Goal: Task Accomplishment & Management: Use online tool/utility

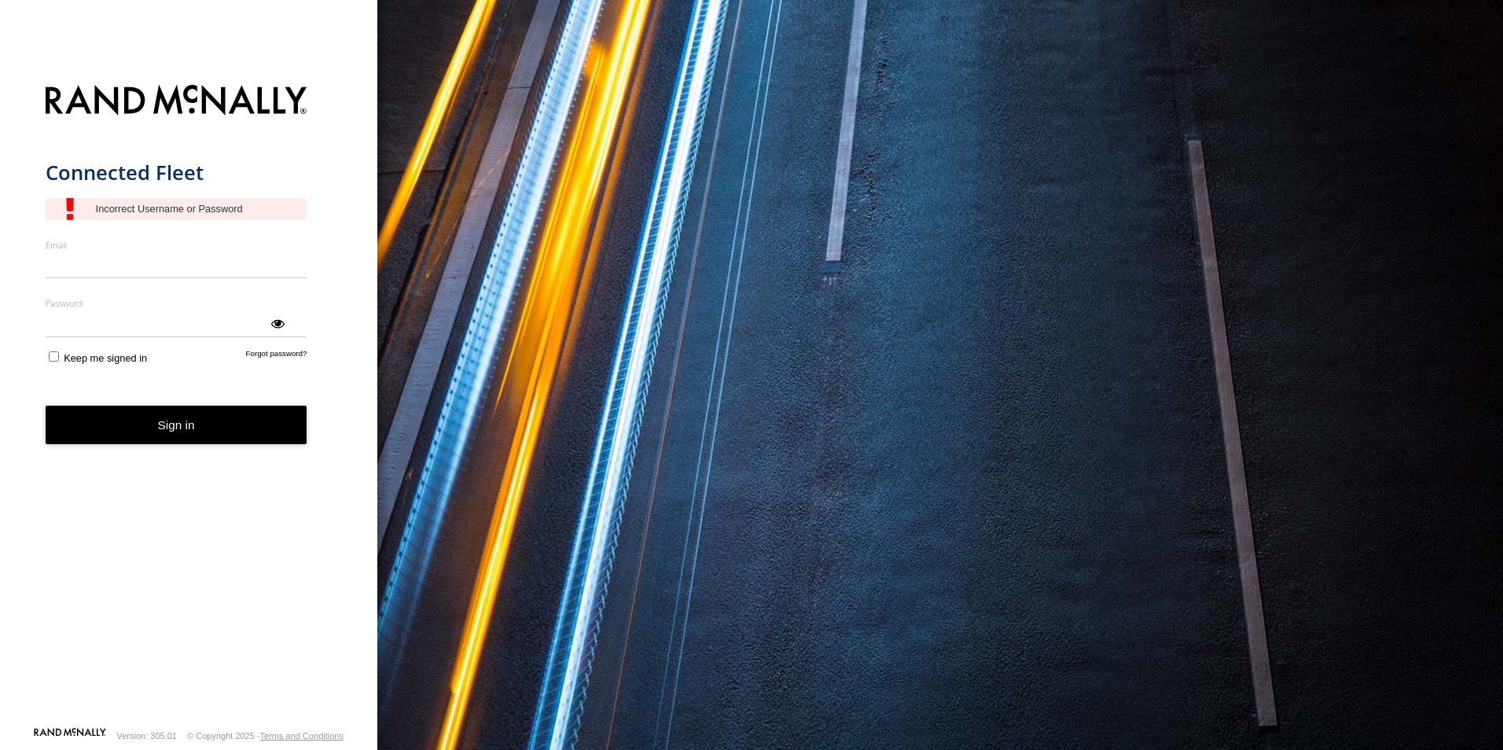
click at [91, 282] on form "Connected Fleet Email Enter a valid login email address eg. me@email.com Passwo…" at bounding box center [189, 400] width 287 height 651
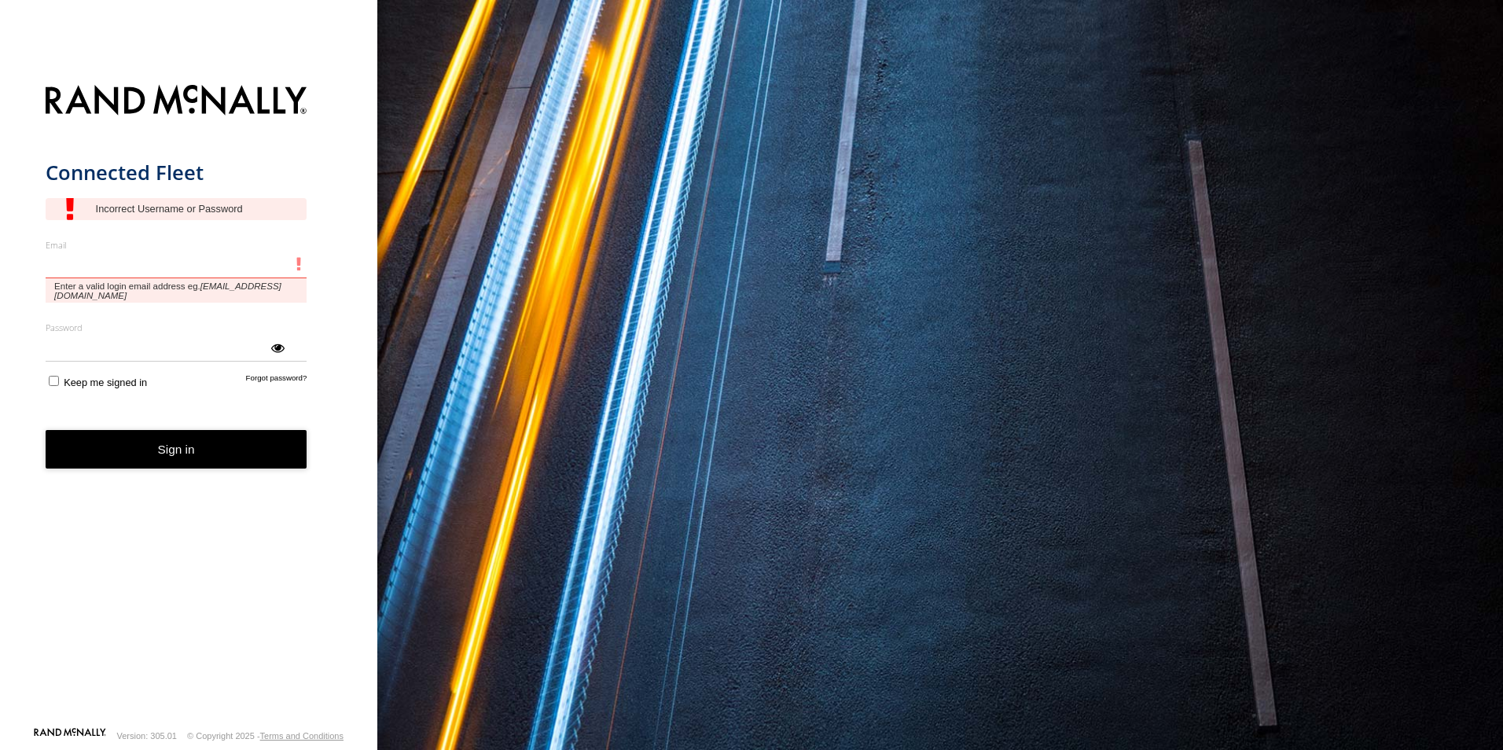
click at [94, 273] on input "Email" at bounding box center [177, 265] width 262 height 28
type input "**********"
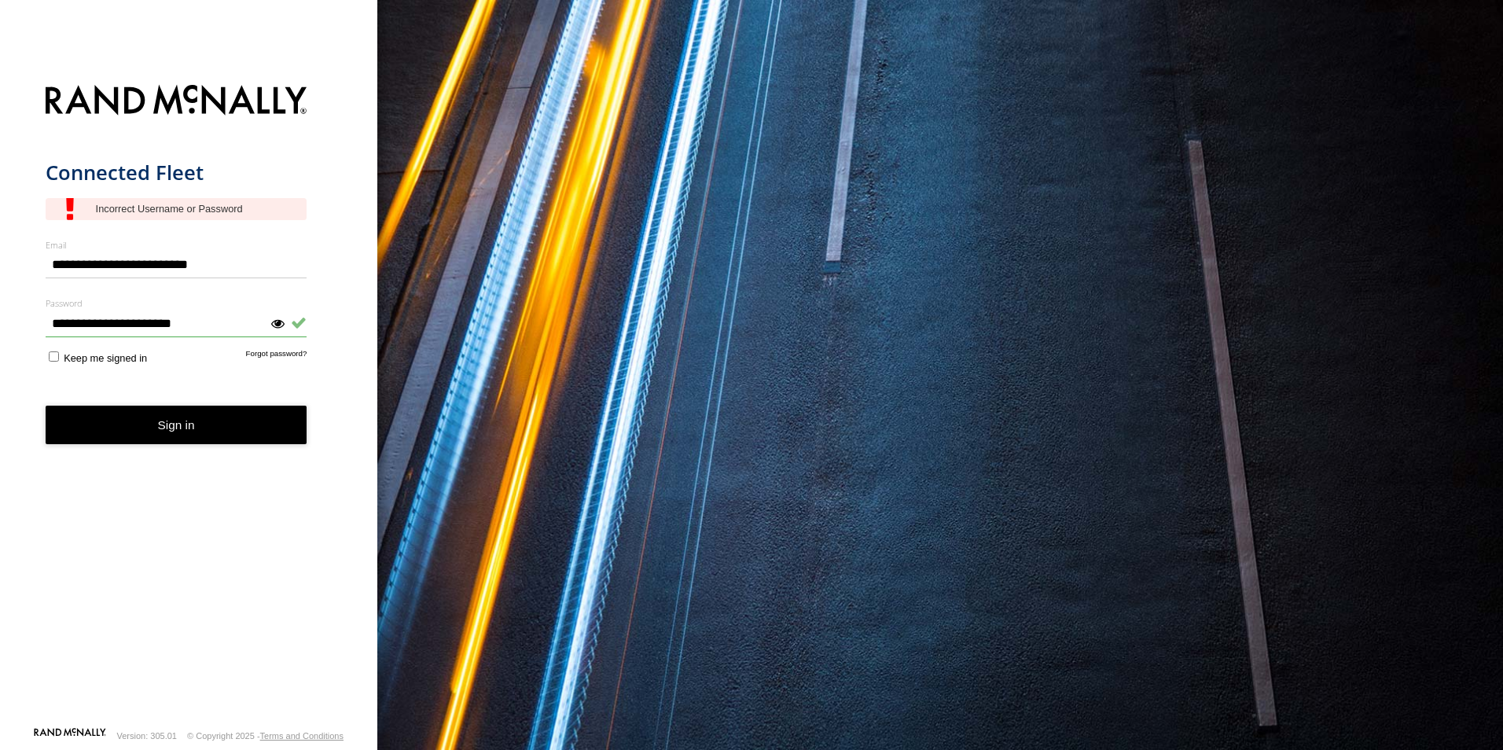
type input "**********"
click at [155, 427] on button "Sign in" at bounding box center [177, 425] width 262 height 39
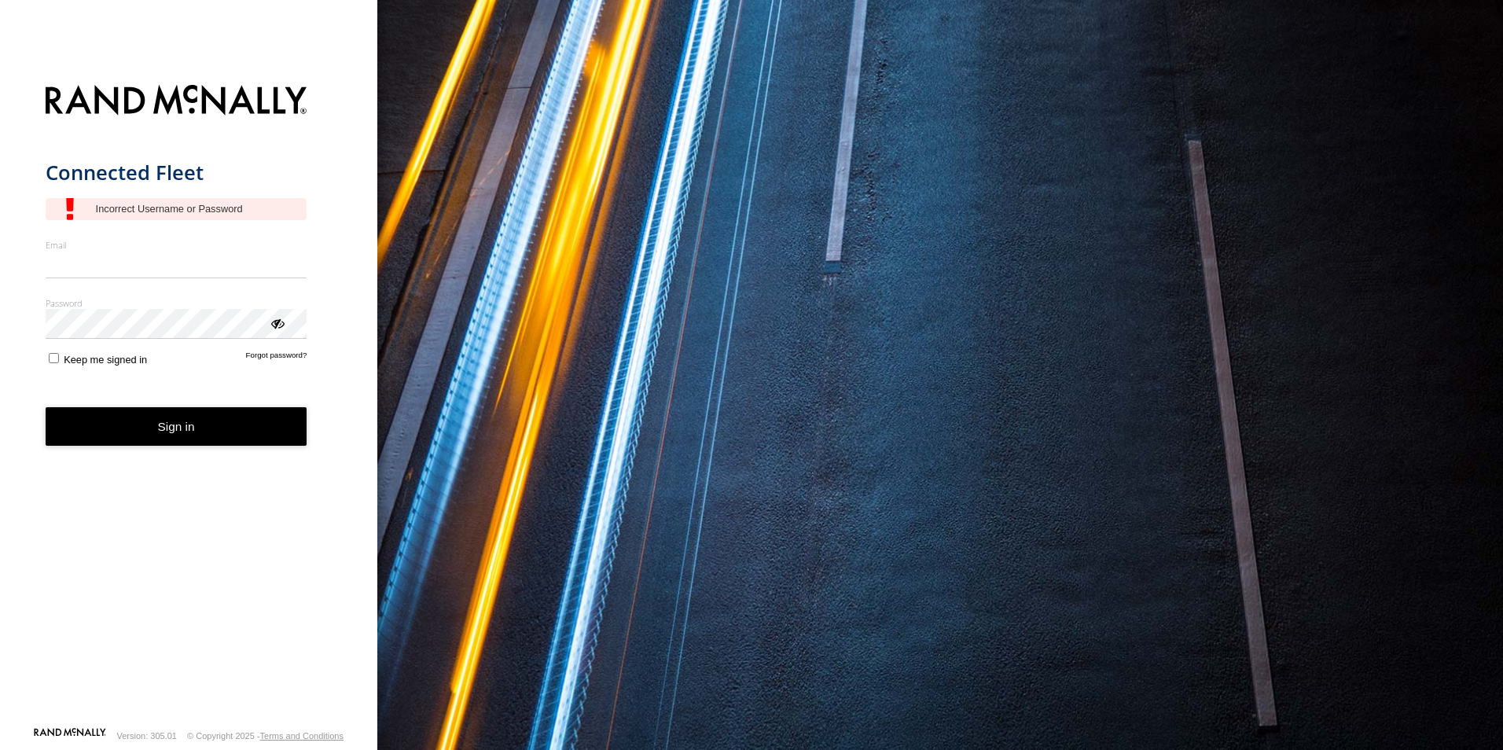
click at [208, 269] on input "Email" at bounding box center [177, 265] width 262 height 28
type input "*"
type input "**********"
click at [167, 436] on button "Sign in" at bounding box center [177, 426] width 262 height 39
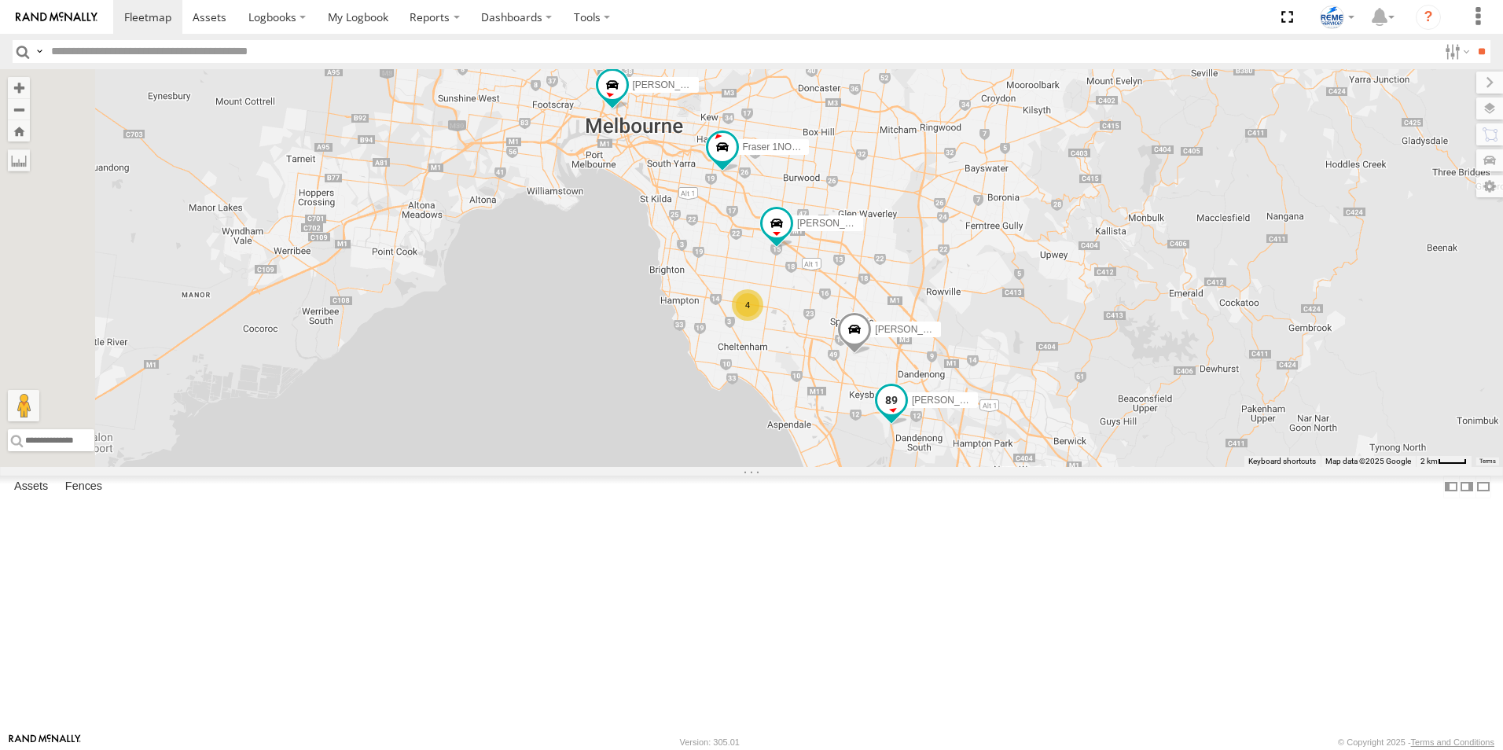
click at [906, 415] on span at bounding box center [892, 401] width 28 height 28
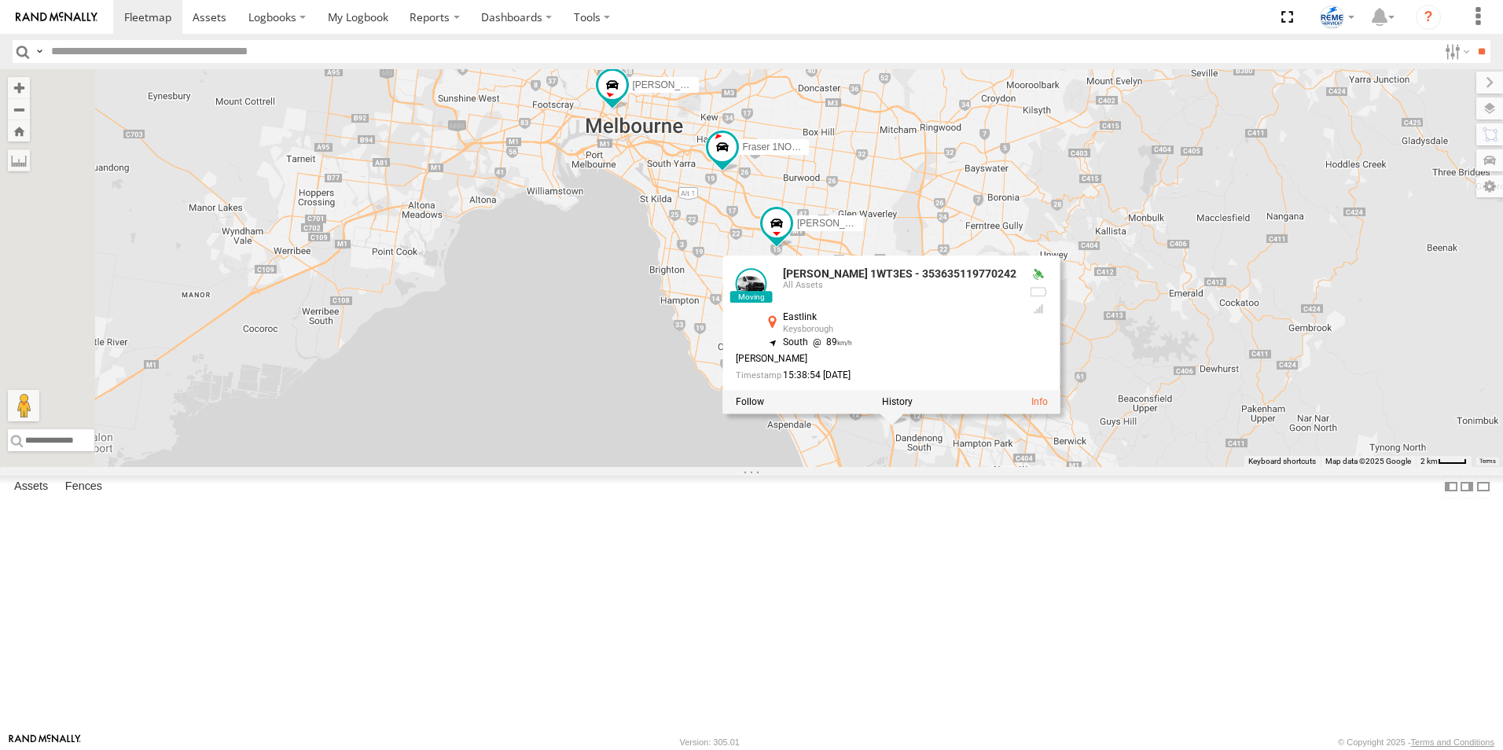
click at [1061, 414] on div at bounding box center [891, 403] width 337 height 24
click at [913, 408] on label at bounding box center [897, 402] width 31 height 11
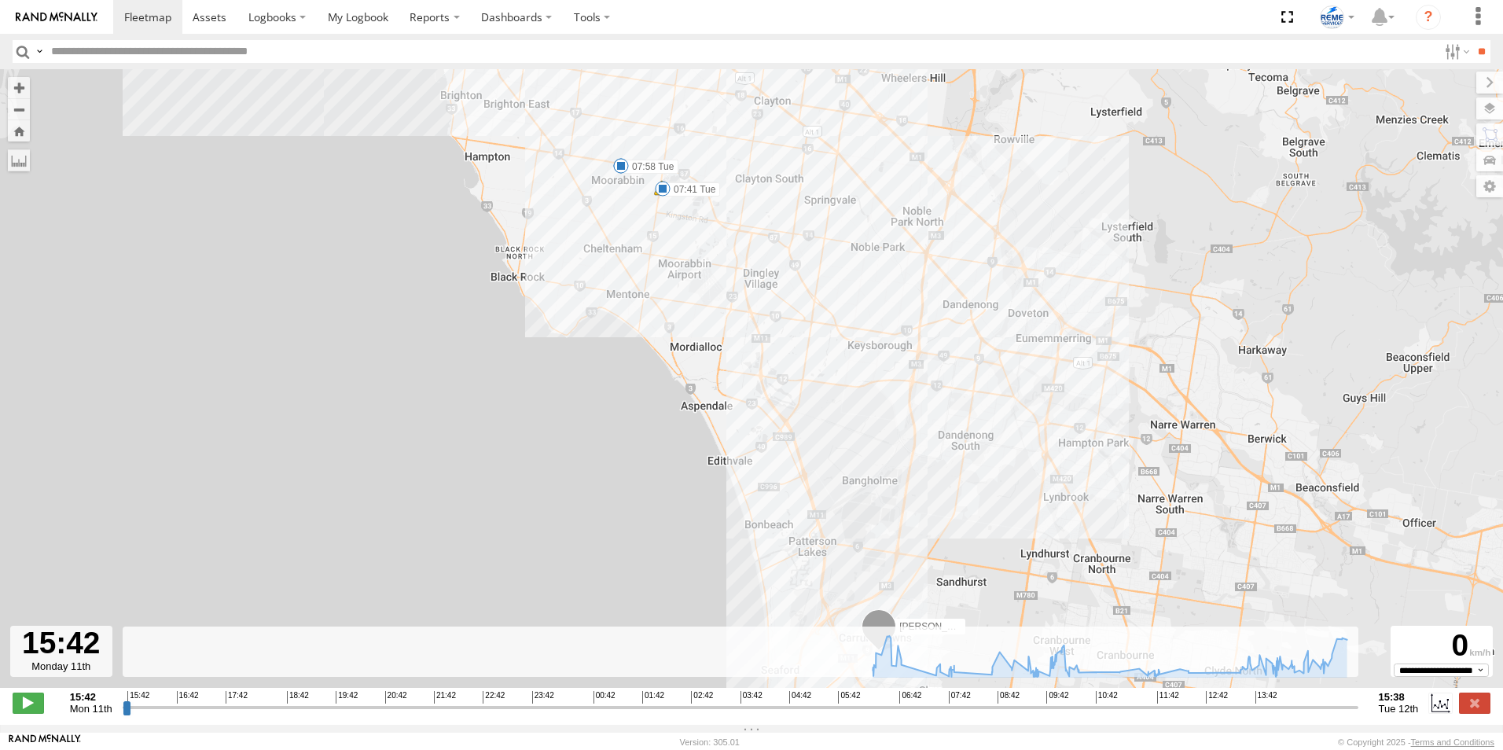
drag, startPoint x: 921, startPoint y: 443, endPoint x: 858, endPoint y: 336, distance: 124.1
click at [858, 336] on div "Dave 1WT3ES - 353635119770242 06:57 Tue 07:36 Tue 07:41 Tue 07:58 Tue 09:30 Tue…" at bounding box center [751, 386] width 1503 height 635
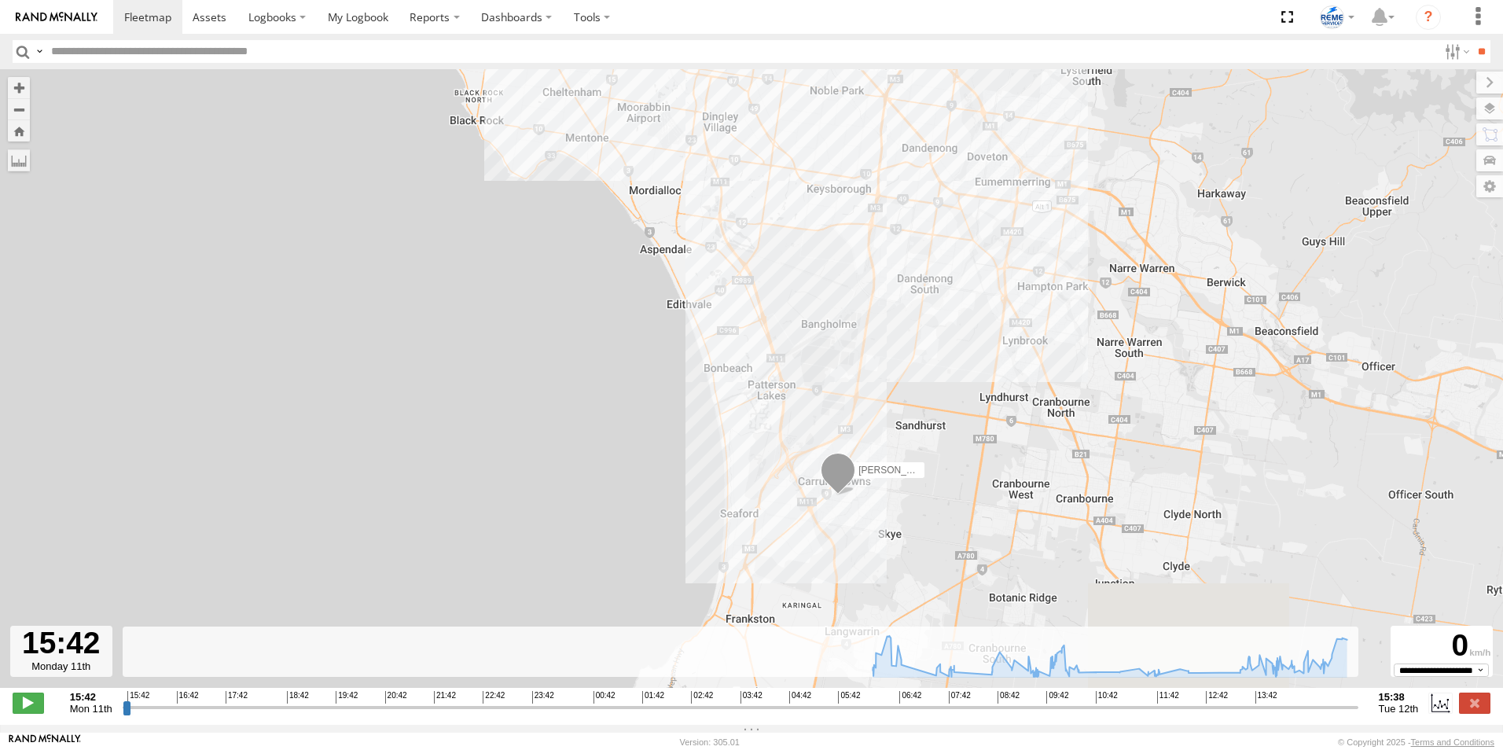
drag, startPoint x: 879, startPoint y: 436, endPoint x: 834, endPoint y: 260, distance: 181.8
click at [834, 260] on div "Dave 1WT3ES - 353635119770242 06:57 Tue 07:36 Tue 07:41 Tue 07:58 Tue 09:30 Tue…" at bounding box center [751, 386] width 1503 height 635
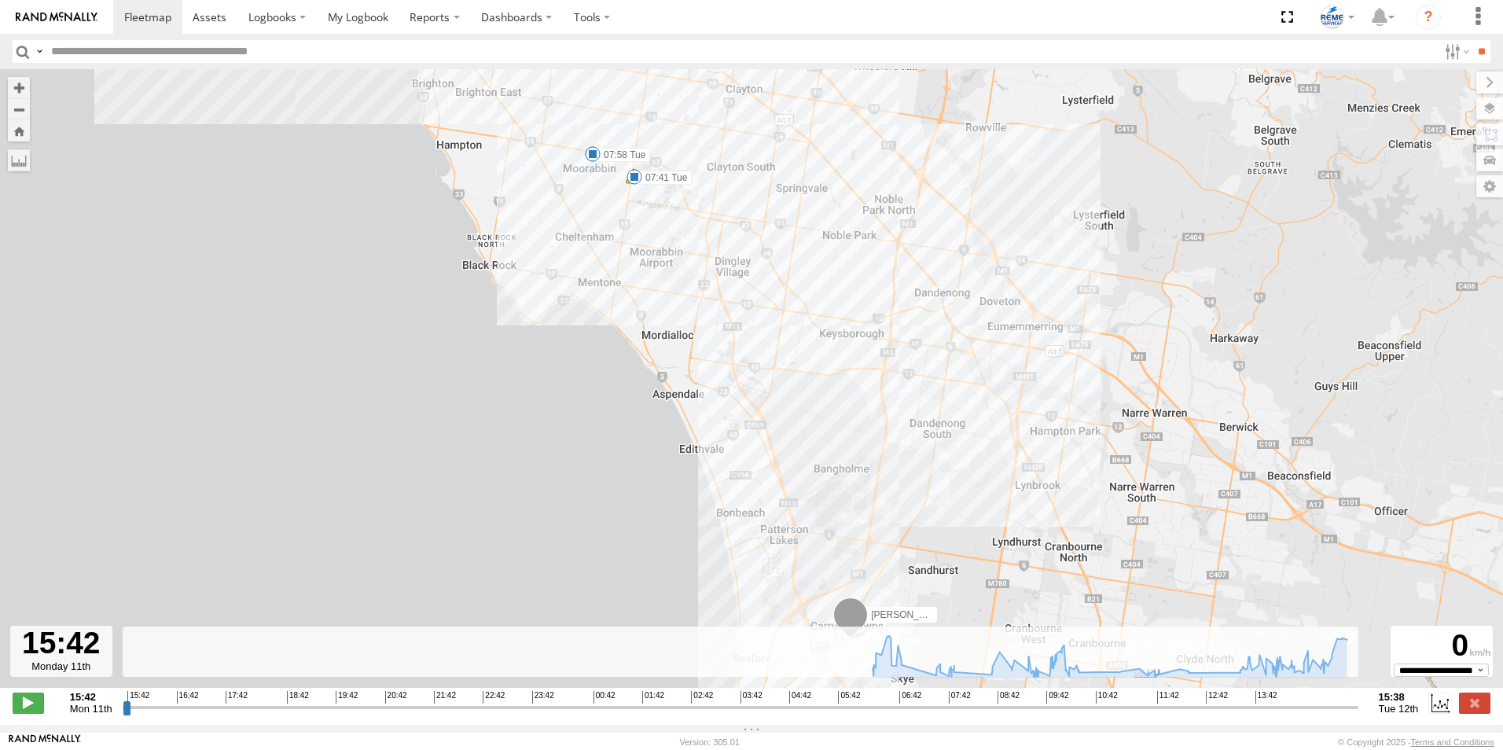
drag, startPoint x: 841, startPoint y: 267, endPoint x: 854, endPoint y: 421, distance: 153.9
click at [854, 421] on div "Dave 1WT3ES - 353635119770242 06:57 Tue 07:36 Tue 07:41 Tue 07:58 Tue 09:30 Tue…" at bounding box center [751, 386] width 1503 height 635
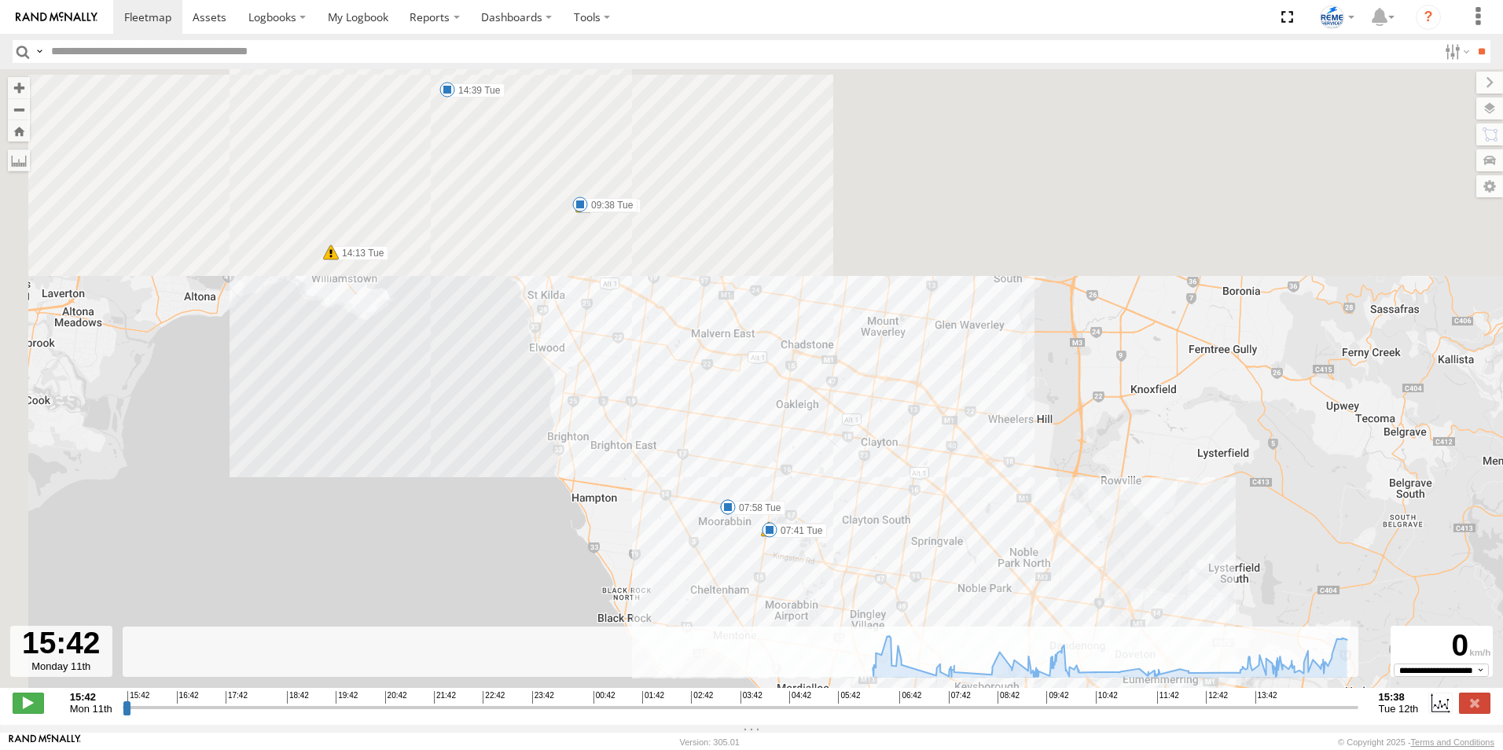
drag, startPoint x: 778, startPoint y: 262, endPoint x: 914, endPoint y: 589, distance: 354.3
click at [914, 600] on div "Dave 1WT3ES - 353635119770242 06:57 Tue 07:36 Tue 07:41 Tue 07:58 Tue 09:30 Tue…" at bounding box center [751, 386] width 1503 height 635
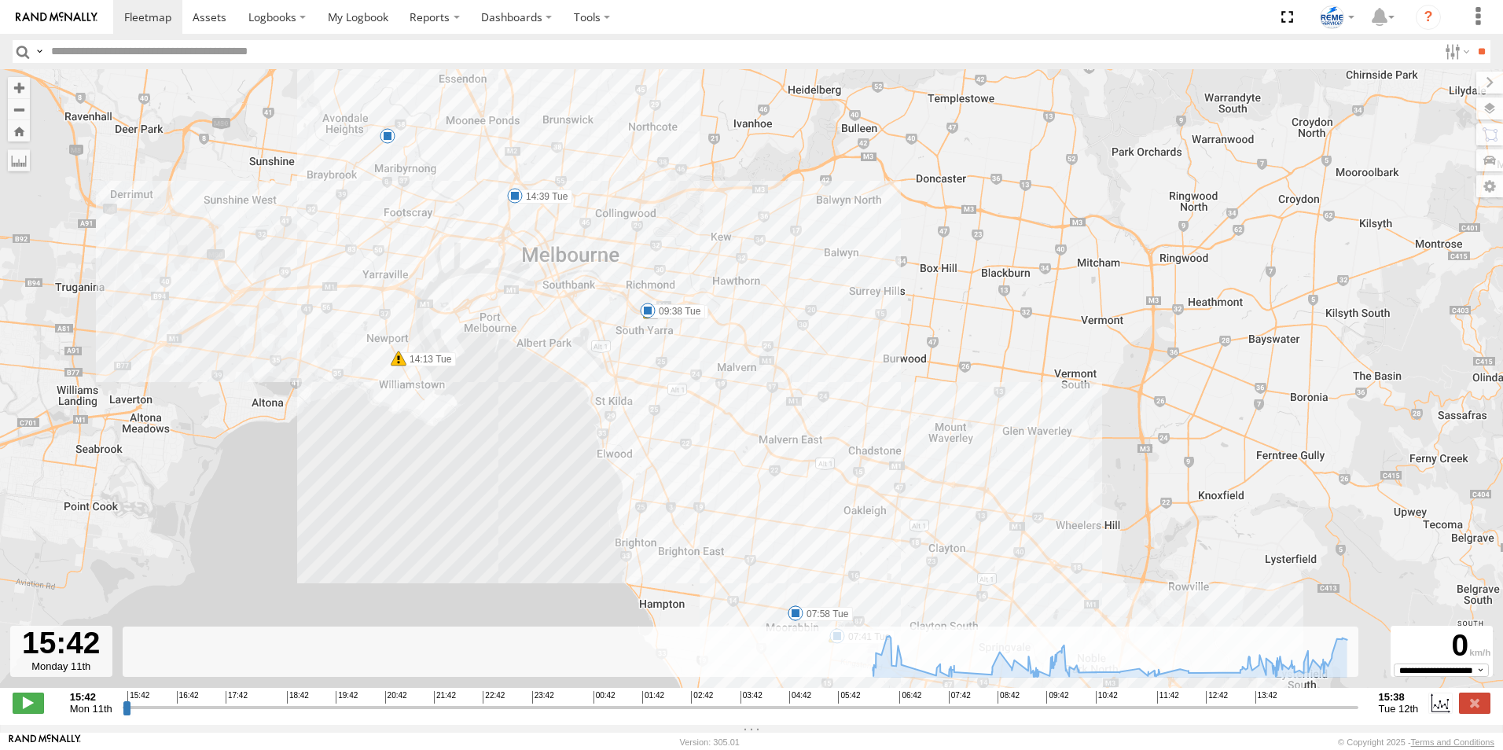
drag, startPoint x: 587, startPoint y: 233, endPoint x: 651, endPoint y: 339, distance: 123.8
click at [651, 339] on div "Dave 1WT3ES - 353635119770242 06:57 Tue 07:36 Tue 07:41 Tue 07:58 Tue 09:30 Tue…" at bounding box center [751, 386] width 1503 height 635
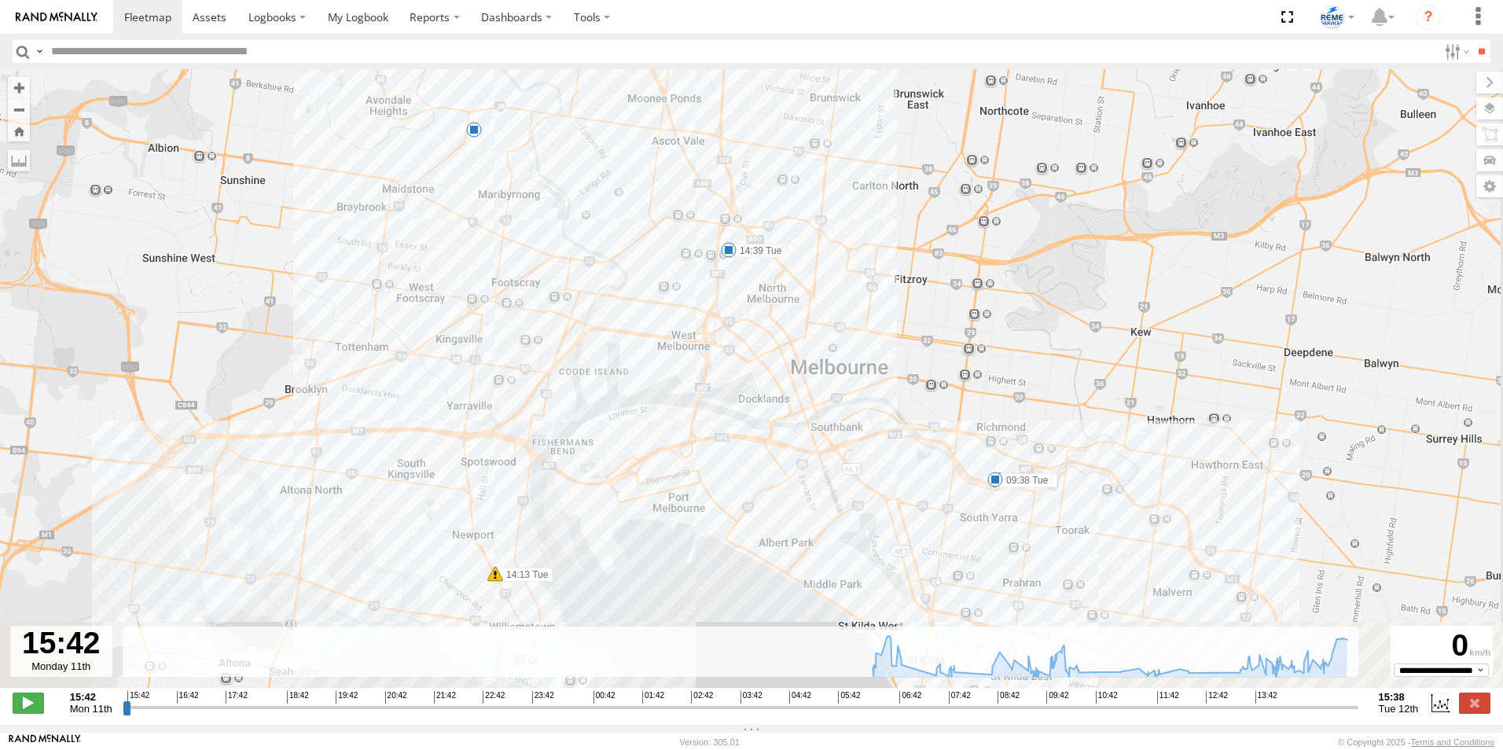
drag, startPoint x: 691, startPoint y: 547, endPoint x: 648, endPoint y: 336, distance: 215.9
click at [648, 336] on div "Dave 1WT3ES - 353635119770242 06:57 Tue 07:36 Tue 07:41 Tue 07:58 Tue 09:30 Tue…" at bounding box center [751, 386] width 1503 height 635
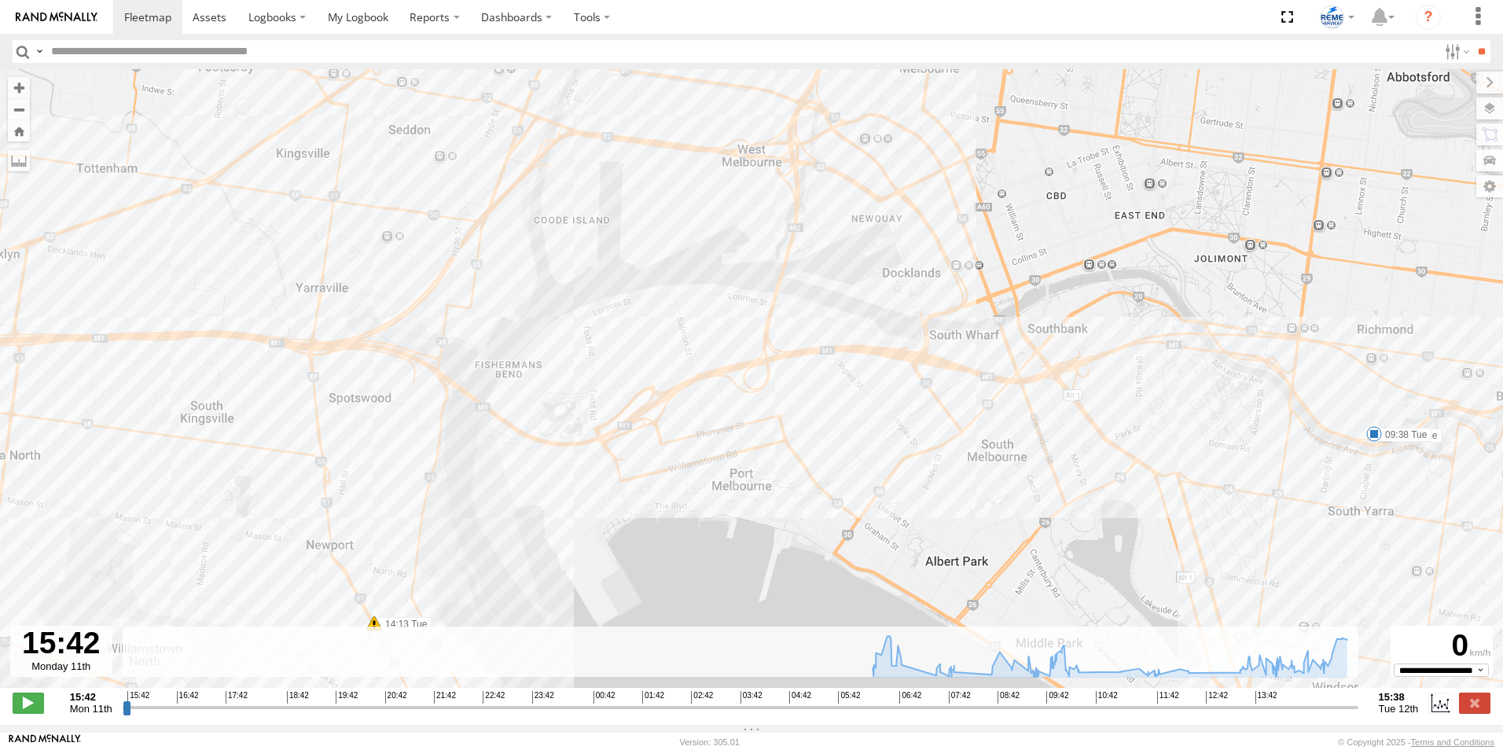
drag, startPoint x: 680, startPoint y: 526, endPoint x: 718, endPoint y: 341, distance: 188.6
click at [718, 341] on div "Dave 1WT3ES - 353635119770242 06:57 Tue 07:36 Tue 07:41 Tue 07:58 Tue 09:30 Tue…" at bounding box center [751, 386] width 1503 height 635
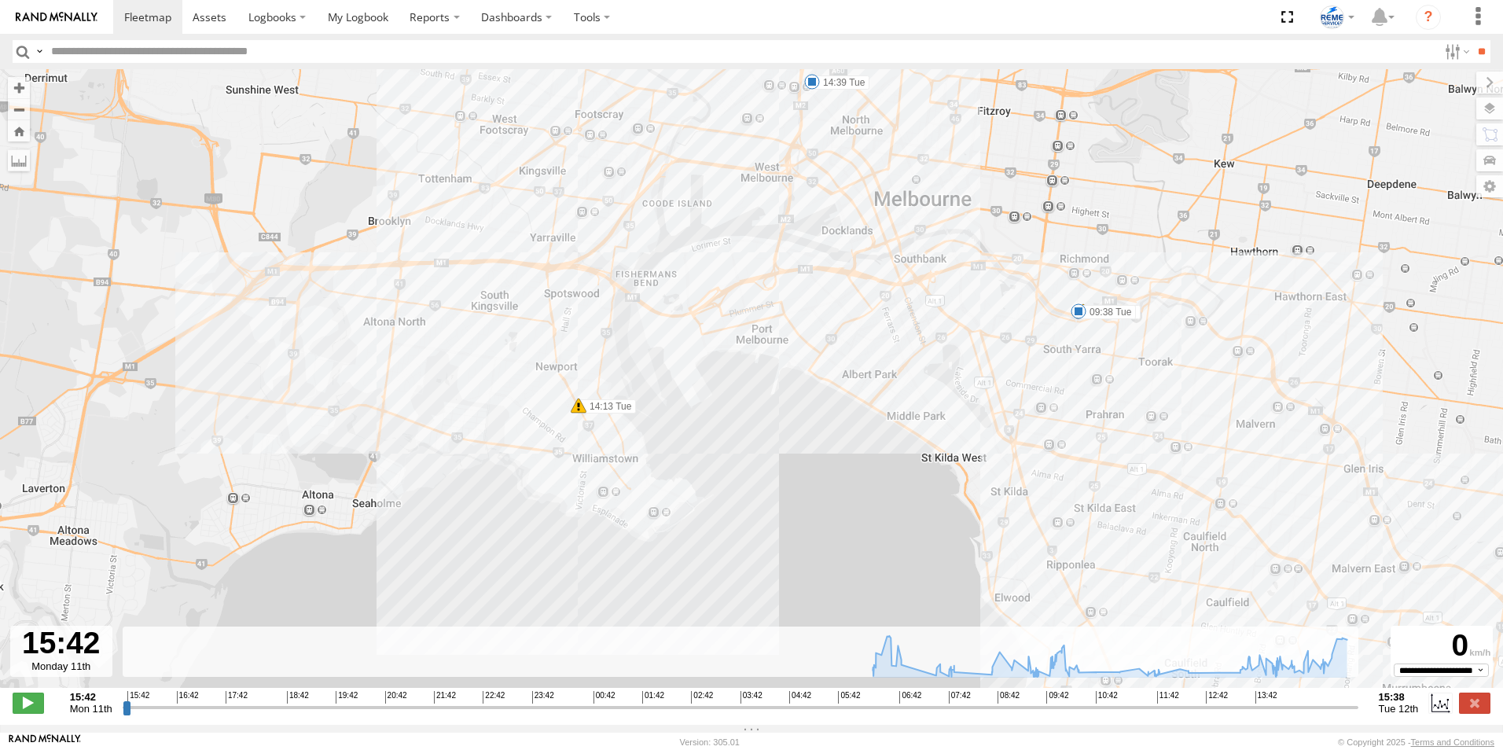
drag, startPoint x: 665, startPoint y: 436, endPoint x: 691, endPoint y: 380, distance: 61.6
click at [691, 380] on div "Dave 1WT3ES - 353635119770242 06:57 Tue 07:36 Tue 07:41 Tue 07:58 Tue 09:30 Tue…" at bounding box center [751, 386] width 1503 height 635
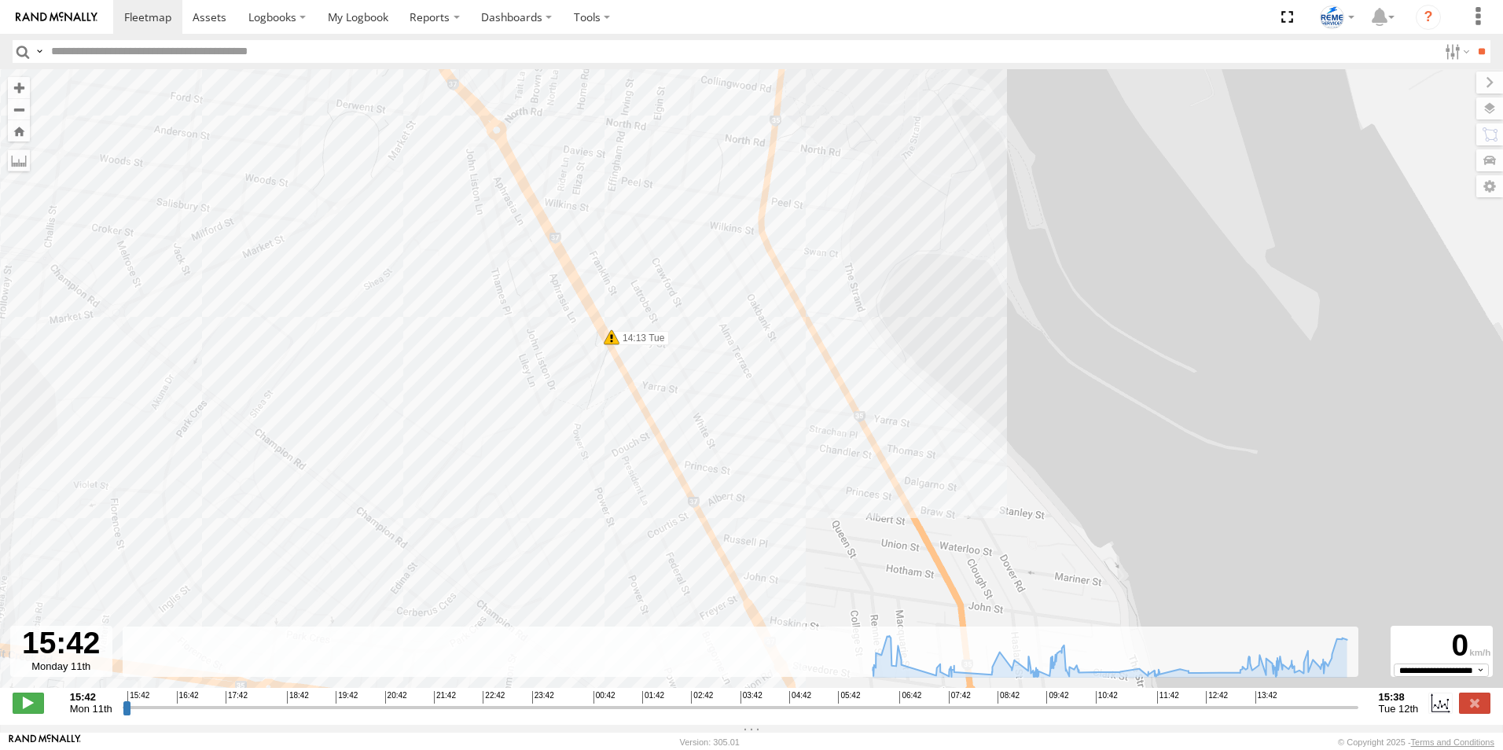
drag, startPoint x: 569, startPoint y: 517, endPoint x: 570, endPoint y: 491, distance: 26.0
click at [570, 493] on div "Dave 1WT3ES - 353635119770242 06:57 Tue 07:36 Tue 07:41 Tue 07:58 Tue 09:30 Tue…" at bounding box center [751, 386] width 1503 height 635
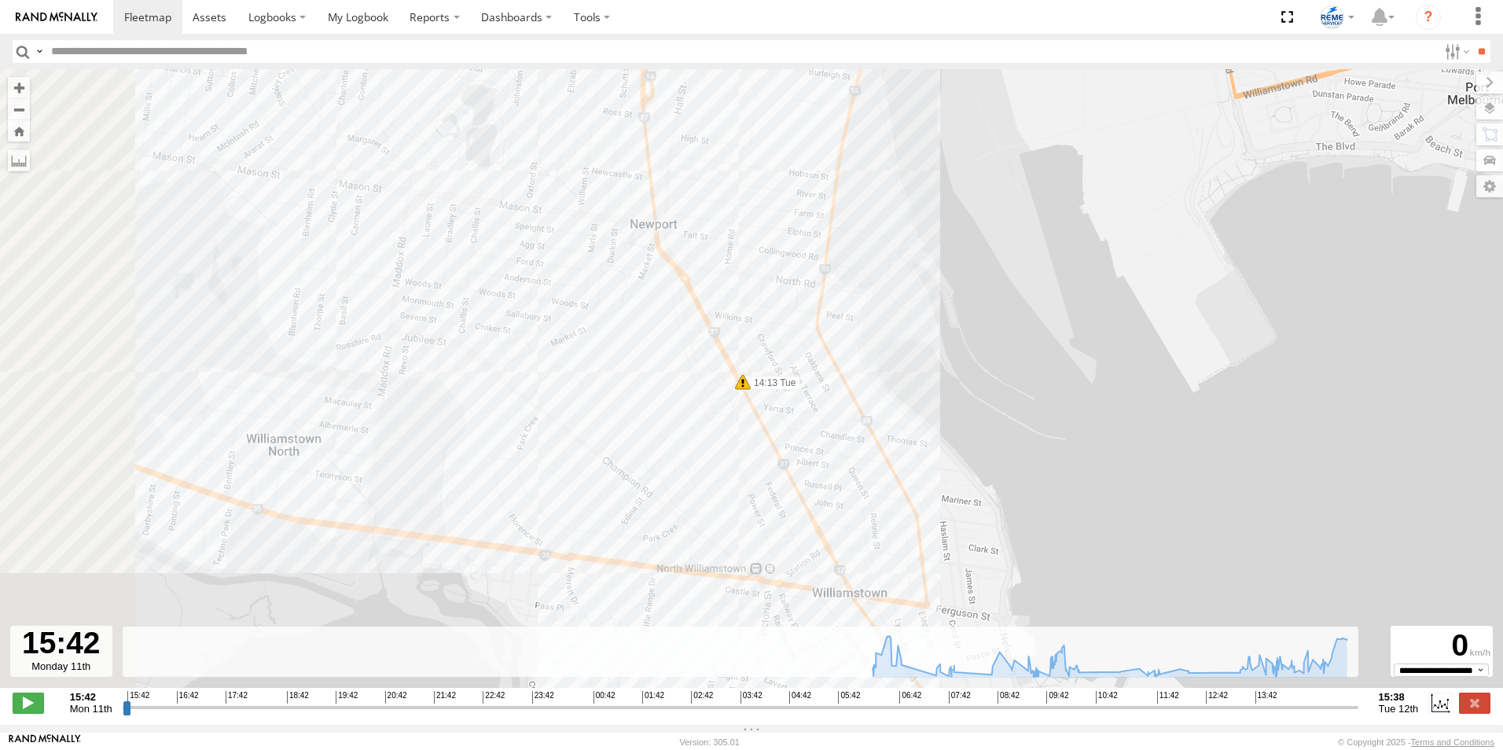
drag, startPoint x: 483, startPoint y: 454, endPoint x: 711, endPoint y: 421, distance: 230.4
click at [711, 421] on div "Dave 1WT3ES - 353635119770242 06:57 Tue 07:36 Tue 07:41 Tue 07:58 Tue 09:30 Tue…" at bounding box center [751, 386] width 1503 height 635
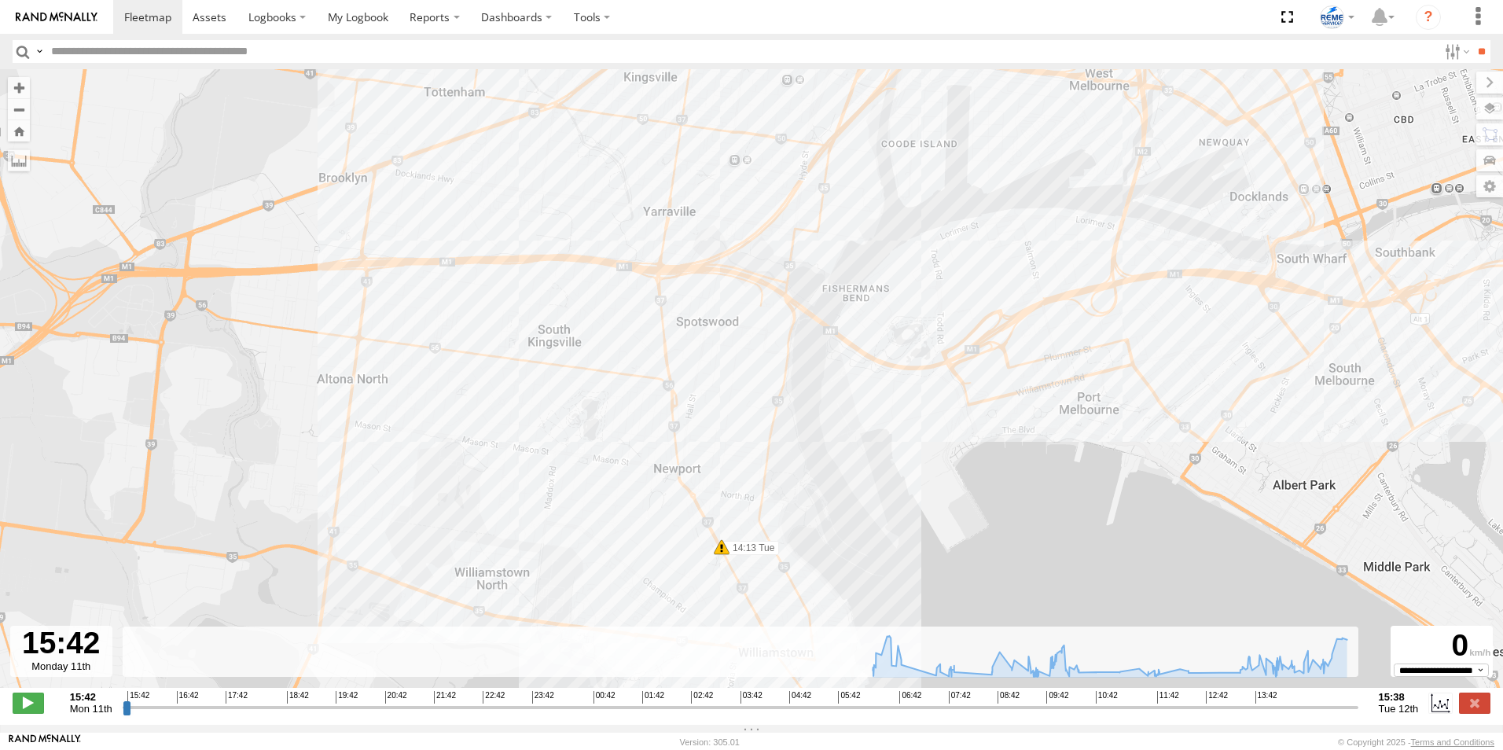
drag, startPoint x: 474, startPoint y: 432, endPoint x: 491, endPoint y: 527, distance: 95.9
click at [491, 527] on div "Dave 1WT3ES - 353635119770242 06:57 Tue 07:36 Tue 07:41 Tue 07:58 Tue 09:30 Tue…" at bounding box center [751, 386] width 1503 height 635
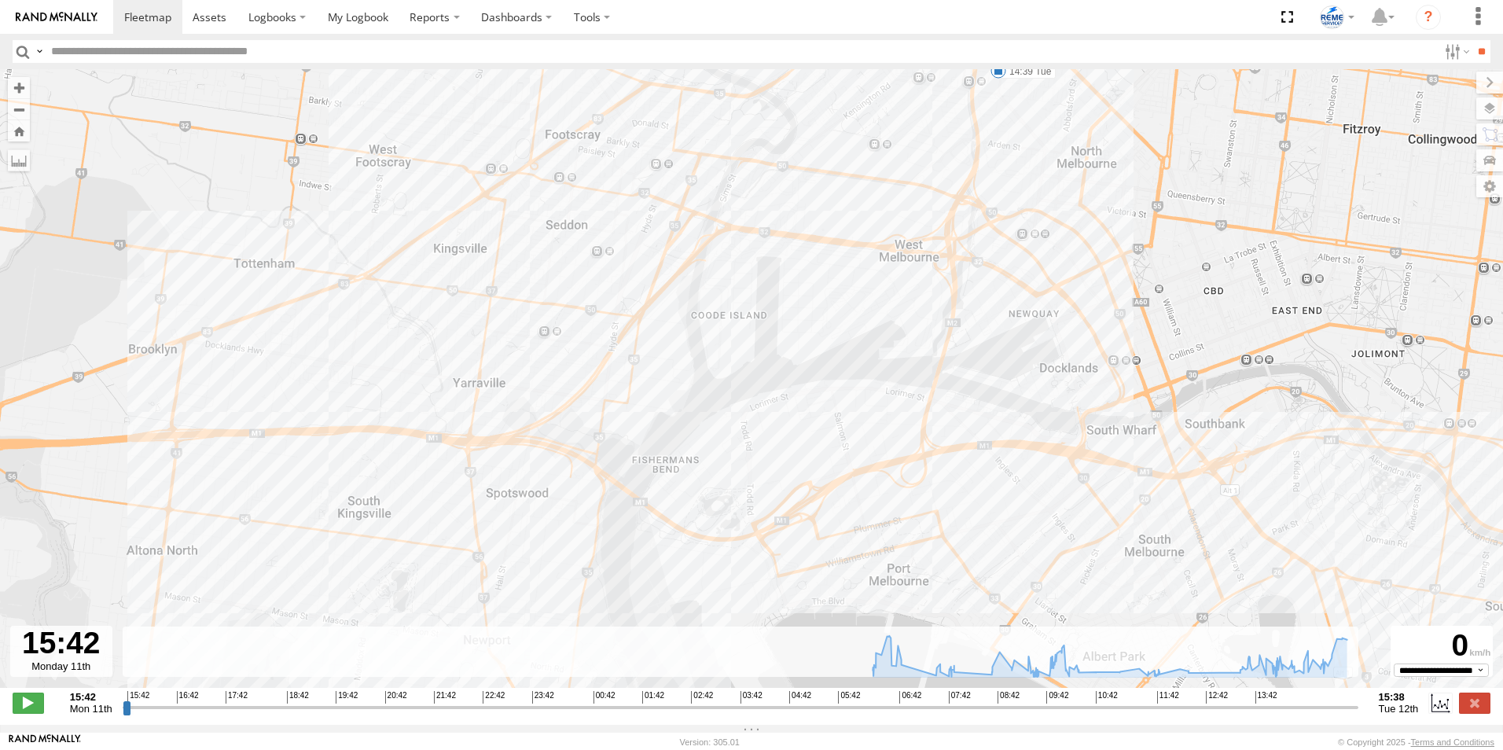
drag, startPoint x: 532, startPoint y: 204, endPoint x: 329, endPoint y: 349, distance: 249.8
click at [329, 349] on div "Dave 1WT3ES - 353635119770242 06:57 Tue 07:36 Tue 07:41 Tue 07:58 Tue 09:30 Tue…" at bounding box center [751, 386] width 1503 height 635
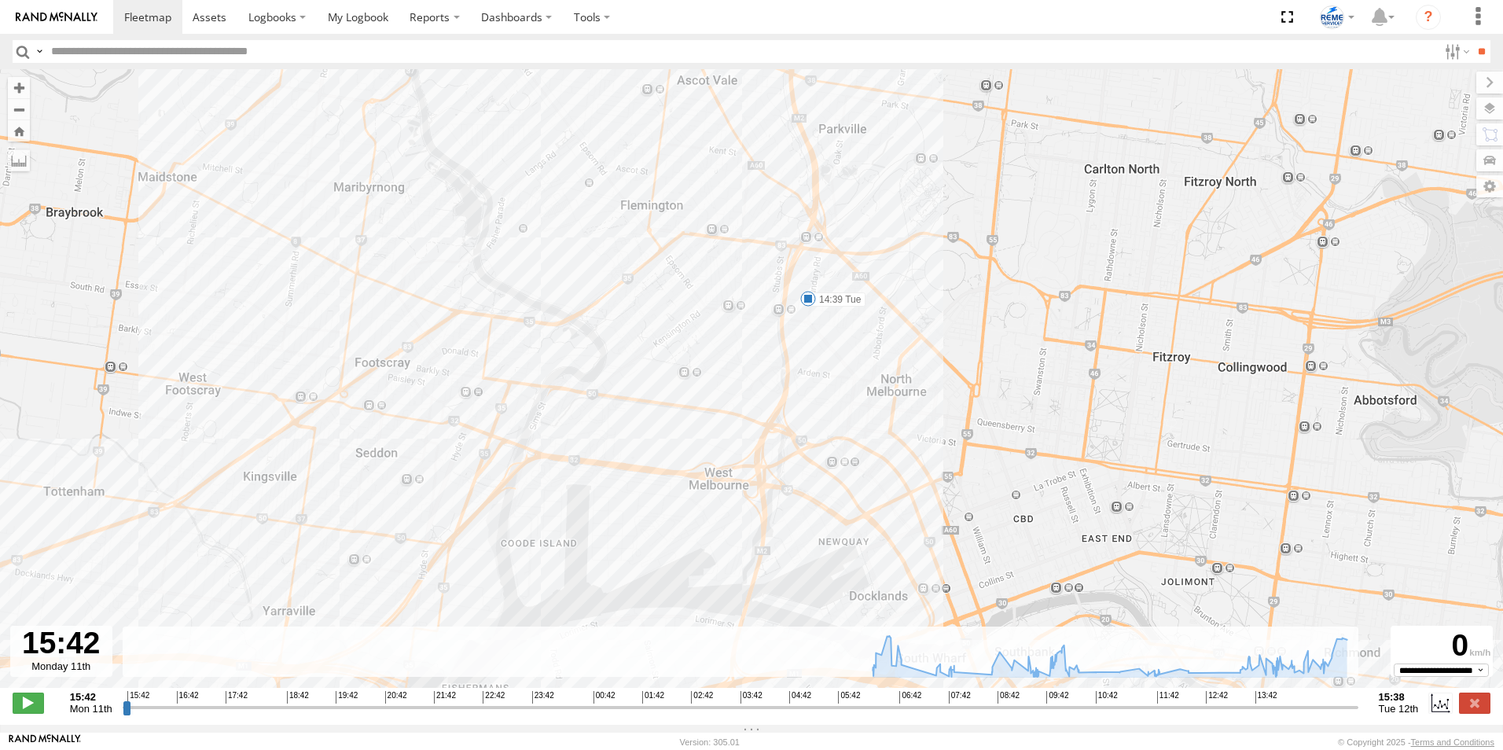
drag, startPoint x: 647, startPoint y: 235, endPoint x: 496, endPoint y: 420, distance: 238.6
click at [496, 420] on div "Dave 1WT3ES - 353635119770242 06:57 Tue 07:36 Tue 07:41 Tue 07:58 Tue 09:30 Tue…" at bounding box center [751, 386] width 1503 height 635
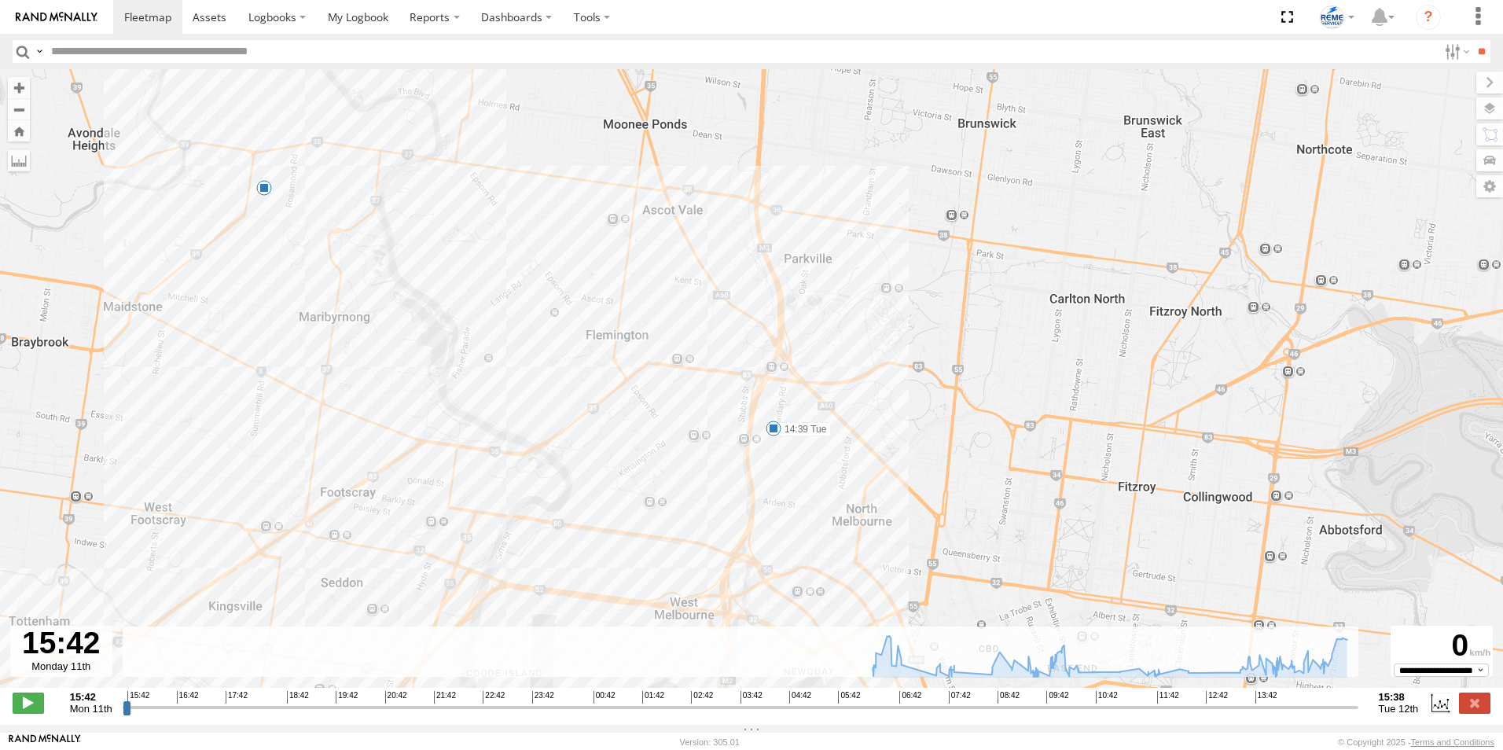
drag, startPoint x: 583, startPoint y: 326, endPoint x: 570, endPoint y: 388, distance: 63.5
click at [570, 388] on div "Dave 1WT3ES - 353635119770242 06:57 Tue 07:36 Tue 07:41 Tue 07:58 Tue 09:30 Tue…" at bounding box center [751, 386] width 1503 height 635
click at [450, 385] on div "Dave 1WT3ES - 353635119770242 06:57 Tue 07:36 Tue 07:41 Tue 07:58 Tue 09:30 Tue…" at bounding box center [751, 386] width 1503 height 635
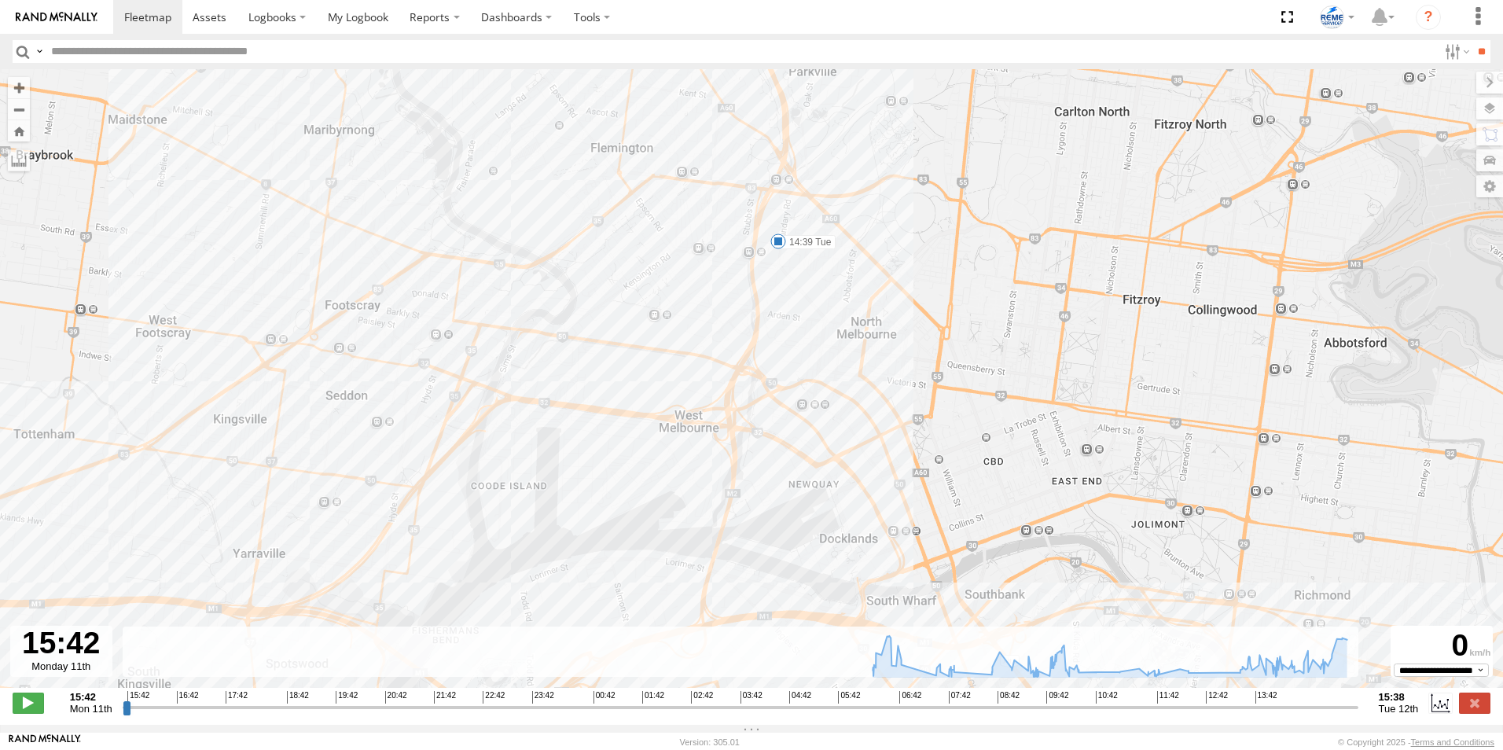
drag, startPoint x: 551, startPoint y: 607, endPoint x: 558, endPoint y: 413, distance: 194.4
click at [558, 413] on div "Dave 1WT3ES - 353635119770242 06:57 Tue 07:36 Tue 07:41 Tue 07:58 Tue 09:30 Tue…" at bounding box center [751, 386] width 1503 height 635
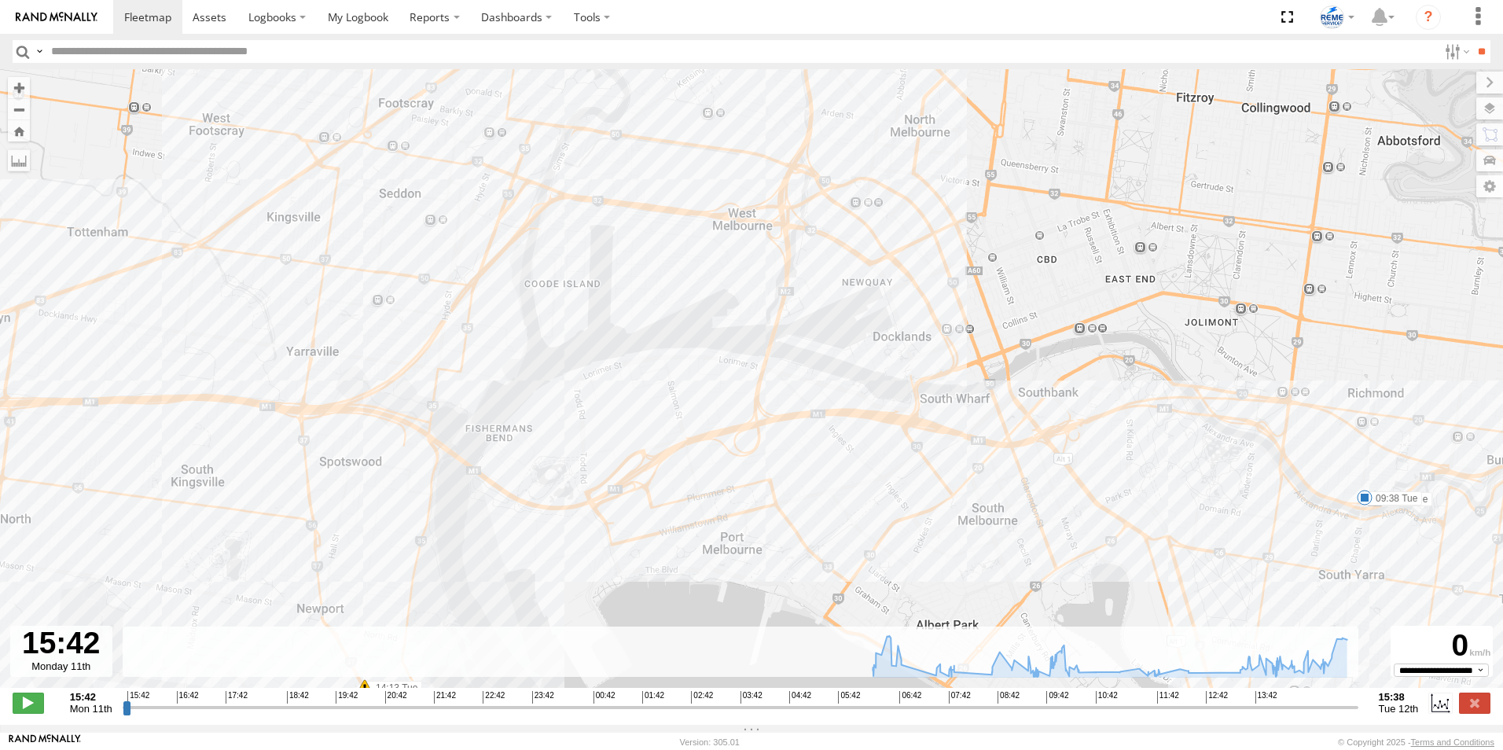
drag, startPoint x: 579, startPoint y: 530, endPoint x: 635, endPoint y: 338, distance: 199.8
click at [635, 338] on div "Dave 1WT3ES - 353635119770242 06:57 Tue 07:36 Tue 07:41 Tue 07:58 Tue 09:30 Tue…" at bounding box center [751, 386] width 1503 height 635
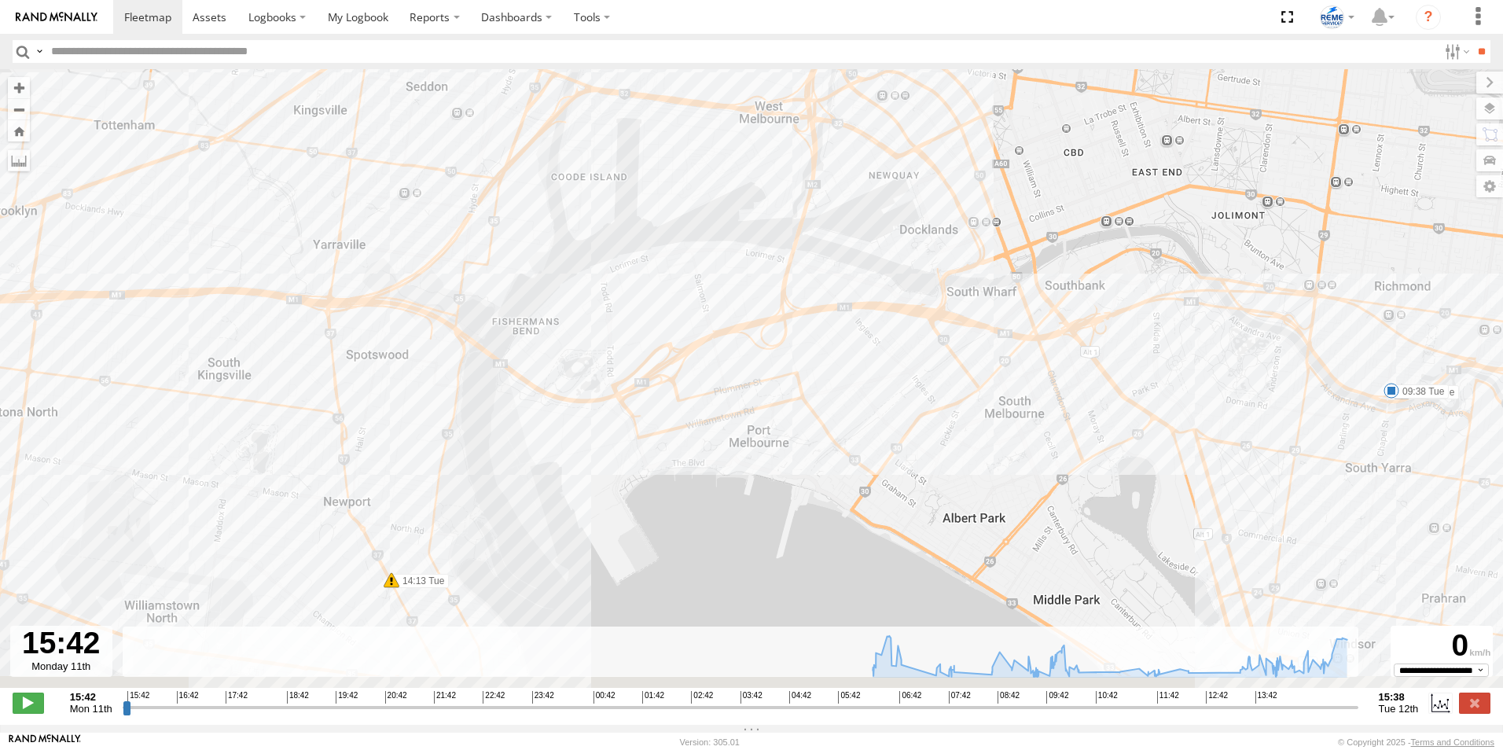
drag, startPoint x: 530, startPoint y: 563, endPoint x: 610, endPoint y: 318, distance: 258.1
click at [605, 326] on div "Dave 1WT3ES - 353635119770242 06:57 Tue 07:36 Tue 07:41 Tue 07:58 Tue 09:30 Tue…" at bounding box center [751, 386] width 1503 height 635
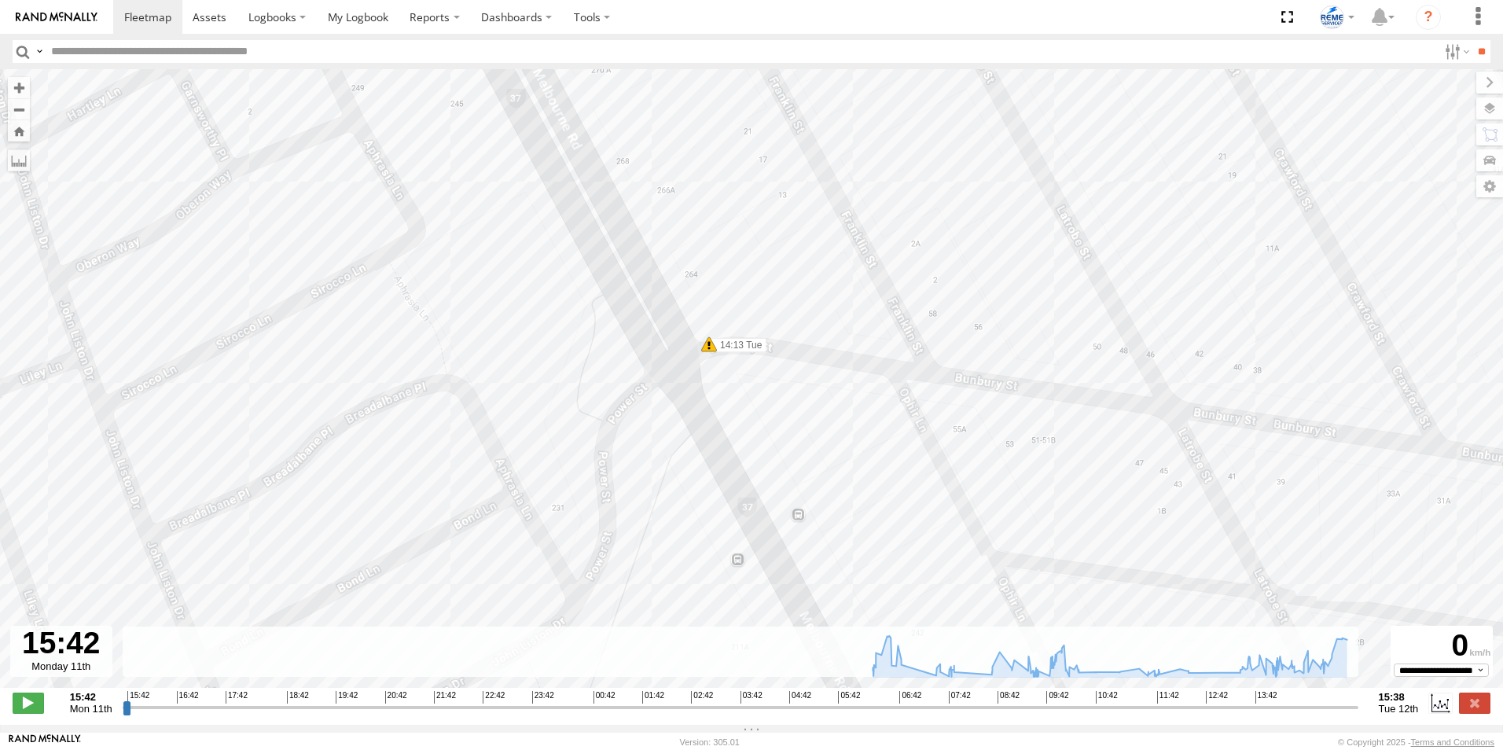
click at [708, 356] on div "Dave 1WT3ES - 353635119770242 06:57 Tue 07:36 Tue 07:41 Tue 07:58 Tue 09:30 Tue…" at bounding box center [751, 386] width 1503 height 635
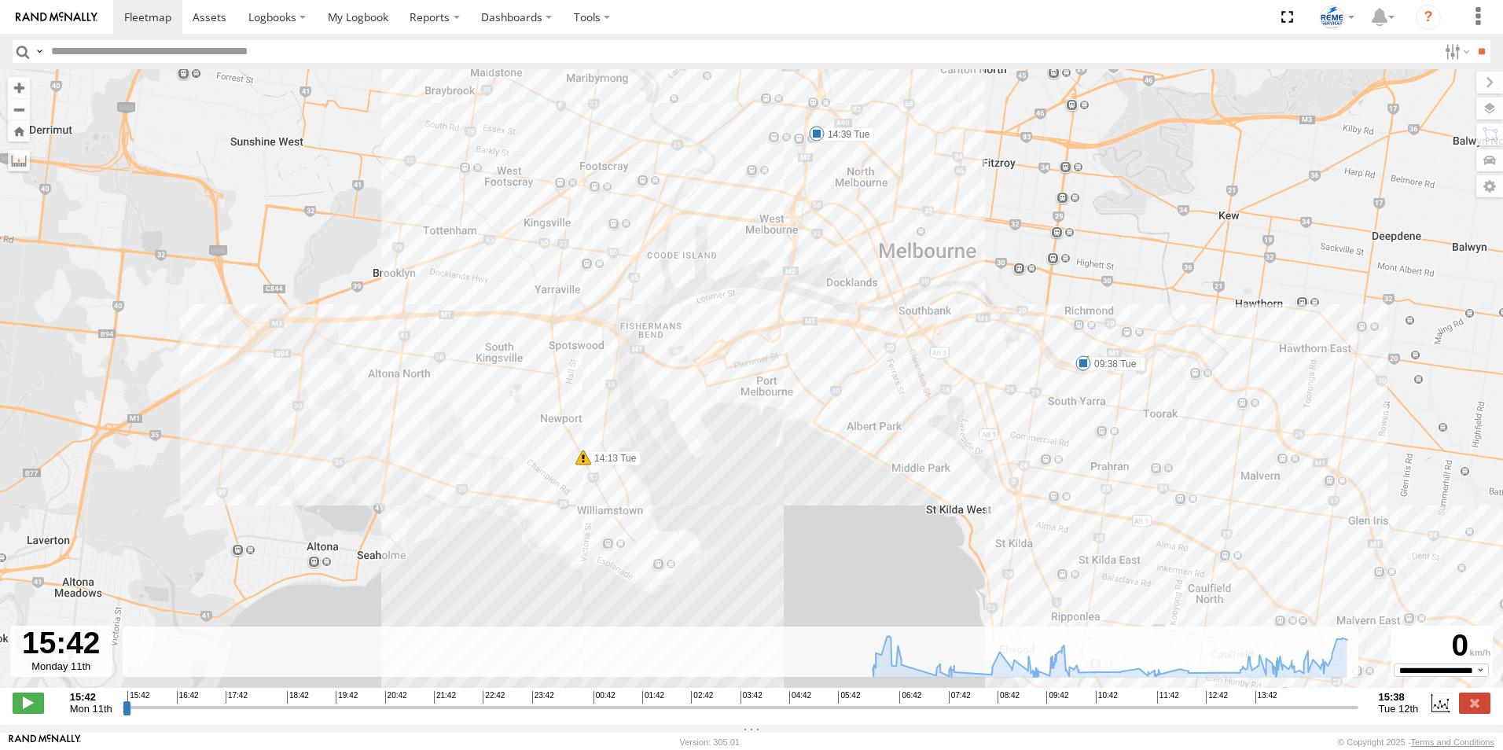
drag, startPoint x: 624, startPoint y: 222, endPoint x: 537, endPoint y: 420, distance: 216.5
click at [537, 420] on div "Dave 1WT3ES - 353635119770242 06:57 Tue 07:36 Tue 07:41 Tue 07:58 Tue 09:30 Tue…" at bounding box center [751, 386] width 1503 height 635
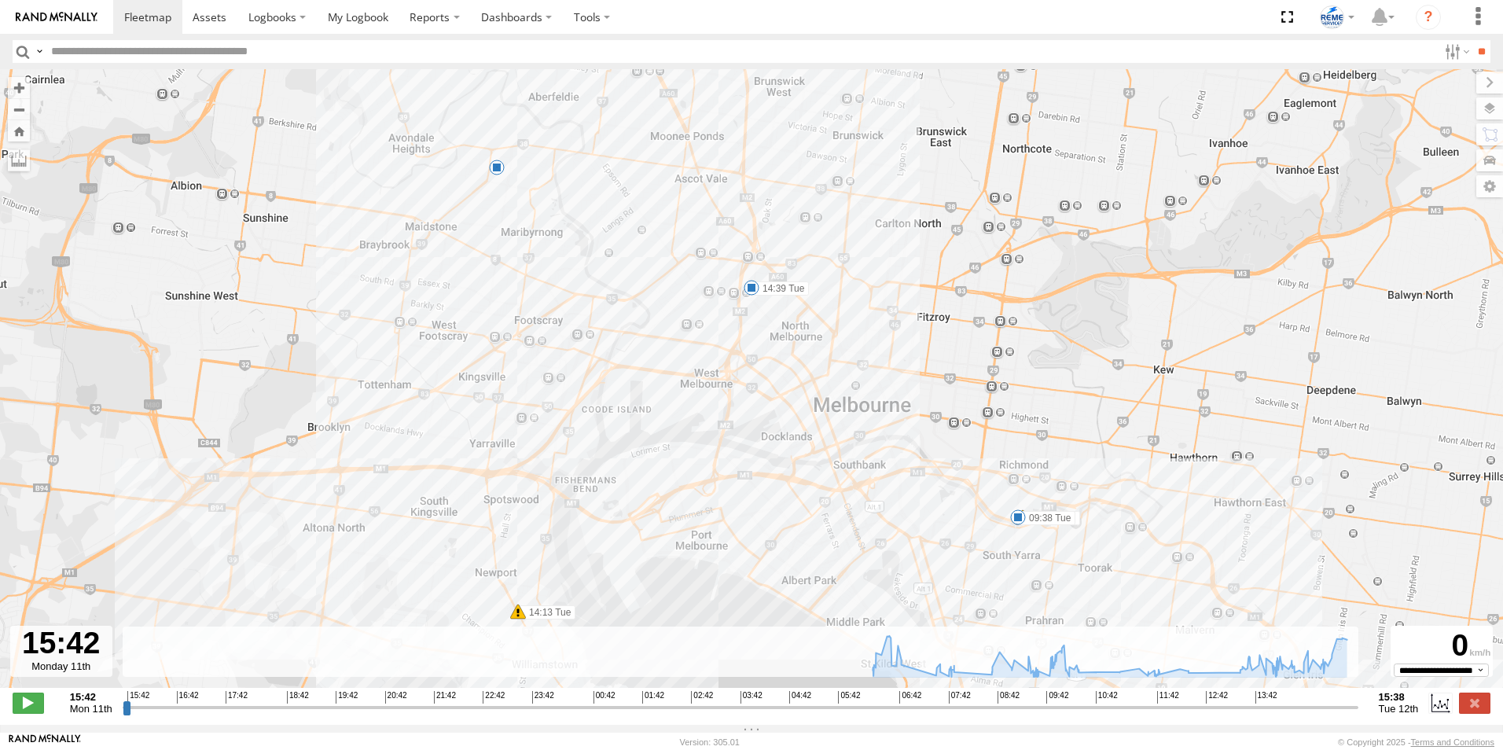
drag, startPoint x: 771, startPoint y: 182, endPoint x: 703, endPoint y: 341, distance: 173.4
click at [703, 341] on div "Dave 1WT3ES - 353635119770242 06:57 Tue 07:36 Tue 07:41 Tue 07:58 Tue 09:30 Tue…" at bounding box center [751, 386] width 1503 height 635
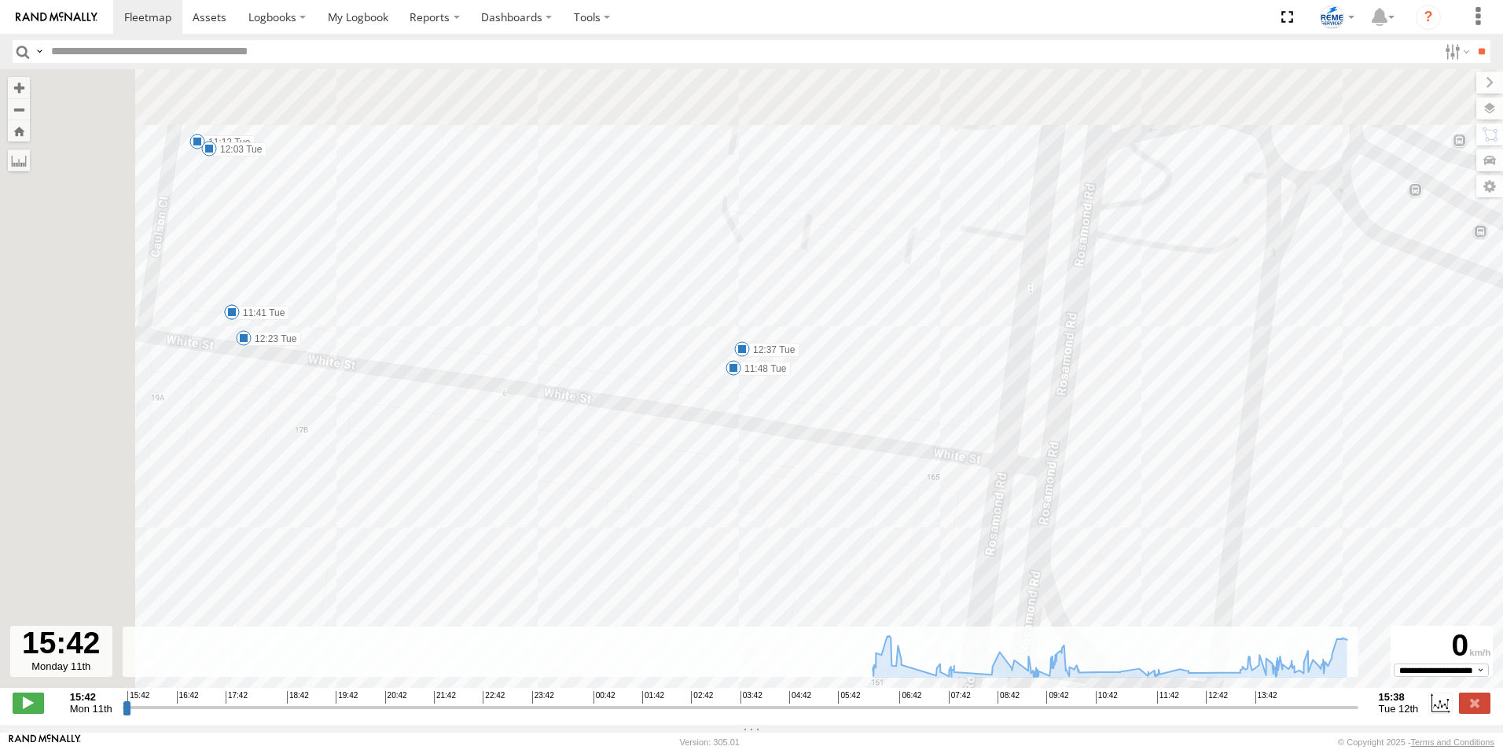
drag, startPoint x: 120, startPoint y: 337, endPoint x: 338, endPoint y: 491, distance: 267.5
click at [338, 491] on div "Dave 1WT3ES - 353635119770242 06:57 Tue 07:36 Tue 07:41 Tue 07:58 Tue 09:30 Tue…" at bounding box center [751, 386] width 1503 height 635
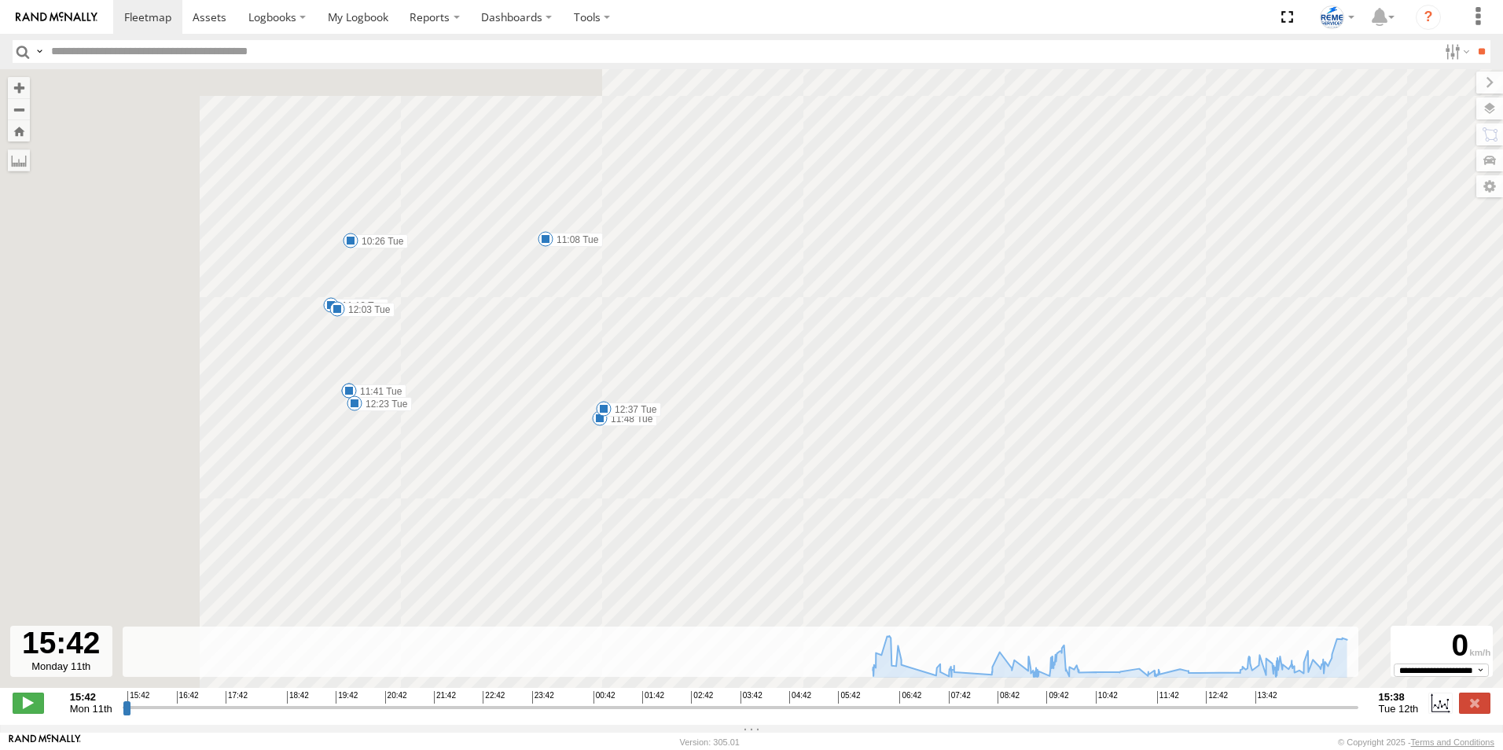
drag, startPoint x: 399, startPoint y: 249, endPoint x: 424, endPoint y: 348, distance: 101.3
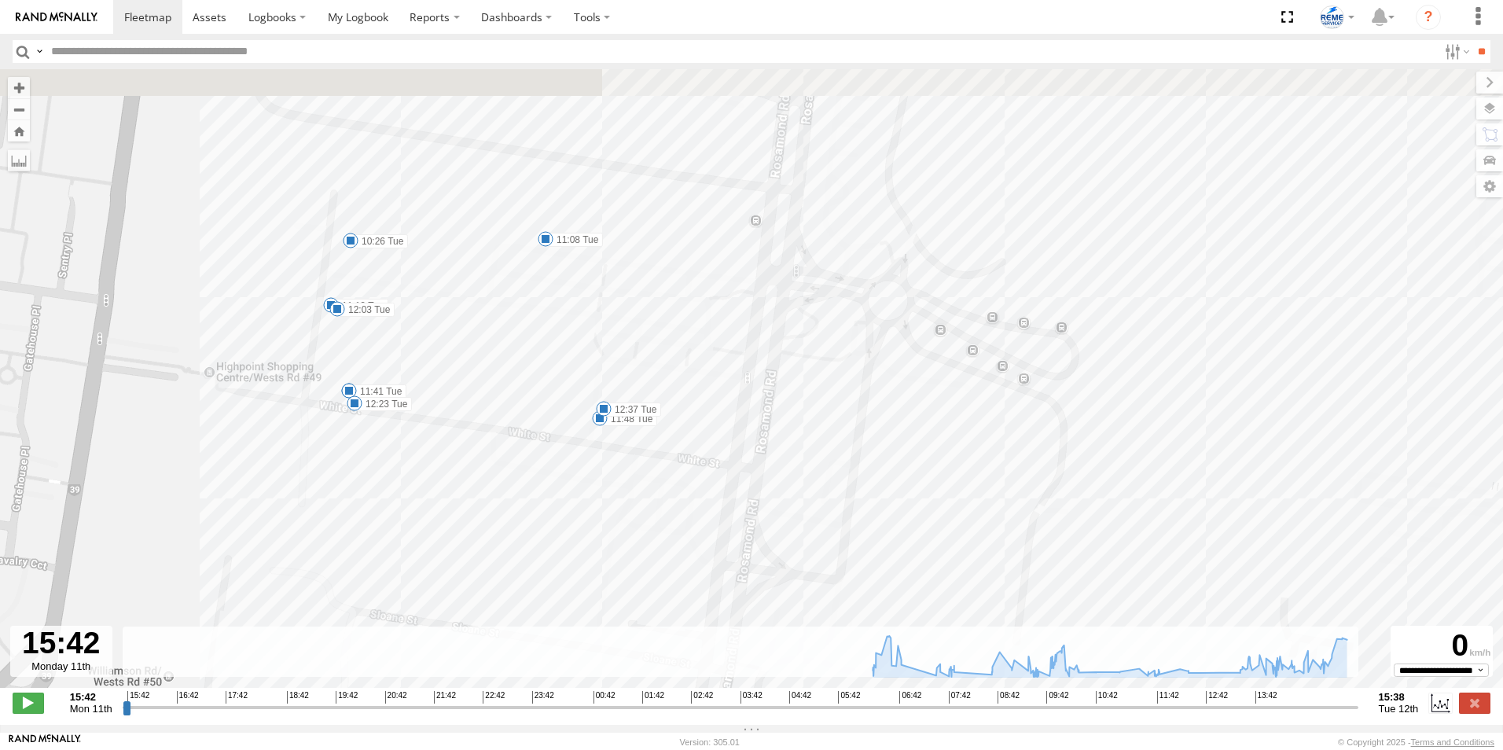
click at [424, 348] on div "Dave 1WT3ES - 353635119770242 06:57 Tue 07:36 Tue 07:41 Tue 07:58 Tue 09:30 Tue…" at bounding box center [751, 386] width 1503 height 635
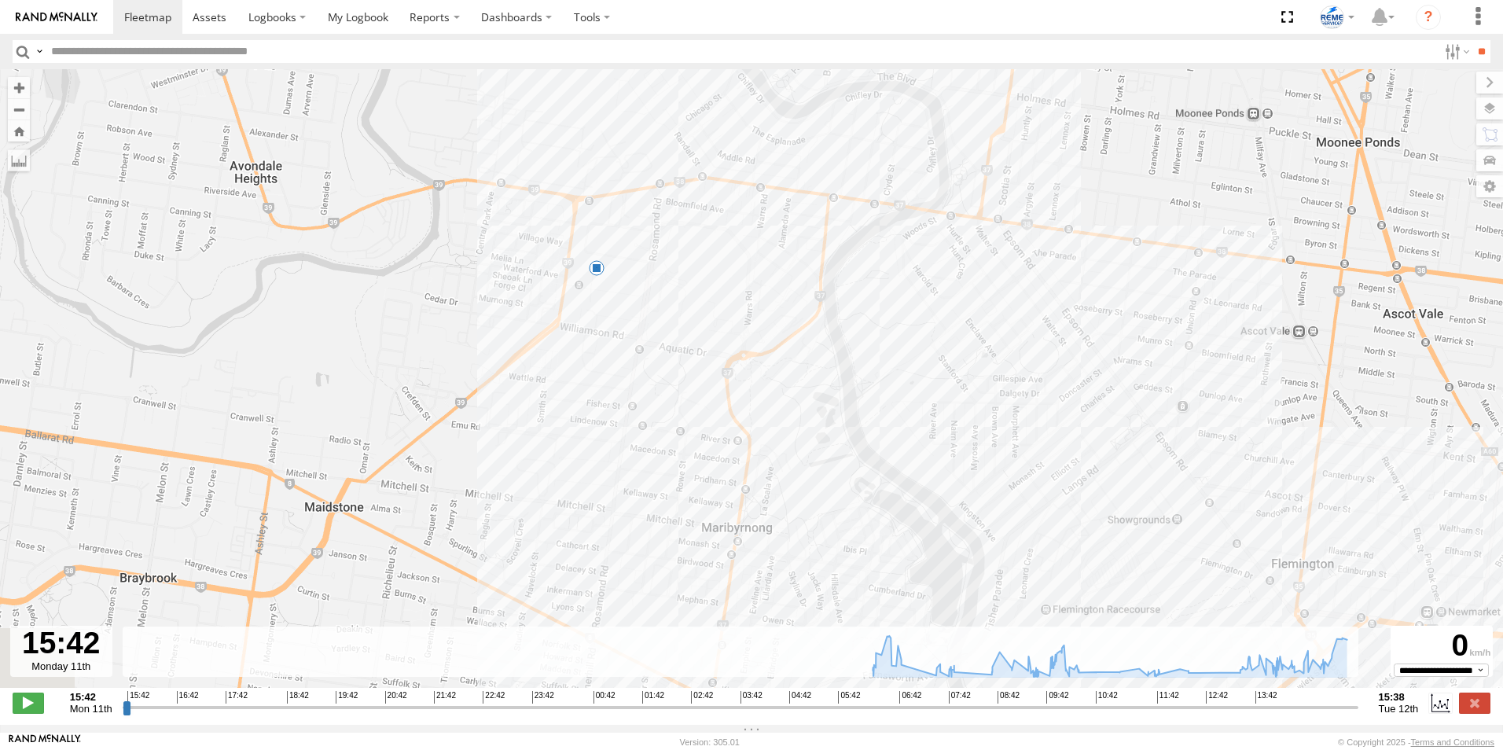
drag, startPoint x: 1055, startPoint y: 516, endPoint x: 866, endPoint y: 321, distance: 271.9
click at [867, 322] on div "Dave 1WT3ES - 353635119770242 06:57 Tue 07:36 Tue 07:41 Tue 07:58 Tue 09:30 Tue…" at bounding box center [751, 386] width 1503 height 635
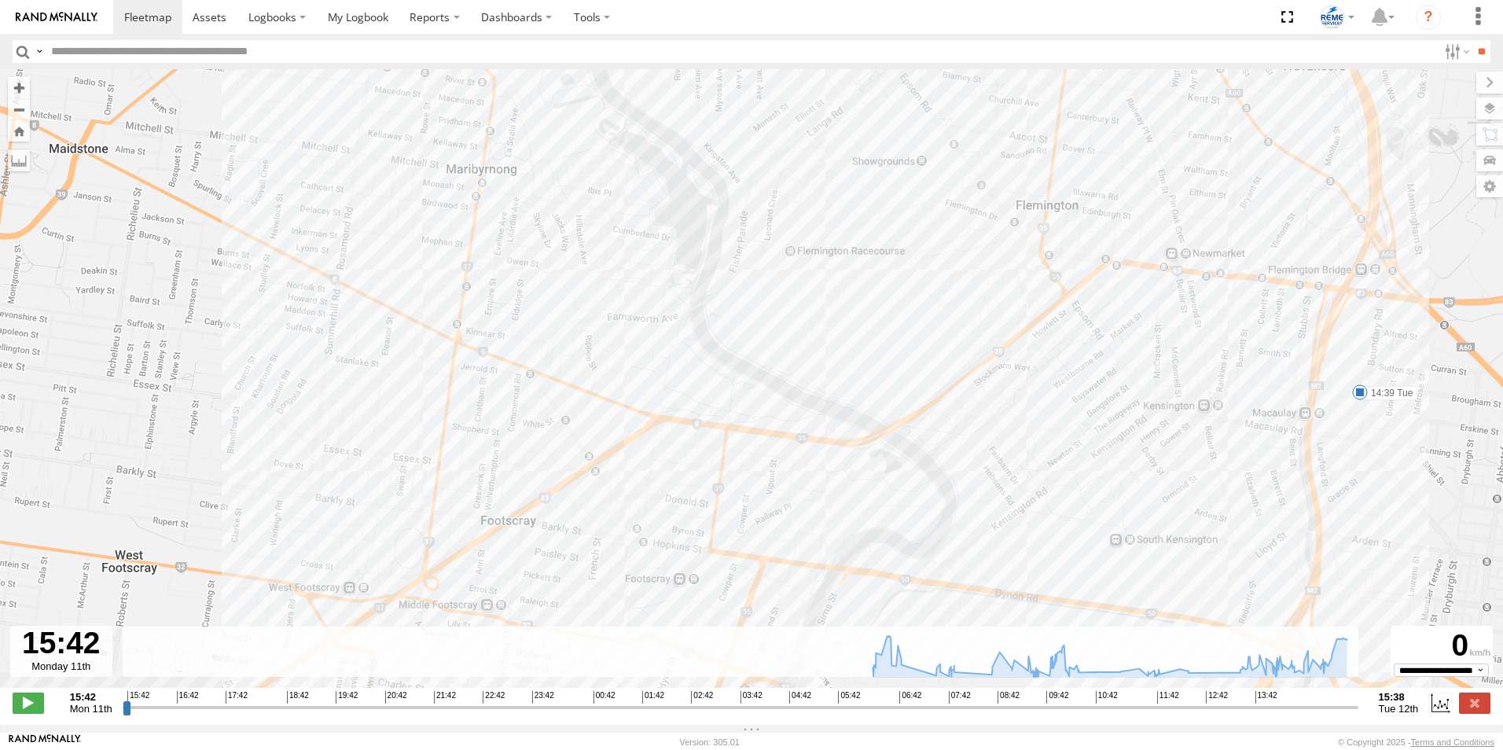
drag, startPoint x: 1036, startPoint y: 474, endPoint x: 943, endPoint y: 301, distance: 196.7
click at [943, 301] on div "Dave 1WT3ES - 353635119770242 06:57 Tue 07:36 Tue 07:41 Tue 07:58 Tue 09:30 Tue…" at bounding box center [751, 386] width 1503 height 635
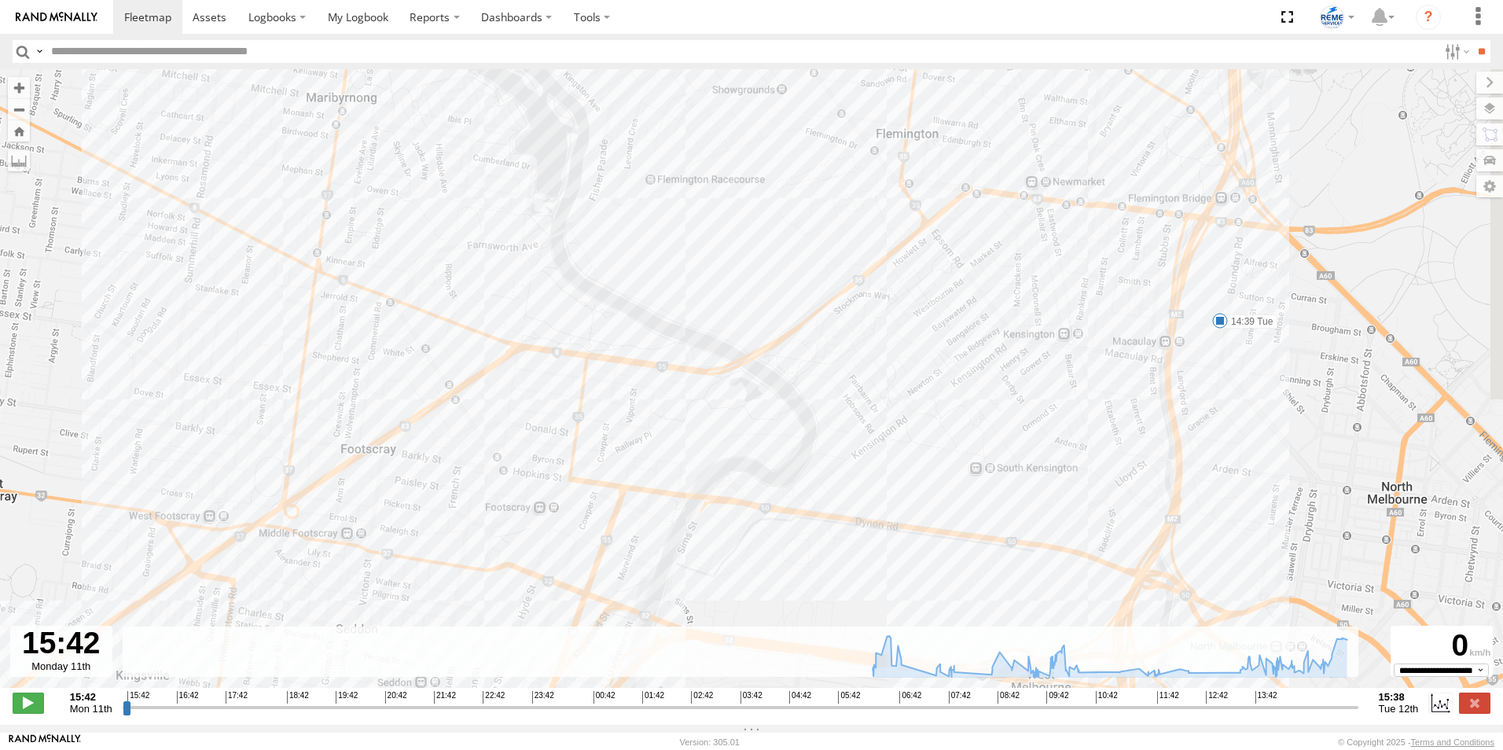
drag, startPoint x: 1385, startPoint y: 449, endPoint x: 1256, endPoint y: 392, distance: 140.8
click at [1256, 392] on div "Dave 1WT3ES - 353635119770242 06:57 Tue 07:36 Tue 07:41 Tue 07:58 Tue 09:30 Tue…" at bounding box center [751, 386] width 1503 height 635
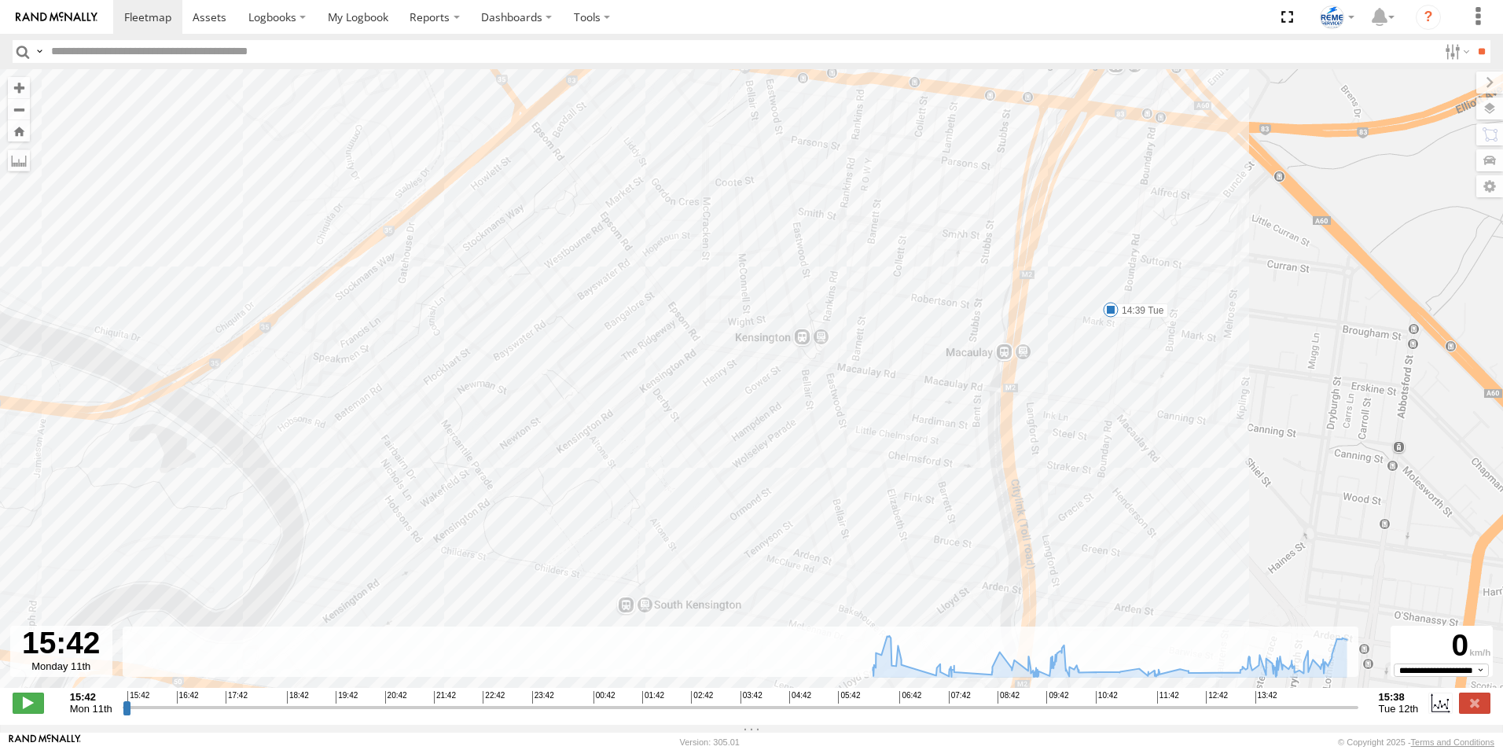
click at [1109, 311] on span at bounding box center [1111, 310] width 16 height 16
click at [1065, 388] on div "Dave 1WT3ES - 353635119770242 06:57 Tue 07:36 Tue 07:41 Tue 07:58 Tue 09:30 Tue…" at bounding box center [751, 386] width 1503 height 635
click at [123, 715] on input "range" at bounding box center [741, 707] width 1236 height 15
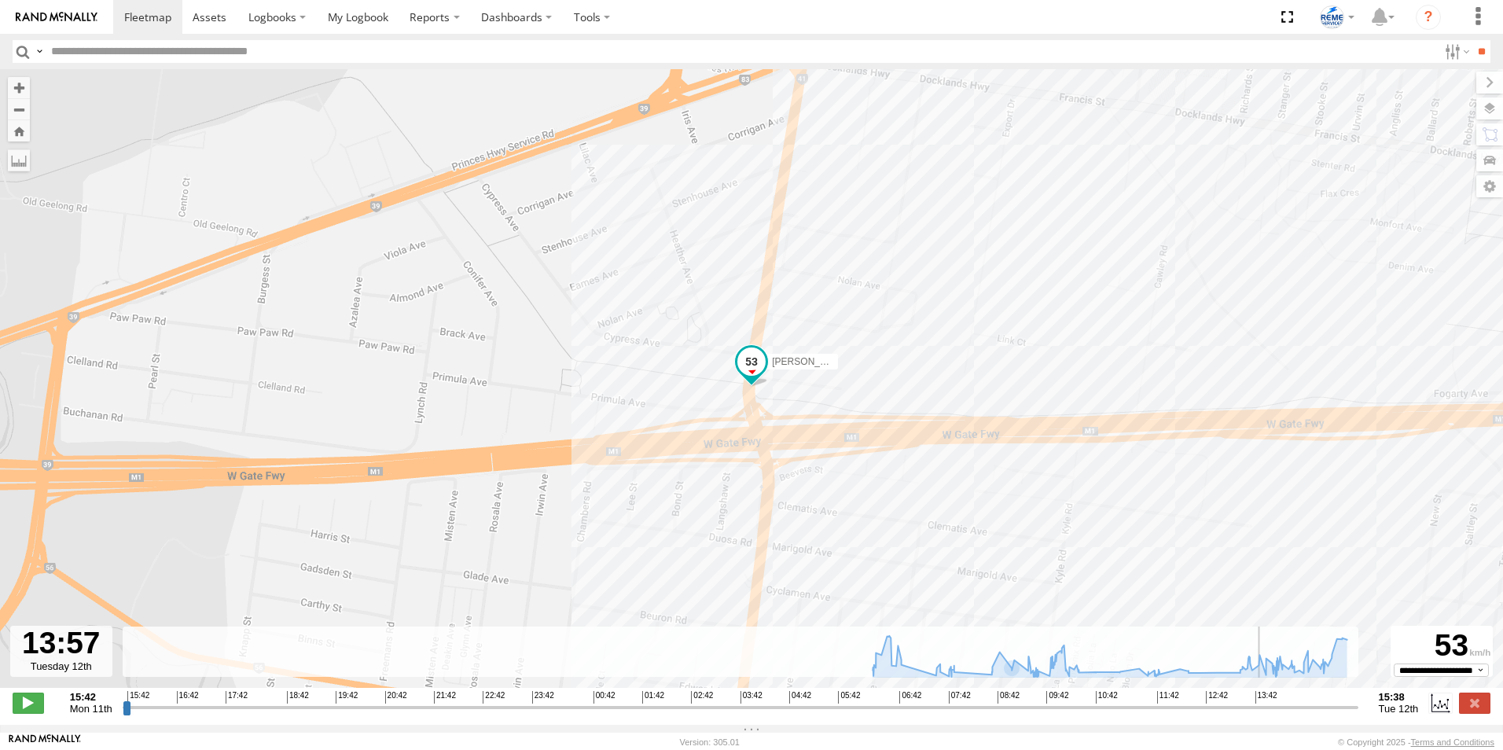
drag, startPoint x: 127, startPoint y: 712, endPoint x: 1267, endPoint y: 705, distance: 1139.4
click at [1267, 705] on input "range" at bounding box center [741, 707] width 1236 height 15
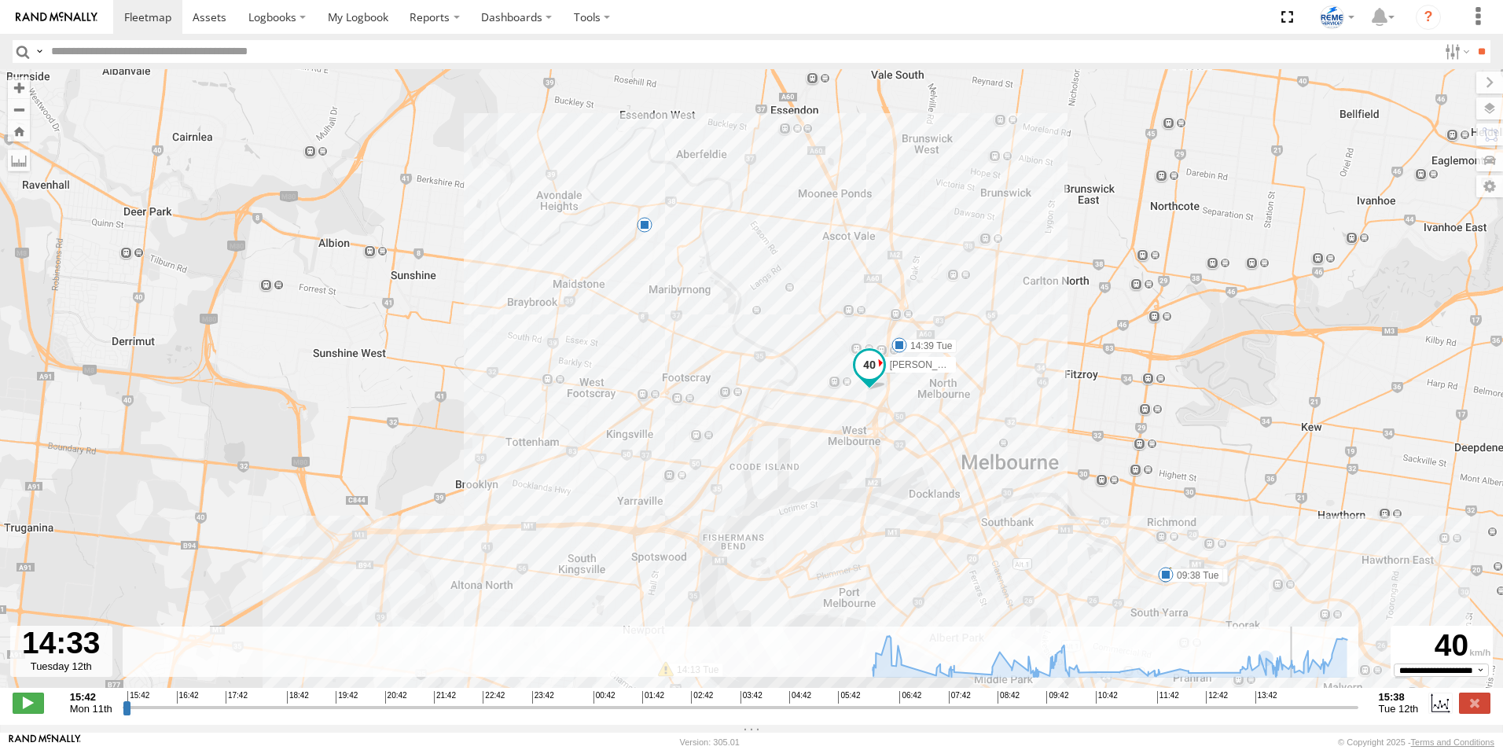
drag, startPoint x: 1264, startPoint y: 718, endPoint x: 1297, endPoint y: 712, distance: 33.6
click at [1297, 712] on input "range" at bounding box center [741, 707] width 1236 height 15
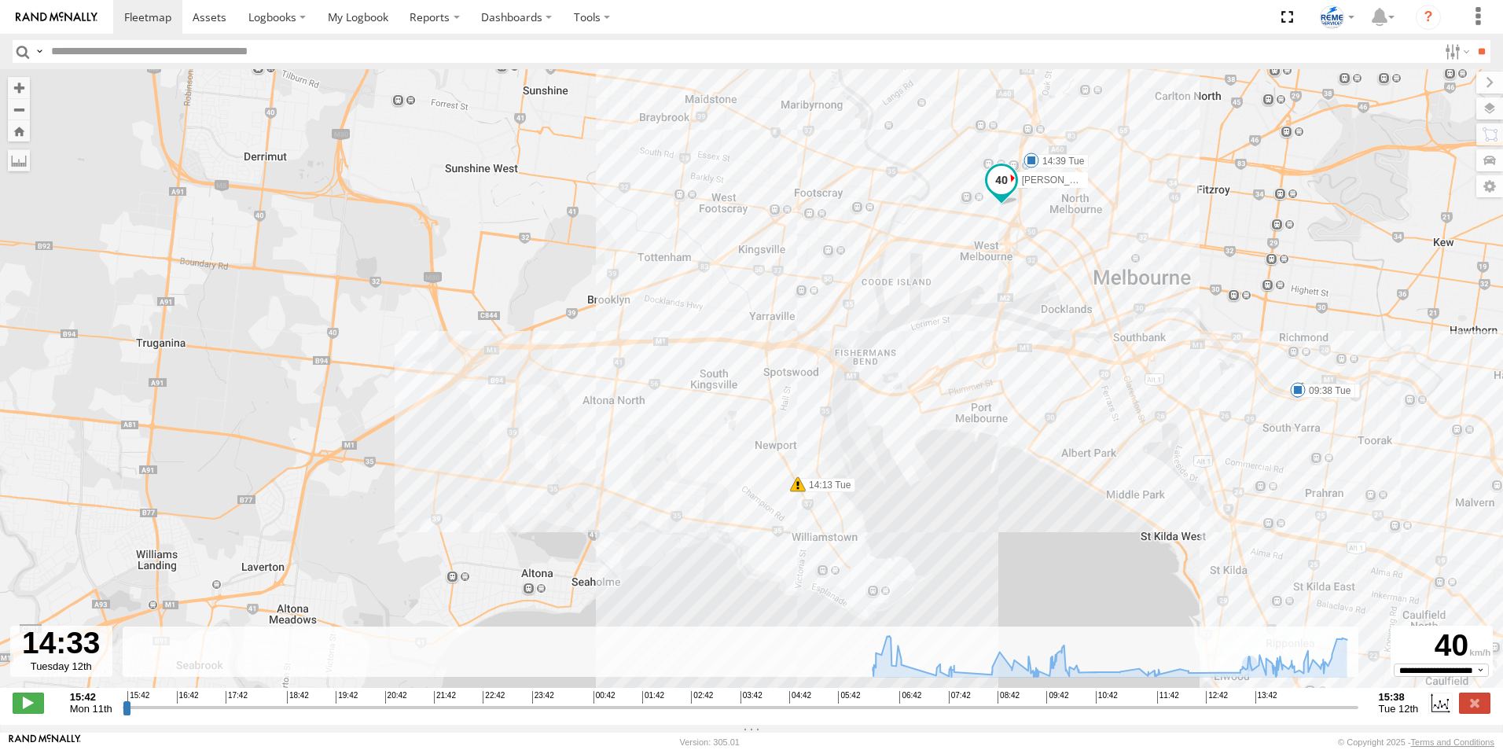
drag, startPoint x: 1054, startPoint y: 431, endPoint x: 1181, endPoint y: 259, distance: 213.6
click at [1181, 259] on div "Dave 1WT3ES - 353635119770242 06:57 Tue 07:36 Tue 07:41 Tue 07:58 Tue 09:30 Tue…" at bounding box center [751, 386] width 1503 height 635
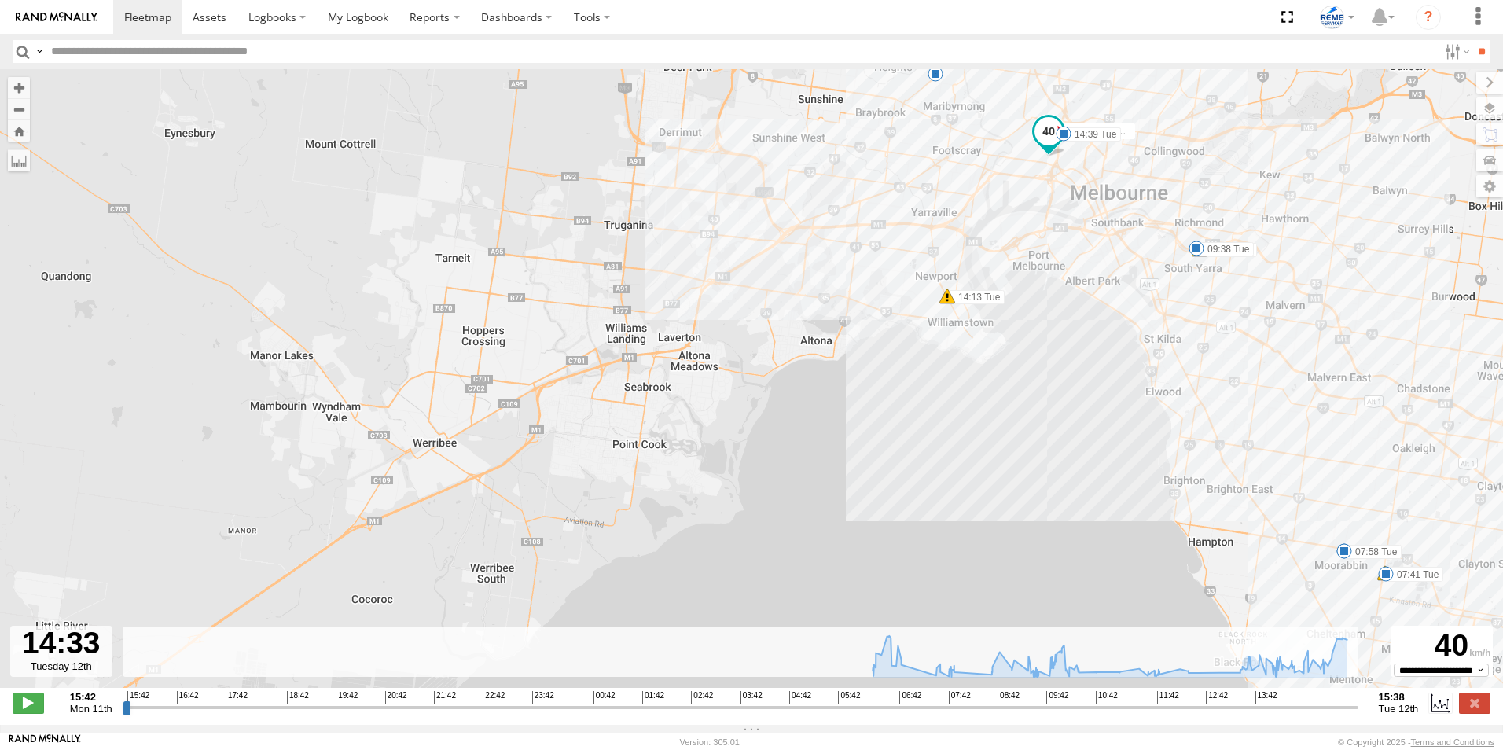
drag, startPoint x: 1143, startPoint y: 337, endPoint x: 1099, endPoint y: 259, distance: 89.1
click at [1099, 259] on div "Dave 1WT3ES - 353635119770242 06:57 Tue 07:36 Tue 07:41 Tue 07:58 Tue 09:30 Tue…" at bounding box center [751, 386] width 1503 height 635
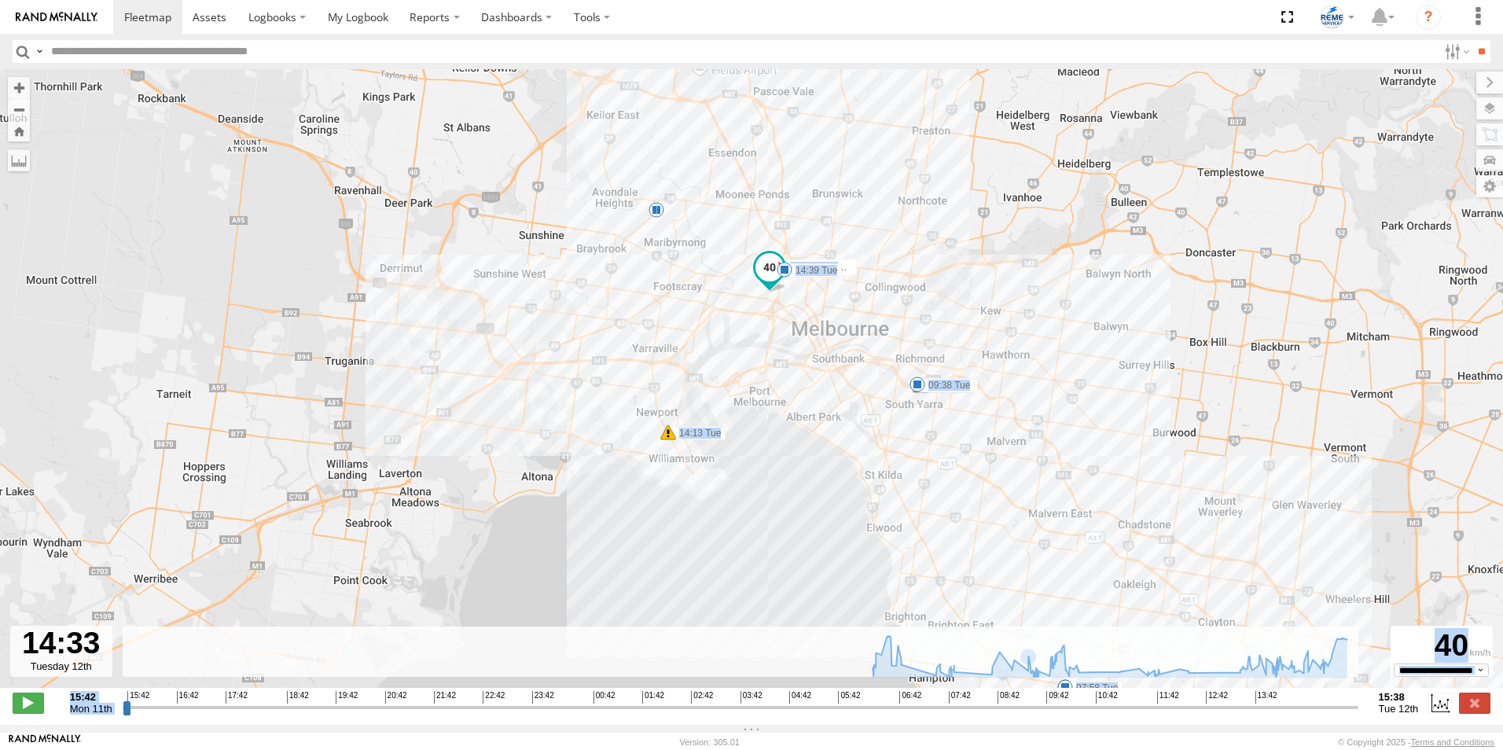
drag, startPoint x: 1203, startPoint y: 577, endPoint x: 915, endPoint y: 664, distance: 300.7
click at [915, 664] on div "← Move left → Move right ↑ Move up ↓ Move down + Zoom in - Zoom out Home Jump l…" at bounding box center [751, 397] width 1503 height 656
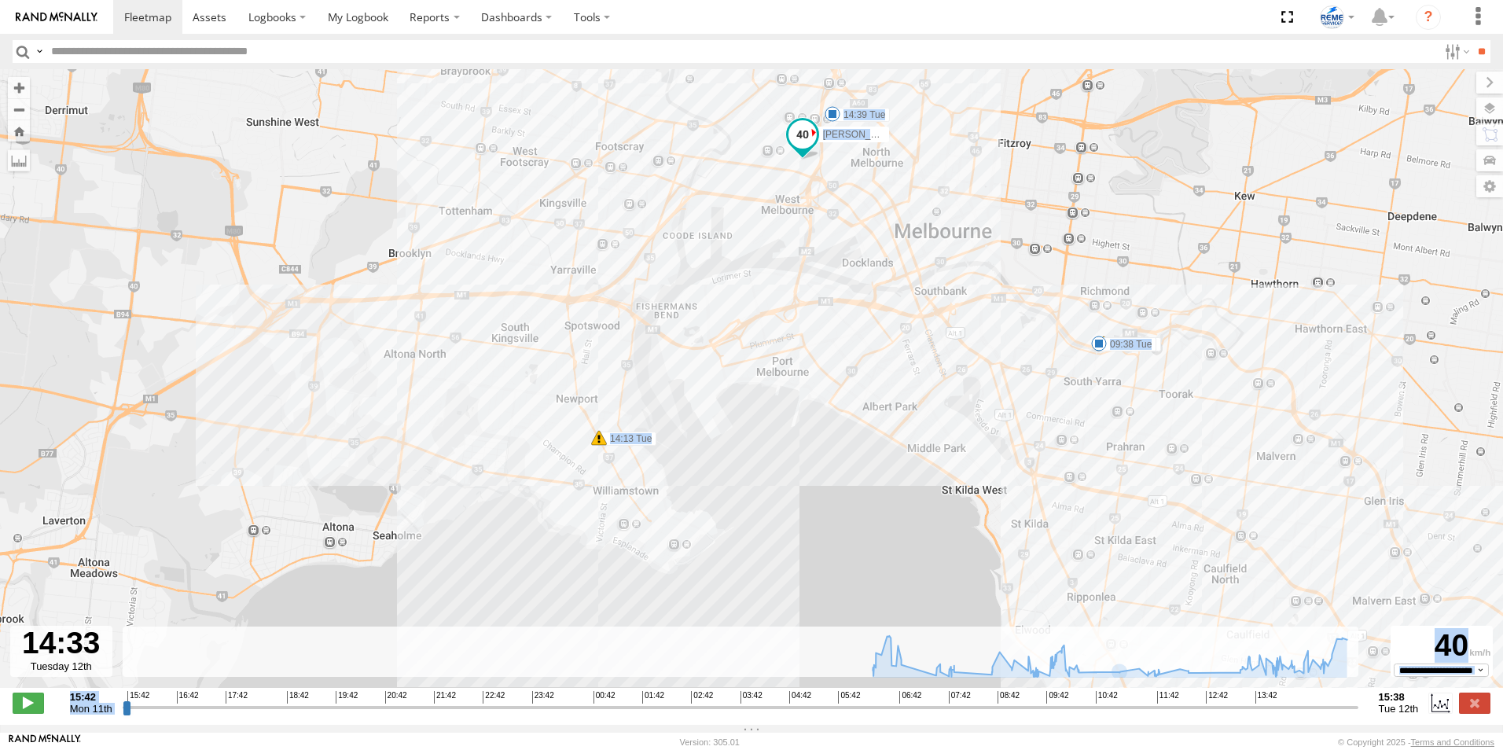
click at [742, 255] on div "Dave 1WT3ES - 353635119770242 06:57 Tue 07:36 Tue 07:41 Tue 07:58 Tue 09:30 Tue…" at bounding box center [751, 386] width 1503 height 635
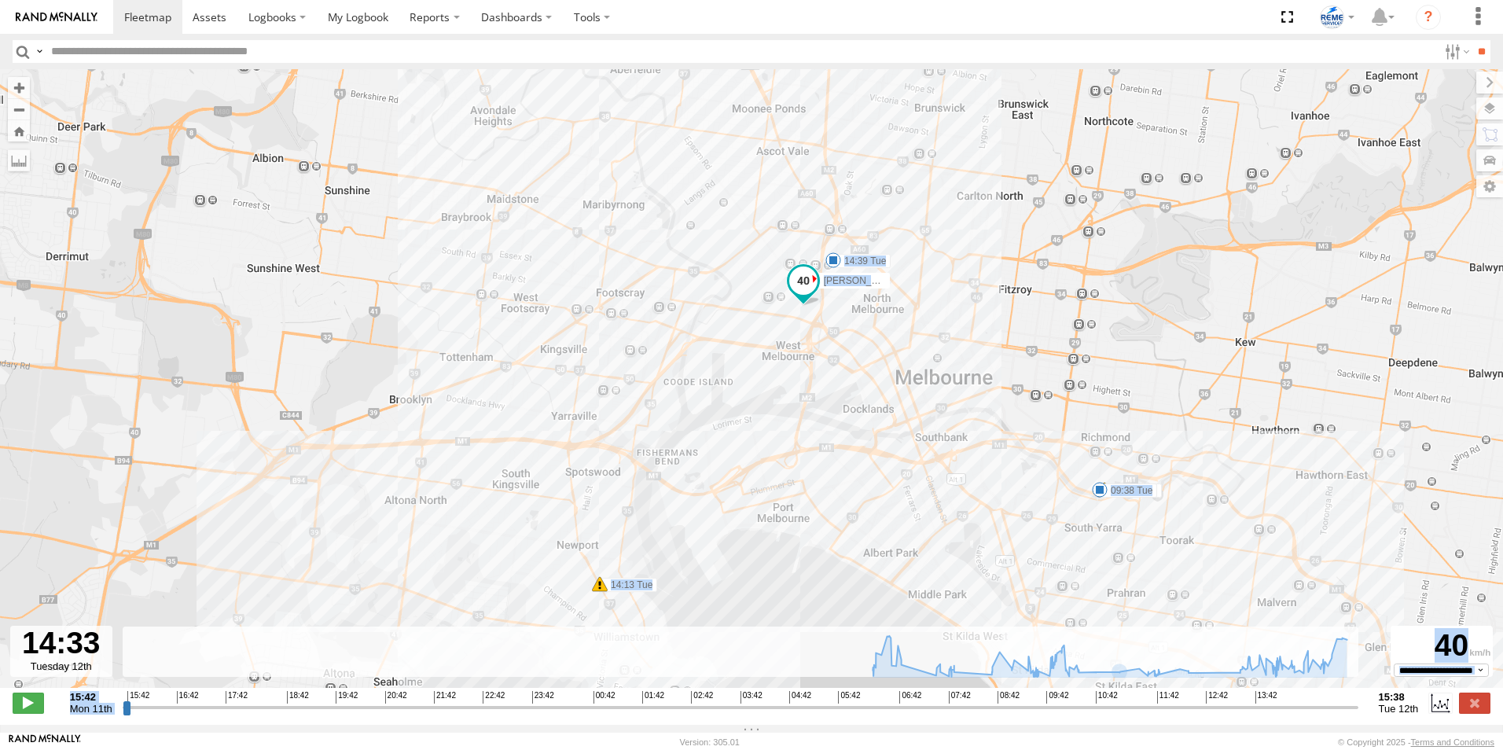
drag, startPoint x: 763, startPoint y: 257, endPoint x: 763, endPoint y: 418, distance: 161.2
click at [763, 418] on div "Dave 1WT3ES - 353635119770242 06:57 Tue 07:36 Tue 07:41 Tue 07:58 Tue 09:30 Tue…" at bounding box center [751, 386] width 1503 height 635
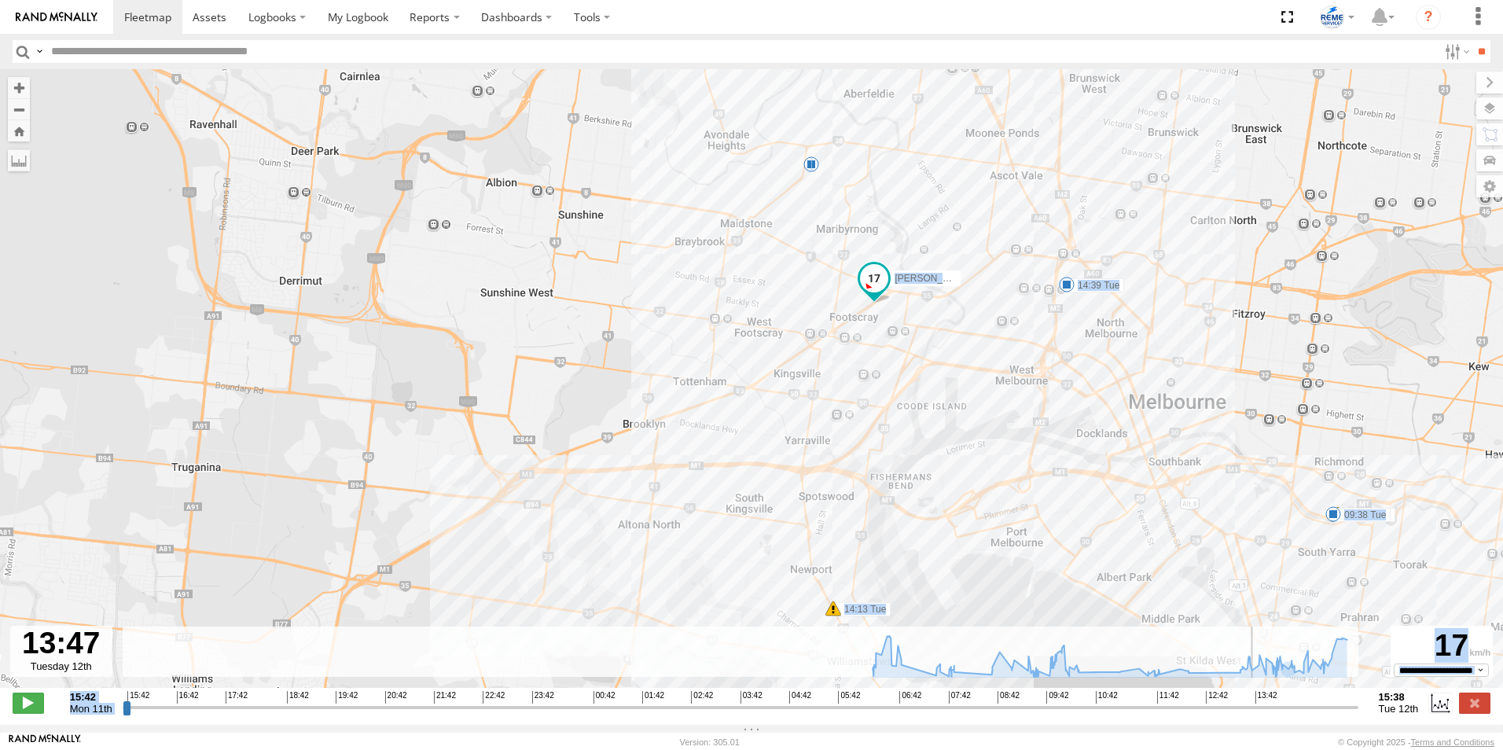
drag, startPoint x: 1301, startPoint y: 717, endPoint x: 1258, endPoint y: 719, distance: 42.5
click at [1258, 715] on input "range" at bounding box center [741, 707] width 1236 height 15
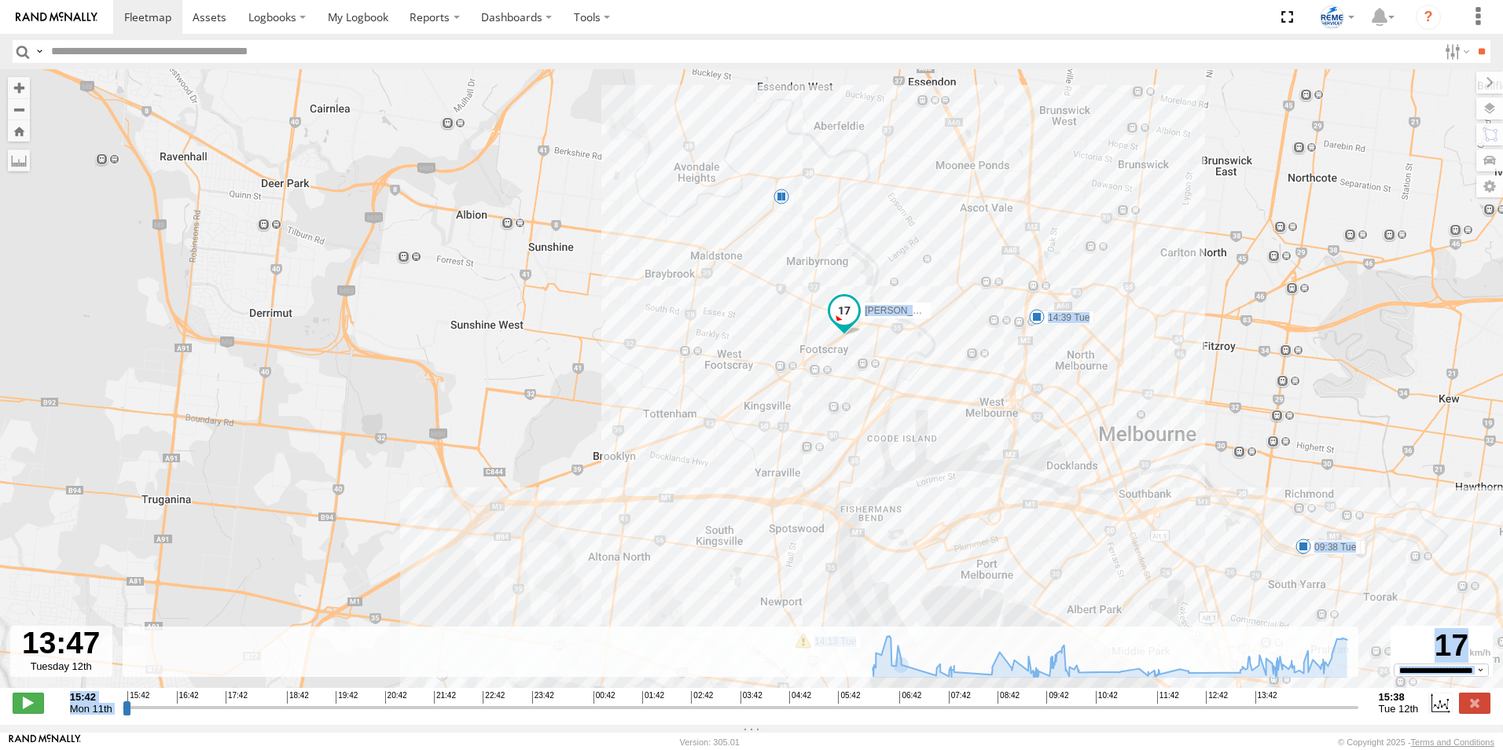
drag, startPoint x: 778, startPoint y: 388, endPoint x: 782, endPoint y: 528, distance: 140.0
click at [782, 528] on div "Dave 1WT3ES - 353635119770242 06:57 Tue 07:36 Tue 07:41 Tue 07:58 Tue 09:30 Tue…" at bounding box center [751, 386] width 1503 height 635
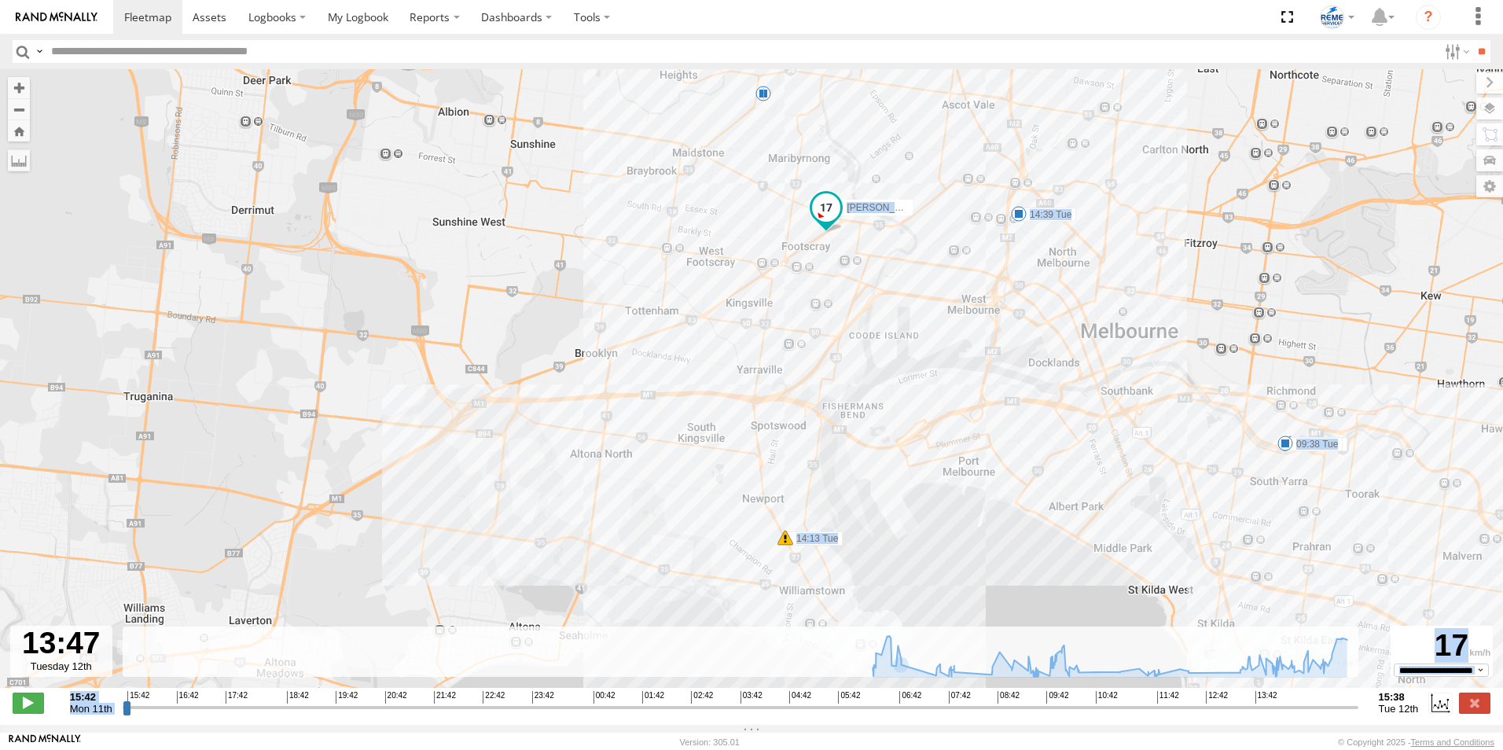
drag, startPoint x: 778, startPoint y: 577, endPoint x: 760, endPoint y: 473, distance: 106.1
click at [760, 473] on div "Dave 1WT3ES - 353635119770242 06:57 Tue 07:36 Tue 07:41 Tue 07:58 Tue 09:30 Tue…" at bounding box center [751, 386] width 1503 height 635
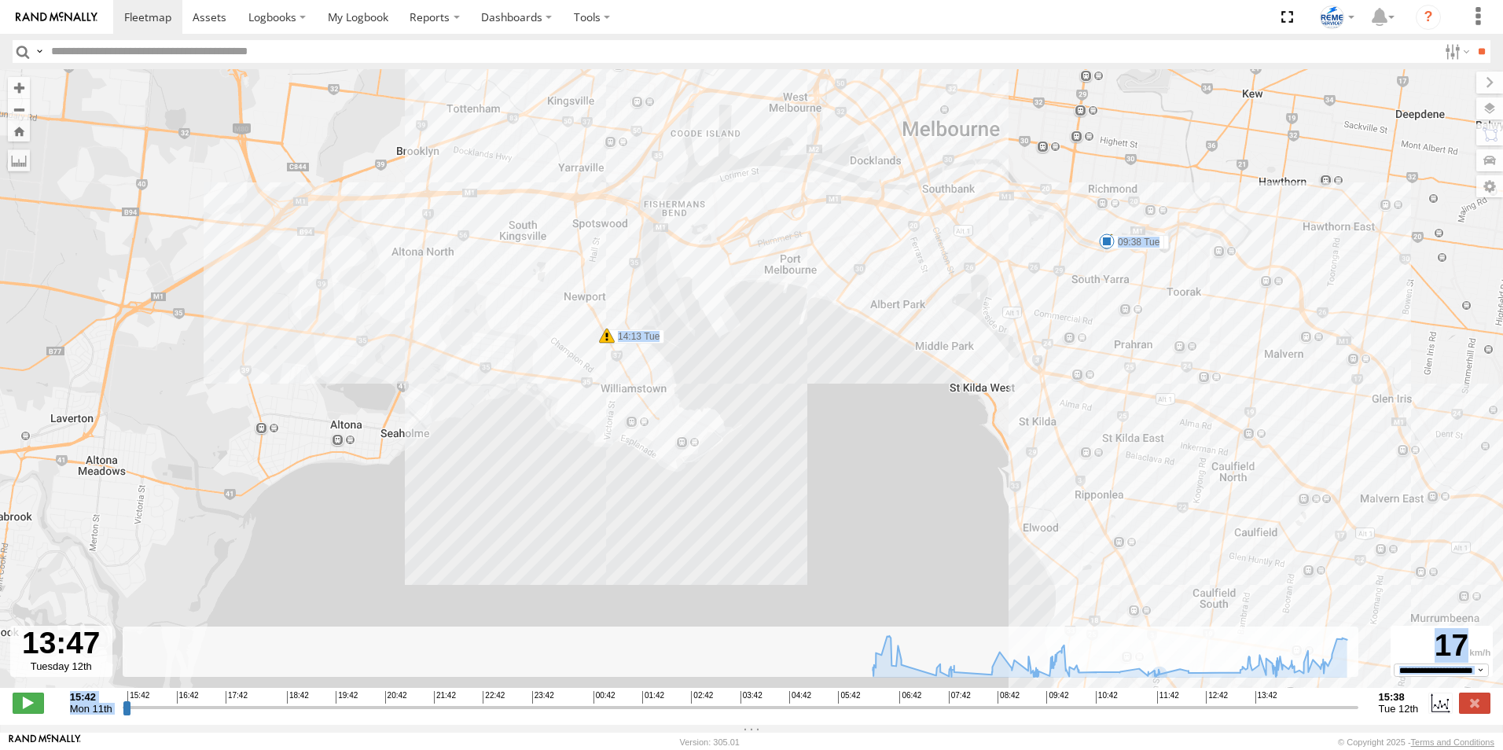
drag, startPoint x: 1184, startPoint y: 618, endPoint x: 1051, endPoint y: 428, distance: 232.6
click at [1051, 428] on div "Dave 1WT3ES - 353635119770242 06:57 Tue 07:36 Tue 07:41 Tue 07:58 Tue 09:30 Tue…" at bounding box center [751, 386] width 1503 height 635
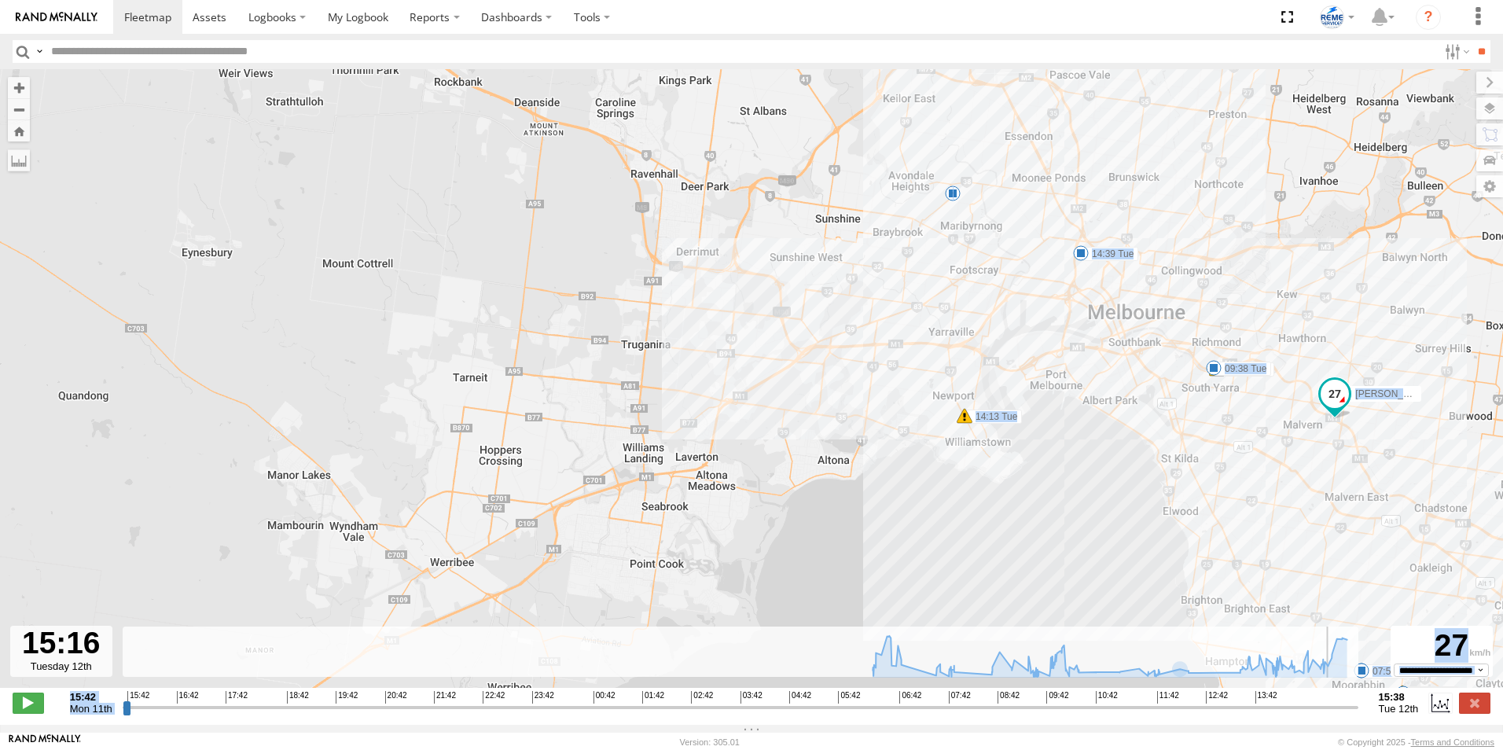
drag, startPoint x: 1257, startPoint y: 709, endPoint x: 1334, endPoint y: 699, distance: 77.7
click at [1334, 700] on input "range" at bounding box center [741, 707] width 1236 height 15
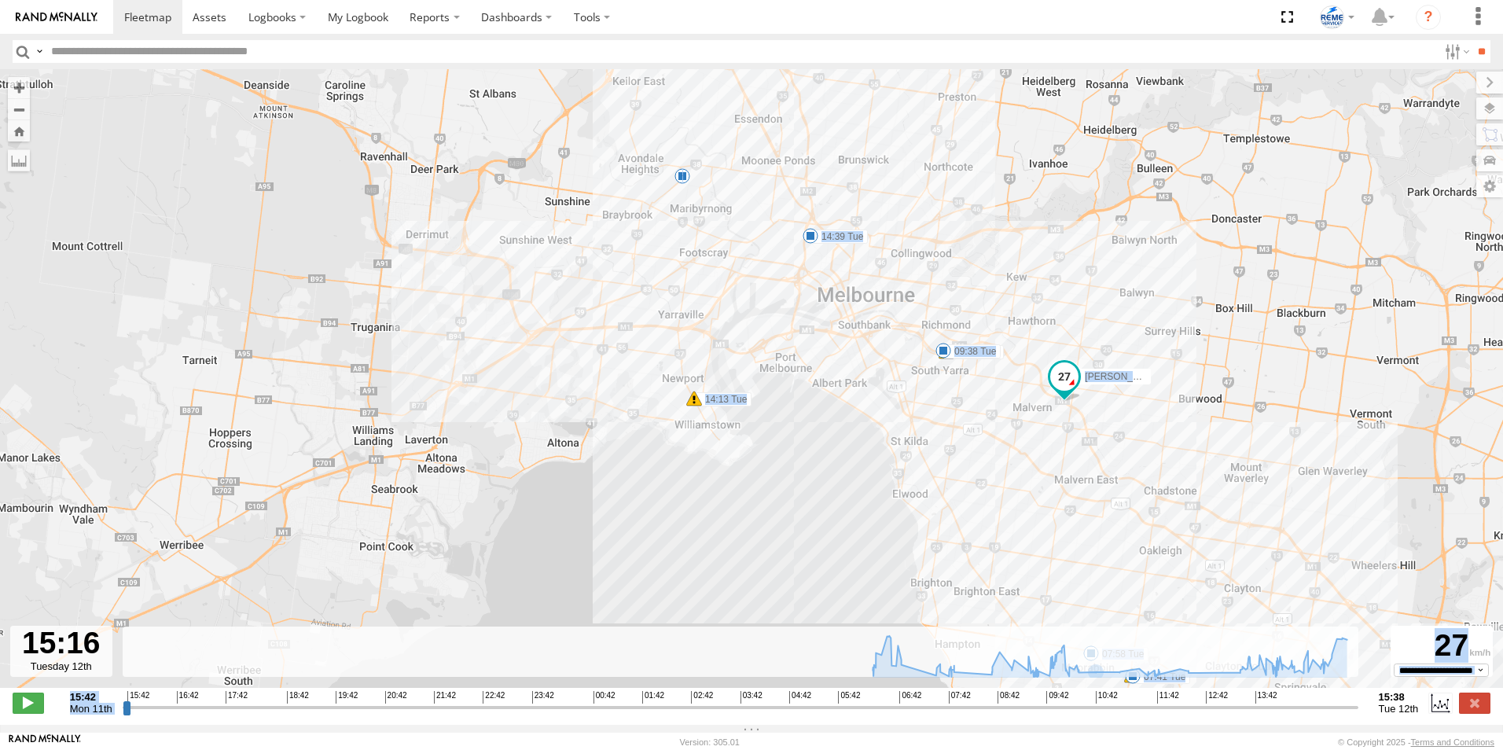
drag, startPoint x: 1292, startPoint y: 552, endPoint x: 1017, endPoint y: 532, distance: 275.9
click at [1017, 532] on div "Dave 1WT3ES - 353635119770242 06:57 Tue 07:36 Tue 07:41 Tue 07:58 Tue 09:30 Tue…" at bounding box center [751, 386] width 1503 height 635
drag, startPoint x: 1333, startPoint y: 713, endPoint x: 1248, endPoint y: 710, distance: 85.0
click at [1248, 710] on input "range" at bounding box center [741, 707] width 1236 height 15
click at [1237, 715] on input "range" at bounding box center [741, 707] width 1236 height 15
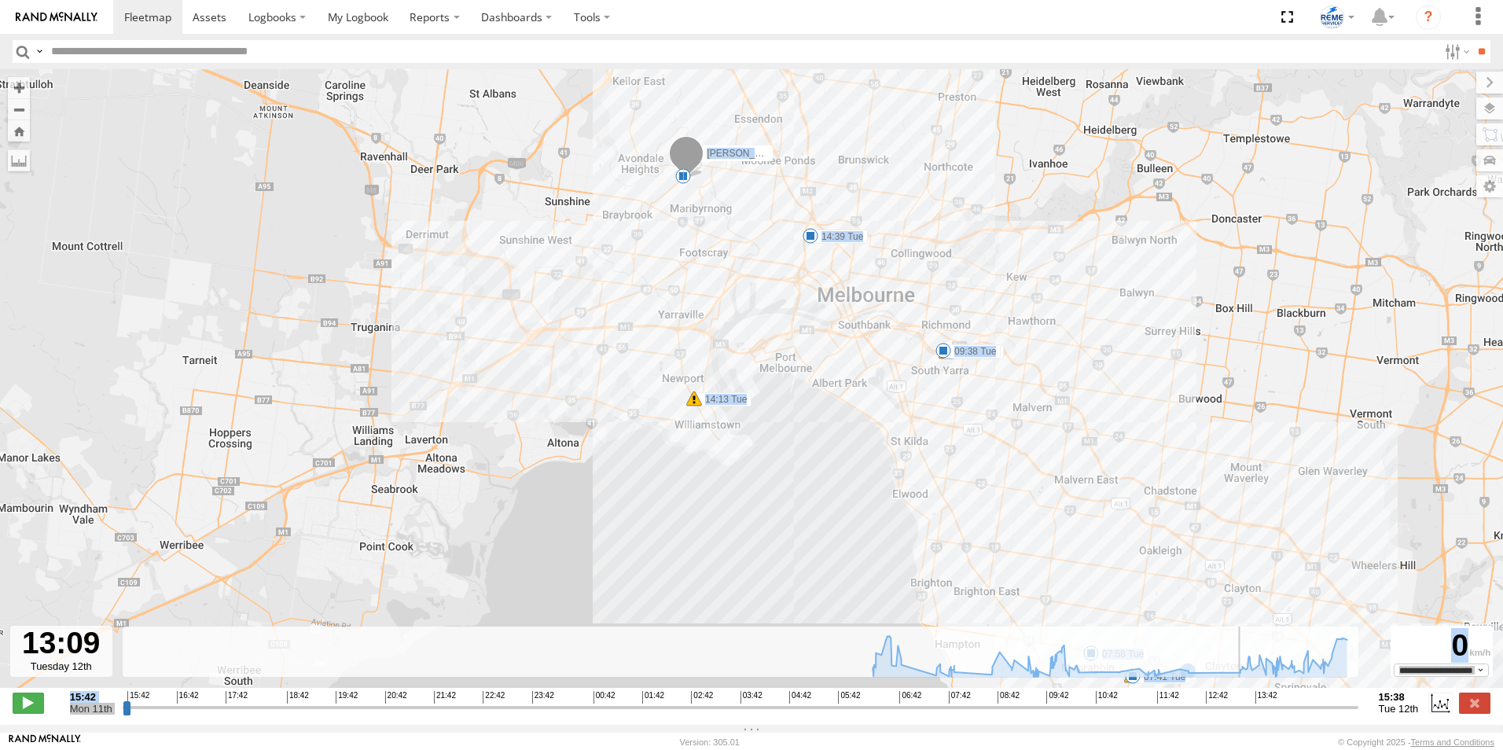
drag, startPoint x: 1237, startPoint y: 719, endPoint x: 1226, endPoint y: 721, distance: 11.3
click at [1226, 715] on input "range" at bounding box center [741, 707] width 1236 height 15
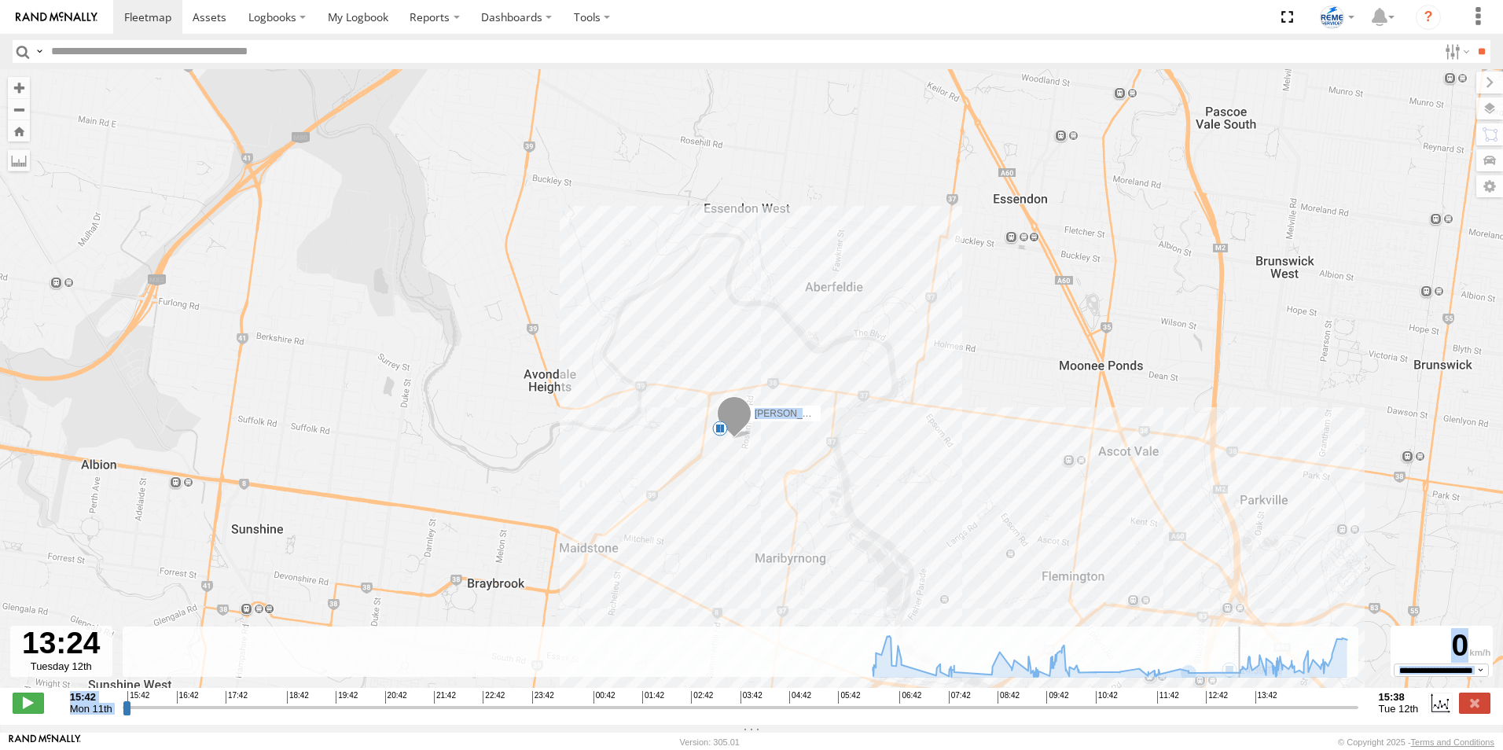
drag, startPoint x: 1227, startPoint y: 712, endPoint x: 1238, endPoint y: 708, distance: 12.2
click at [1238, 708] on input "range" at bounding box center [741, 707] width 1236 height 15
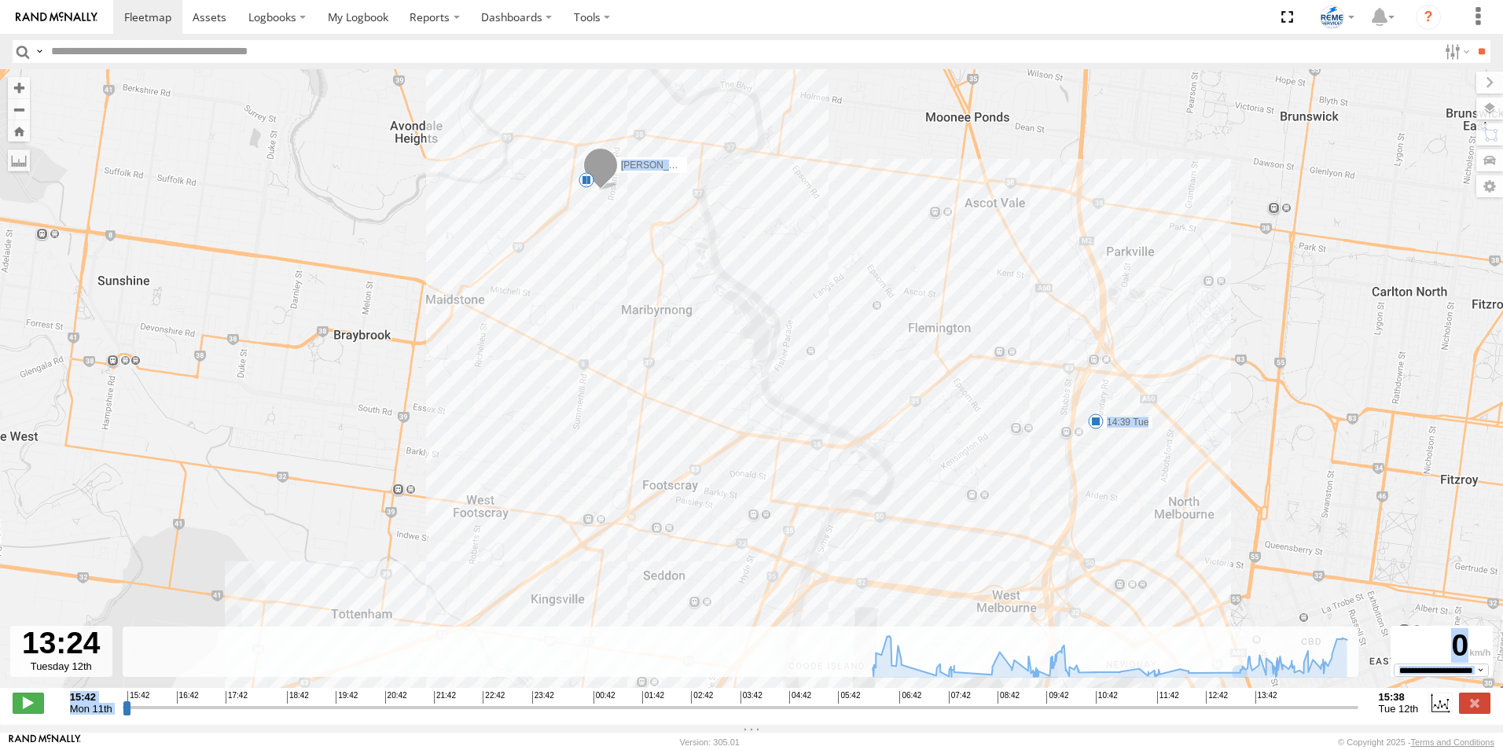
drag, startPoint x: 1191, startPoint y: 589, endPoint x: 1057, endPoint y: 339, distance: 283.5
click at [1057, 339] on div "Dave 1WT3ES - 353635119770242 06:57 Tue 07:36 Tue 07:41 Tue 07:58 Tue 09:30 Tue…" at bounding box center [751, 386] width 1503 height 635
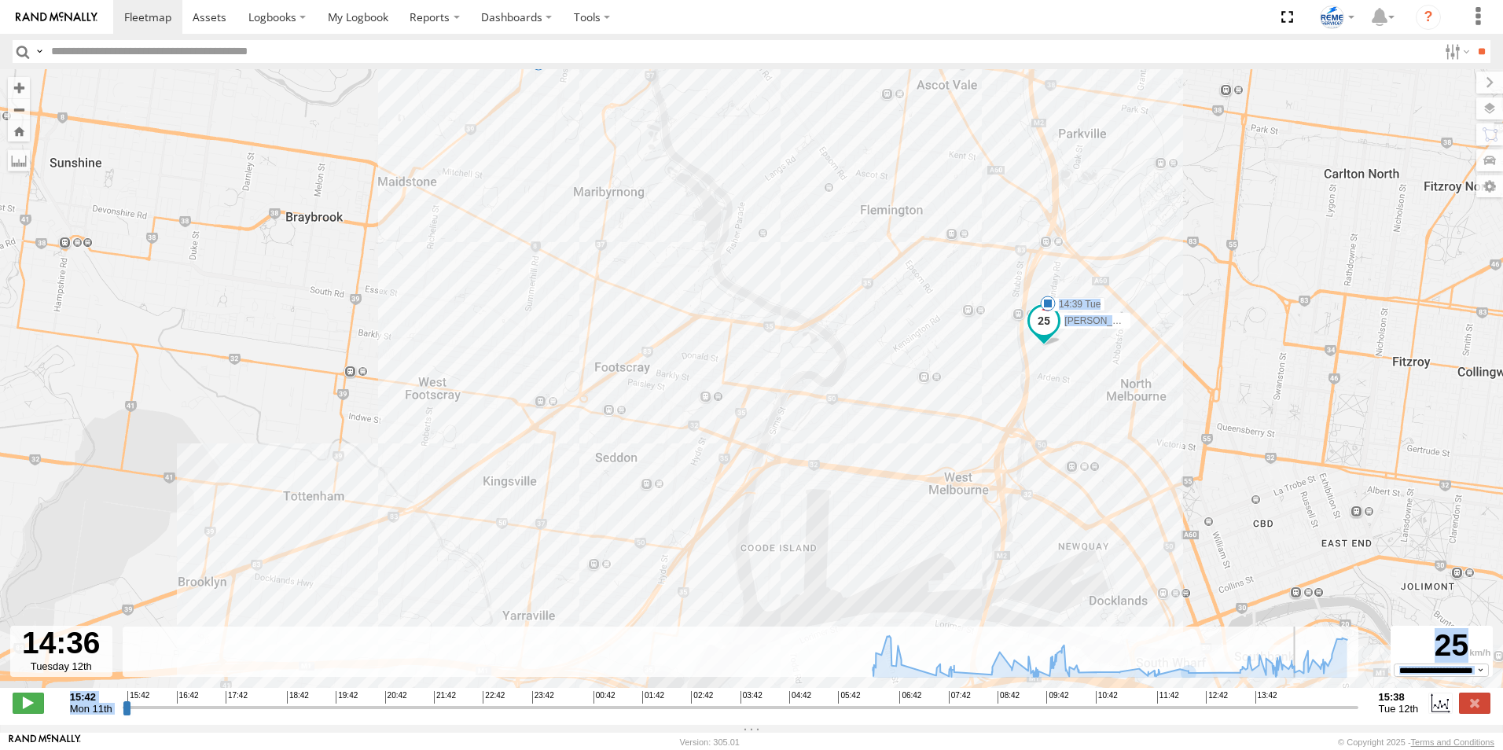
drag, startPoint x: 1235, startPoint y: 717, endPoint x: 1300, endPoint y: 689, distance: 70.4
click at [1300, 700] on input "range" at bounding box center [741, 707] width 1236 height 15
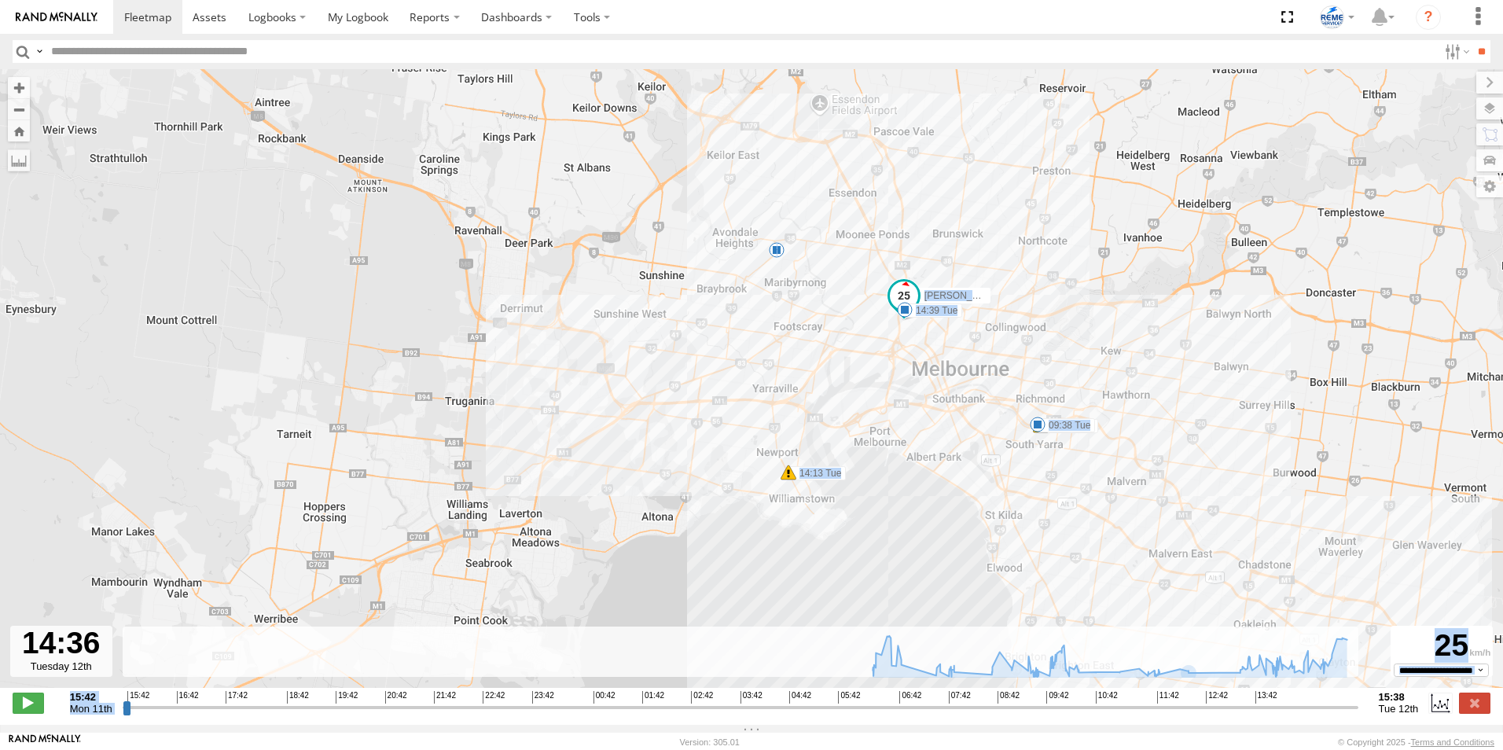
drag, startPoint x: 855, startPoint y: 447, endPoint x: 859, endPoint y: 378, distance: 69.4
click at [859, 378] on div "Dave 1WT3ES - 353635119770242 06:57 Tue 07:36 Tue 07:41 Tue 07:58 Tue 09:30 Tue…" at bounding box center [751, 386] width 1503 height 635
drag, startPoint x: 1185, startPoint y: 582, endPoint x: 1158, endPoint y: 523, distance: 64.8
click at [1158, 523] on div "Dave 1WT3ES - 353635119770242 06:57 Tue 07:36 Tue 07:41 Tue 07:58 Tue 09:30 Tue…" at bounding box center [751, 386] width 1503 height 635
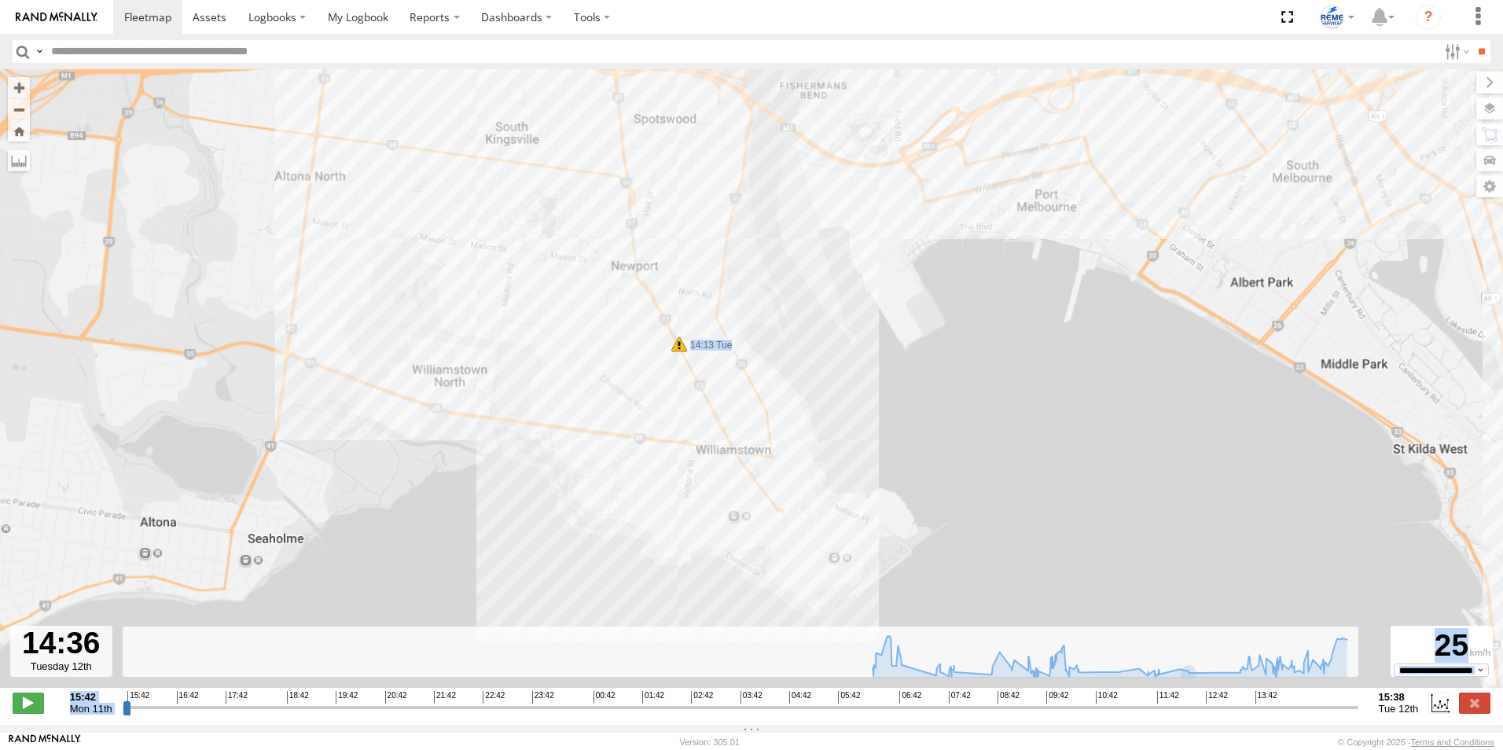
drag, startPoint x: 568, startPoint y: 319, endPoint x: 661, endPoint y: 399, distance: 123.2
click at [661, 399] on div "Dave 1WT3ES - 353635119770242 06:57 Tue 07:36 Tue 07:41 Tue 07:58 Tue 09:30 Tue…" at bounding box center [751, 386] width 1503 height 635
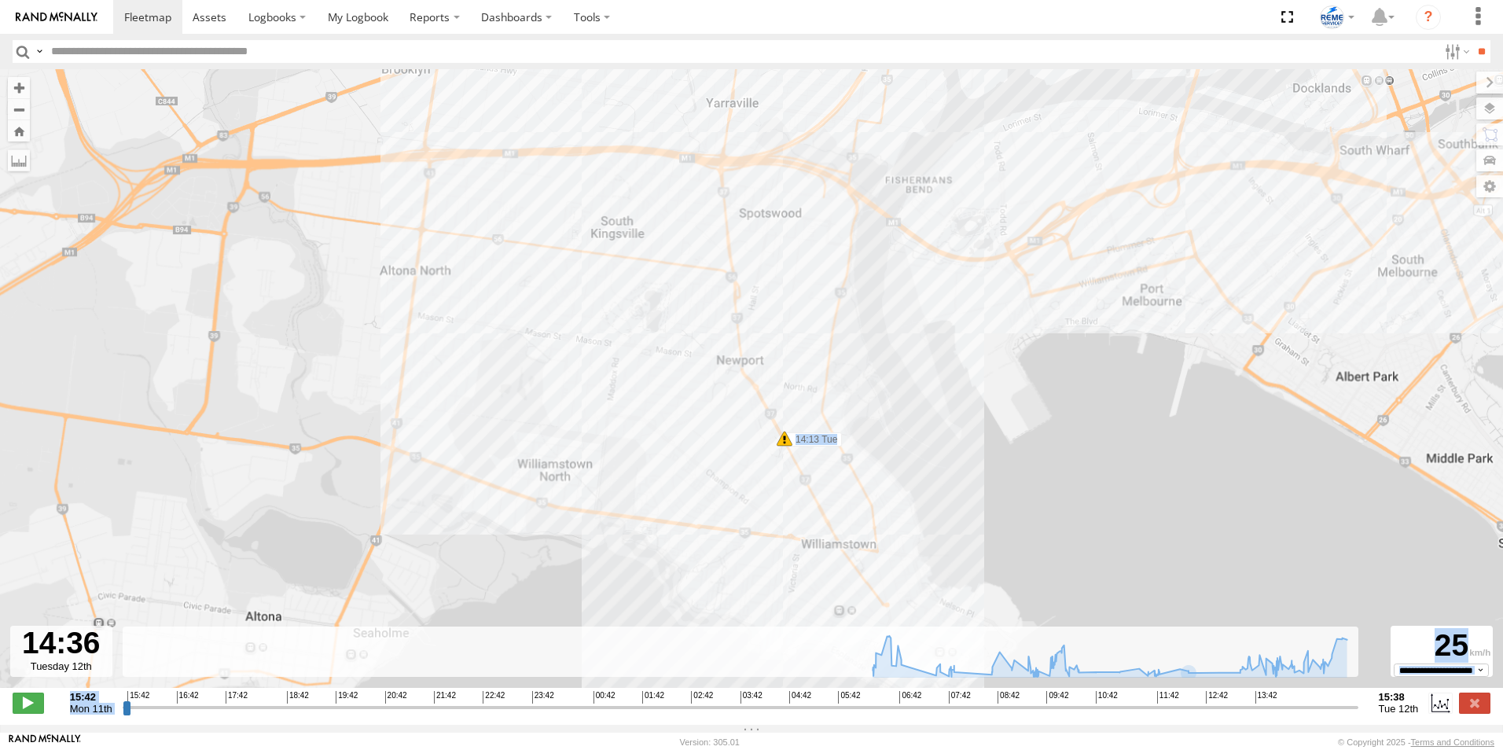
drag, startPoint x: 601, startPoint y: 359, endPoint x: 632, endPoint y: 409, distance: 59.3
click at [632, 409] on div "Dave 1WT3ES - 353635119770242 06:57 Tue 07:36 Tue 07:41 Tue 07:58 Tue 09:30 Tue…" at bounding box center [751, 386] width 1503 height 635
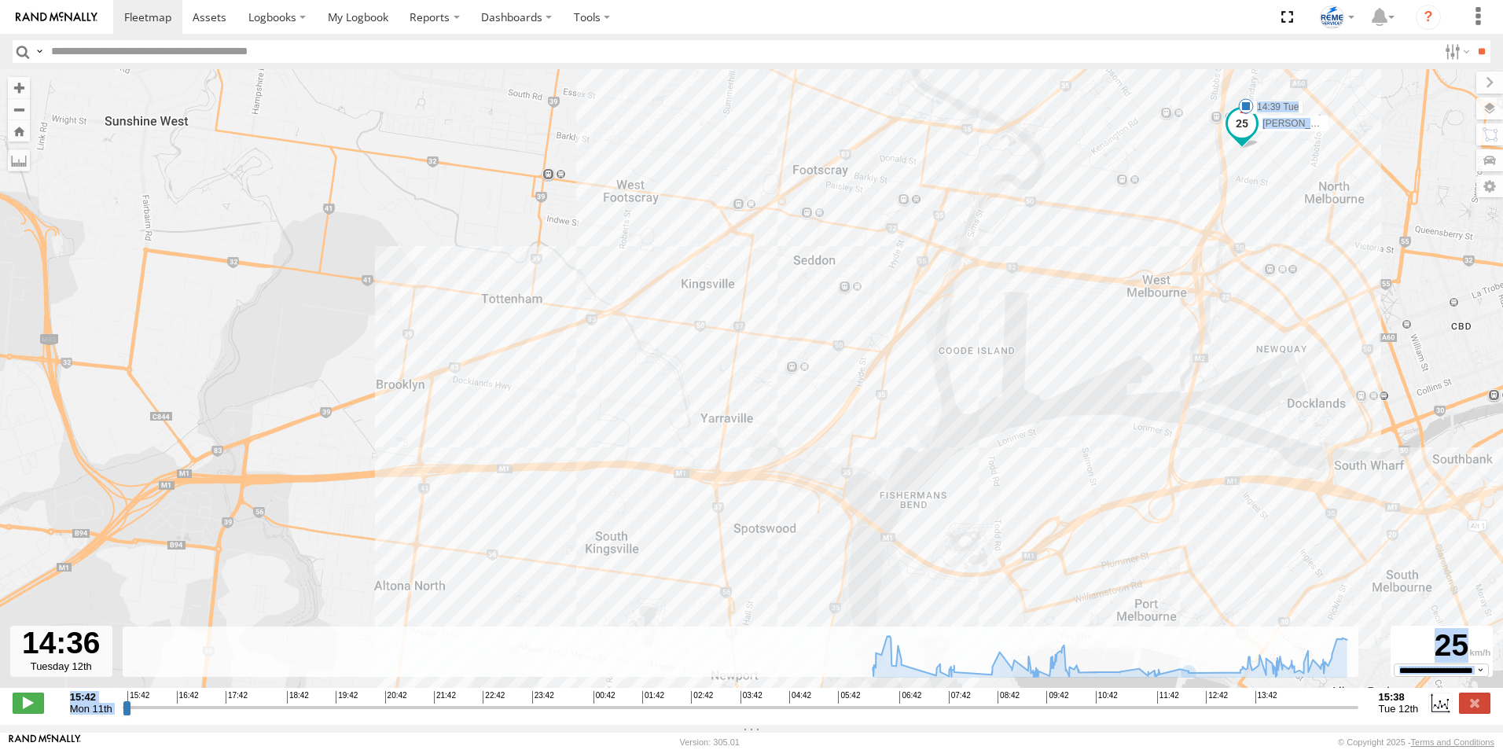
drag, startPoint x: 575, startPoint y: 247, endPoint x: 480, endPoint y: 523, distance: 291.9
click at [480, 523] on div "Dave 1WT3ES - 353635119770242 06:57 Tue 07:36 Tue 07:41 Tue 07:58 Tue 09:30 Tue…" at bounding box center [751, 386] width 1503 height 635
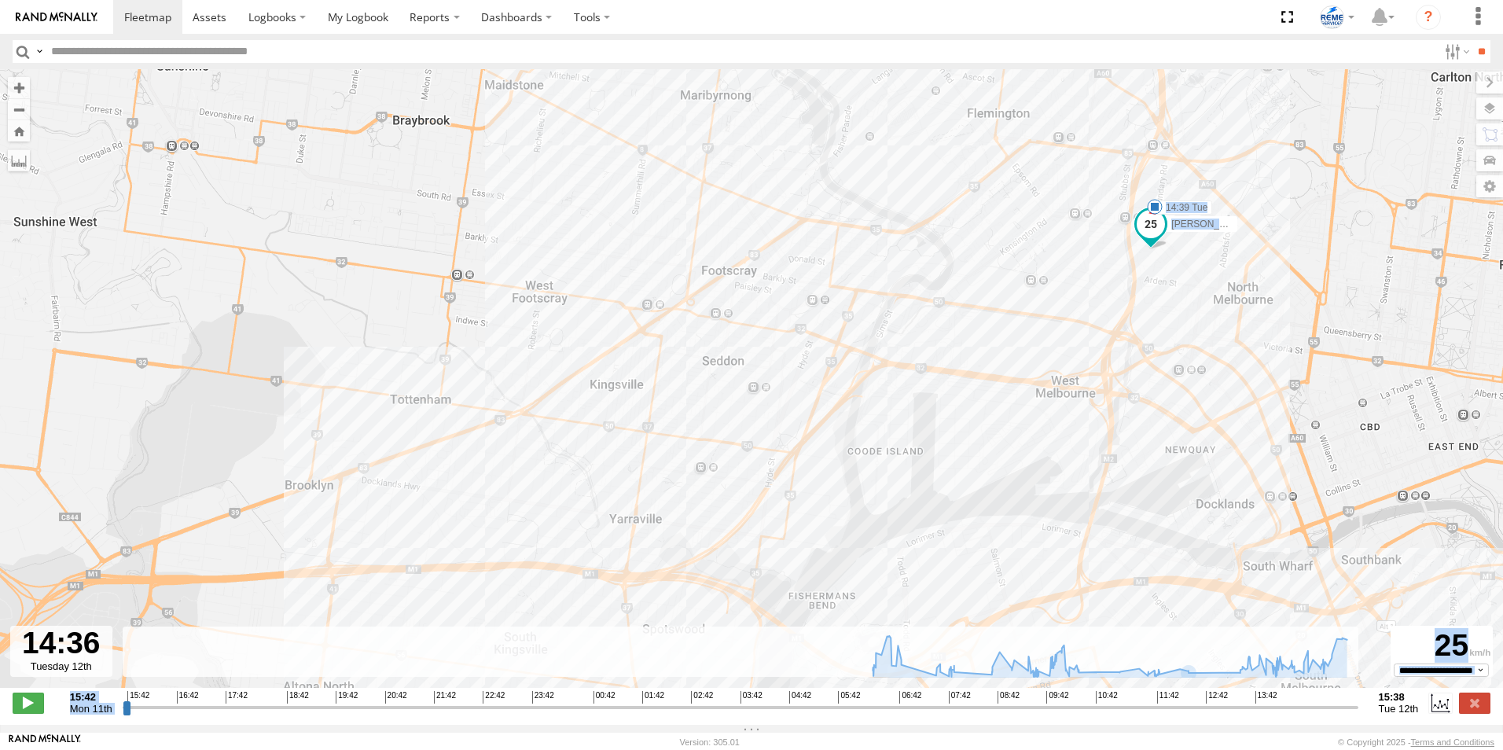
drag, startPoint x: 627, startPoint y: 407, endPoint x: 615, endPoint y: 469, distance: 63.4
click at [615, 469] on div "Dave 1WT3ES - 353635119770242 06:57 Tue 07:36 Tue 07:41 Tue 07:58 Tue 09:30 Tue…" at bounding box center [751, 386] width 1503 height 635
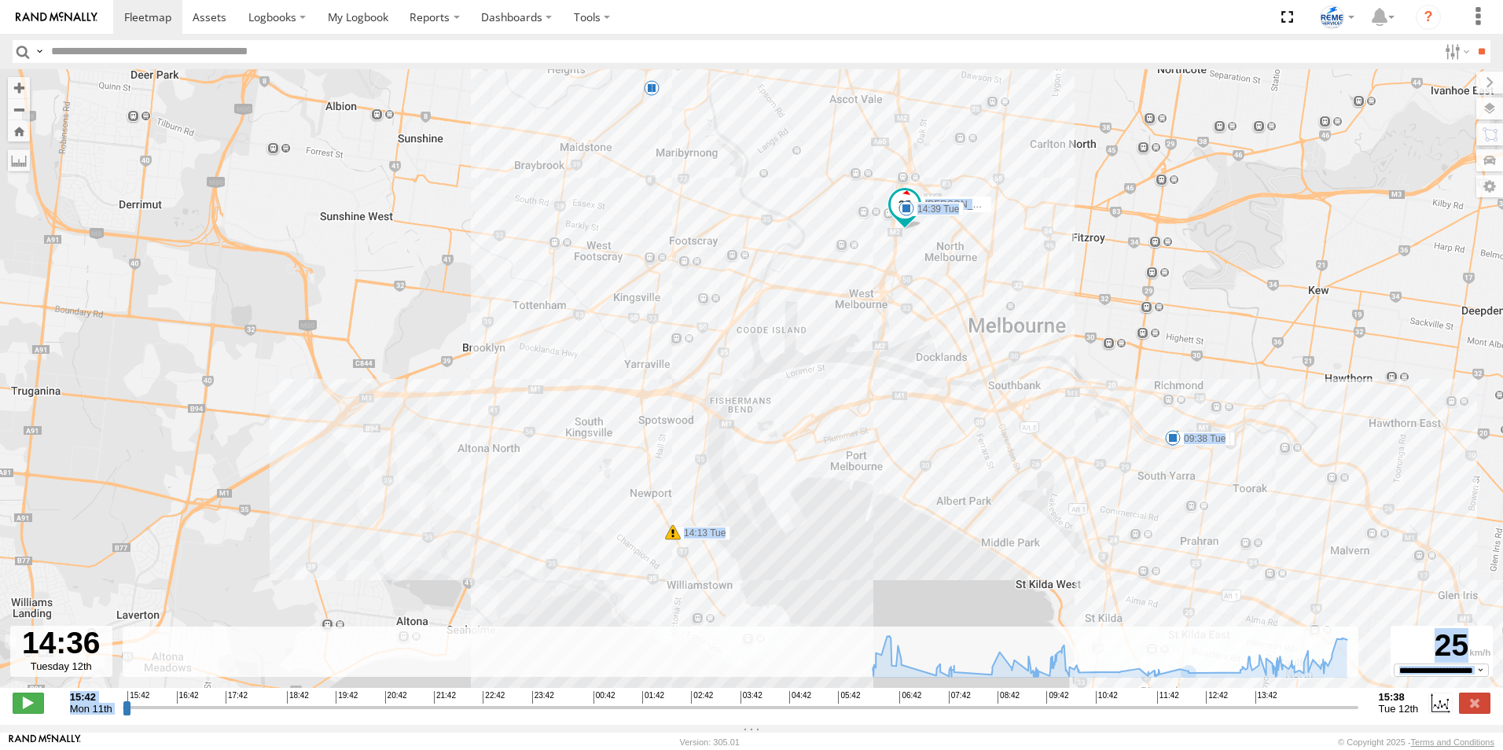
drag, startPoint x: 617, startPoint y: 495, endPoint x: 639, endPoint y: 364, distance: 133.2
click at [639, 364] on div "Dave 1WT3ES - 353635119770242 06:57 Tue 07:36 Tue 07:41 Tue 07:58 Tue 09:30 Tue…" at bounding box center [751, 386] width 1503 height 635
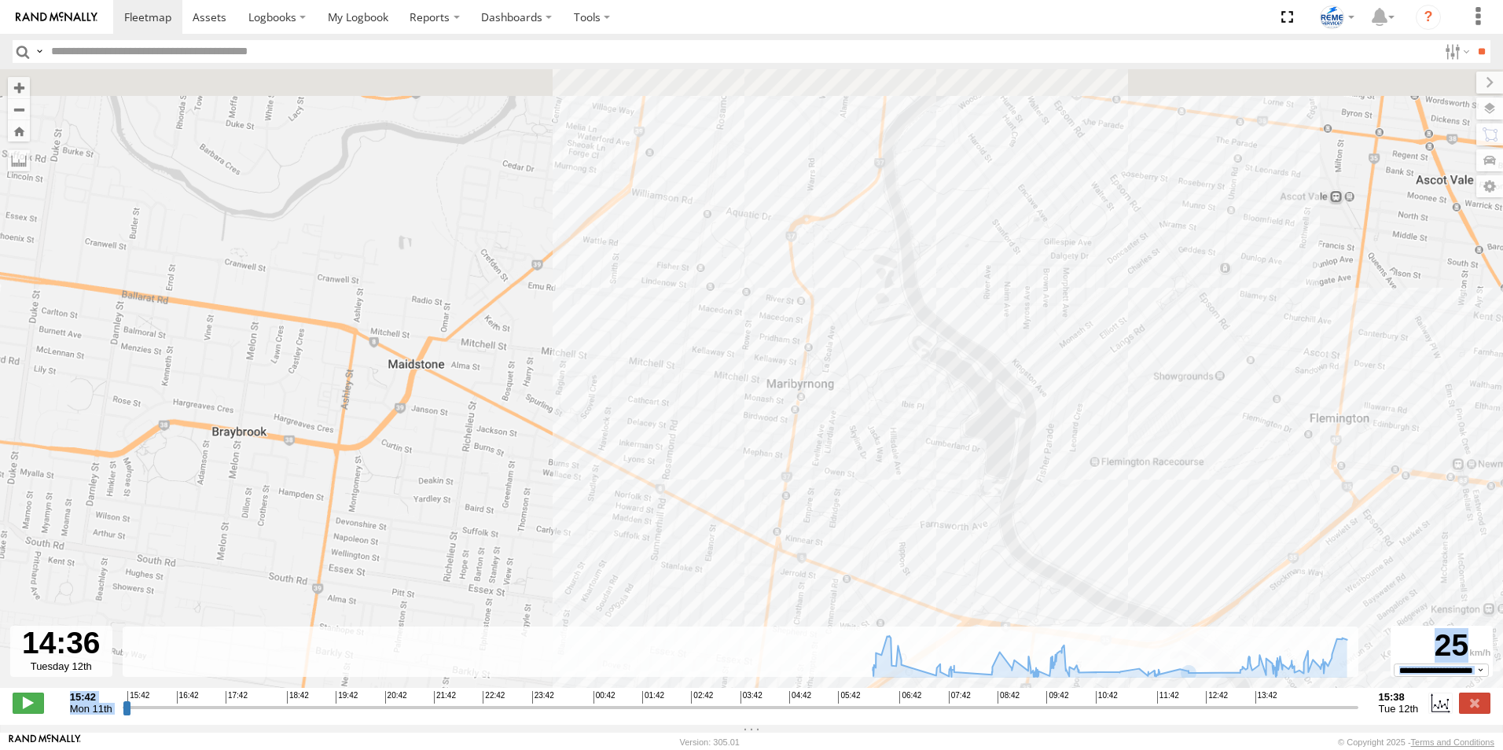
drag, startPoint x: 683, startPoint y: 141, endPoint x: 689, endPoint y: 313, distance: 172.3
click at [689, 313] on div "Dave 1WT3ES - 353635119770242 06:57 Tue 07:36 Tue 07:41 Tue 07:58 Tue 09:30 Tue…" at bounding box center [751, 386] width 1503 height 635
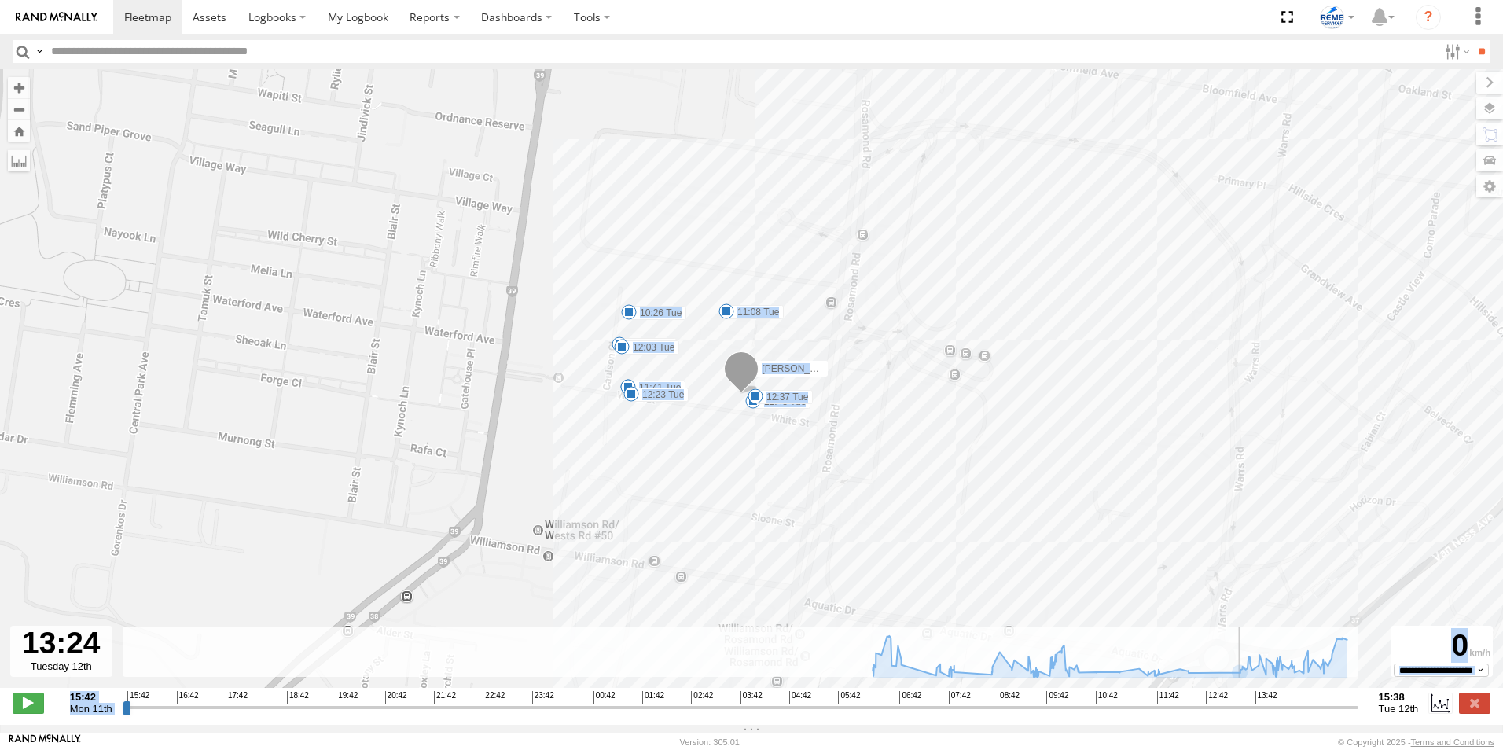
drag, startPoint x: 1305, startPoint y: 717, endPoint x: 1238, endPoint y: 713, distance: 67.0
click at [1238, 713] on input "range" at bounding box center [741, 707] width 1236 height 15
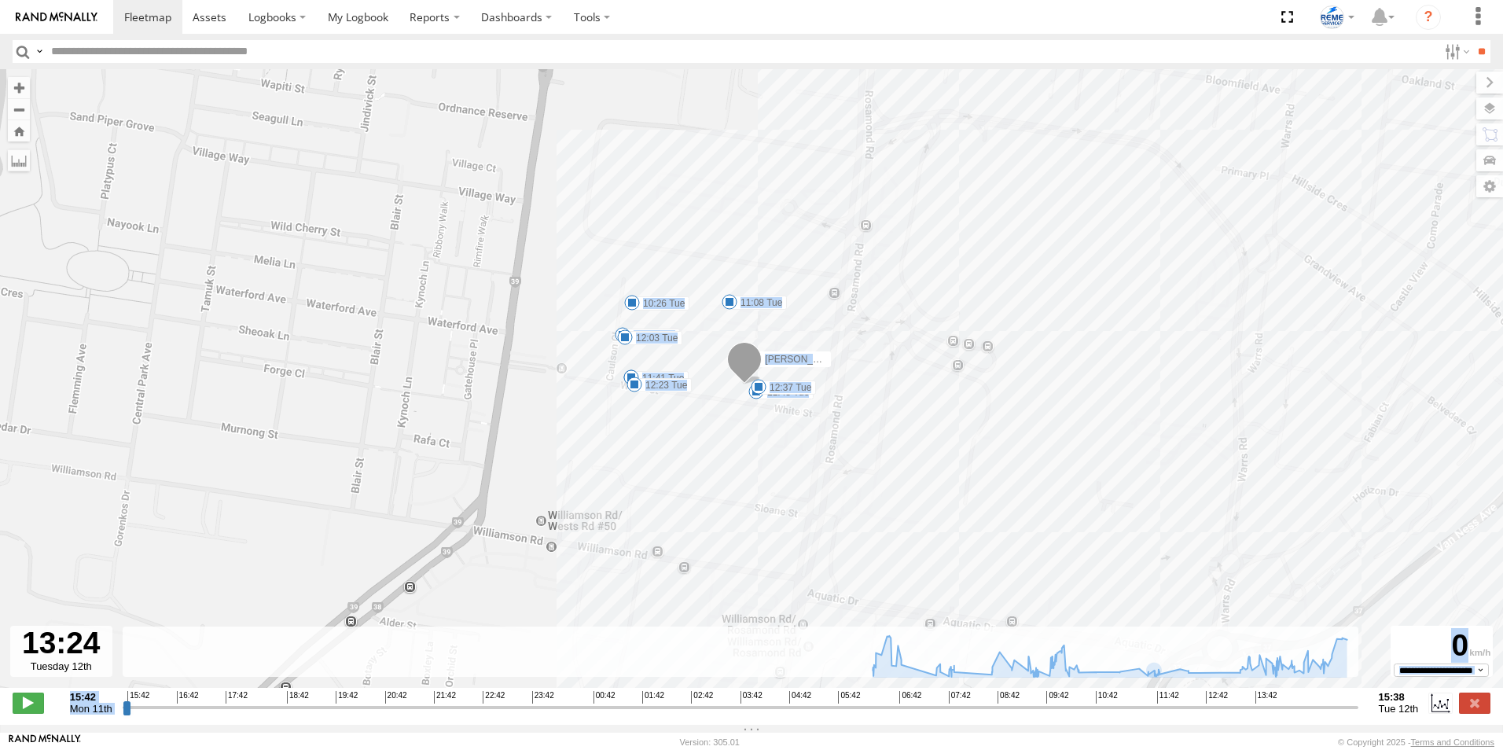
click at [665, 477] on div "Dave 1WT3ES - 353635119770242 06:57 Tue 07:36 Tue 07:41 Tue 07:58 Tue 09:30 Tue…" at bounding box center [751, 386] width 1503 height 635
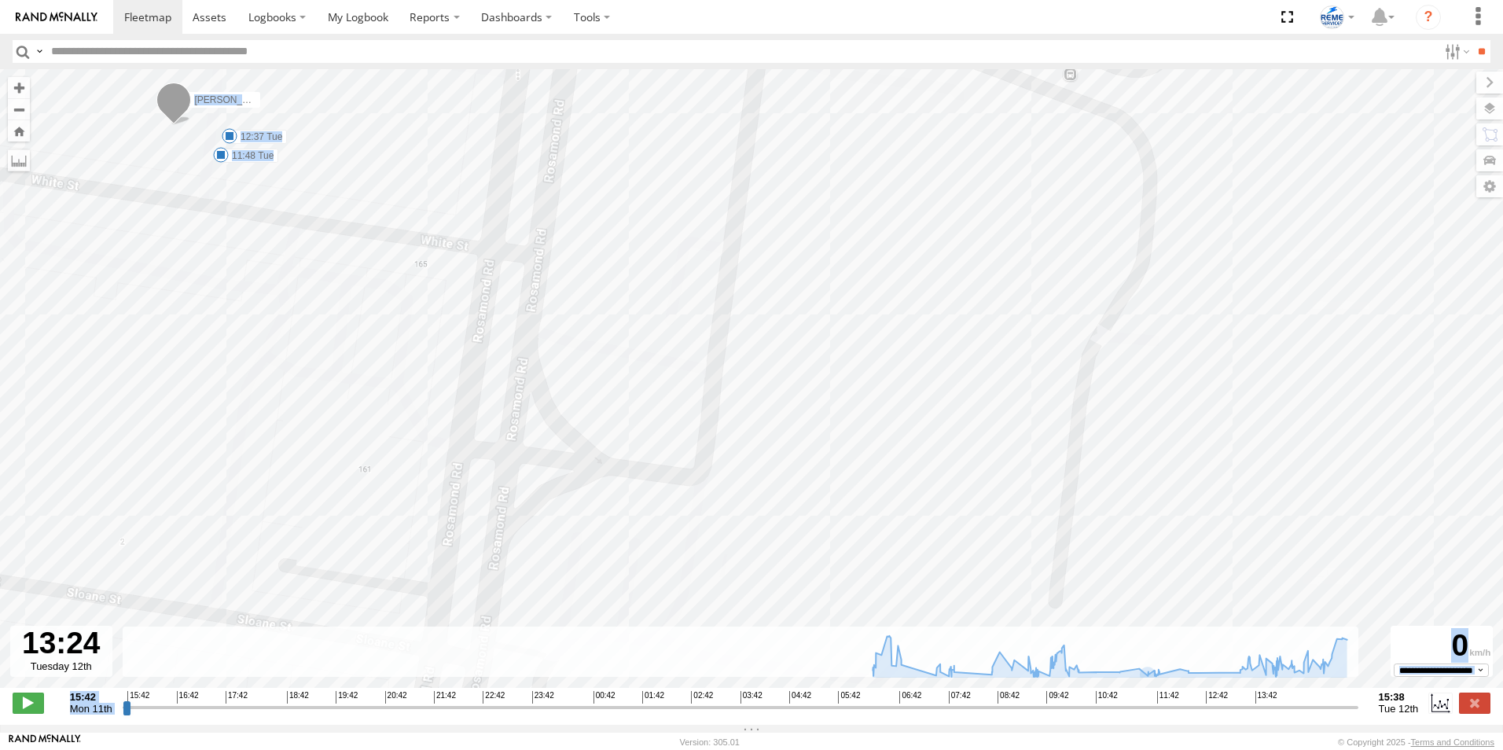
click at [602, 360] on div "Dave 1WT3ES - 353635119770242 06:57 Tue 07:36 Tue 07:41 Tue 07:58 Tue 09:30 Tue…" at bounding box center [751, 386] width 1503 height 635
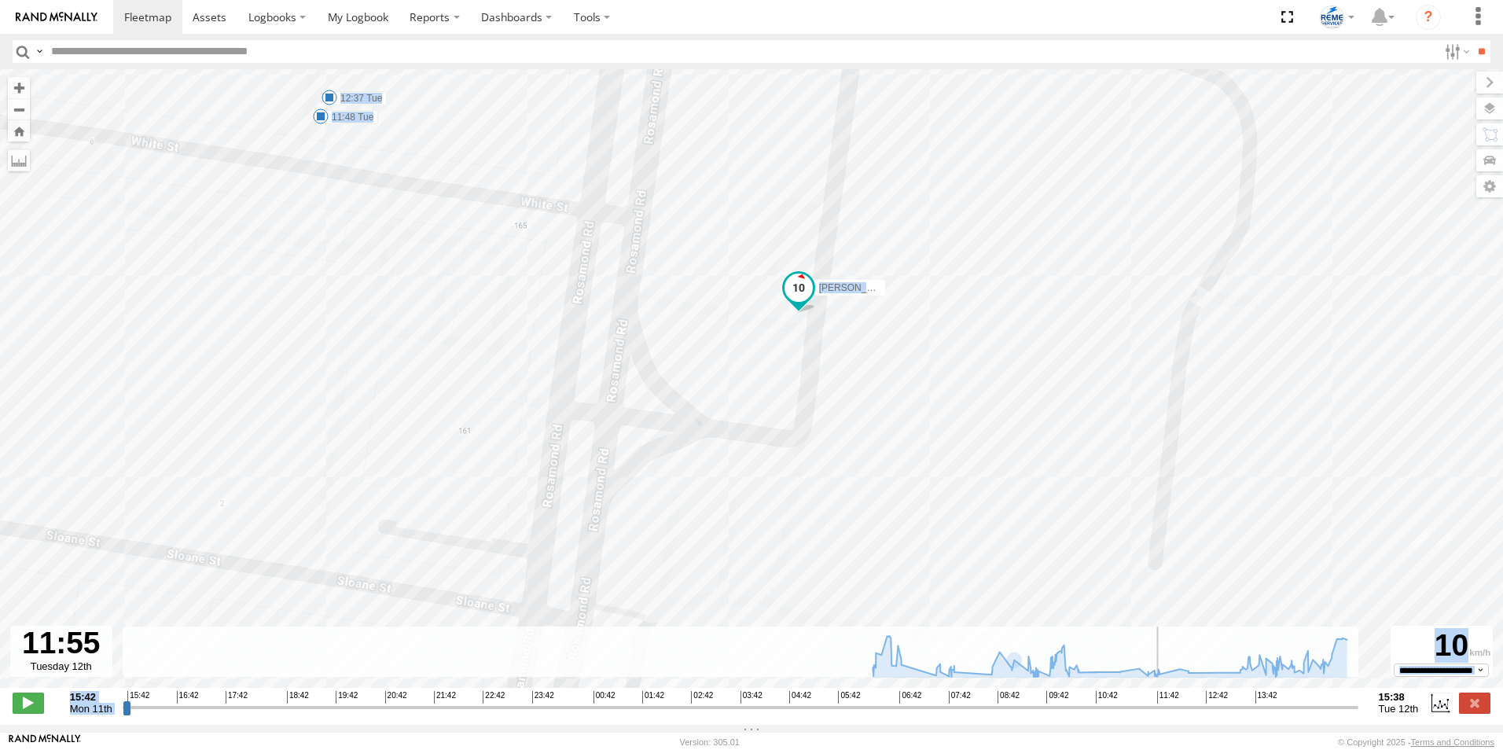
drag, startPoint x: 1238, startPoint y: 712, endPoint x: 1162, endPoint y: 714, distance: 75.5
click at [1162, 714] on input "range" at bounding box center [741, 707] width 1236 height 15
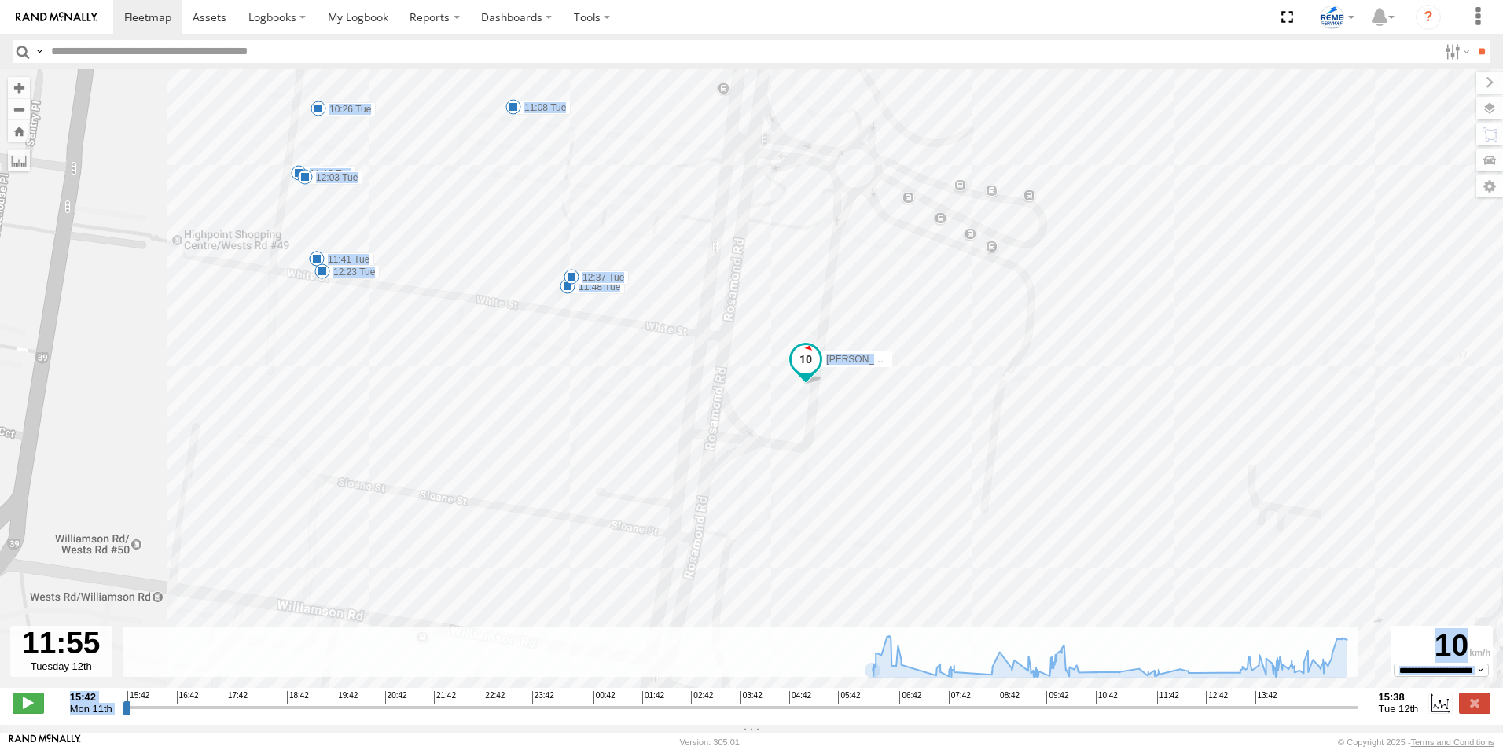
click at [91, 714] on span "Mon 11th" at bounding box center [91, 709] width 42 height 12
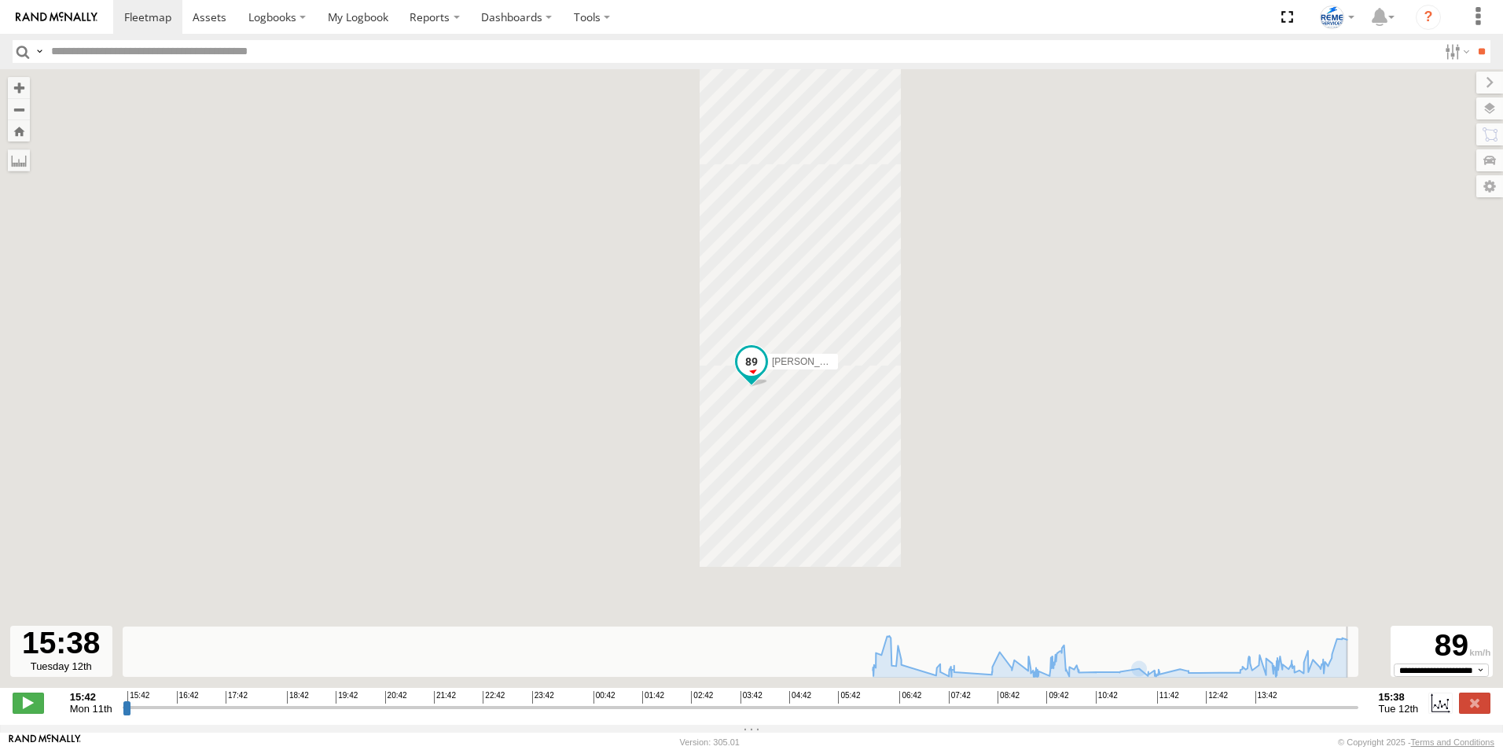
drag, startPoint x: 1165, startPoint y: 716, endPoint x: 1362, endPoint y: 719, distance: 197.4
type input "**********"
click at [1359, 715] on input "range" at bounding box center [741, 707] width 1236 height 15
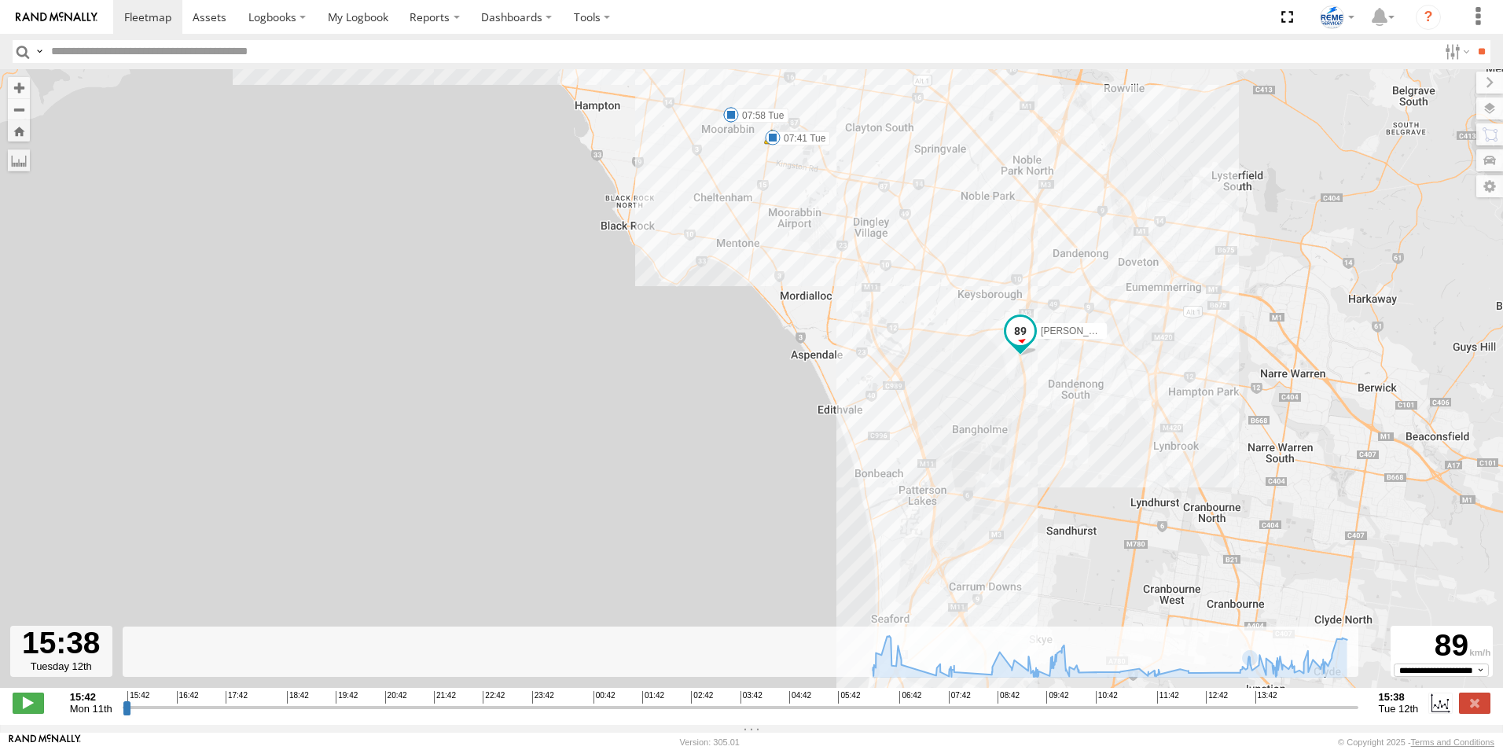
drag, startPoint x: 1122, startPoint y: 560, endPoint x: 1107, endPoint y: 397, distance: 163.5
click at [1107, 397] on div "Dave 1WT3ES - 353635119770242 06:57 Tue 07:36 Tue 07:41 Tue 07:58 Tue 09:30 Tue…" at bounding box center [751, 386] width 1503 height 635
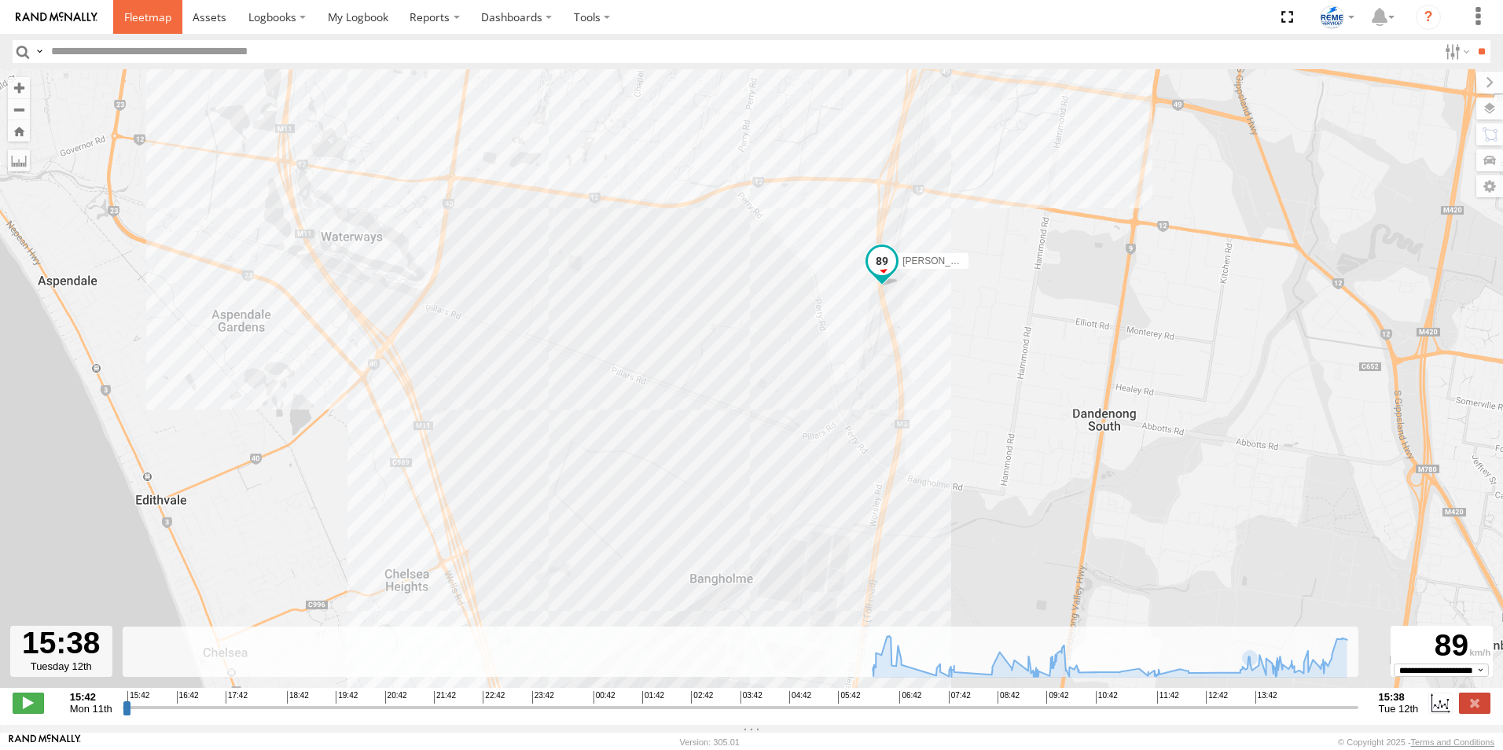
click at [137, 22] on span at bounding box center [147, 16] width 47 height 15
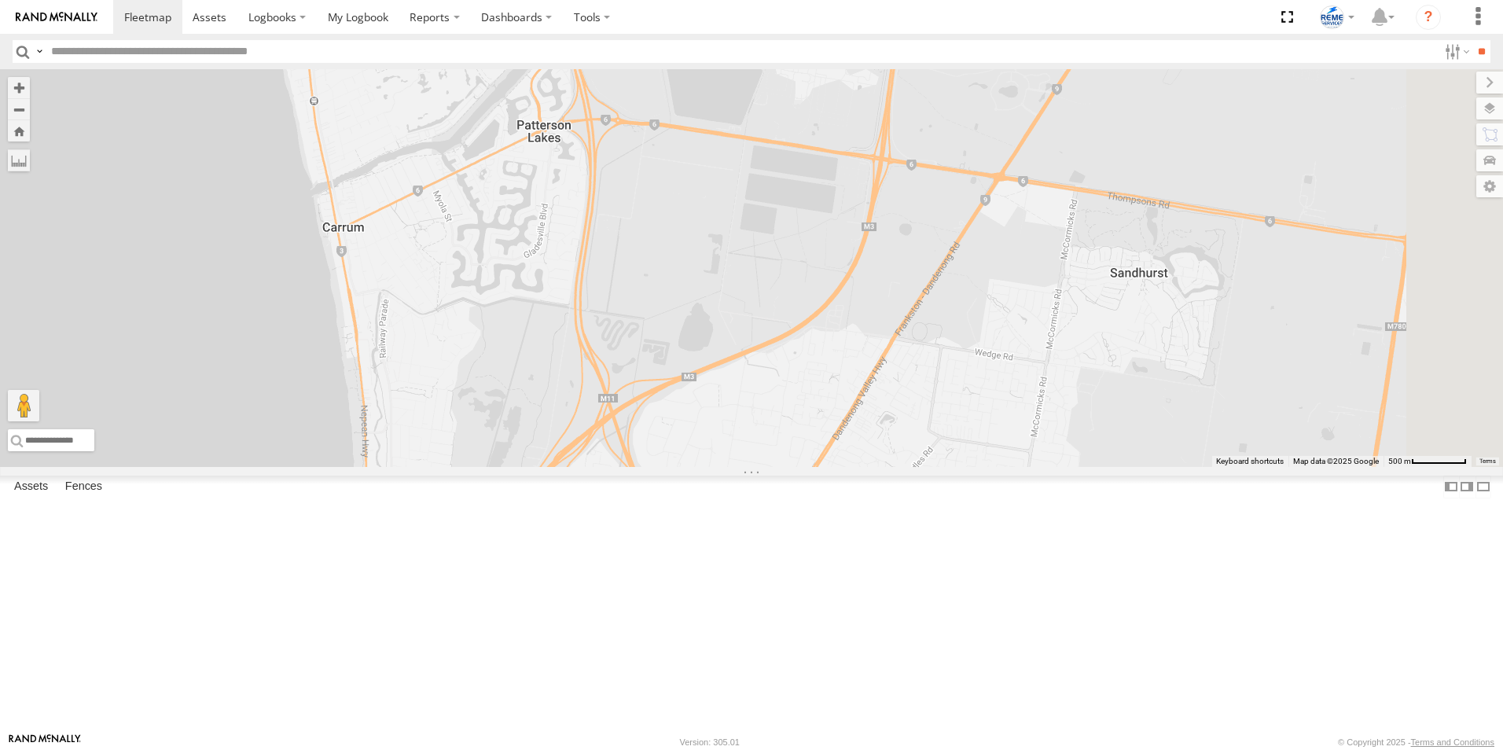
drag, startPoint x: 1066, startPoint y: 558, endPoint x: 1092, endPoint y: 427, distance: 133.9
click at [1092, 427] on div "Dave 1WT3ES - 353635119770242 Fraser 1NO7FH - 353635113547844 Chris 1LX9MR - 35…" at bounding box center [751, 268] width 1503 height 398
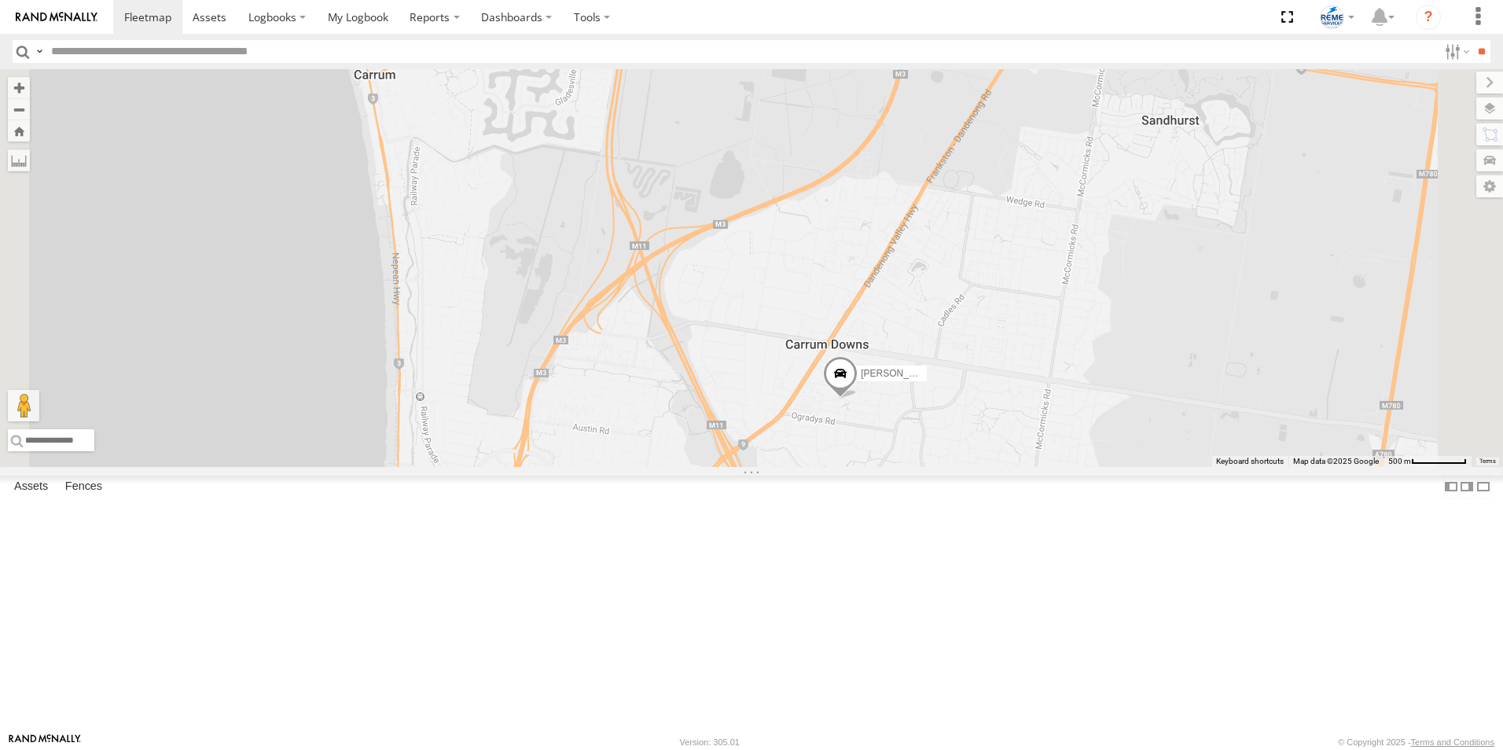
click at [858, 399] on span at bounding box center [840, 377] width 35 height 42
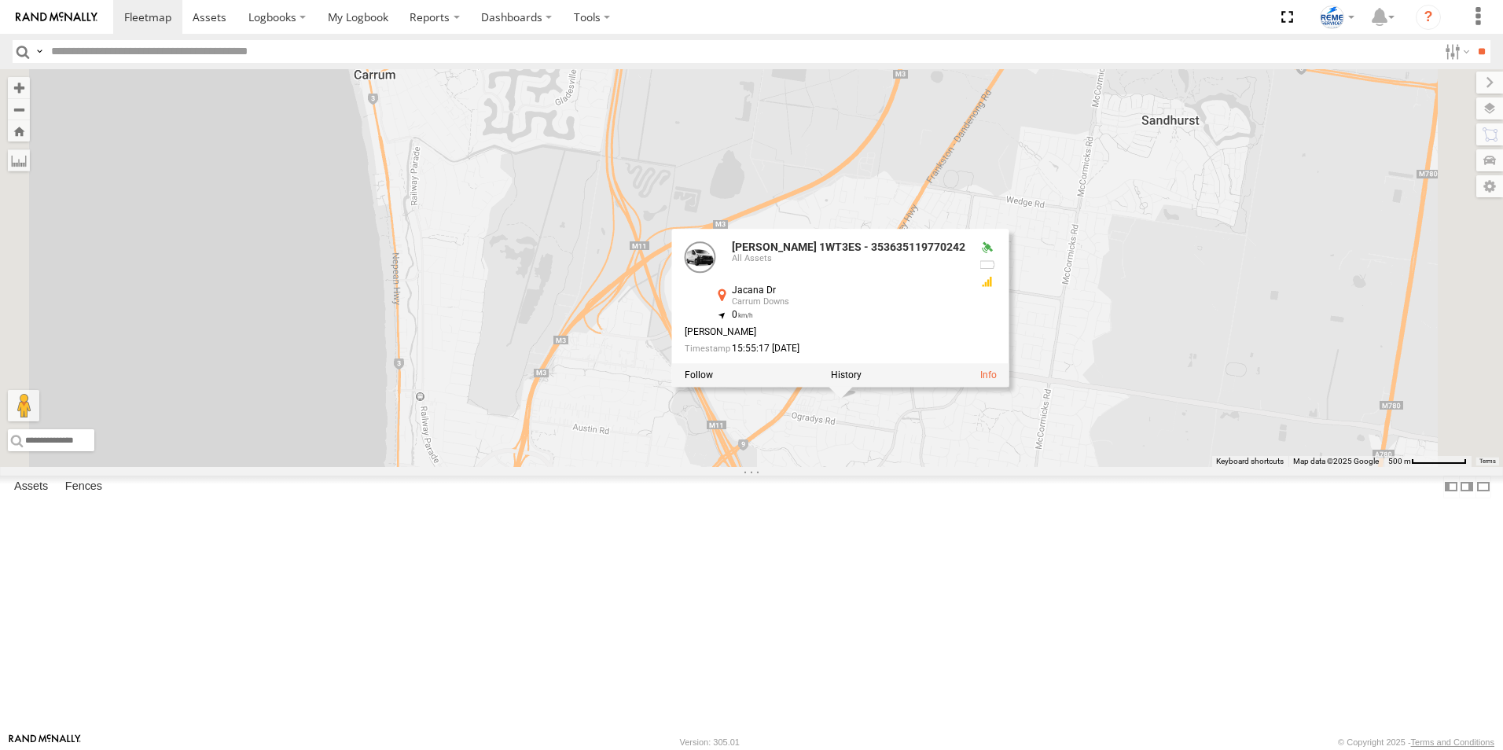
click at [1010, 387] on div at bounding box center [840, 375] width 337 height 24
click at [862, 381] on label at bounding box center [846, 375] width 31 height 11
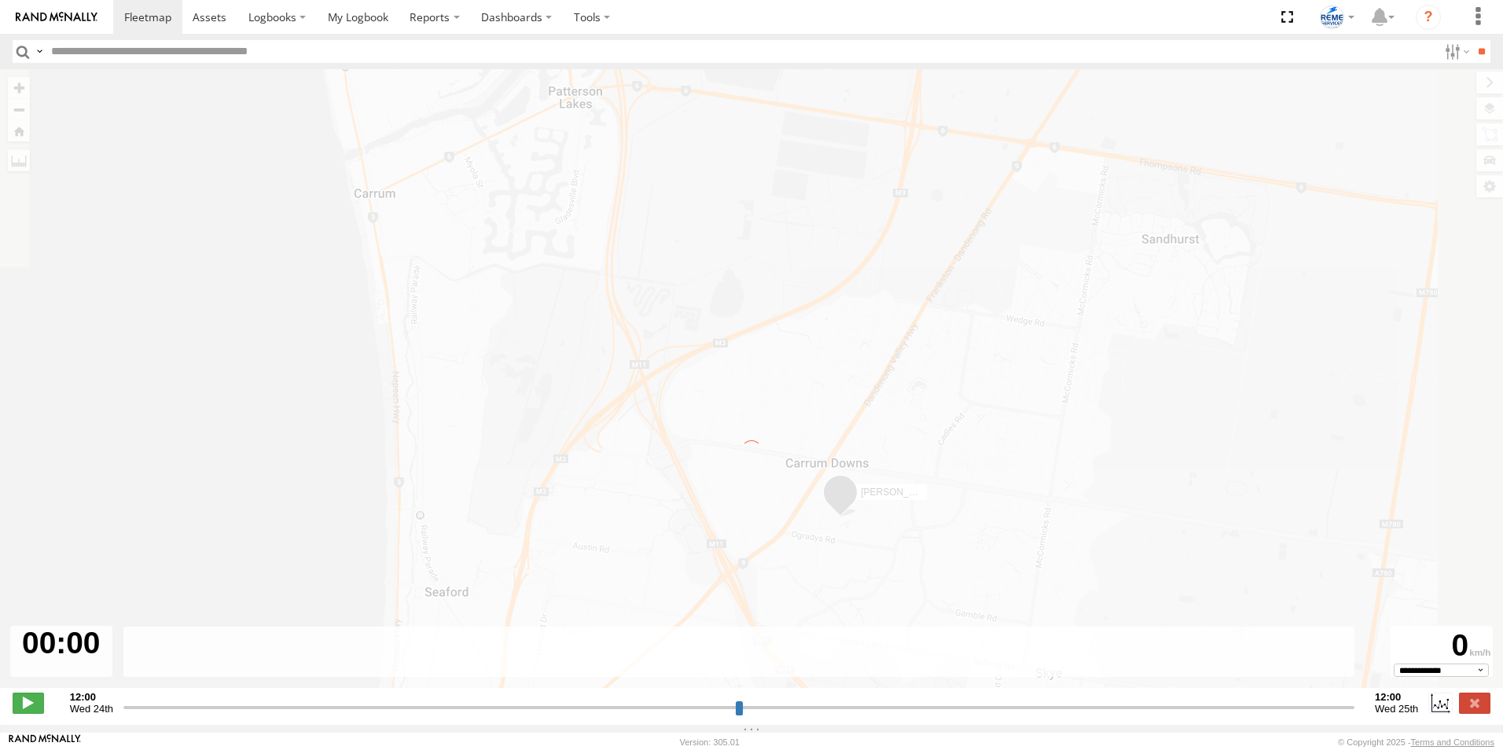
type input "**********"
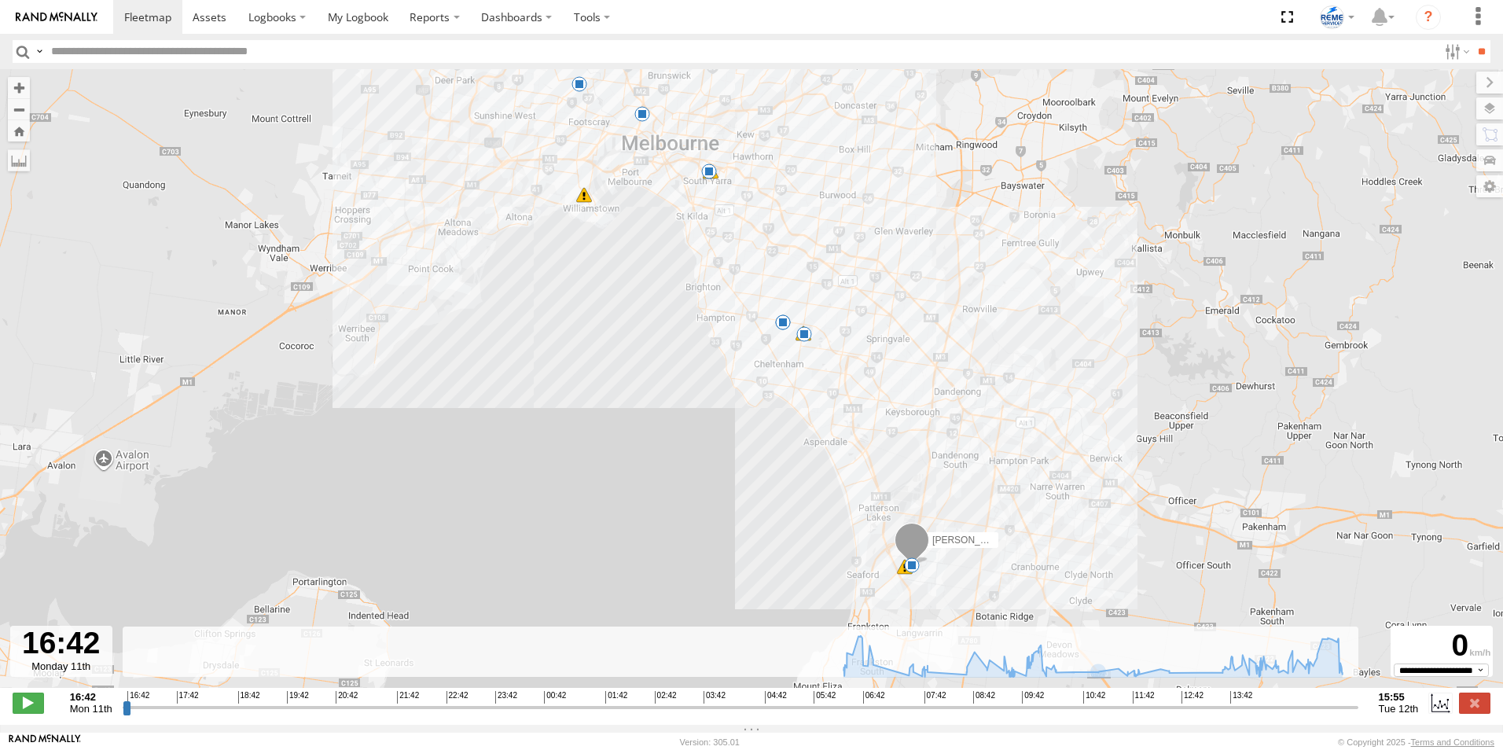
drag, startPoint x: 1086, startPoint y: 580, endPoint x: 1065, endPoint y: 382, distance: 199.2
click at [1065, 382] on div "Dave 1WT3ES - 353635119770242 06:57 Tue 07:36 Tue 07:41 Tue 07:58 Tue 09:30 Tue…" at bounding box center [751, 386] width 1503 height 635
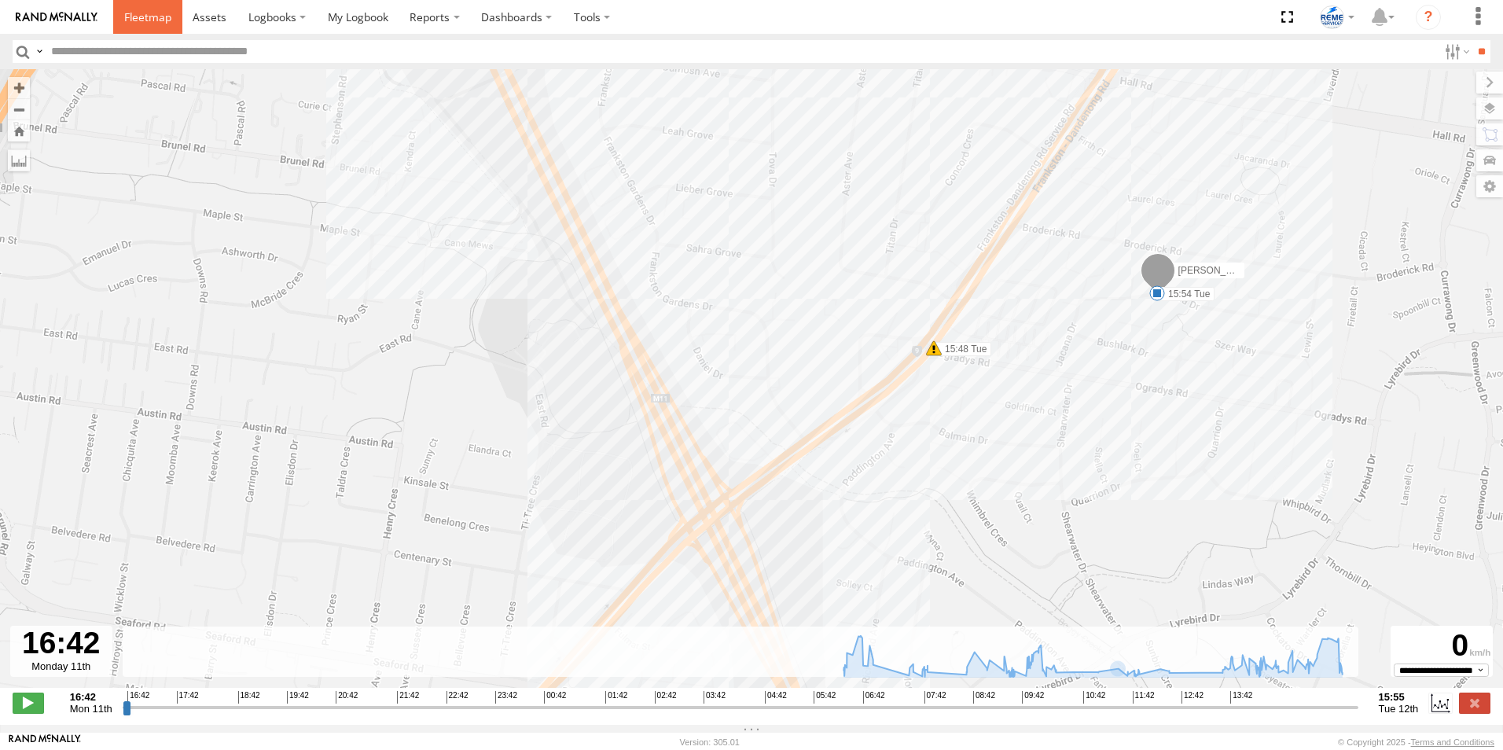
click at [159, 14] on span at bounding box center [147, 16] width 47 height 15
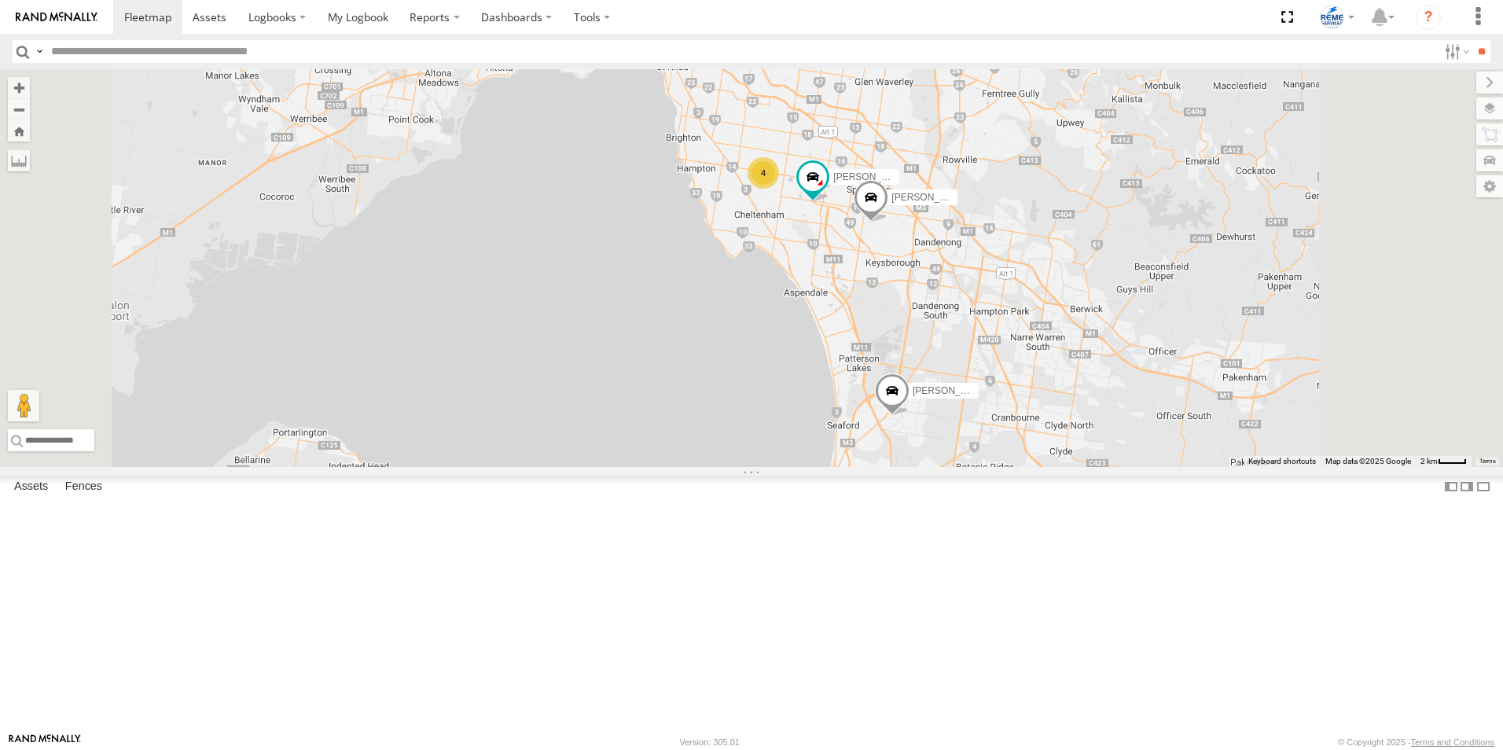
drag, startPoint x: 1148, startPoint y: 588, endPoint x: 1124, endPoint y: 459, distance: 131.2
click at [1124, 459] on div "Dave 1WT3ES - 353635119770242 Fraser 1NO7FH - 353635113547844 4 Chris 1LX9MR - …" at bounding box center [751, 268] width 1503 height 398
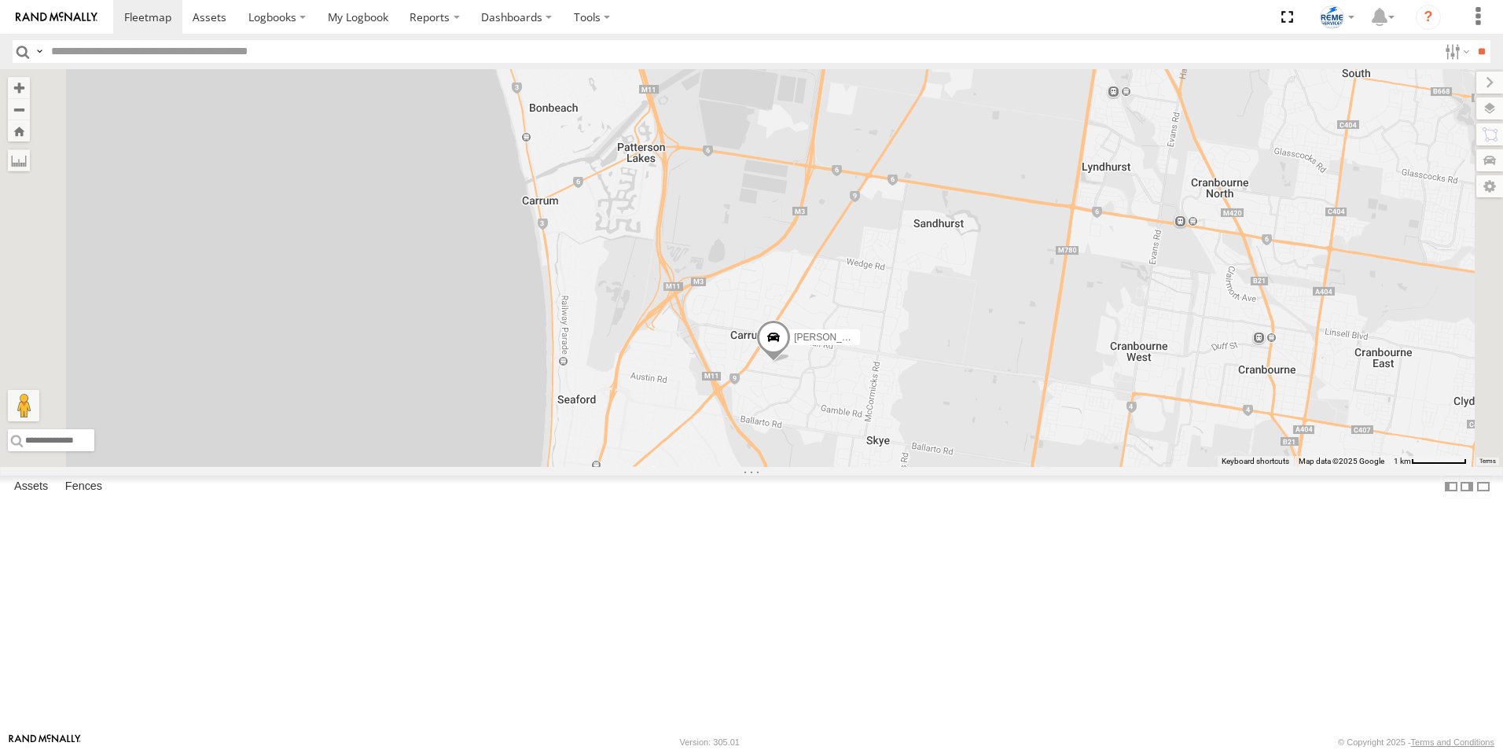
drag, startPoint x: 976, startPoint y: 587, endPoint x: 957, endPoint y: 470, distance: 117.9
click at [955, 467] on div "Dave 1WT3ES - 353635119770242 Fraser 1NO7FH - 353635113547844 Chris 1LX9MR - 35…" at bounding box center [751, 268] width 1503 height 398
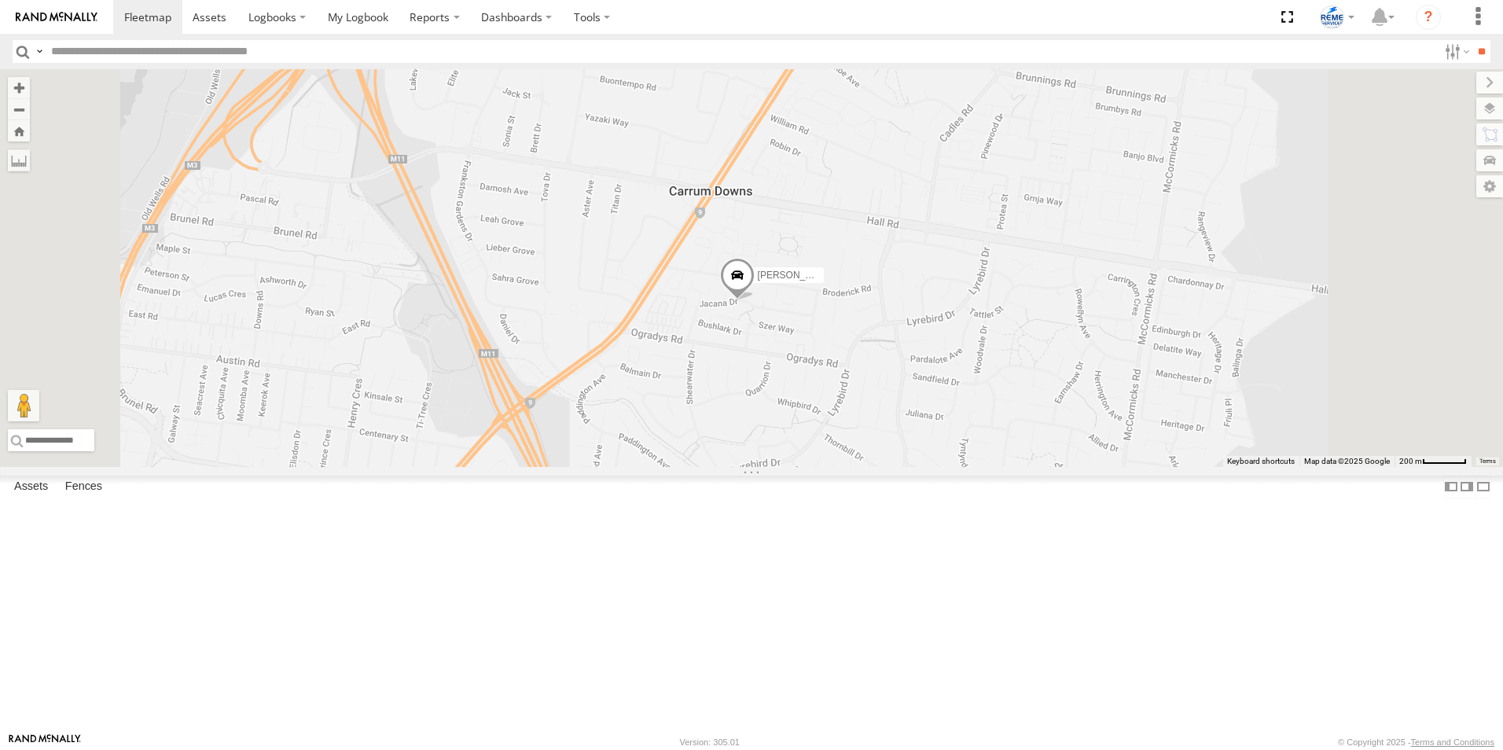
click at [755, 301] on span at bounding box center [737, 280] width 35 height 42
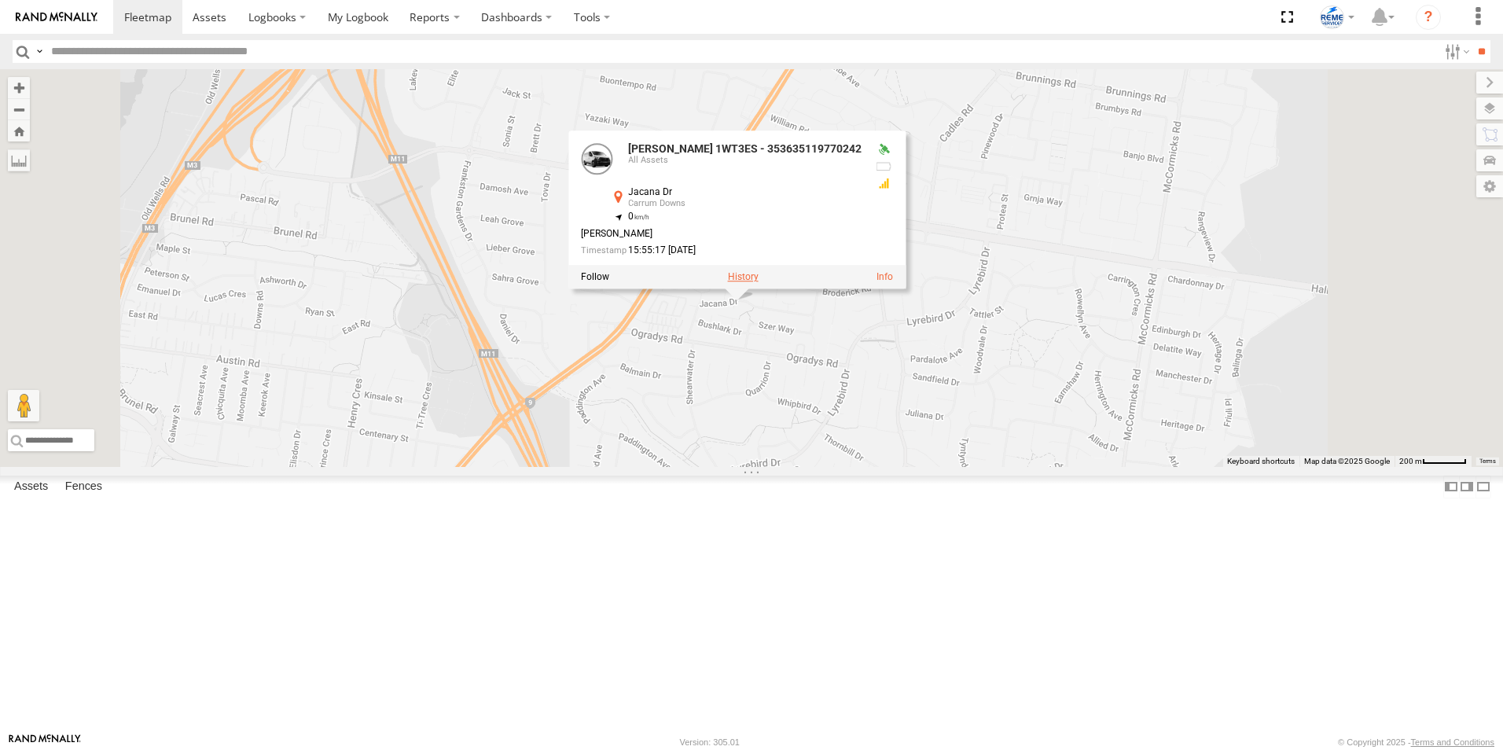
click at [759, 283] on label at bounding box center [743, 277] width 31 height 11
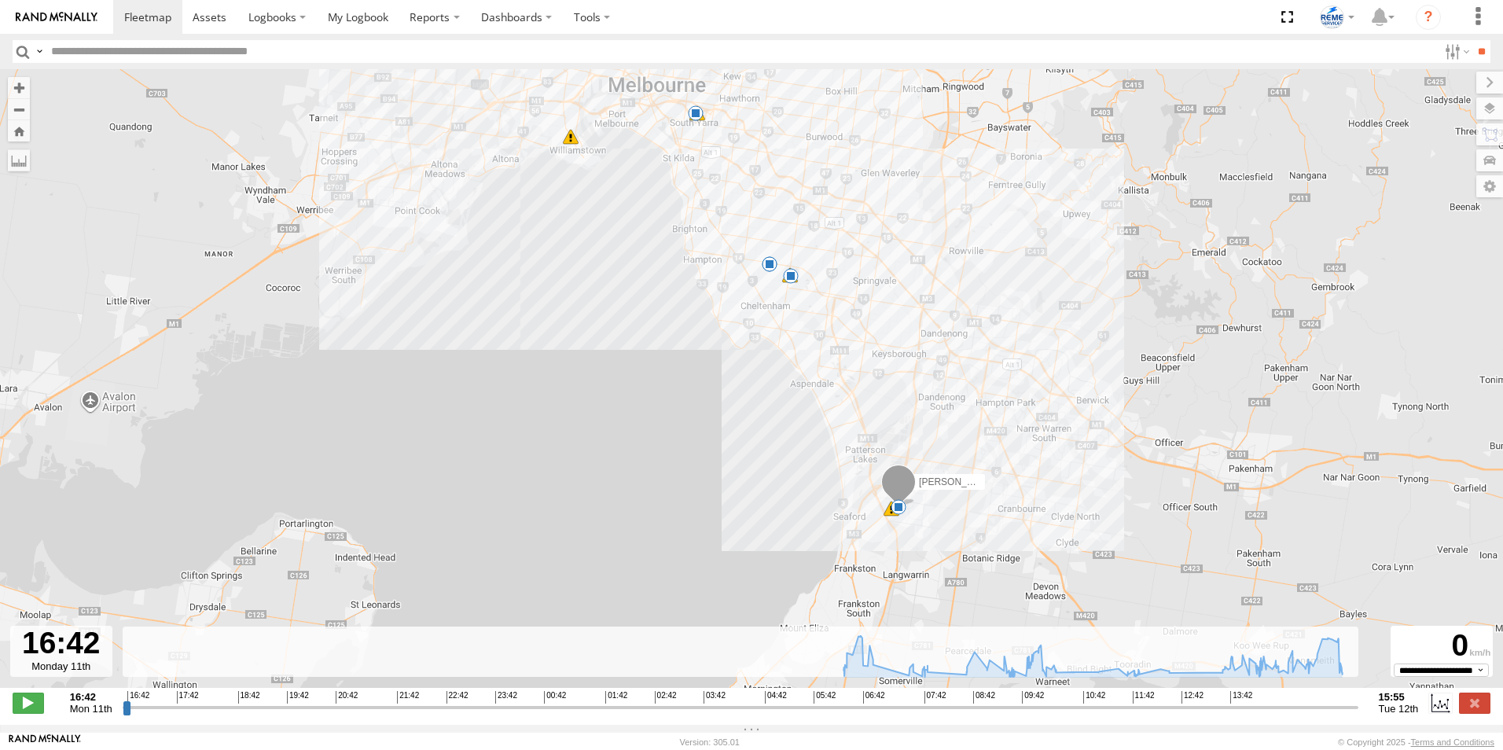
drag, startPoint x: 807, startPoint y: 468, endPoint x: 784, endPoint y: 344, distance: 125.5
click at [784, 344] on div "Dave 1WT3ES - 353635119770242 06:57 Tue 07:36 Tue 07:41 Tue 07:58 Tue 09:30 Tue…" at bounding box center [751, 386] width 1503 height 635
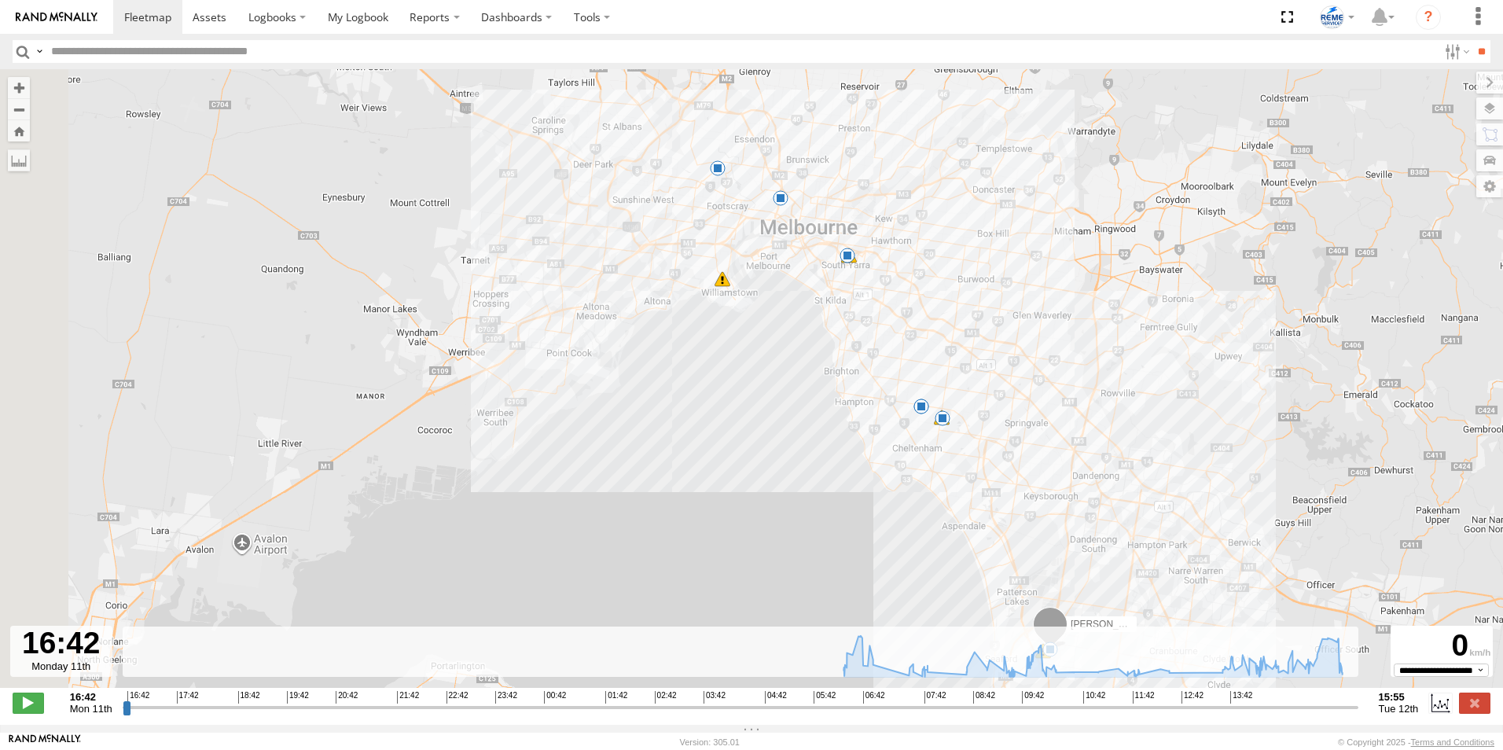
drag, startPoint x: 757, startPoint y: 335, endPoint x: 912, endPoint y: 479, distance: 211.4
click at [912, 479] on div "Dave 1WT3ES - 353635119770242 06:57 Tue 07:36 Tue 07:41 Tue 07:58 Tue 09:30 Tue…" at bounding box center [751, 386] width 1503 height 635
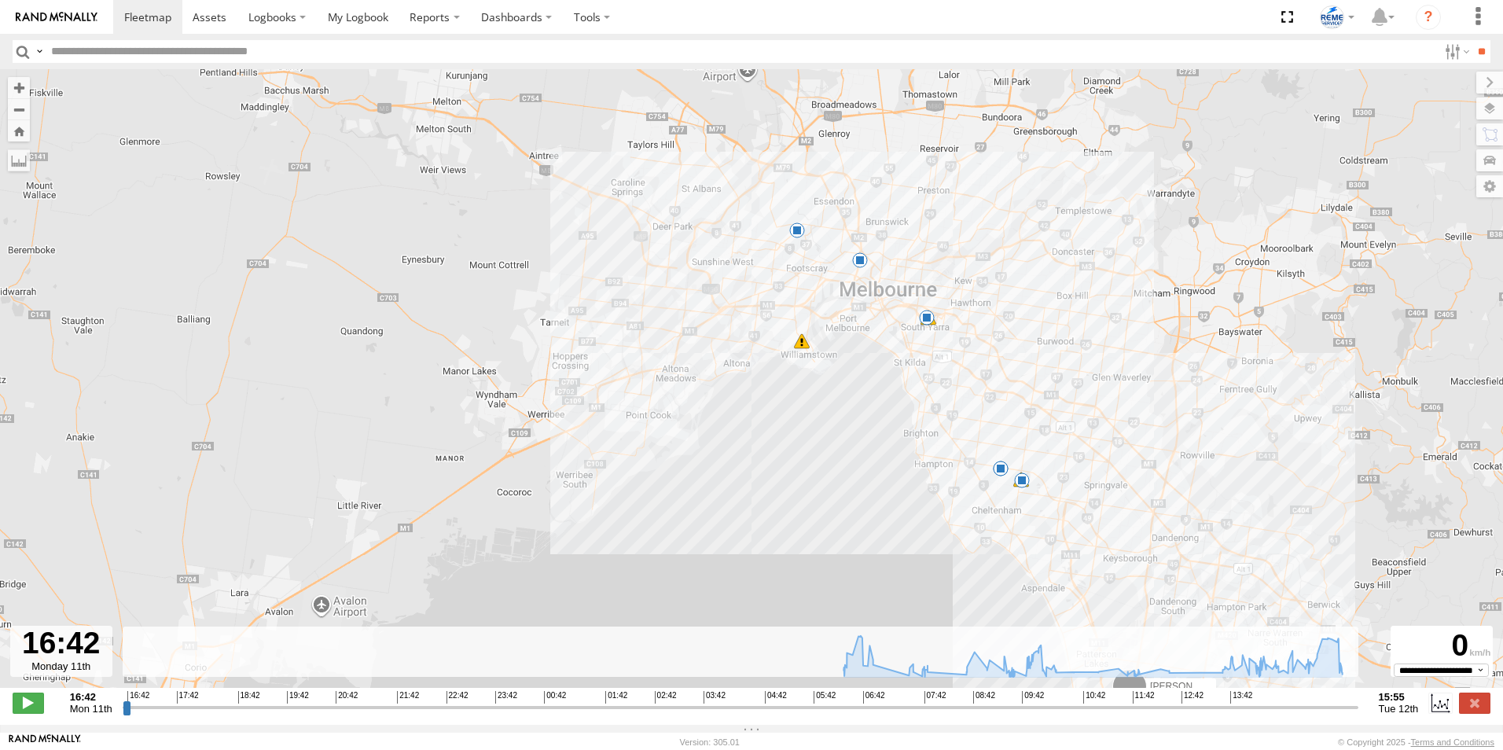
drag, startPoint x: 723, startPoint y: 261, endPoint x: 794, endPoint y: 311, distance: 86.4
click at [794, 311] on div "Dave 1WT3ES - 353635119770242 06:57 Tue 07:36 Tue 07:41 Tue 07:58 Tue 09:30 Tue…" at bounding box center [751, 386] width 1503 height 635
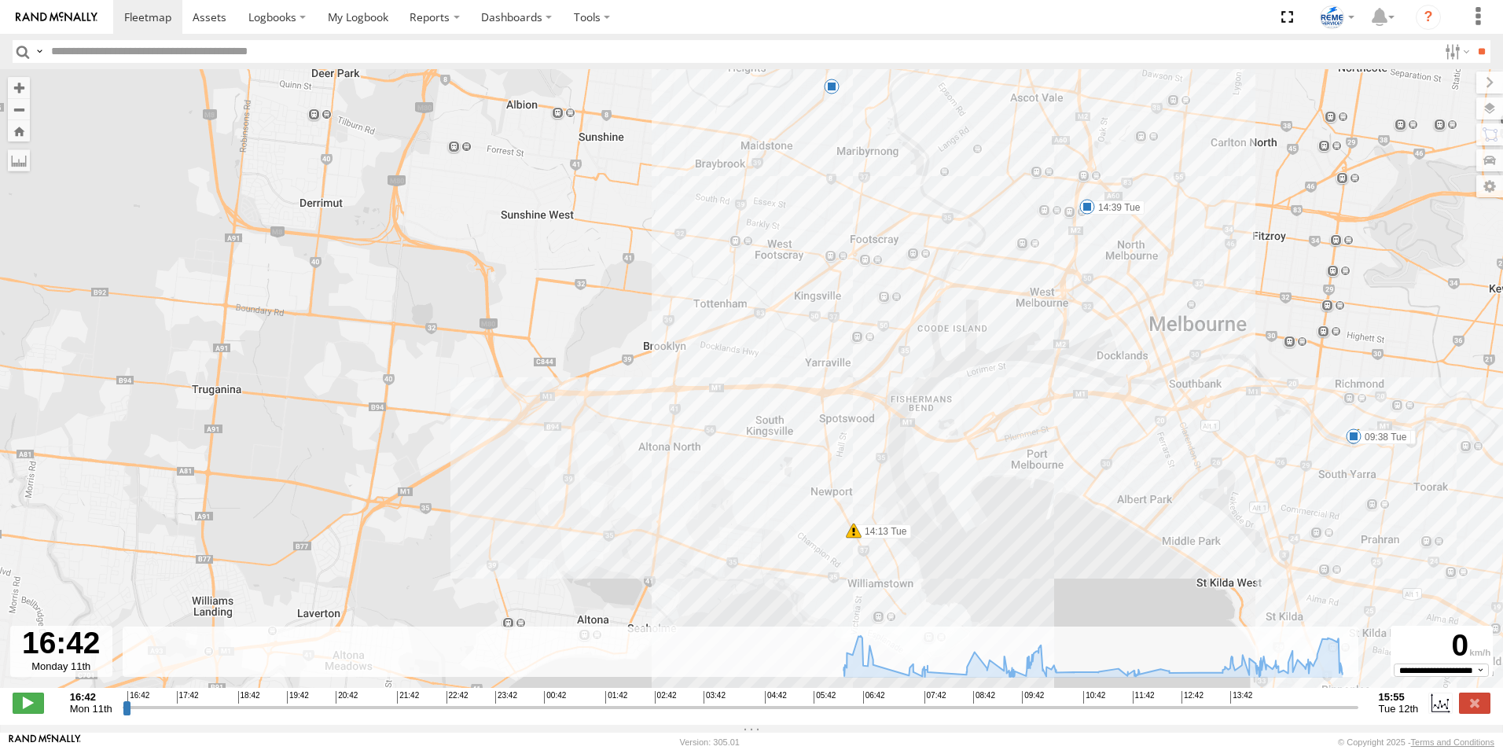
drag, startPoint x: 979, startPoint y: 414, endPoint x: 963, endPoint y: 382, distance: 35.9
click at [963, 382] on div "Dave 1WT3ES - 353635119770242 06:57 Tue 07:36 Tue 07:41 Tue 07:58 Tue 09:30 Tue…" at bounding box center [751, 386] width 1503 height 635
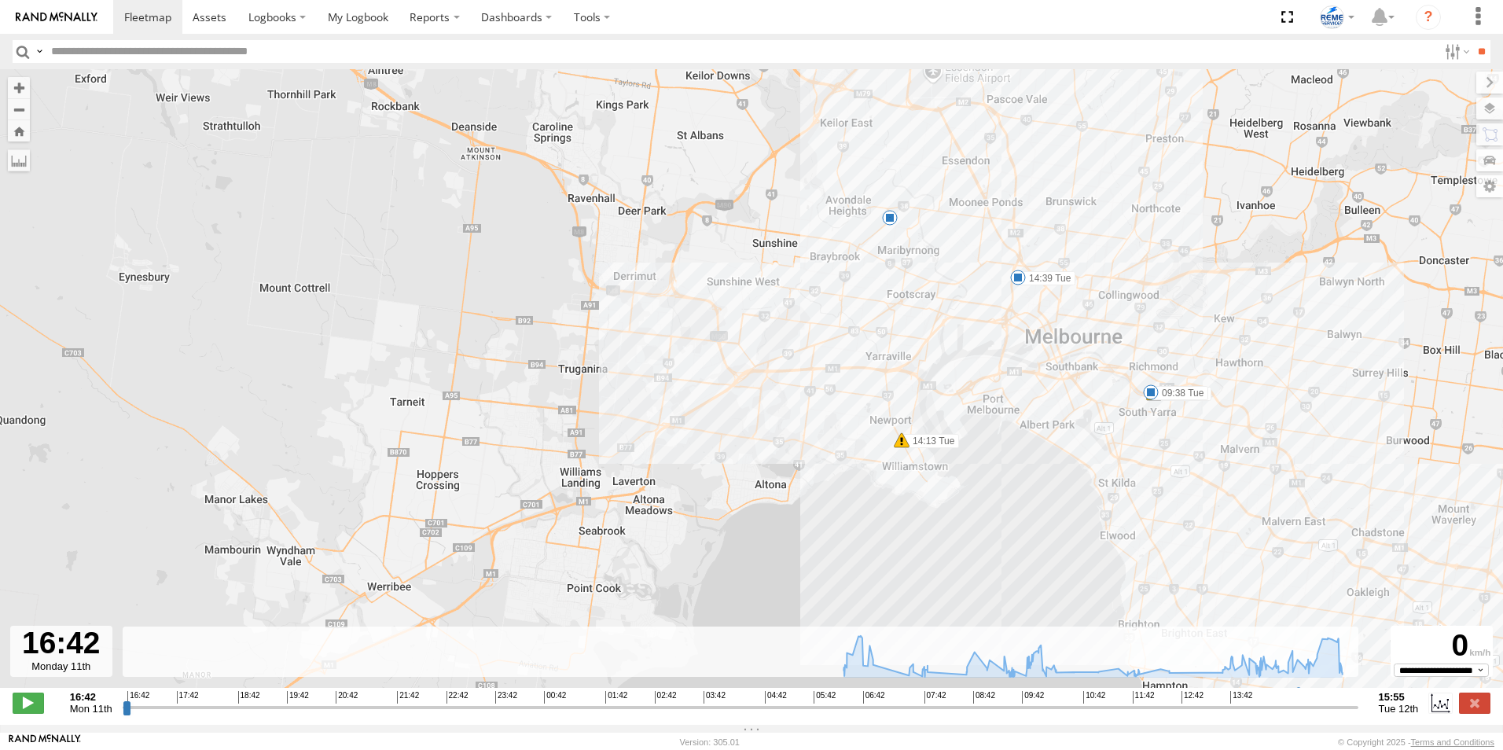
drag, startPoint x: 972, startPoint y: 385, endPoint x: 963, endPoint y: 364, distance: 22.9
click at [963, 364] on div "Dave 1WT3ES - 353635119770242 06:57 Tue 07:36 Tue 07:41 Tue 07:58 Tue 09:30 Tue…" at bounding box center [751, 386] width 1503 height 635
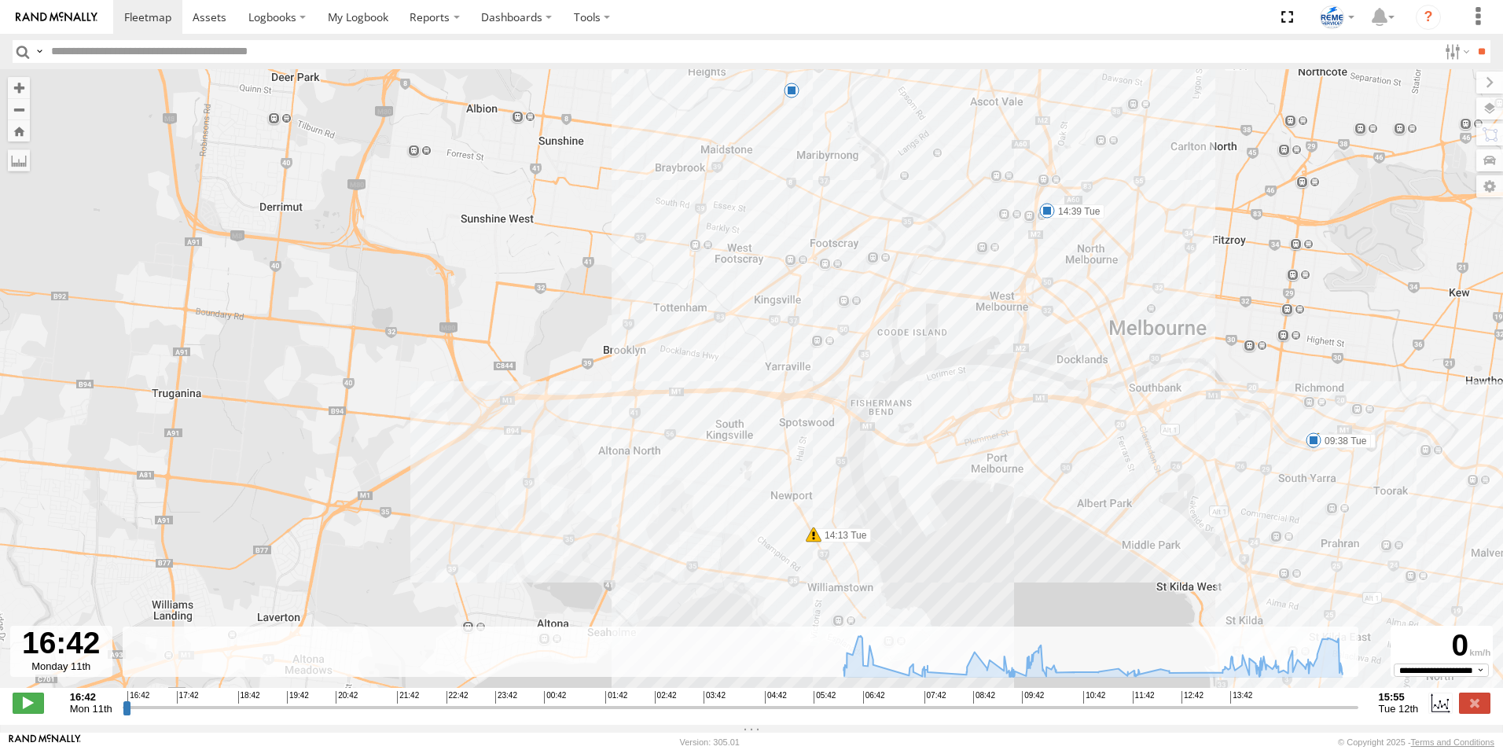
drag, startPoint x: 984, startPoint y: 389, endPoint x: 958, endPoint y: 402, distance: 28.8
click at [958, 402] on div "Dave 1WT3ES - 353635119770242 06:57 Tue 07:36 Tue 07:41 Tue 07:58 Tue 09:30 Tue…" at bounding box center [751, 386] width 1503 height 635
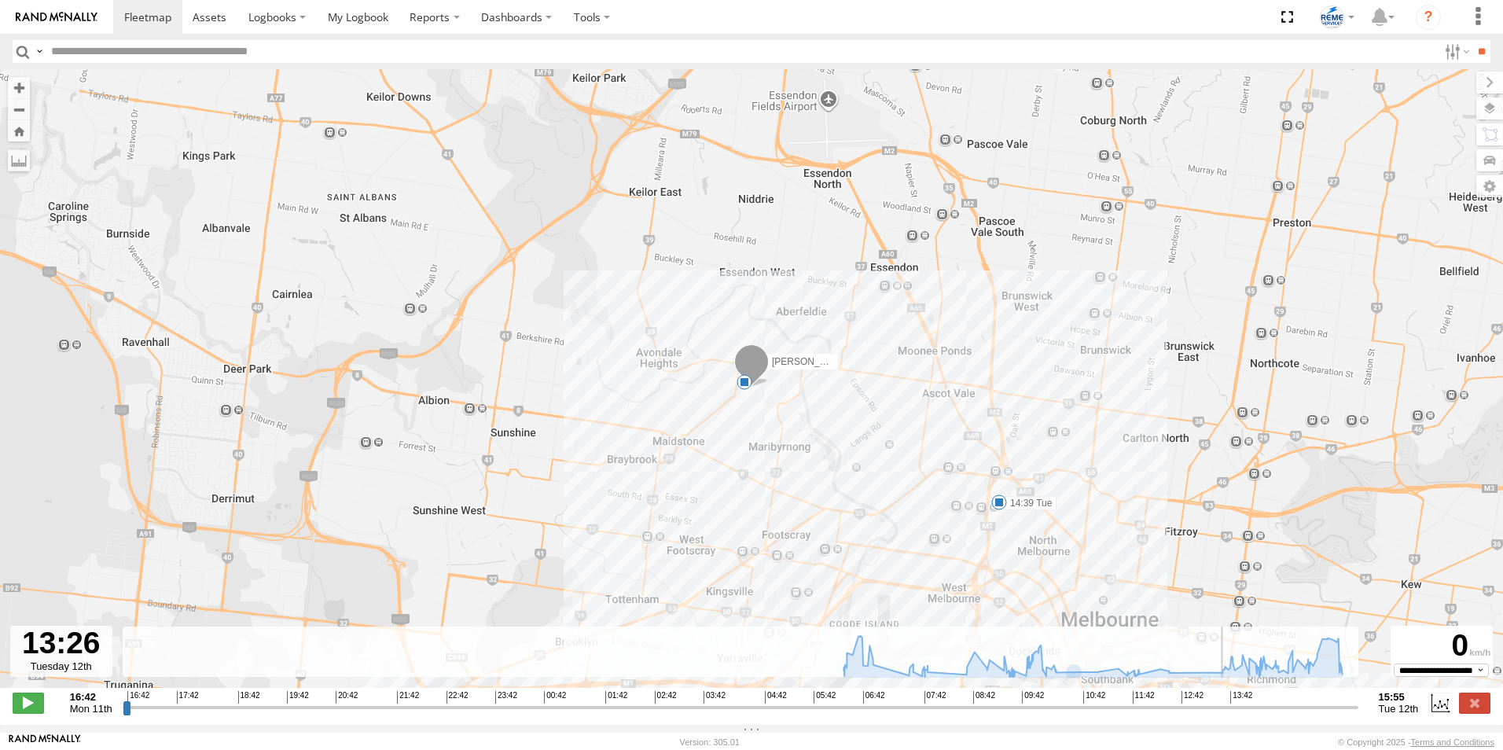
click at [1222, 713] on input "range" at bounding box center [741, 707] width 1236 height 15
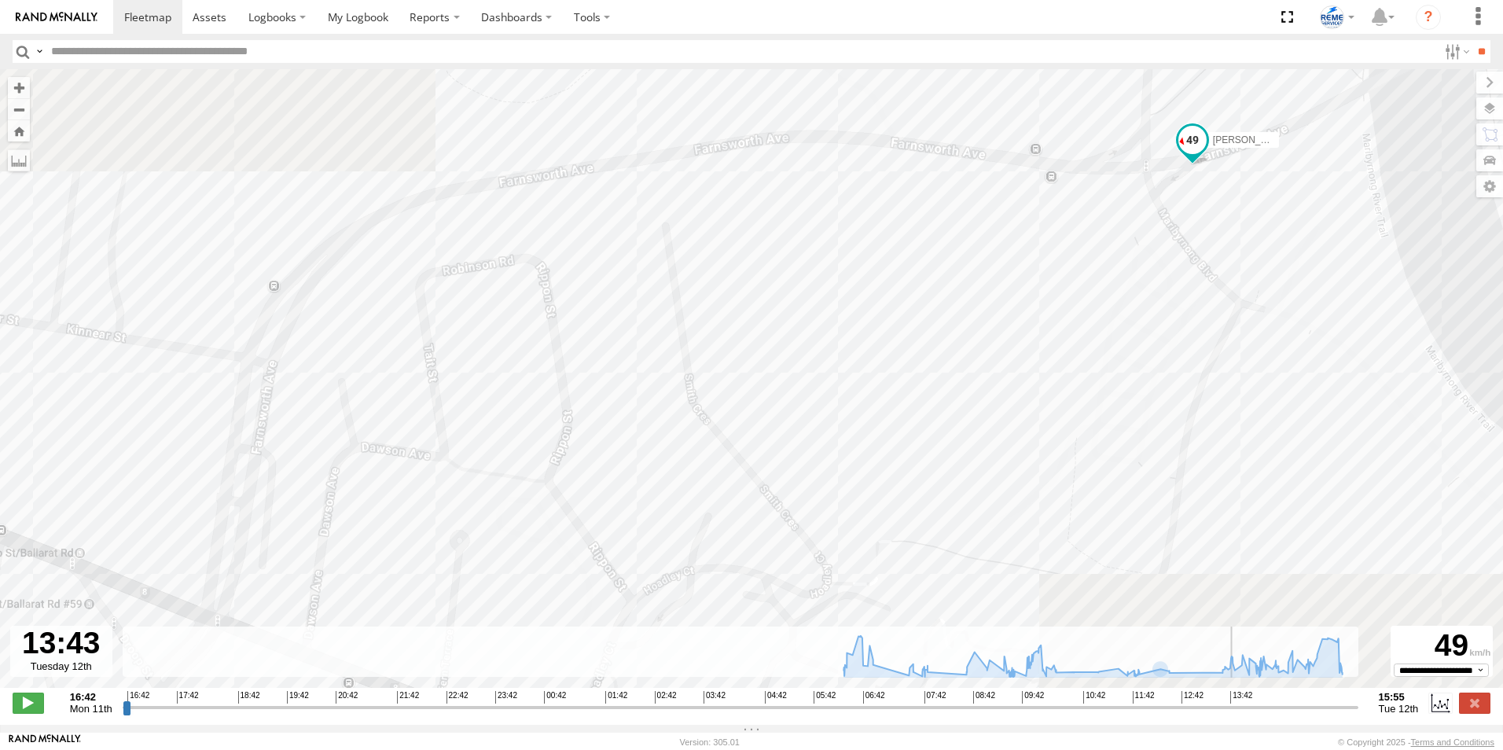
drag, startPoint x: 1224, startPoint y: 717, endPoint x: 1237, endPoint y: 721, distance: 13.9
click at [1237, 715] on input "range" at bounding box center [741, 707] width 1236 height 15
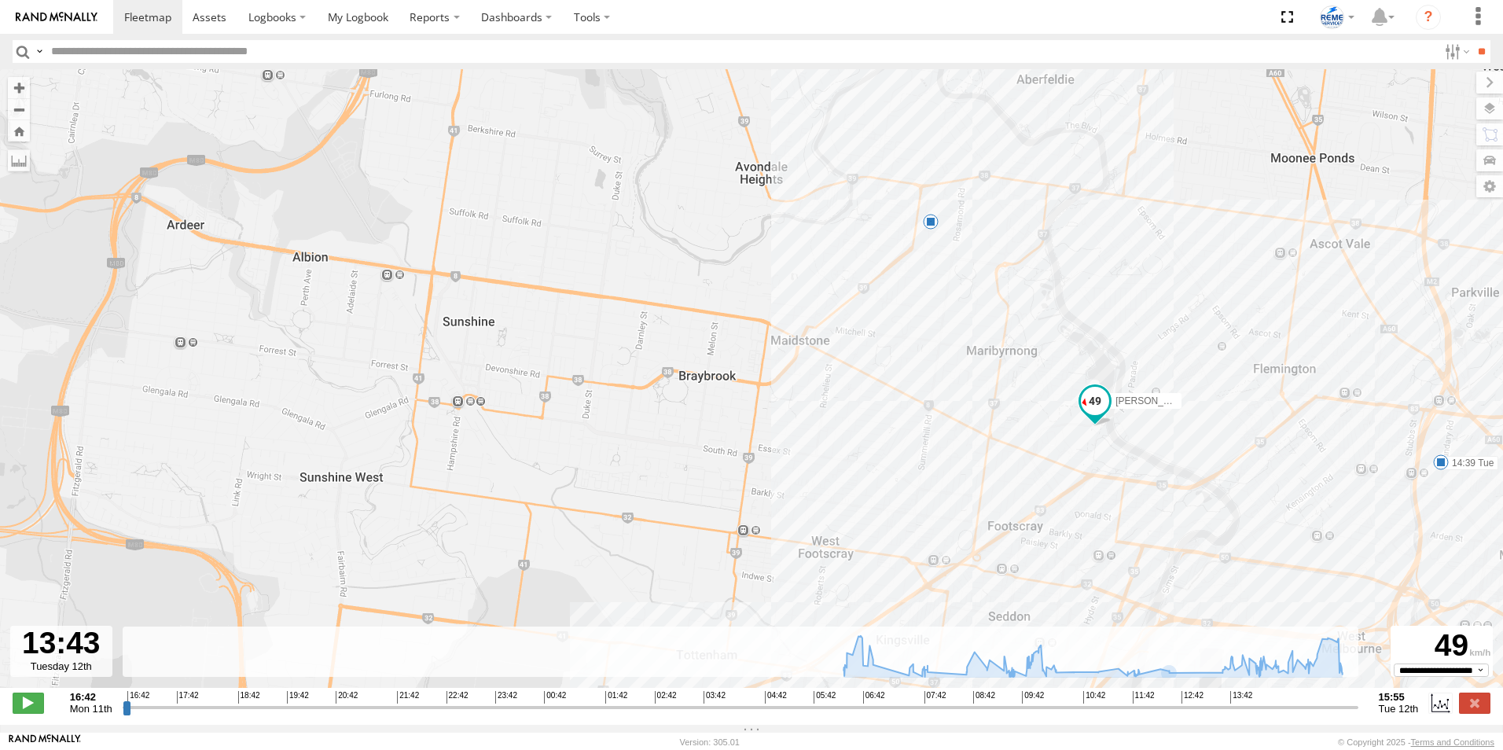
drag, startPoint x: 1161, startPoint y: 488, endPoint x: 1165, endPoint y: 423, distance: 65.4
click at [1165, 423] on div "Dave 1WT3ES - 353635119770242 06:57 Tue 07:36 Tue 07:41 Tue 07:58 Tue 09:30 Tue…" at bounding box center [751, 386] width 1503 height 635
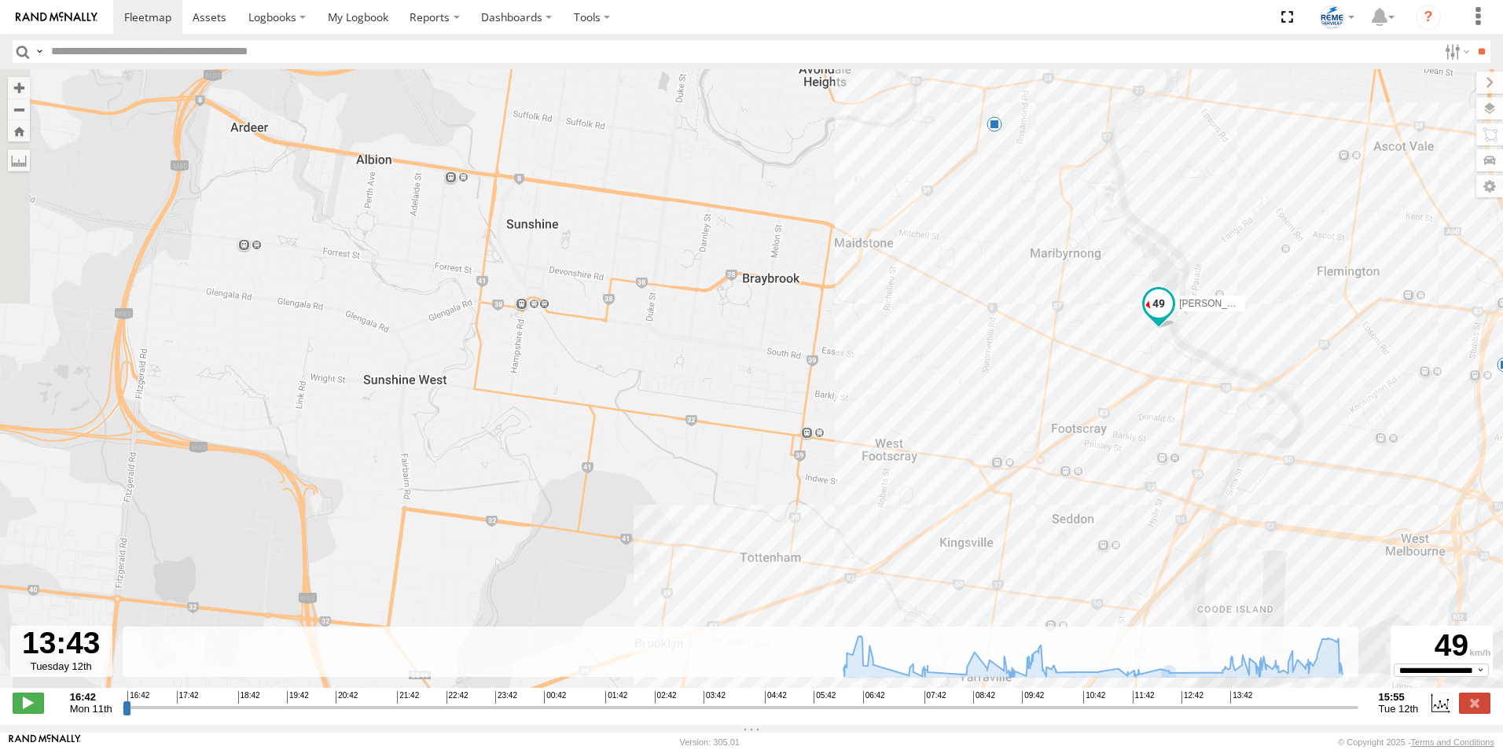
drag, startPoint x: 1112, startPoint y: 477, endPoint x: 1174, endPoint y: 398, distance: 100.2
click at [1174, 398] on div "Dave 1WT3ES - 353635119770242 06:57 Tue 07:36 Tue 07:41 Tue 07:58 Tue 09:30 Tue…" at bounding box center [751, 386] width 1503 height 635
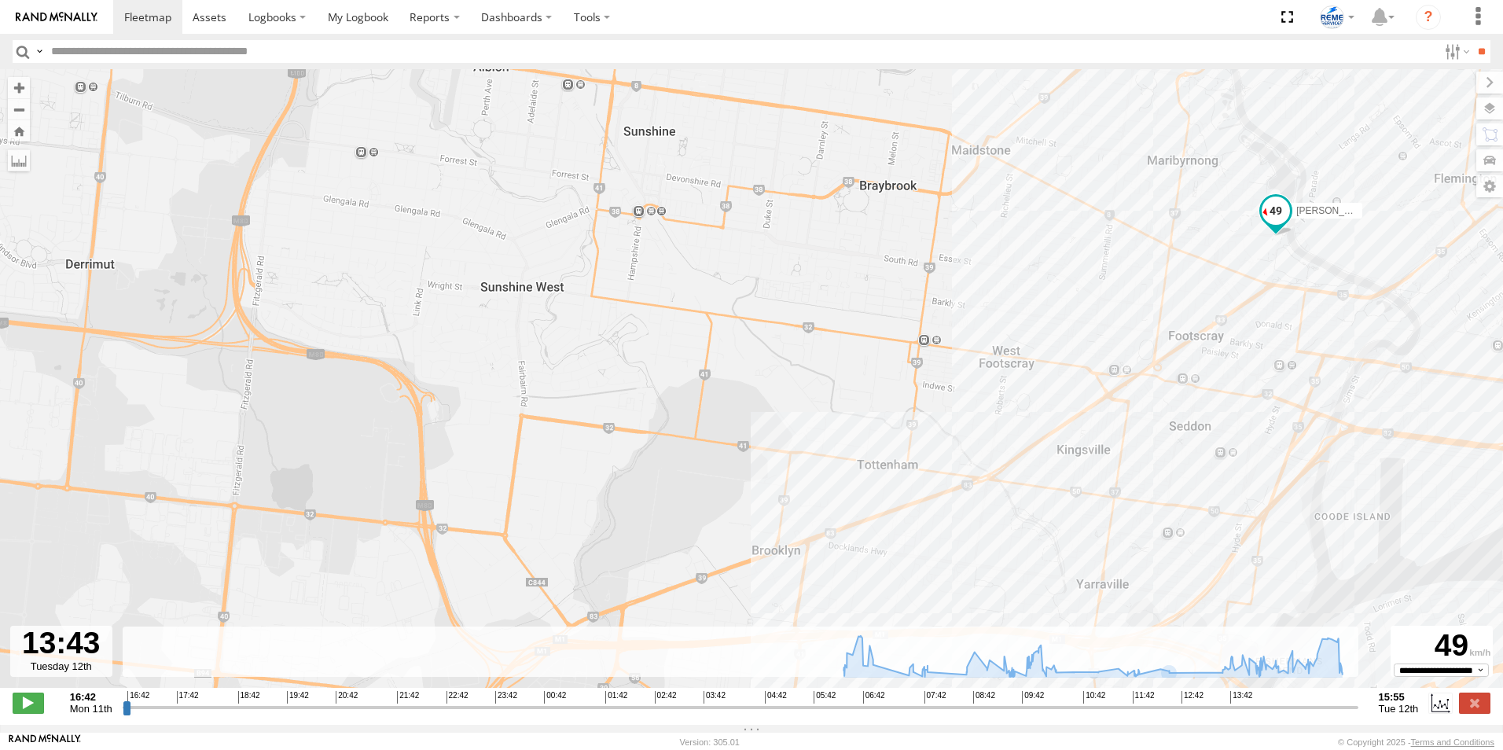
drag, startPoint x: 924, startPoint y: 565, endPoint x: 1040, endPoint y: 480, distance: 143.6
click at [1040, 480] on div "Dave 1WT3ES - 353635119770242 06:57 Tue 07:36 Tue 07:41 Tue 07:58 Tue 09:30 Tue…" at bounding box center [751, 386] width 1503 height 635
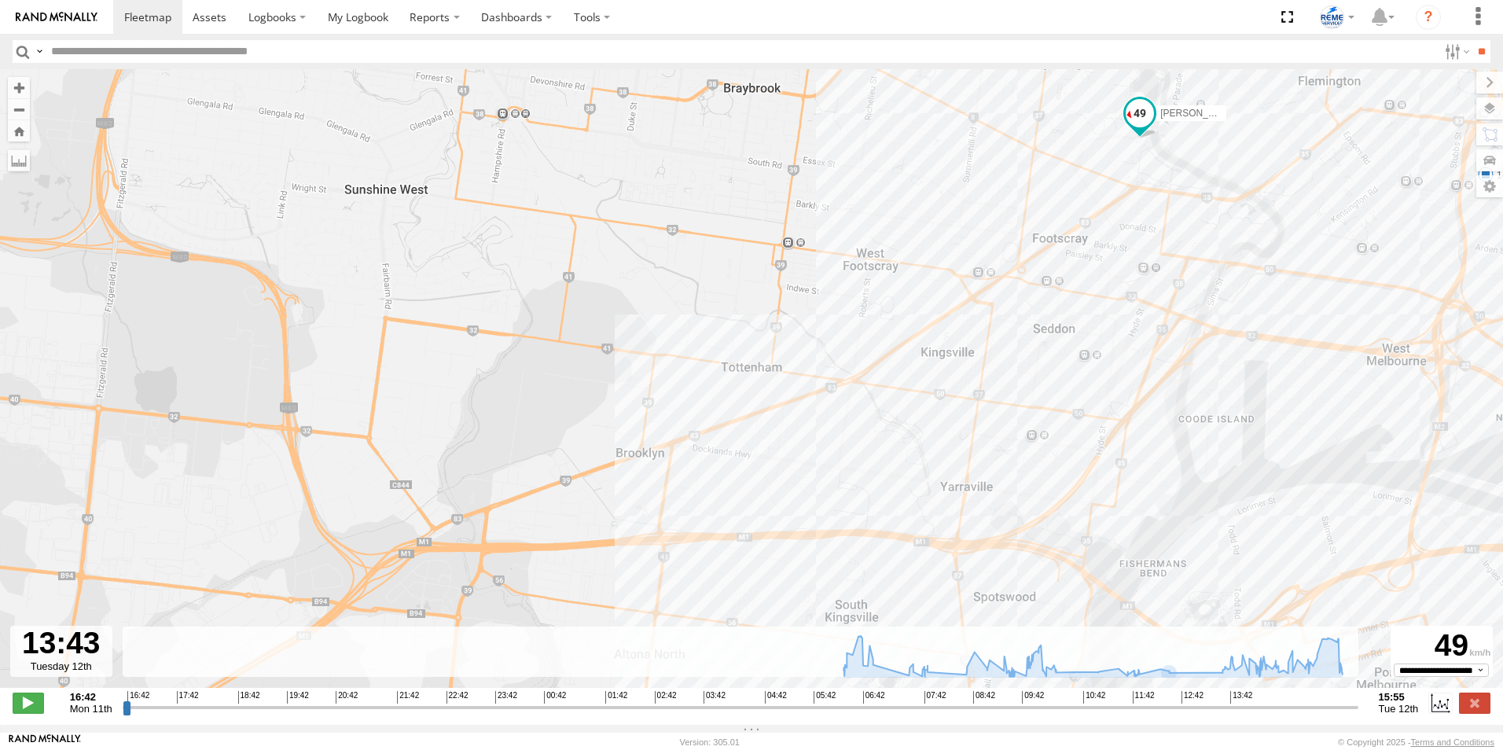
drag, startPoint x: 1102, startPoint y: 523, endPoint x: 967, endPoint y: 424, distance: 167.7
click at [967, 424] on div "Dave 1WT3ES - 353635119770242 06:57 Tue 07:36 Tue 07:41 Tue 07:58 Tue 09:30 Tue…" at bounding box center [751, 386] width 1503 height 635
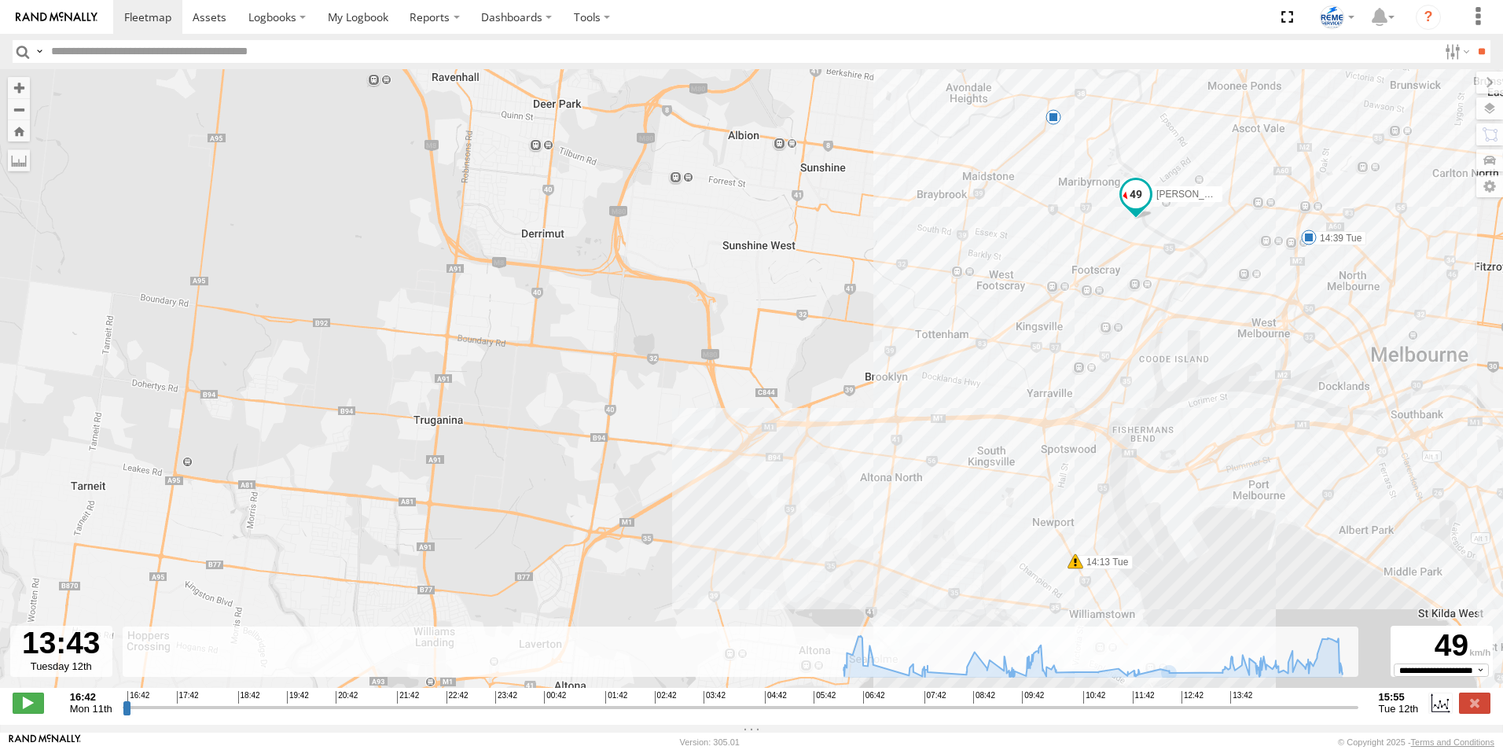
drag, startPoint x: 875, startPoint y: 432, endPoint x: 916, endPoint y: 391, distance: 58.4
click at [916, 391] on div "Dave 1WT3ES - 353635119770242 06:57 Tue 07:36 Tue 07:41 Tue 07:58 Tue 09:30 Tue…" at bounding box center [751, 386] width 1503 height 635
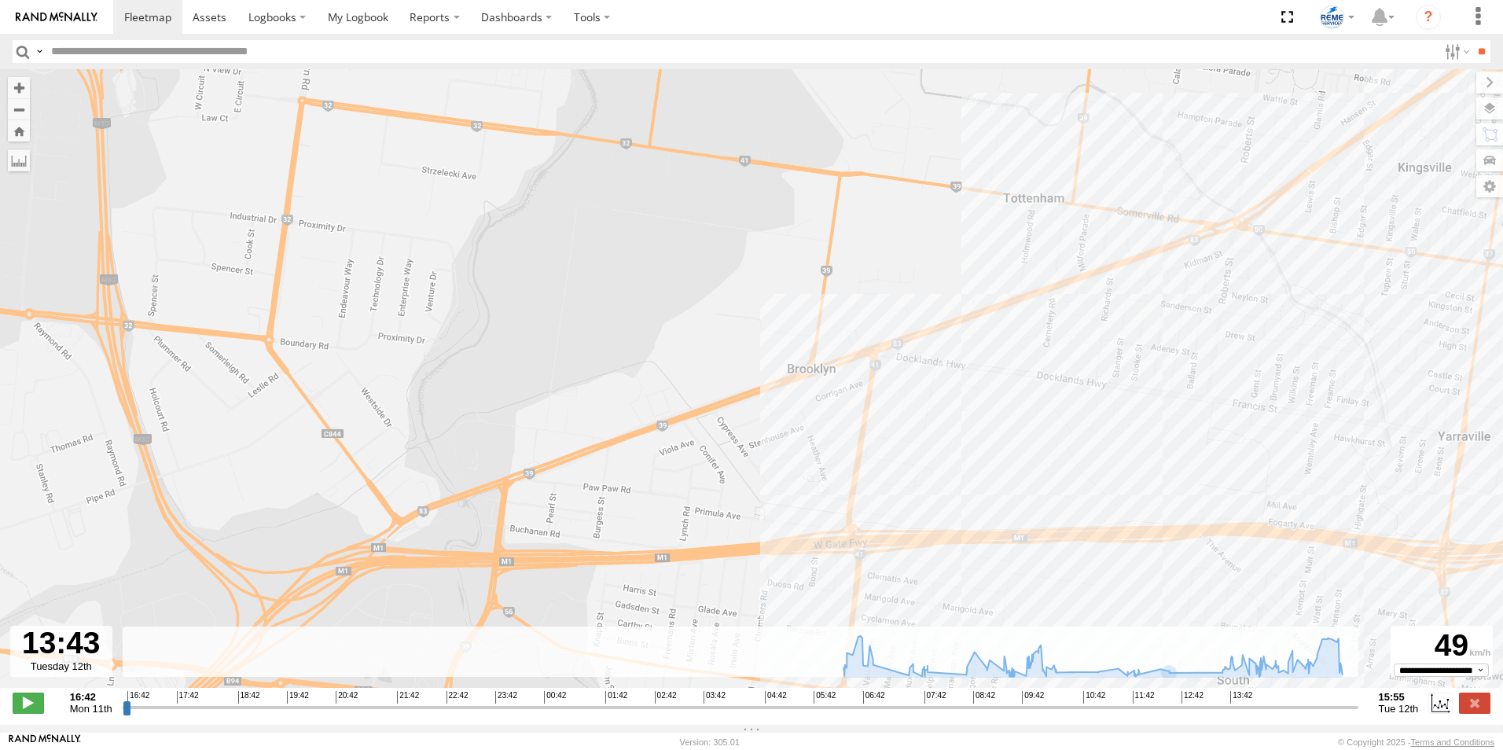
drag, startPoint x: 966, startPoint y: 539, endPoint x: 992, endPoint y: 384, distance: 157.1
click at [992, 384] on div "Dave 1WT3ES - 353635119770242 06:57 Tue 07:36 Tue 07:41 Tue 07:58 Tue 09:30 Tue…" at bounding box center [751, 386] width 1503 height 635
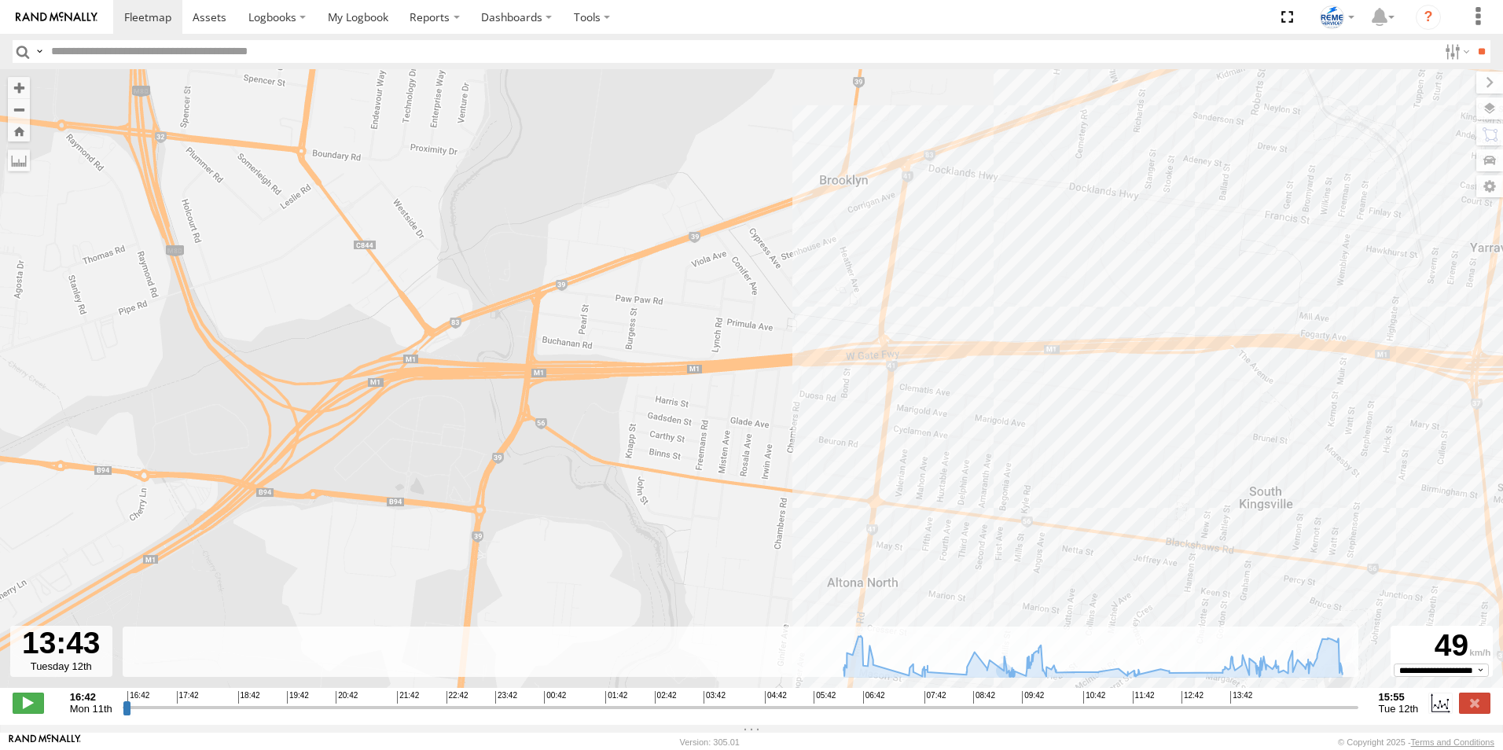
drag, startPoint x: 999, startPoint y: 613, endPoint x: 1003, endPoint y: 387, distance: 226.5
click at [1003, 391] on div "← Move left → Move right ↑ Move up ↓ Move down + Zoom in - Zoom out Home Jump l…" at bounding box center [751, 397] width 1503 height 656
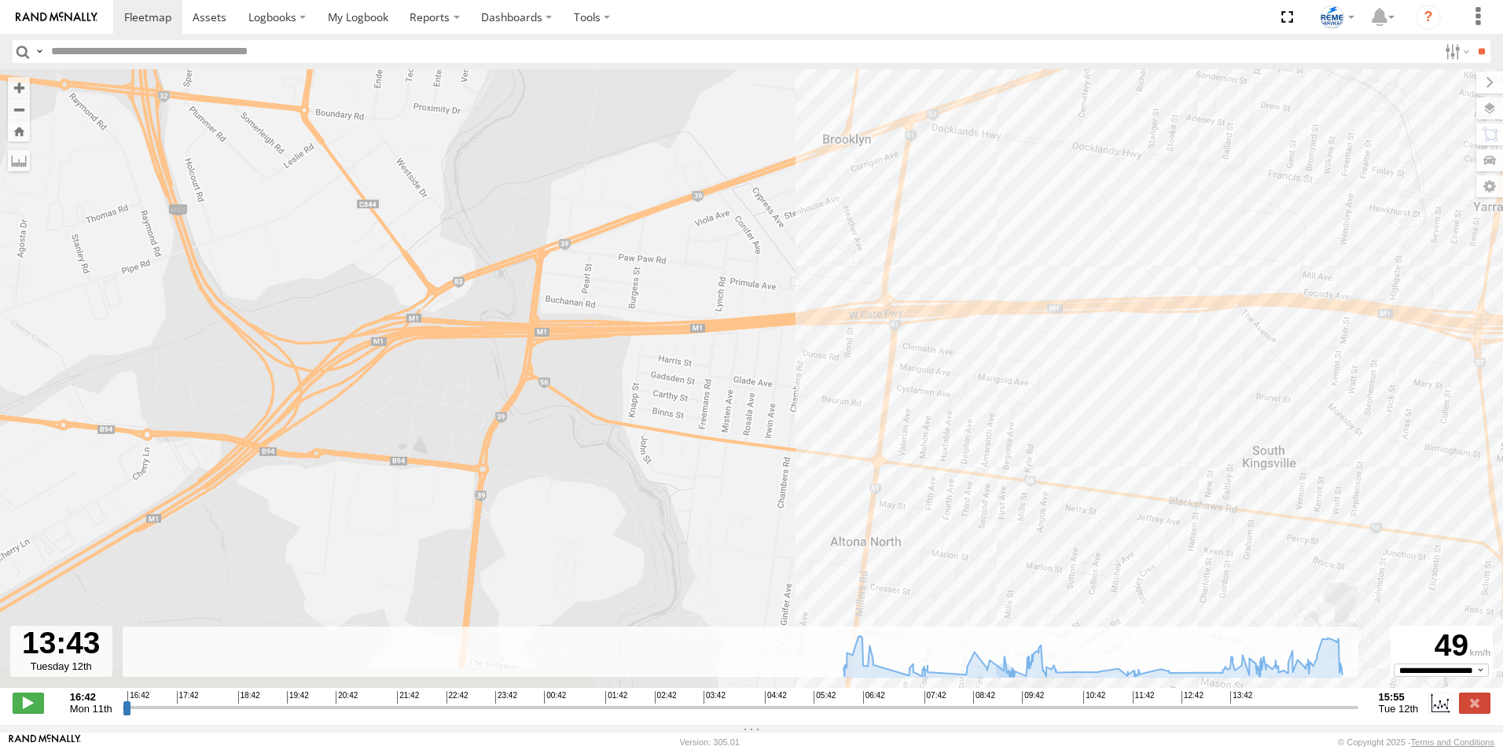
drag, startPoint x: 996, startPoint y: 526, endPoint x: 1018, endPoint y: 273, distance: 254.2
click at [1016, 324] on div "Dave 1WT3ES - 353635119770242 06:57 Tue 07:36 Tue 07:41 Tue 07:58 Tue 09:30 Tue…" at bounding box center [751, 386] width 1503 height 635
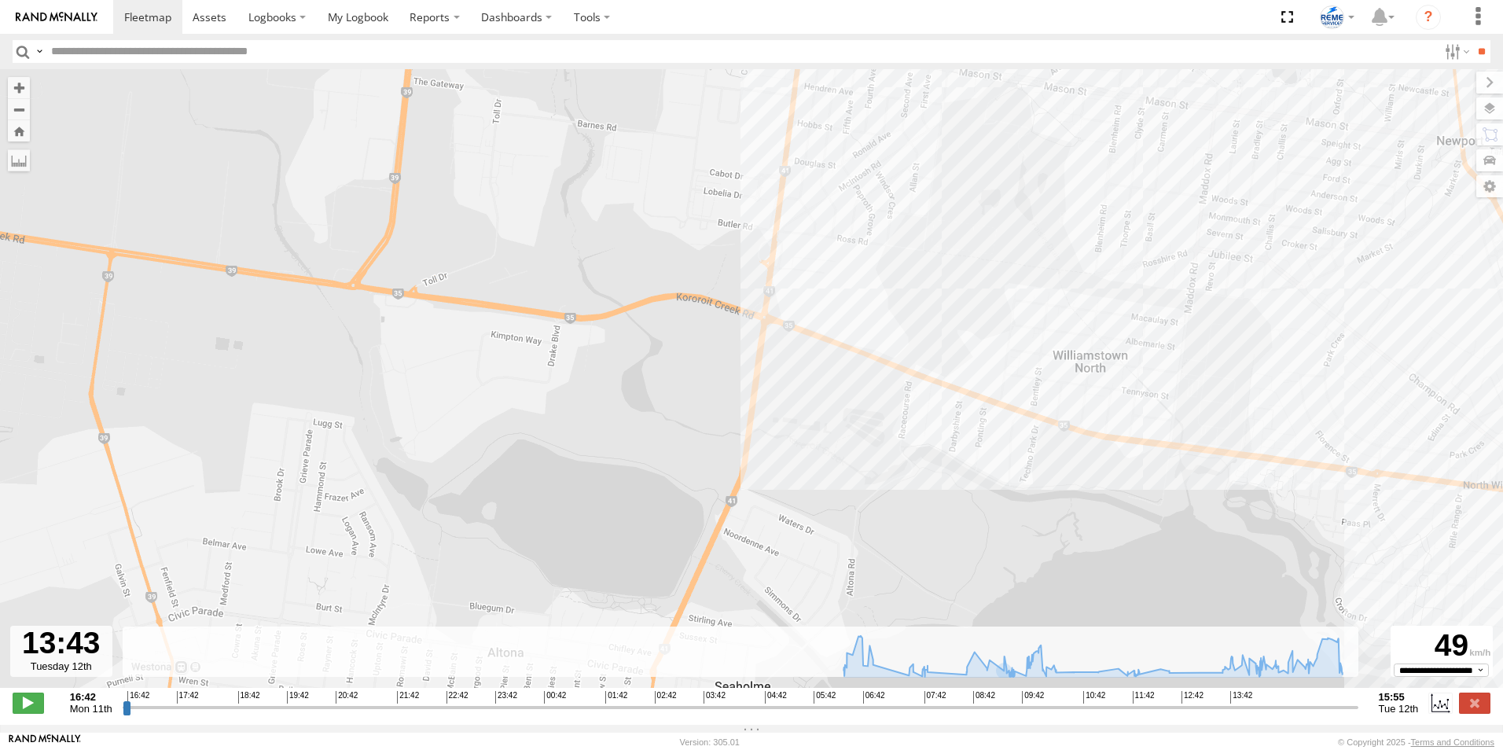
drag, startPoint x: 1077, startPoint y: 495, endPoint x: 908, endPoint y: 401, distance: 193.6
click at [908, 401] on div "Dave 1WT3ES - 353635119770242 06:57 Tue 07:36 Tue 07:41 Tue 07:58 Tue 09:30 Tue…" at bounding box center [751, 386] width 1503 height 635
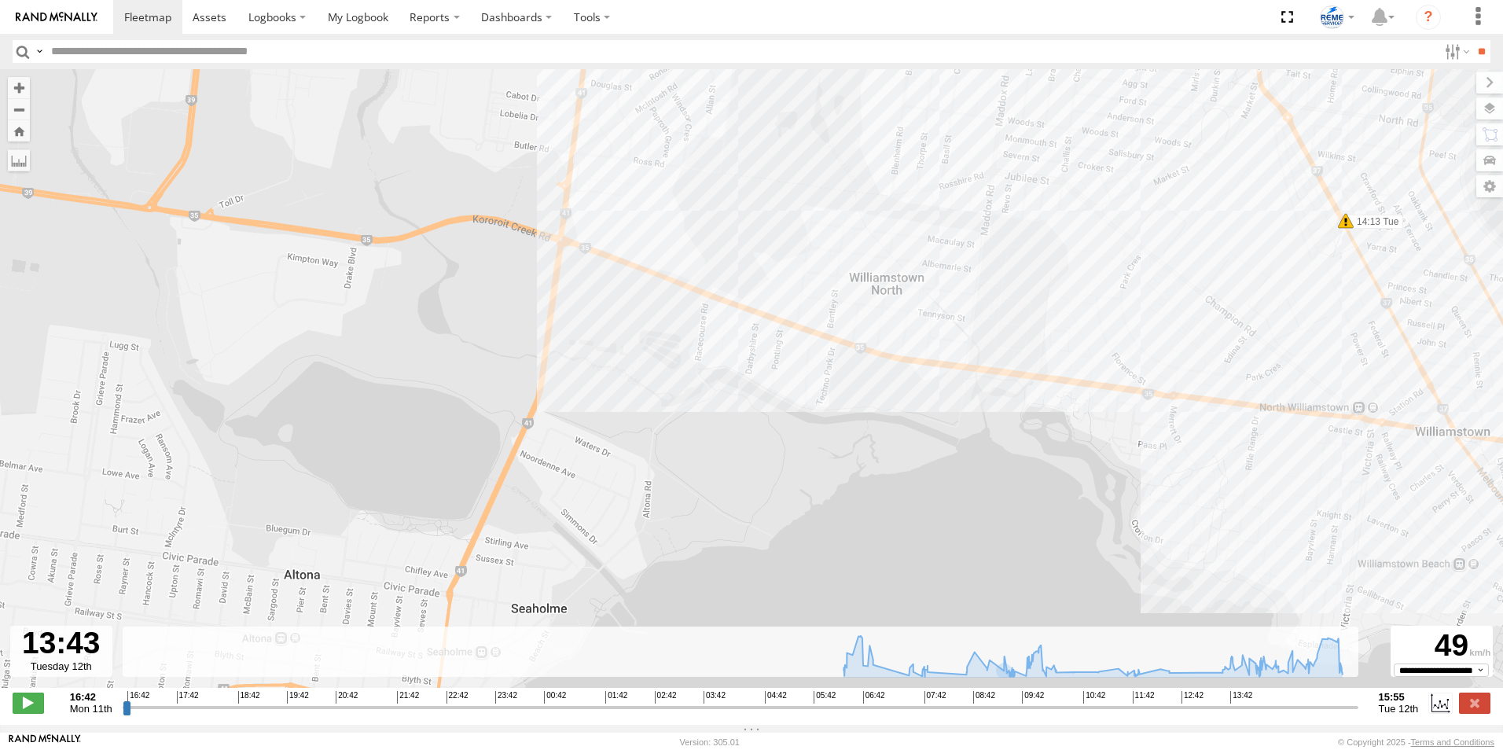
drag, startPoint x: 1205, startPoint y: 454, endPoint x: 1087, endPoint y: 432, distance: 119.8
click at [1087, 432] on div "Dave 1WT3ES - 353635119770242 06:57 Tue 07:36 Tue 07:41 Tue 07:58 Tue 09:30 Tue…" at bounding box center [751, 386] width 1503 height 635
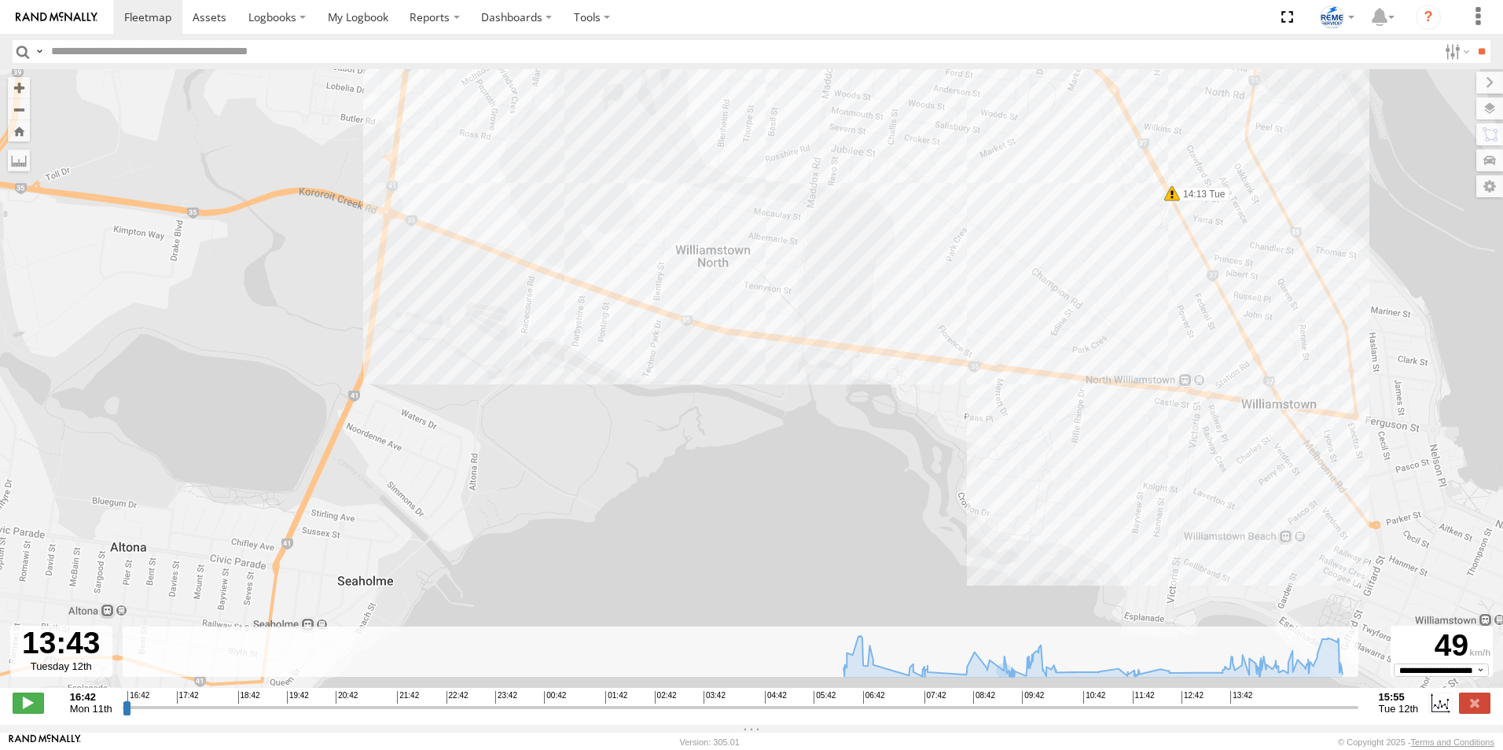
drag, startPoint x: 1251, startPoint y: 519, endPoint x: 1154, endPoint y: 502, distance: 99.0
click at [1154, 502] on div "Dave 1WT3ES - 353635119770242 06:57 Tue 07:36 Tue 07:41 Tue 07:58 Tue 09:30 Tue…" at bounding box center [751, 386] width 1503 height 635
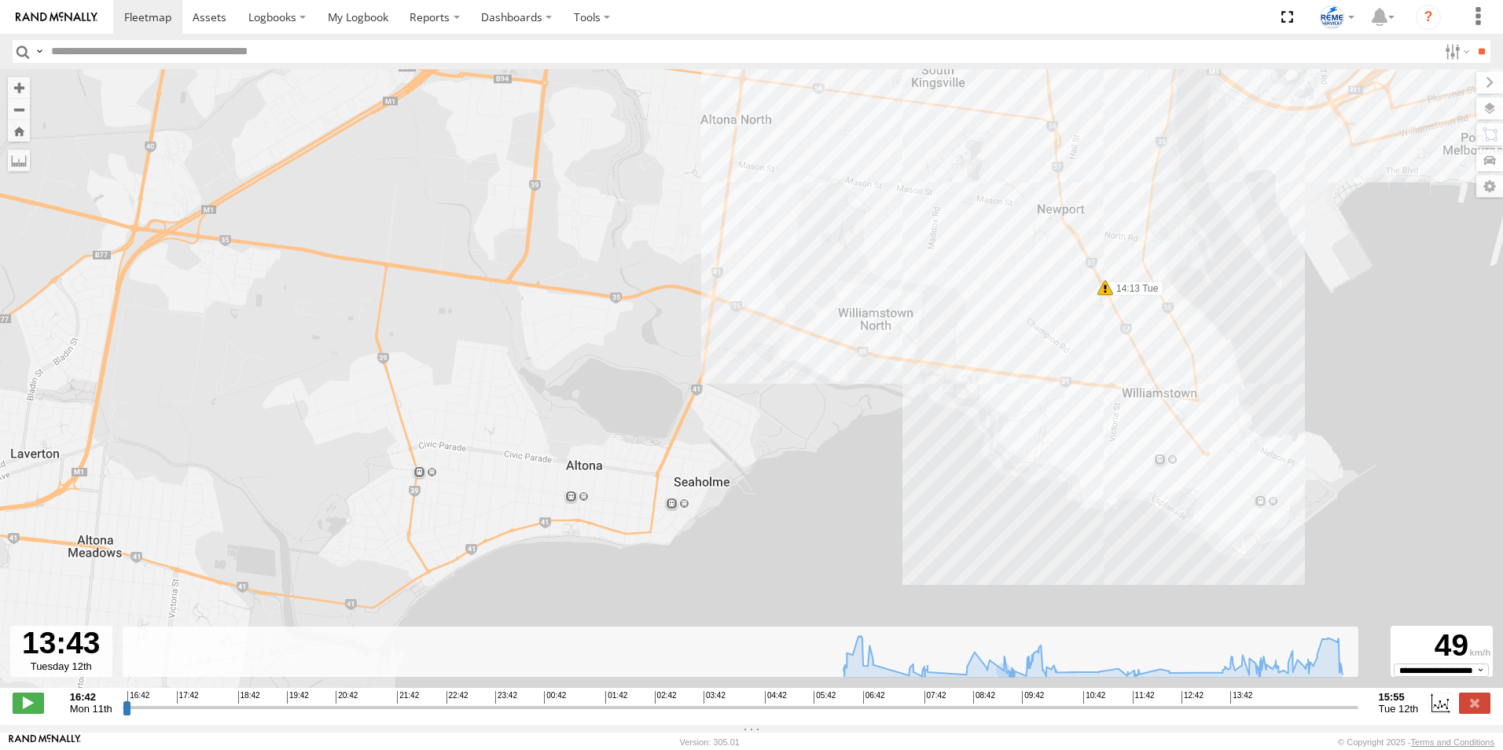
drag, startPoint x: 1058, startPoint y: 282, endPoint x: 1044, endPoint y: 336, distance: 55.9
click at [1044, 336] on div "Dave 1WT3ES - 353635119770242 06:57 Tue 07:36 Tue 07:41 Tue 07:58 Tue 09:30 Tue…" at bounding box center [751, 386] width 1503 height 635
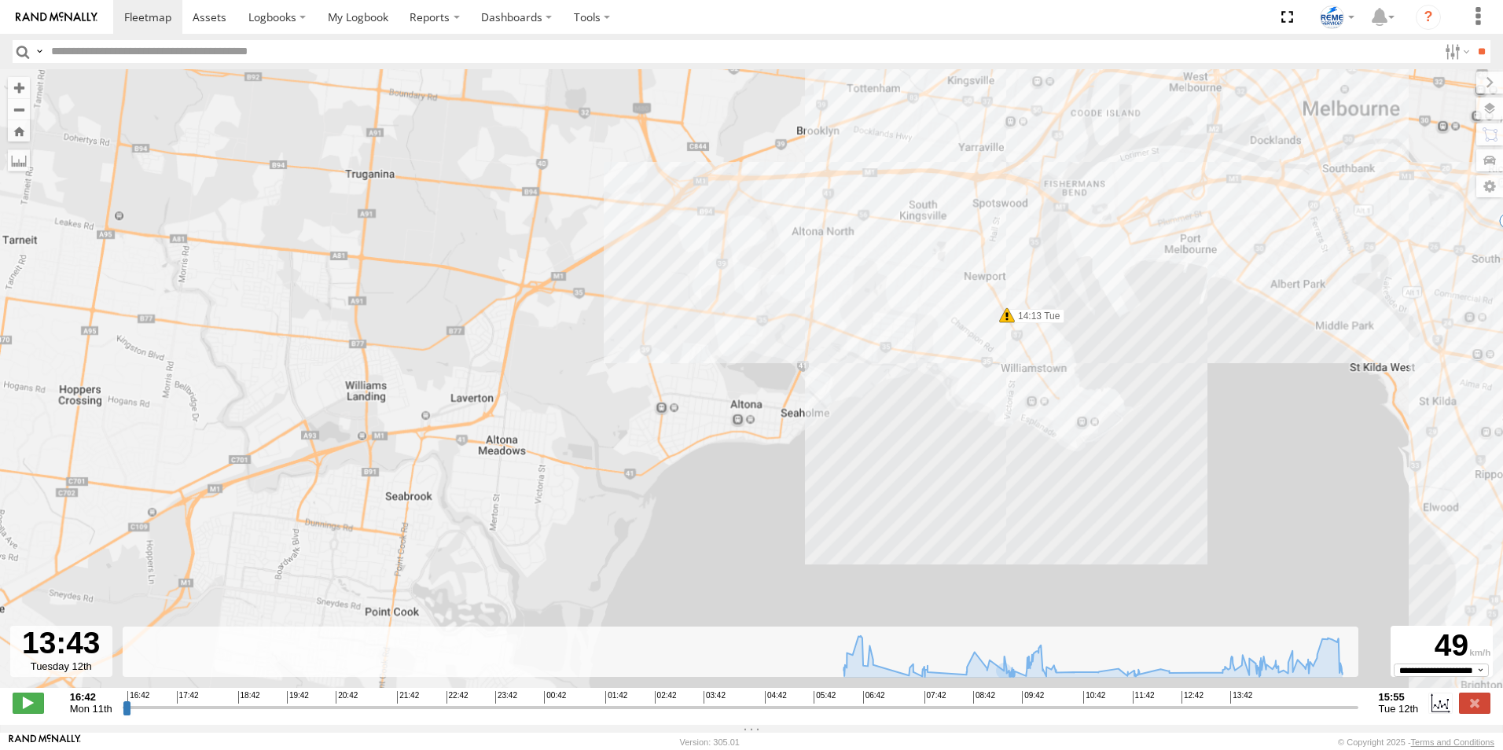
drag, startPoint x: 1027, startPoint y: 297, endPoint x: 968, endPoint y: 322, distance: 63.8
click at [968, 322] on div "Dave 1WT3ES - 353635119770242 06:57 Tue 07:36 Tue 07:41 Tue 07:58 Tue 09:30 Tue…" at bounding box center [751, 386] width 1503 height 635
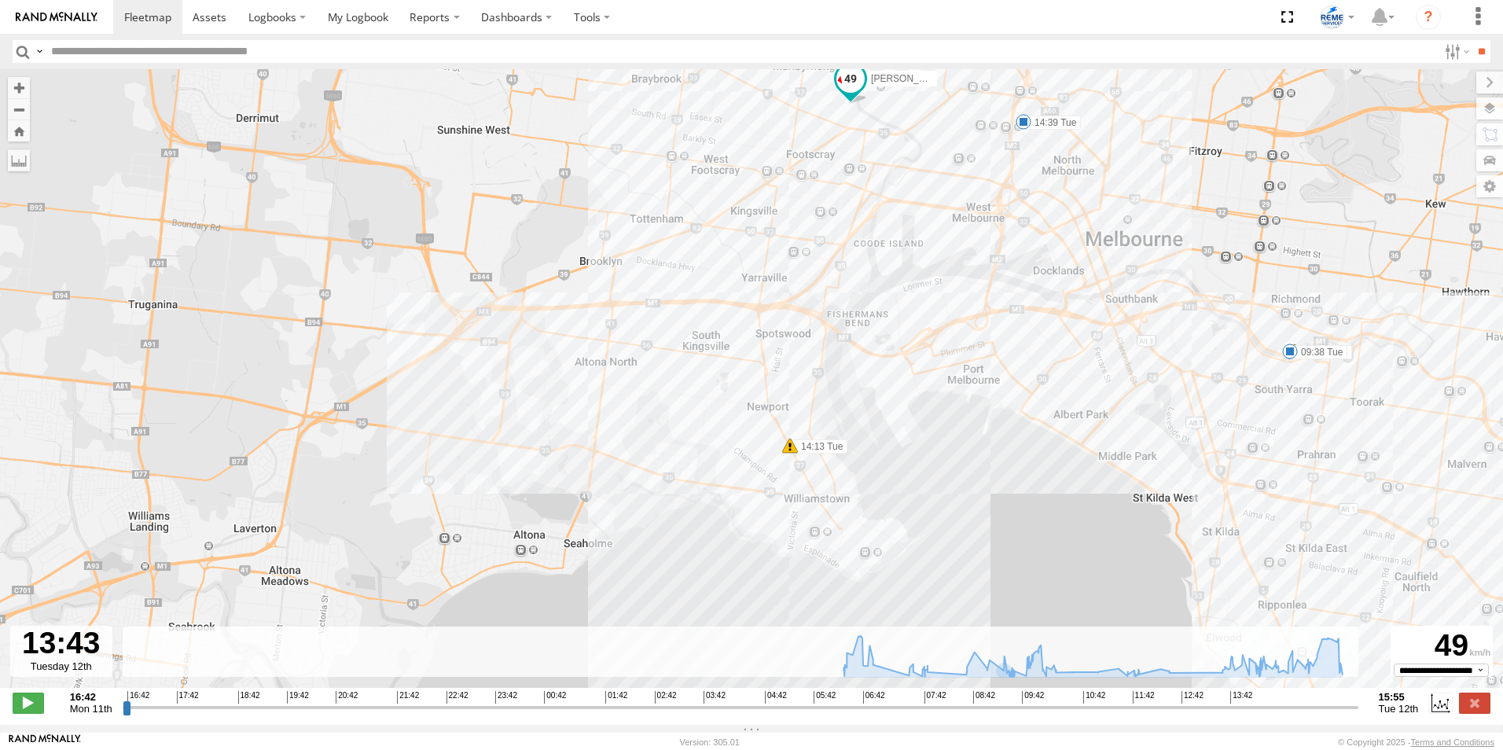
drag, startPoint x: 905, startPoint y: 353, endPoint x: 722, endPoint y: 464, distance: 214.2
click at [722, 464] on div "Dave 1WT3ES - 353635119770242 06:57 Tue 07:36 Tue 07:41 Tue 07:58 Tue 09:30 Tue…" at bounding box center [751, 386] width 1503 height 635
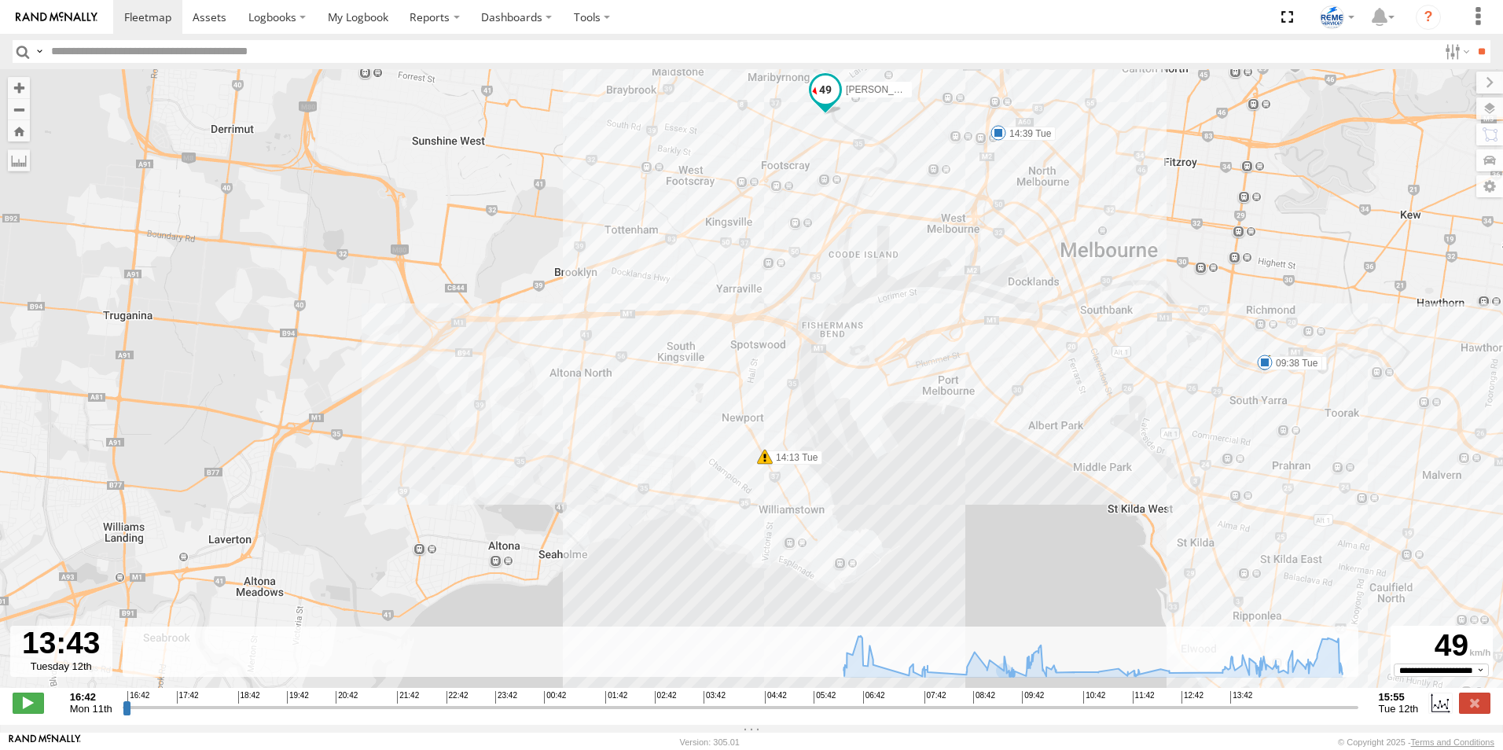
drag, startPoint x: 688, startPoint y: 403, endPoint x: 658, endPoint y: 420, distance: 34.5
click at [658, 420] on div "Dave 1WT3ES - 353635119770242 06:57 Tue 07:36 Tue 07:41 Tue 07:58 Tue 09:30 Tue…" at bounding box center [751, 386] width 1503 height 635
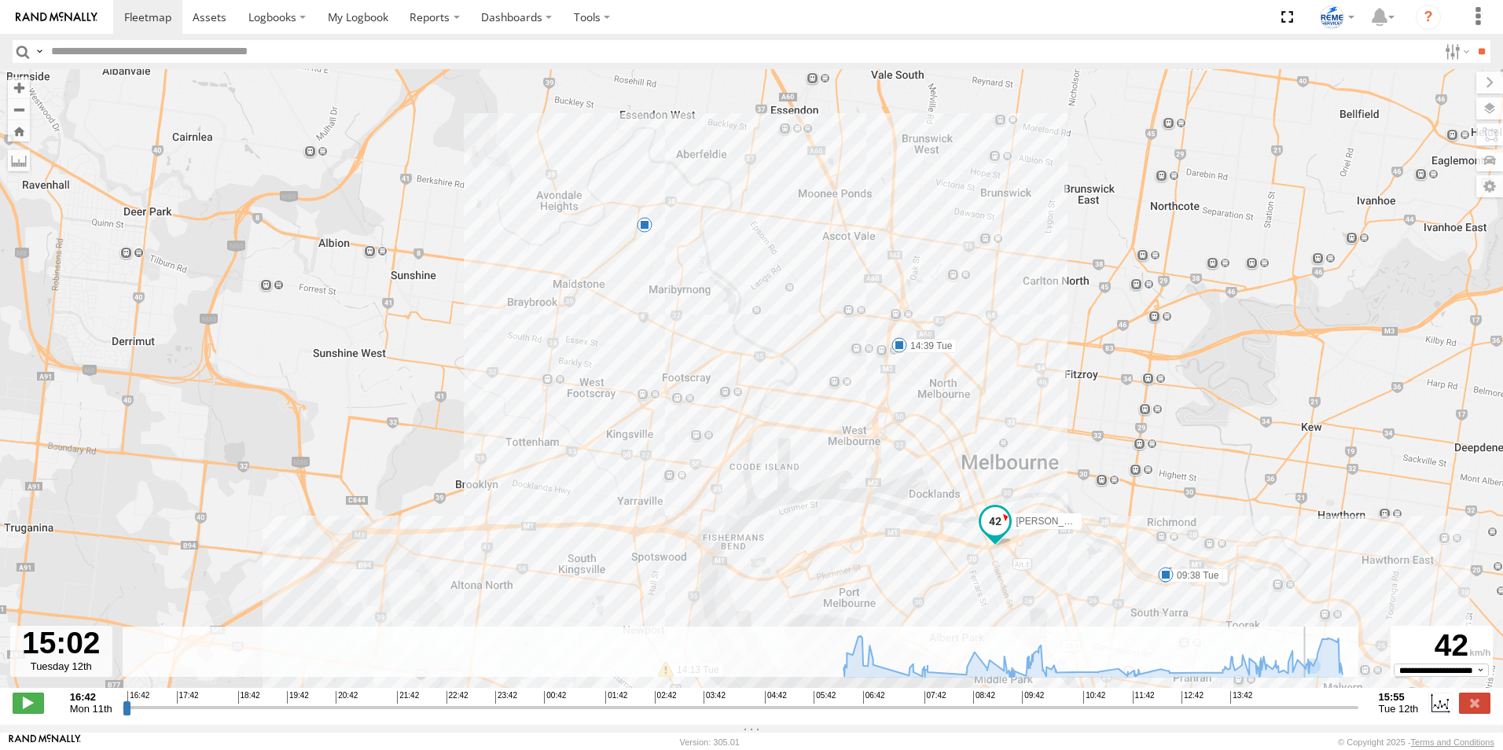
drag, startPoint x: 1238, startPoint y: 721, endPoint x: 1307, endPoint y: 719, distance: 69.2
click at [1307, 715] on input "range" at bounding box center [741, 707] width 1236 height 15
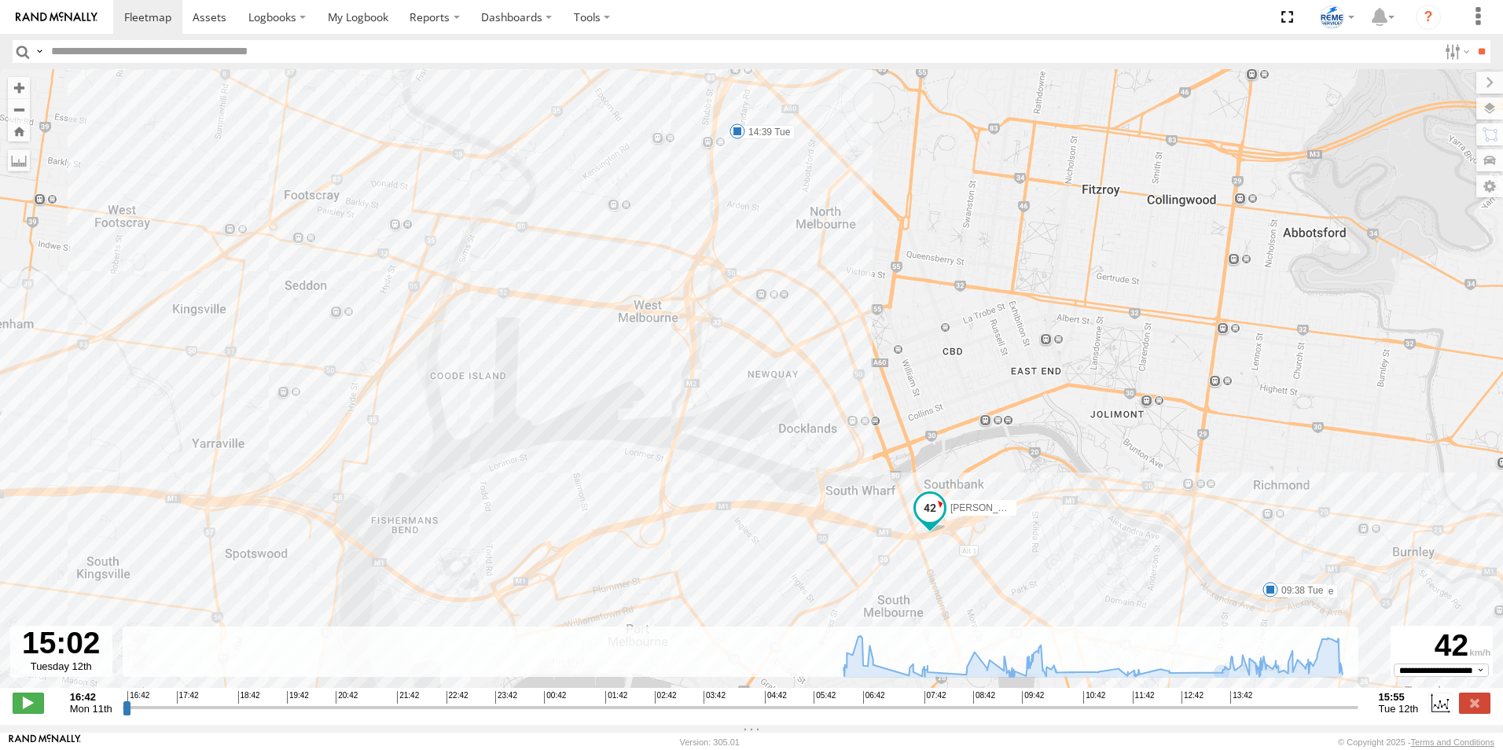
click at [929, 517] on span at bounding box center [930, 508] width 28 height 28
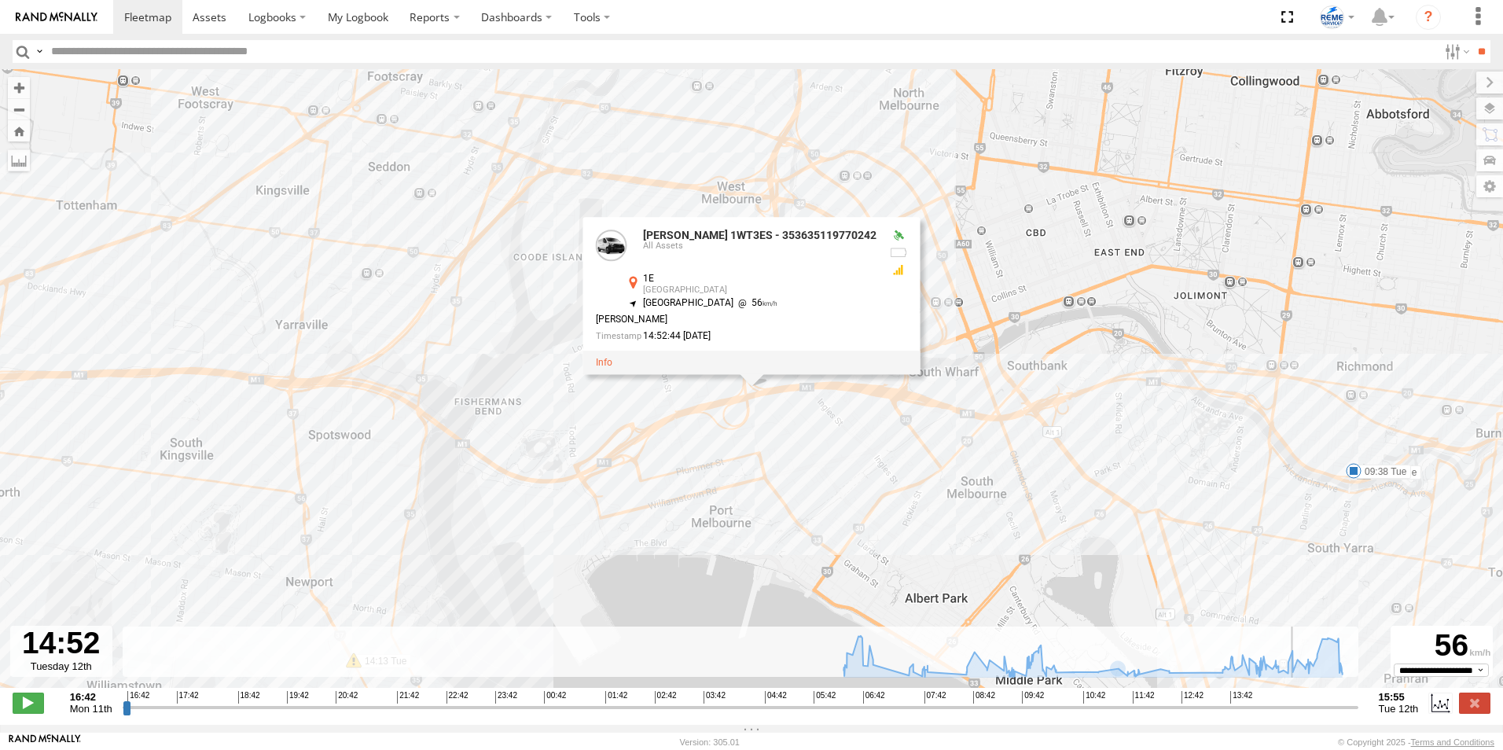
drag, startPoint x: 1308, startPoint y: 718, endPoint x: 1298, endPoint y: 718, distance: 9.4
click at [1298, 715] on input "range" at bounding box center [741, 707] width 1236 height 15
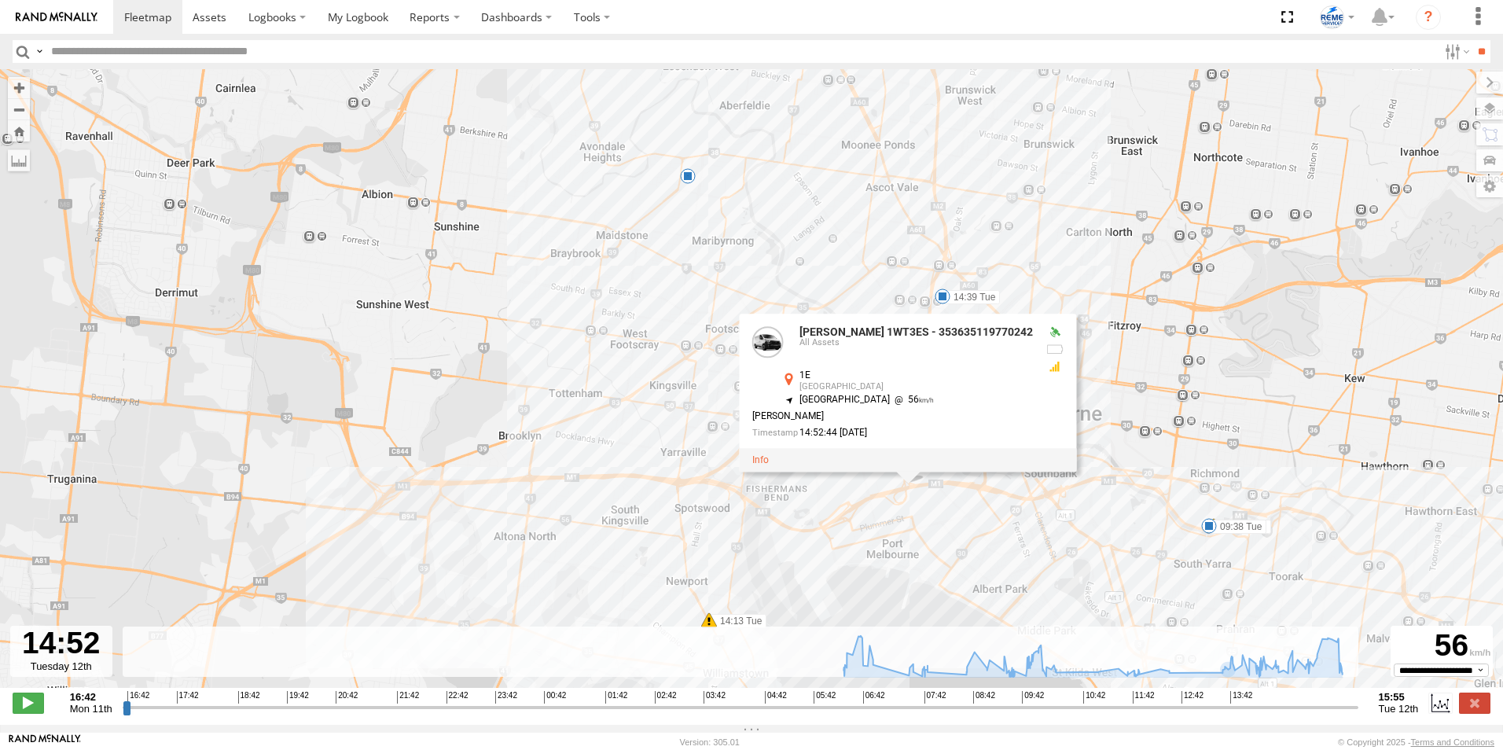
click at [1109, 387] on div "Dave 1WT3ES - 353635119770242 06:57 Tue 07:36 Tue 07:41 Tue 07:58 Tue 09:30 Tue…" at bounding box center [751, 386] width 1503 height 635
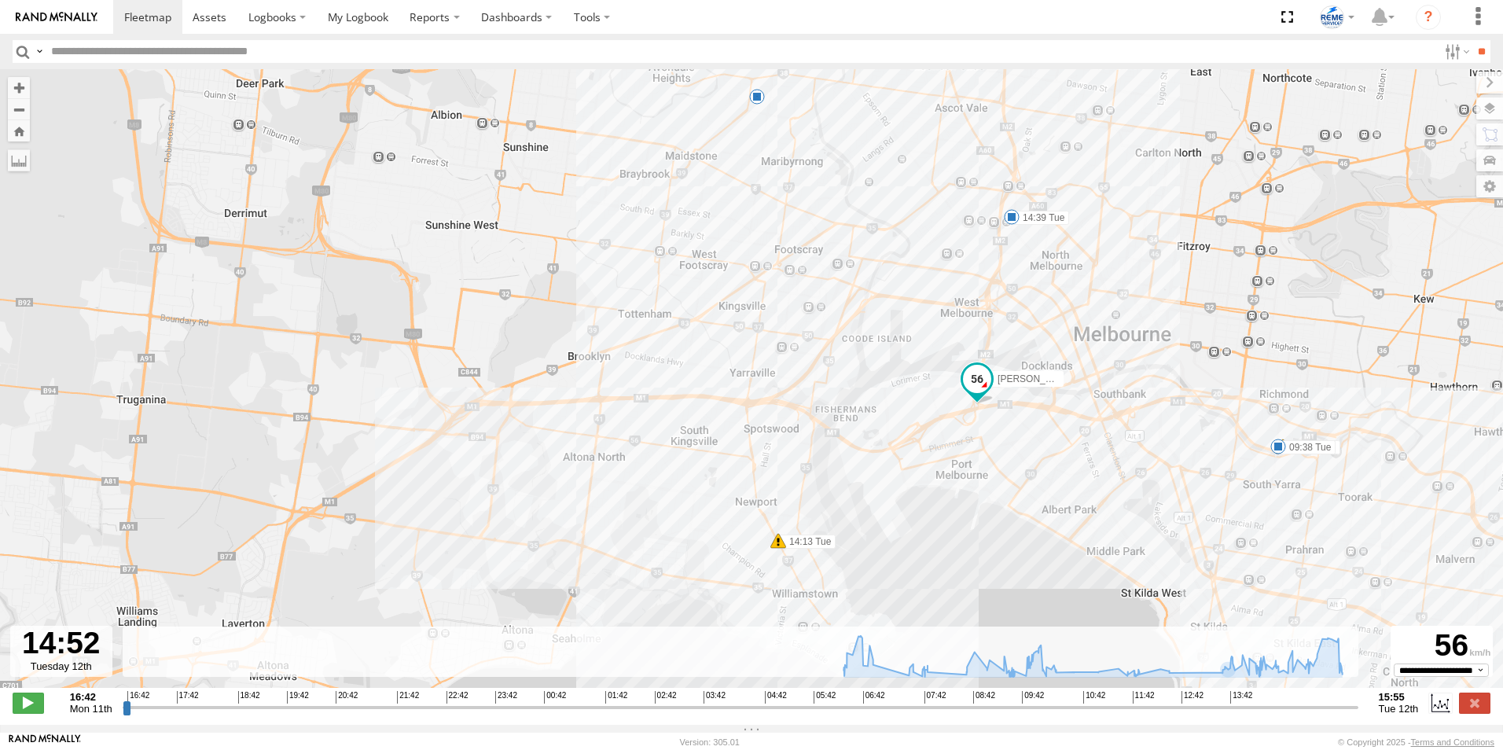
drag, startPoint x: 1081, startPoint y: 420, endPoint x: 1183, endPoint y: 314, distance: 146.8
click at [1183, 314] on div "Dave 1WT3ES - 353635119770242 06:57 Tue 07:36 Tue 07:41 Tue 07:58 Tue 09:30 Tue…" at bounding box center [751, 386] width 1503 height 635
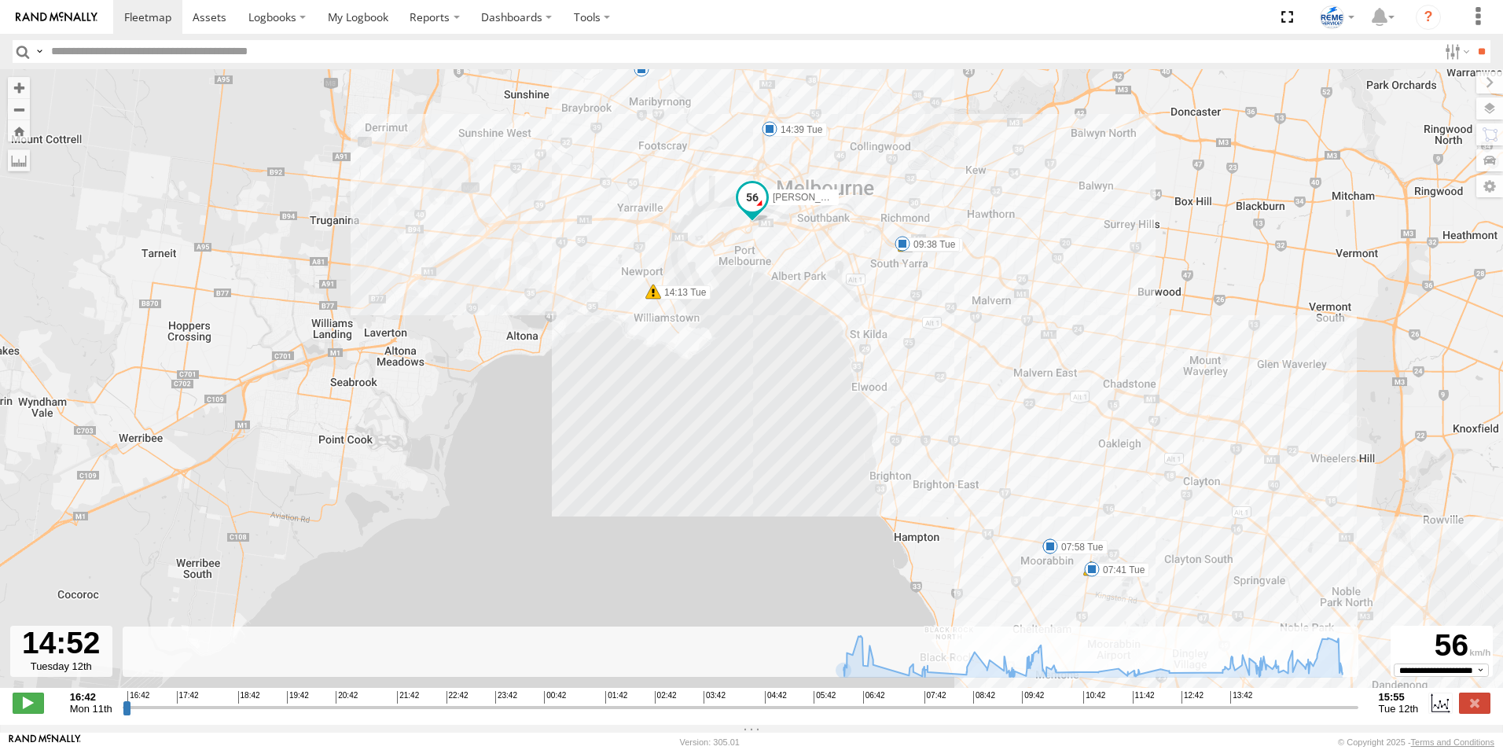
drag, startPoint x: 934, startPoint y: 510, endPoint x: 765, endPoint y: 301, distance: 268.3
click at [765, 301] on div "Dave 1WT3ES - 353635119770242 06:57 Tue 07:36 Tue 07:41 Tue 07:58 Tue 09:30 Tue…" at bounding box center [751, 386] width 1503 height 635
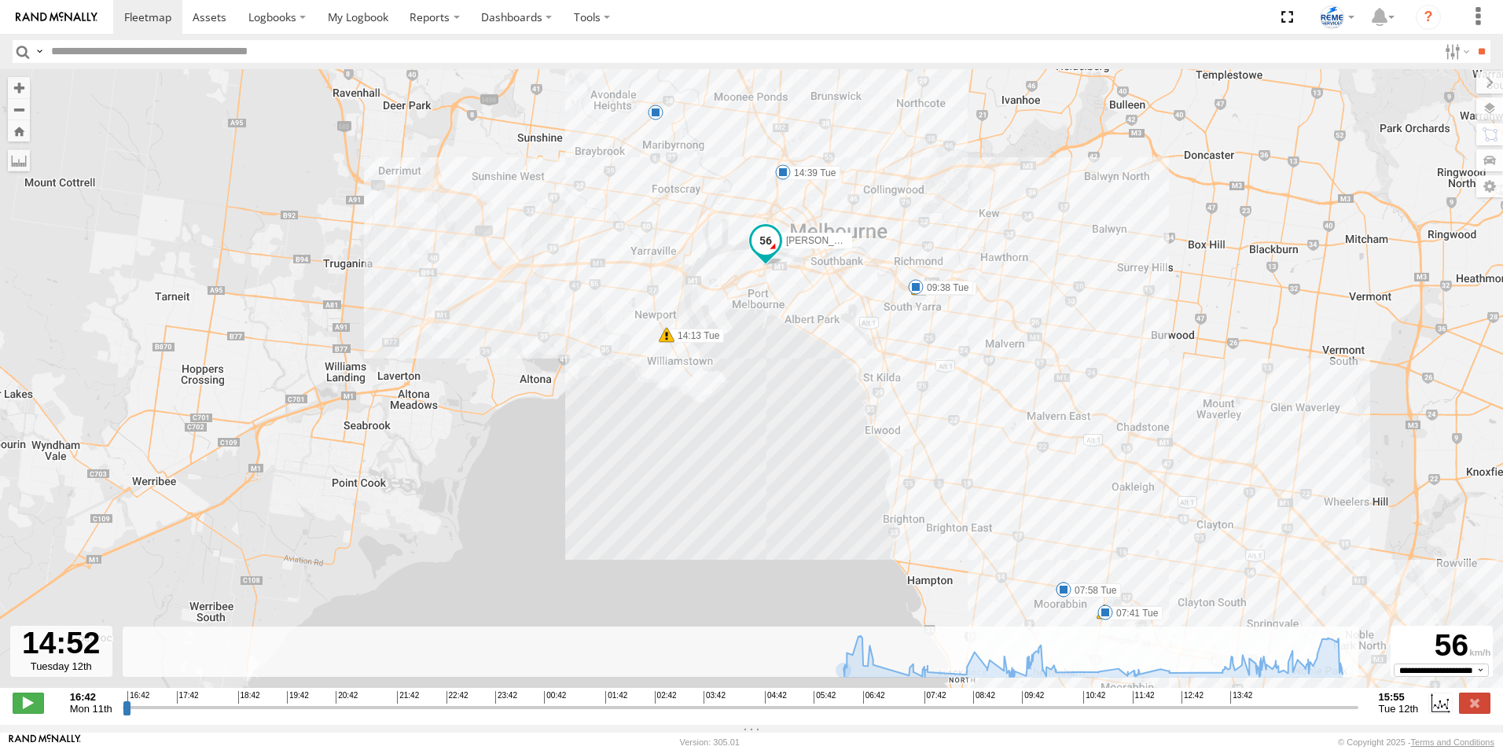
drag, startPoint x: 805, startPoint y: 388, endPoint x: 845, endPoint y: 475, distance: 95.0
click at [845, 475] on div "Dave 1WT3ES - 353635119770242 06:57 Tue 07:36 Tue 07:41 Tue 07:58 Tue 09:30 Tue…" at bounding box center [751, 386] width 1503 height 635
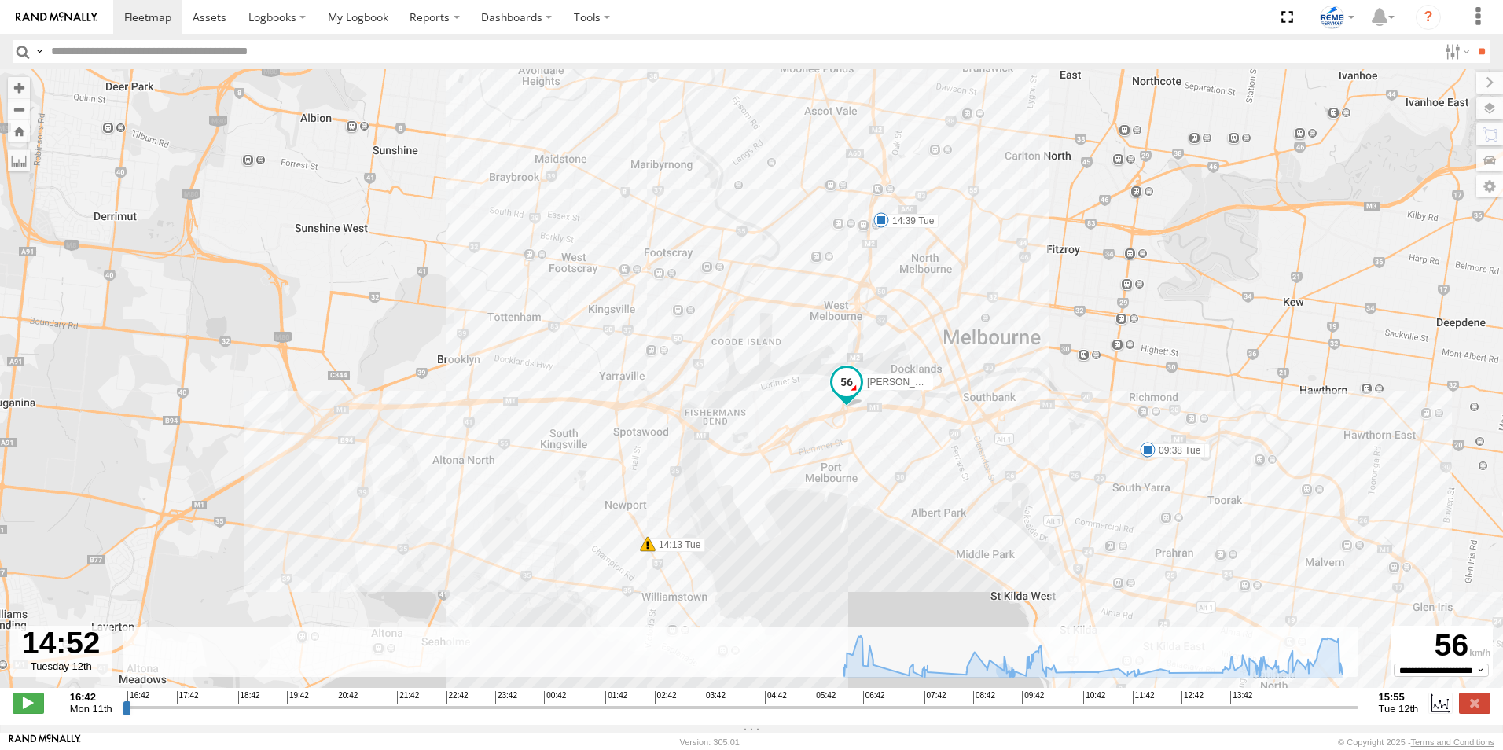
drag, startPoint x: 823, startPoint y: 405, endPoint x: 952, endPoint y: 633, distance: 262.4
click at [952, 633] on div "Dave 1WT3ES - 353635119770242 06:57 Tue 07:36 Tue 07:41 Tue 07:58 Tue 09:30 Tue…" at bounding box center [751, 386] width 1503 height 635
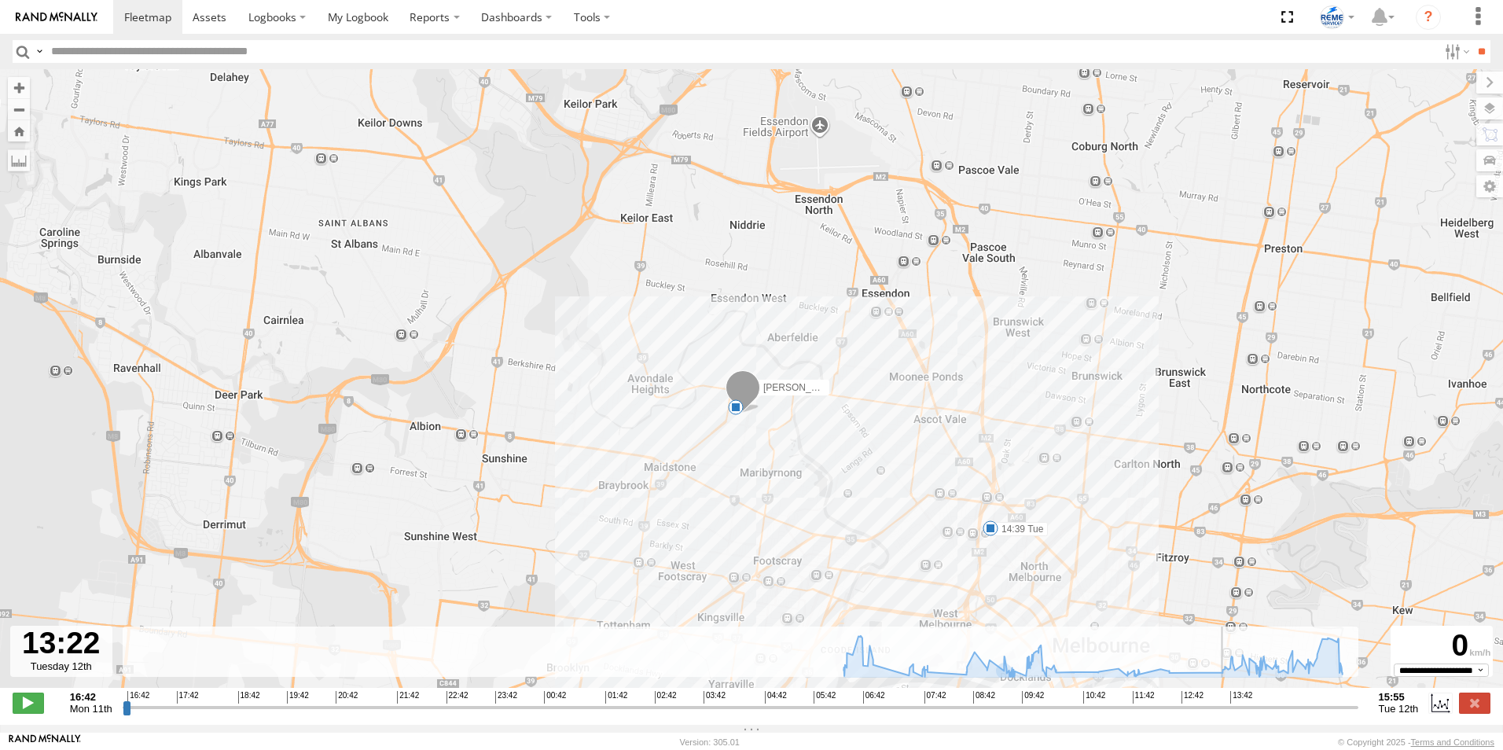
drag, startPoint x: 1298, startPoint y: 721, endPoint x: 1219, endPoint y: 716, distance: 79.6
click at [1219, 715] on input "range" at bounding box center [741, 707] width 1236 height 15
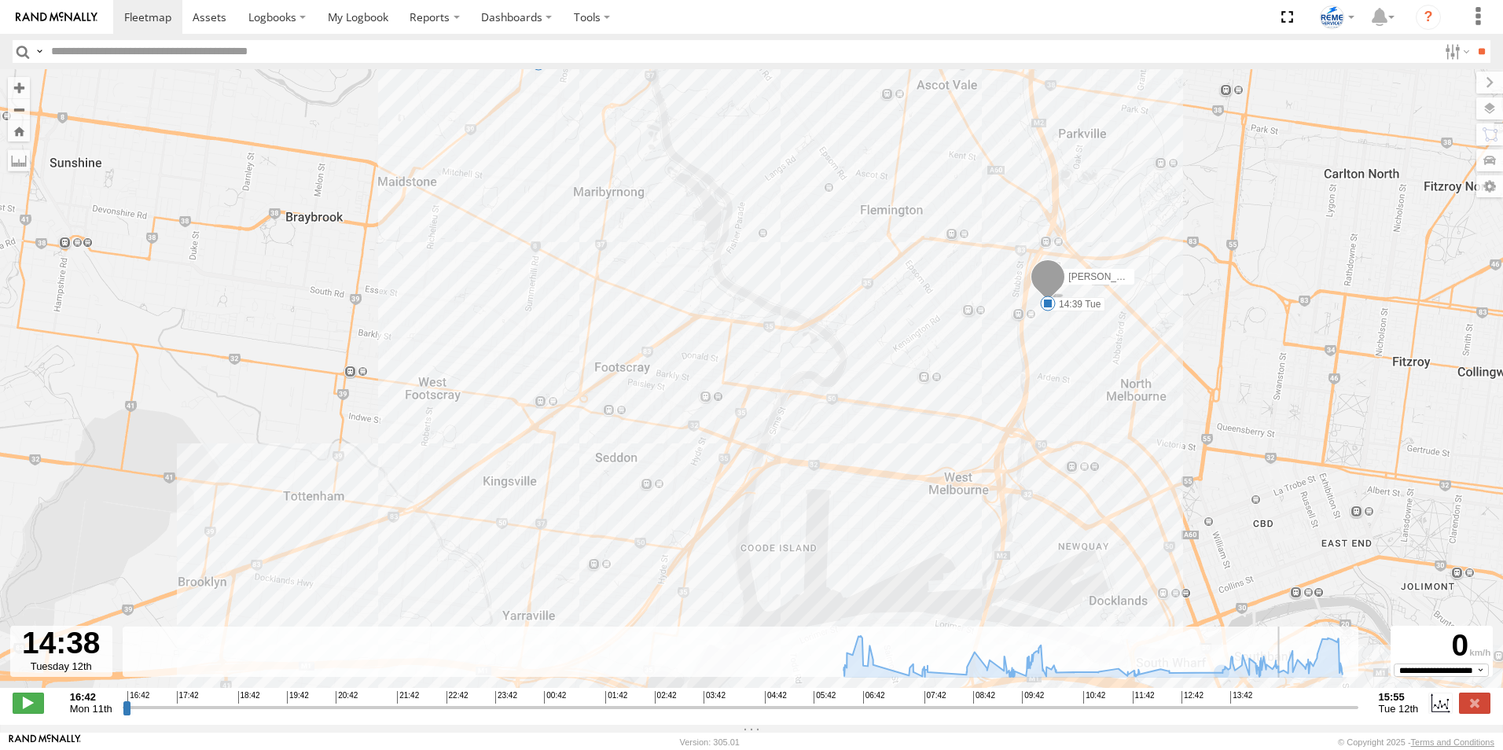
drag, startPoint x: 1218, startPoint y: 716, endPoint x: 1286, endPoint y: 707, distance: 68.3
click at [1286, 707] on input "range" at bounding box center [741, 707] width 1236 height 15
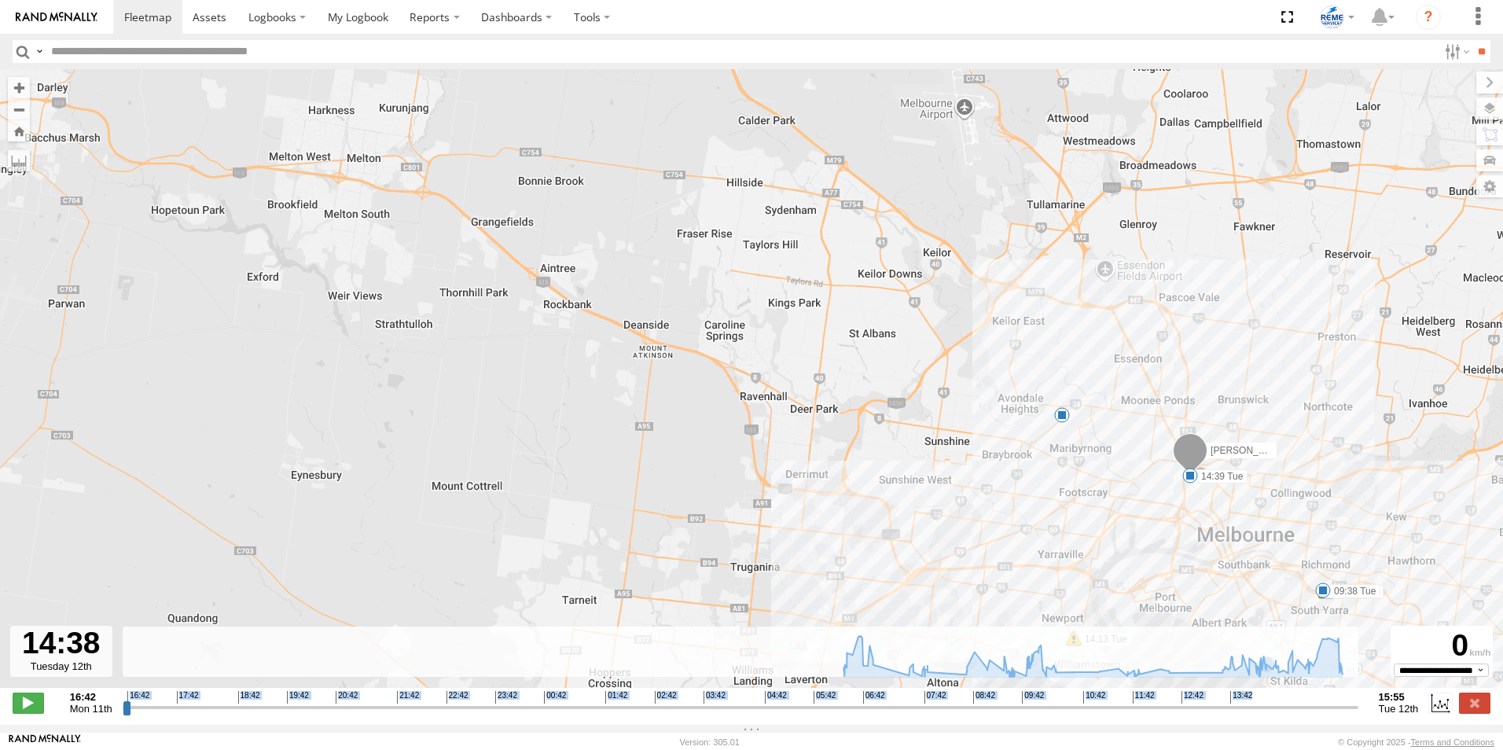
drag, startPoint x: 1284, startPoint y: 723, endPoint x: 1327, endPoint y: 722, distance: 43.3
click at [1327, 721] on div "**********" at bounding box center [751, 704] width 1503 height 33
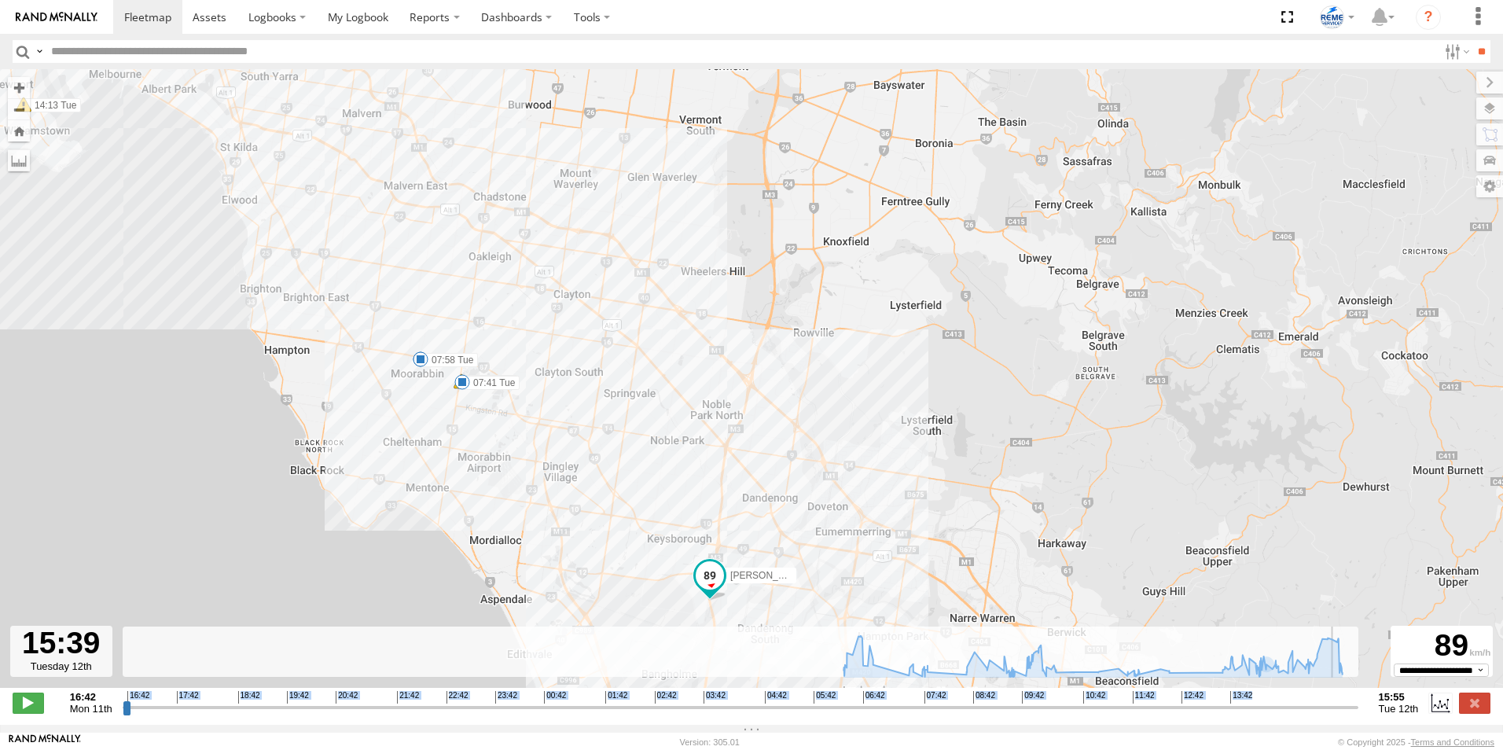
drag, startPoint x: 1327, startPoint y: 722, endPoint x: 1339, endPoint y: 712, distance: 15.6
type input "**********"
click at [1339, 712] on input "range" at bounding box center [741, 707] width 1236 height 15
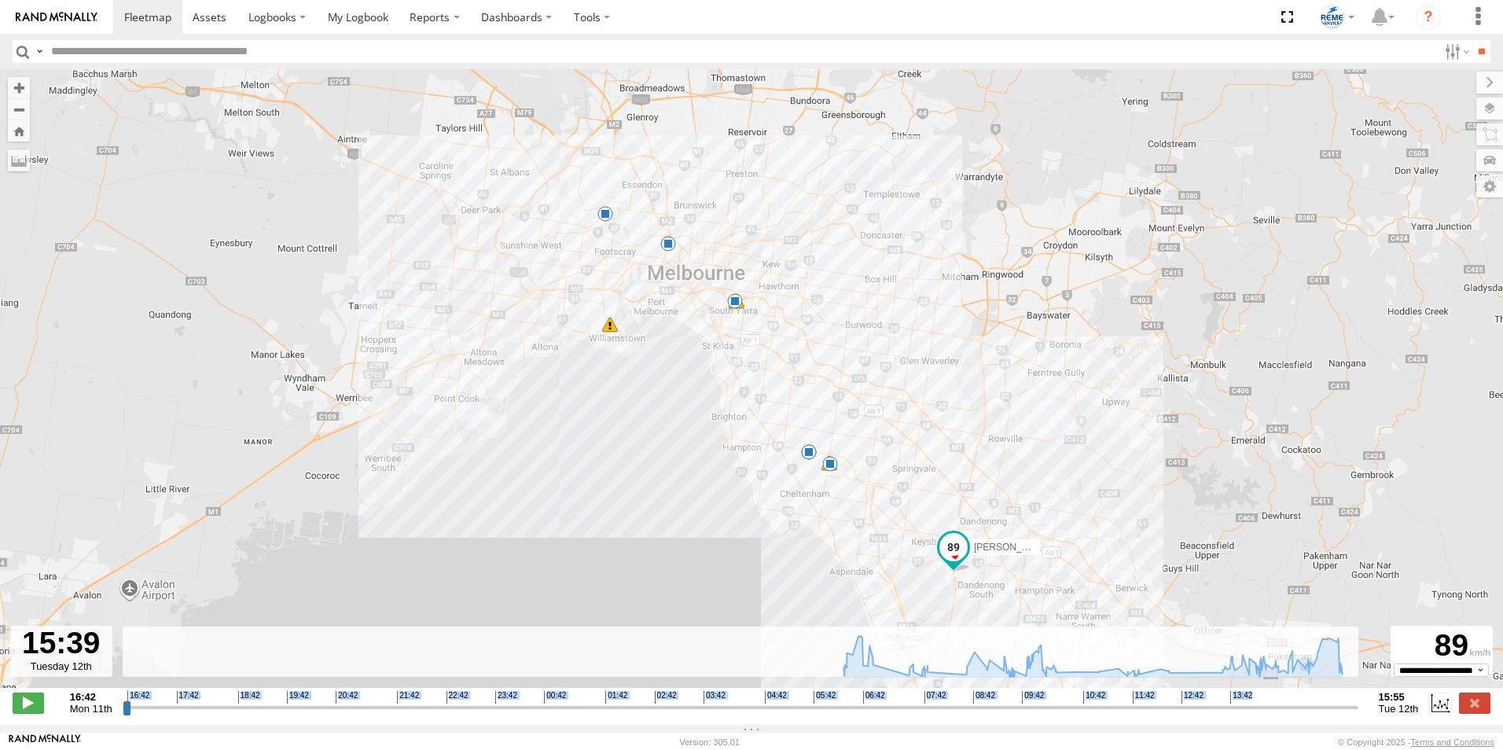
click at [961, 560] on span at bounding box center [954, 548] width 28 height 28
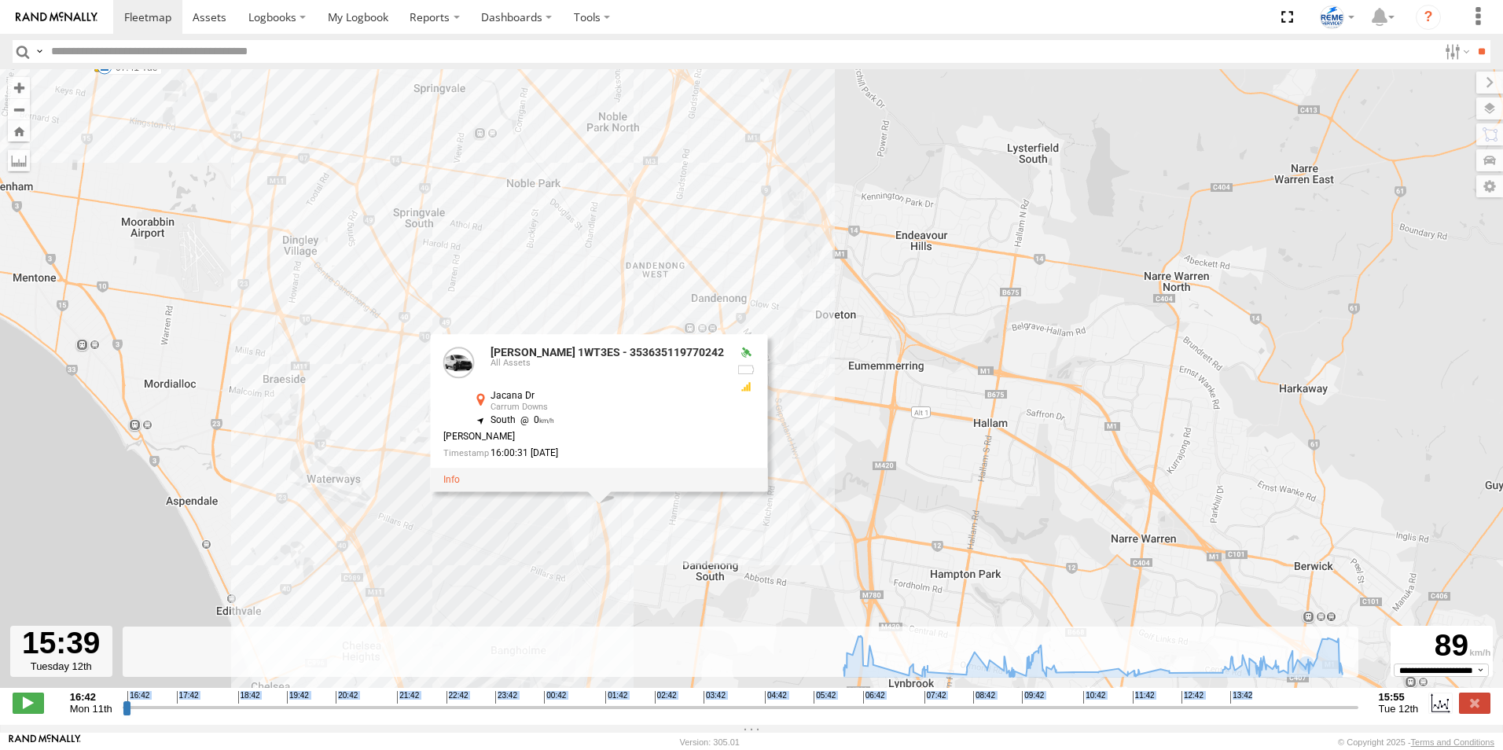
drag, startPoint x: 778, startPoint y: 554, endPoint x: 920, endPoint y: 491, distance: 154.9
click at [920, 491] on div "Dave 1WT3ES - 353635119770242 06:57 Tue 07:36 Tue 07:41 Tue 07:58 Tue 09:30 Tue…" at bounding box center [751, 386] width 1503 height 635
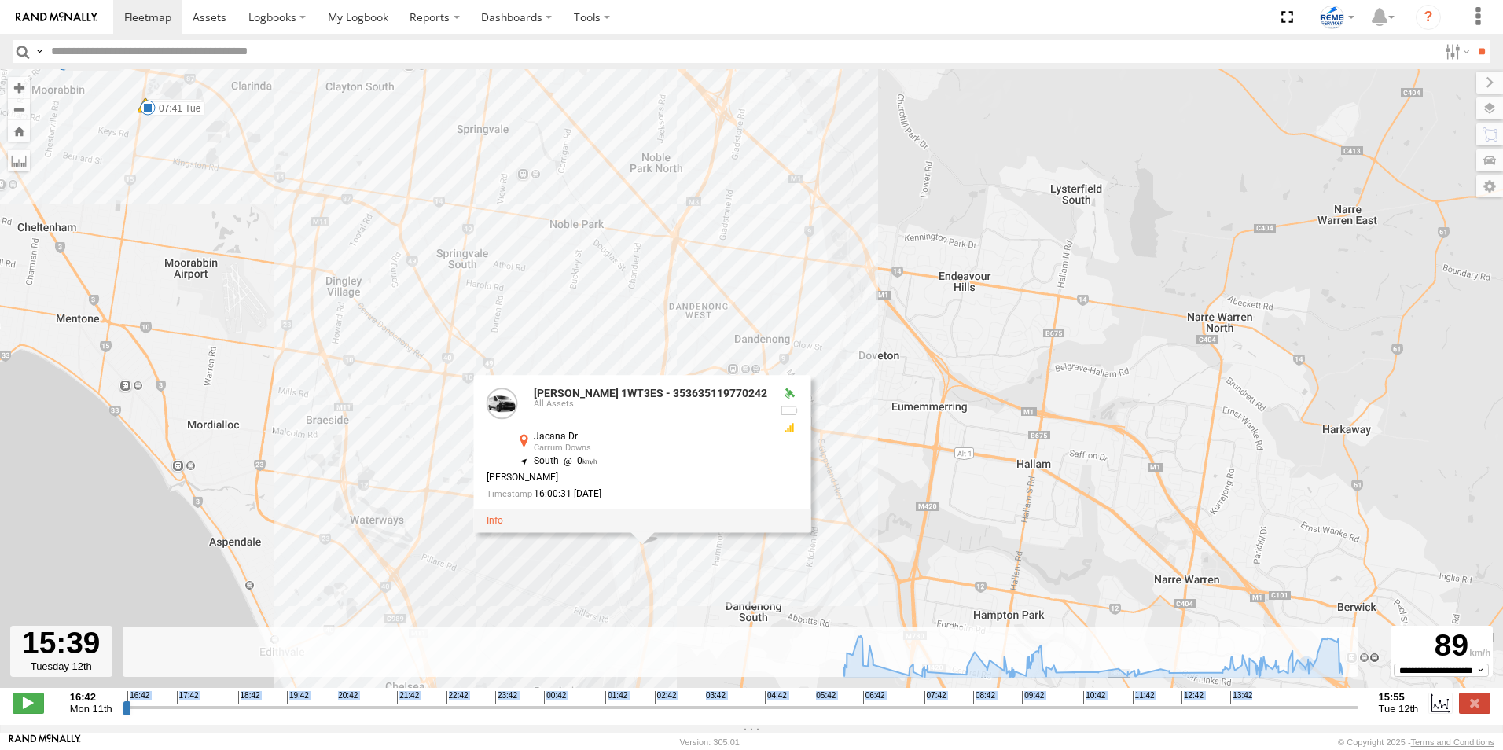
drag, startPoint x: 918, startPoint y: 480, endPoint x: 953, endPoint y: 554, distance: 82.3
click at [953, 554] on div "Dave 1WT3ES - 353635119770242 06:57 Tue 07:36 Tue 07:41 Tue 07:58 Tue 09:30 Tue…" at bounding box center [751, 386] width 1503 height 635
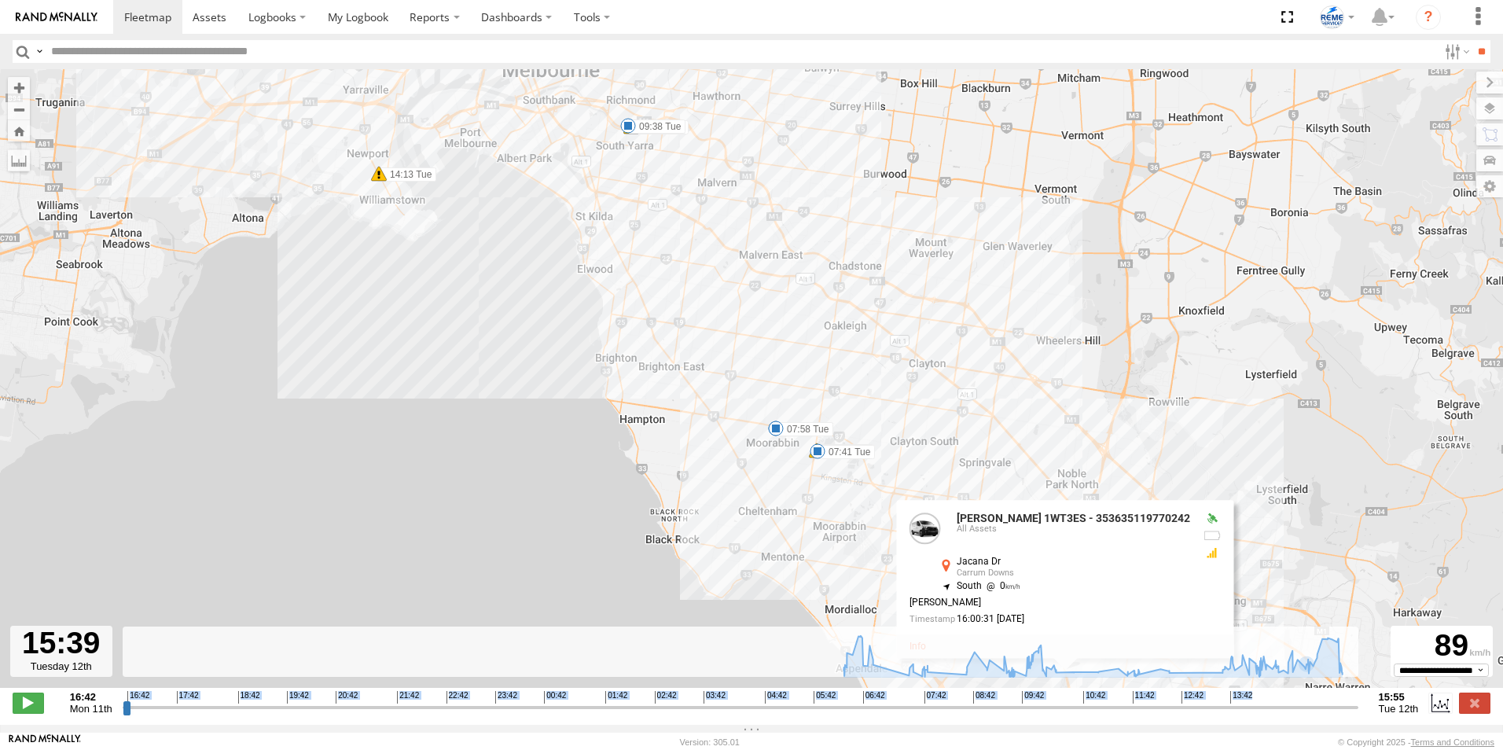
drag, startPoint x: 664, startPoint y: 223, endPoint x: 886, endPoint y: 316, distance: 240.7
click at [886, 316] on div "Dave 1WT3ES - 353635119770242 06:57 Tue 07:36 Tue 07:41 Tue 07:58 Tue 09:30 Tue…" at bounding box center [751, 386] width 1503 height 635
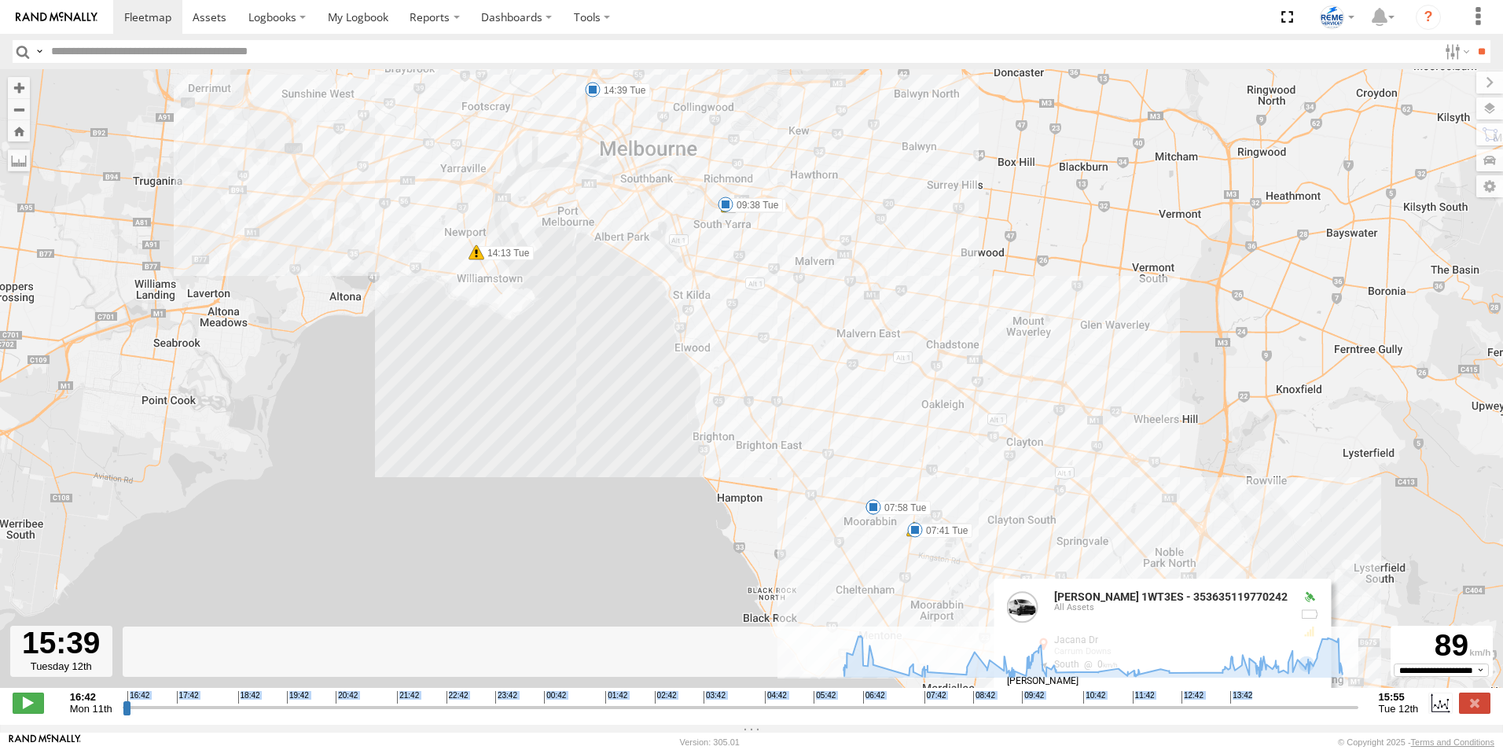
drag, startPoint x: 720, startPoint y: 233, endPoint x: 804, endPoint y: 305, distance: 111.0
click at [804, 305] on div "Dave 1WT3ES - 353635119770242 06:57 Tue 07:36 Tue 07:41 Tue 07:58 Tue 09:30 Tue…" at bounding box center [751, 386] width 1503 height 635
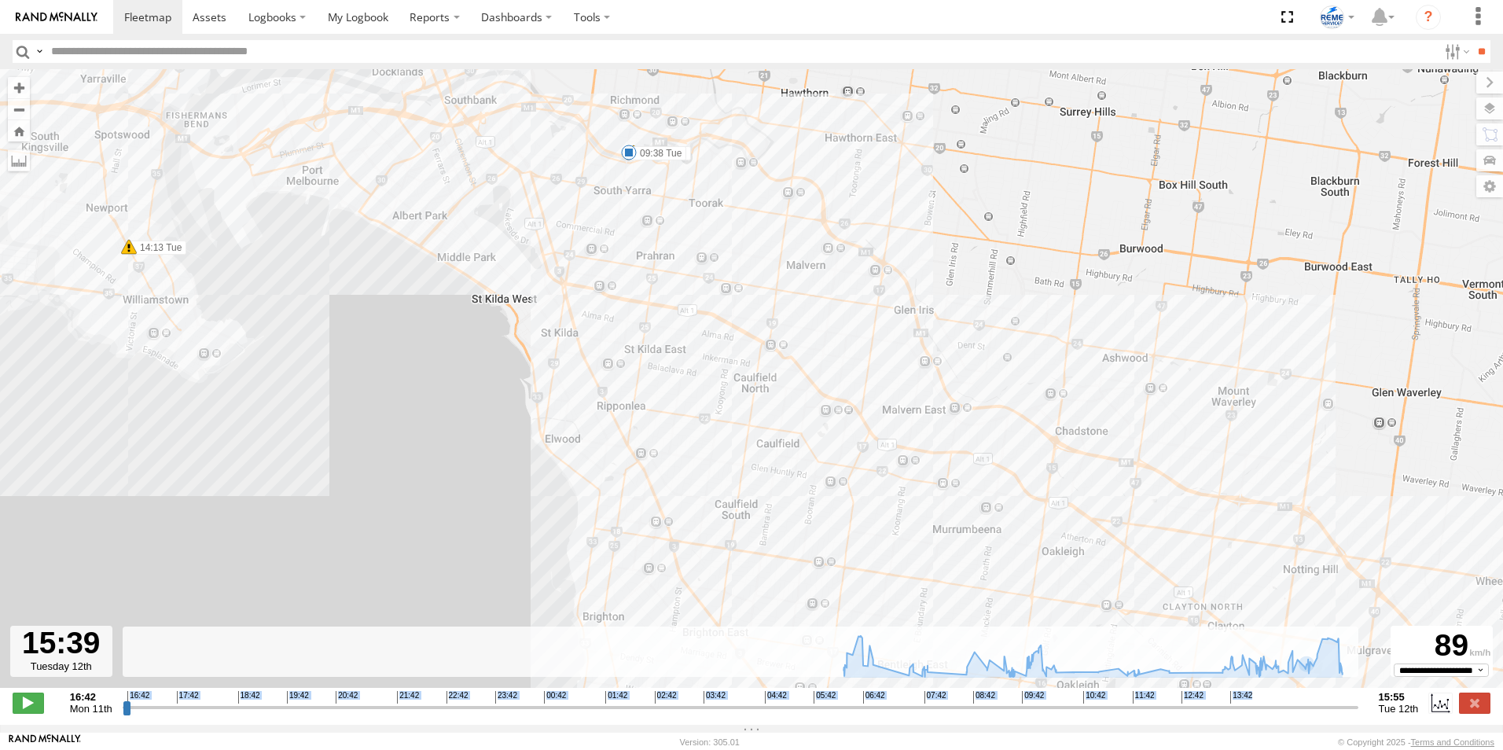
drag, startPoint x: 1078, startPoint y: 409, endPoint x: 956, endPoint y: 244, distance: 205.2
click at [963, 249] on div "Dave 1WT3ES - 353635119770242 06:57 Tue 07:36 Tue 07:41 Tue 07:58 Tue 09:30 Tue…" at bounding box center [751, 386] width 1503 height 635
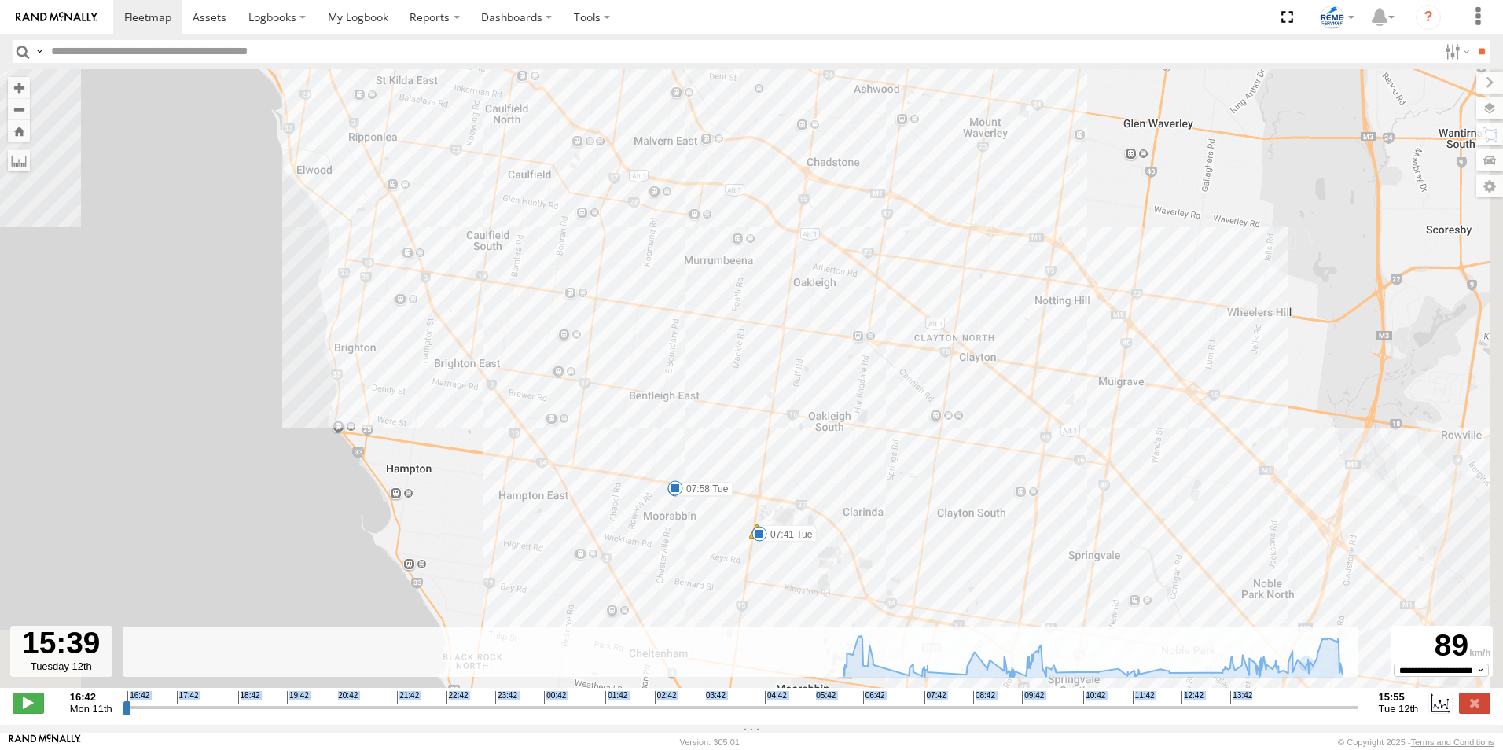
drag, startPoint x: 1317, startPoint y: 544, endPoint x: 1039, endPoint y: 273, distance: 388.7
click at [1044, 278] on div "Dave 1WT3ES - 353635119770242 06:57 Tue 07:36 Tue 07:41 Tue 07:58 Tue 09:30 Tue…" at bounding box center [751, 386] width 1503 height 635
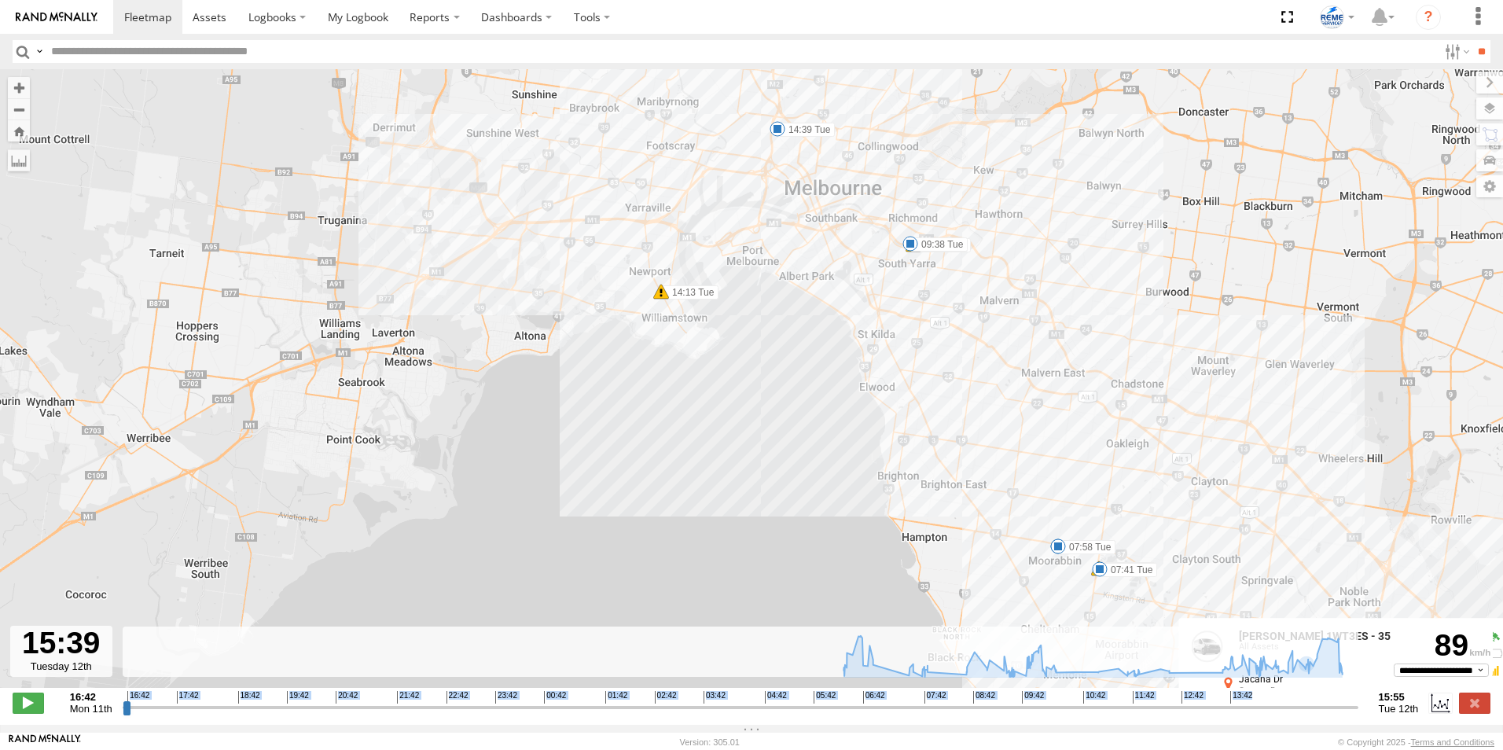
drag, startPoint x: 756, startPoint y: 273, endPoint x: 1177, endPoint y: 513, distance: 484.6
click at [1177, 513] on div "Dave 1WT3ES - 353635119770242 06:57 Tue 07:36 Tue 07:41 Tue 07:58 Tue 09:30 Tue…" at bounding box center [751, 386] width 1503 height 635
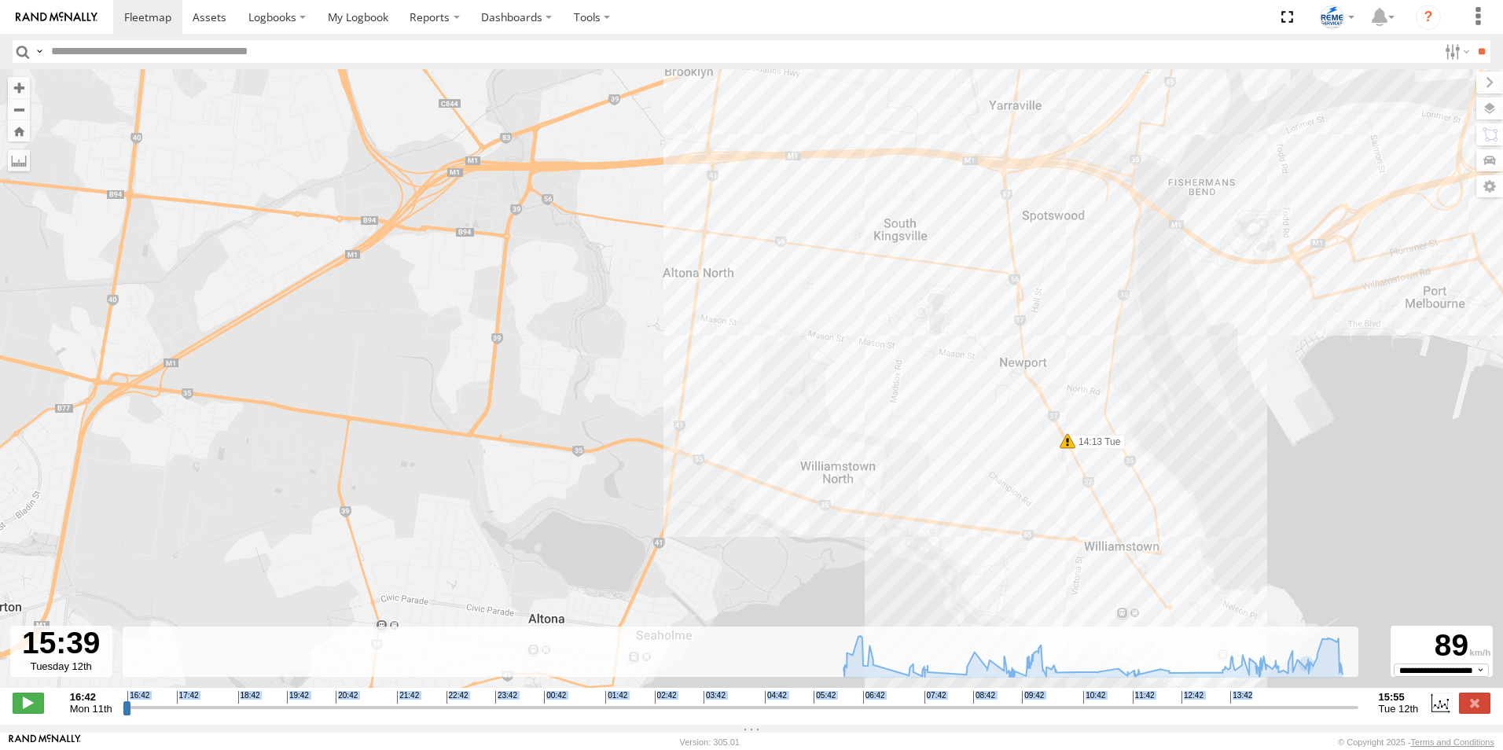
drag, startPoint x: 431, startPoint y: 228, endPoint x: 757, endPoint y: 440, distance: 389.3
click at [757, 440] on div "Dave 1WT3ES - 353635119770242 06:57 Tue 07:36 Tue 07:41 Tue 07:58 Tue 09:30 Tue…" at bounding box center [751, 386] width 1503 height 635
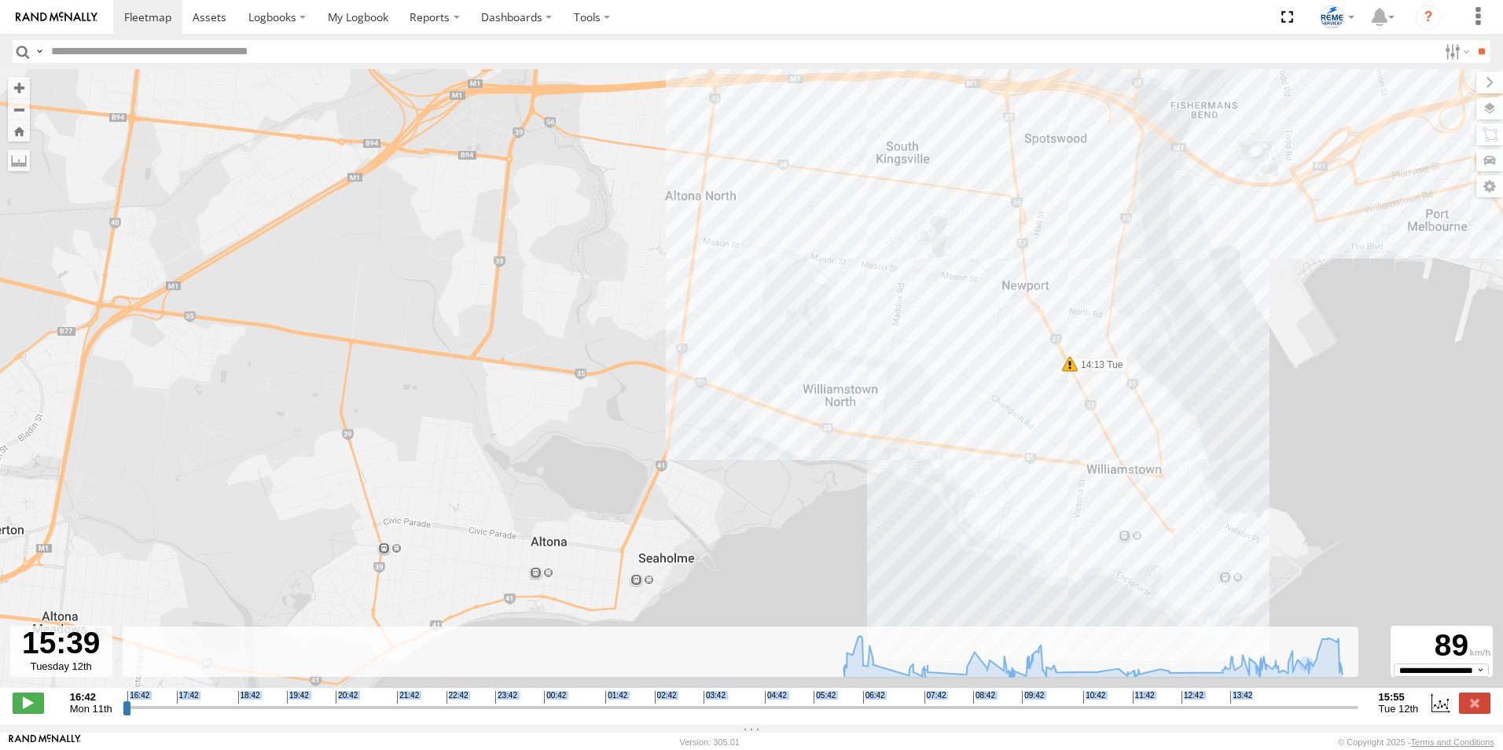
drag, startPoint x: 956, startPoint y: 519, endPoint x: 845, endPoint y: 343, distance: 208.5
click at [845, 343] on div "Dave 1WT3ES - 353635119770242 06:57 Tue 07:36 Tue 07:41 Tue 07:58 Tue 09:30 Tue…" at bounding box center [751, 386] width 1503 height 635
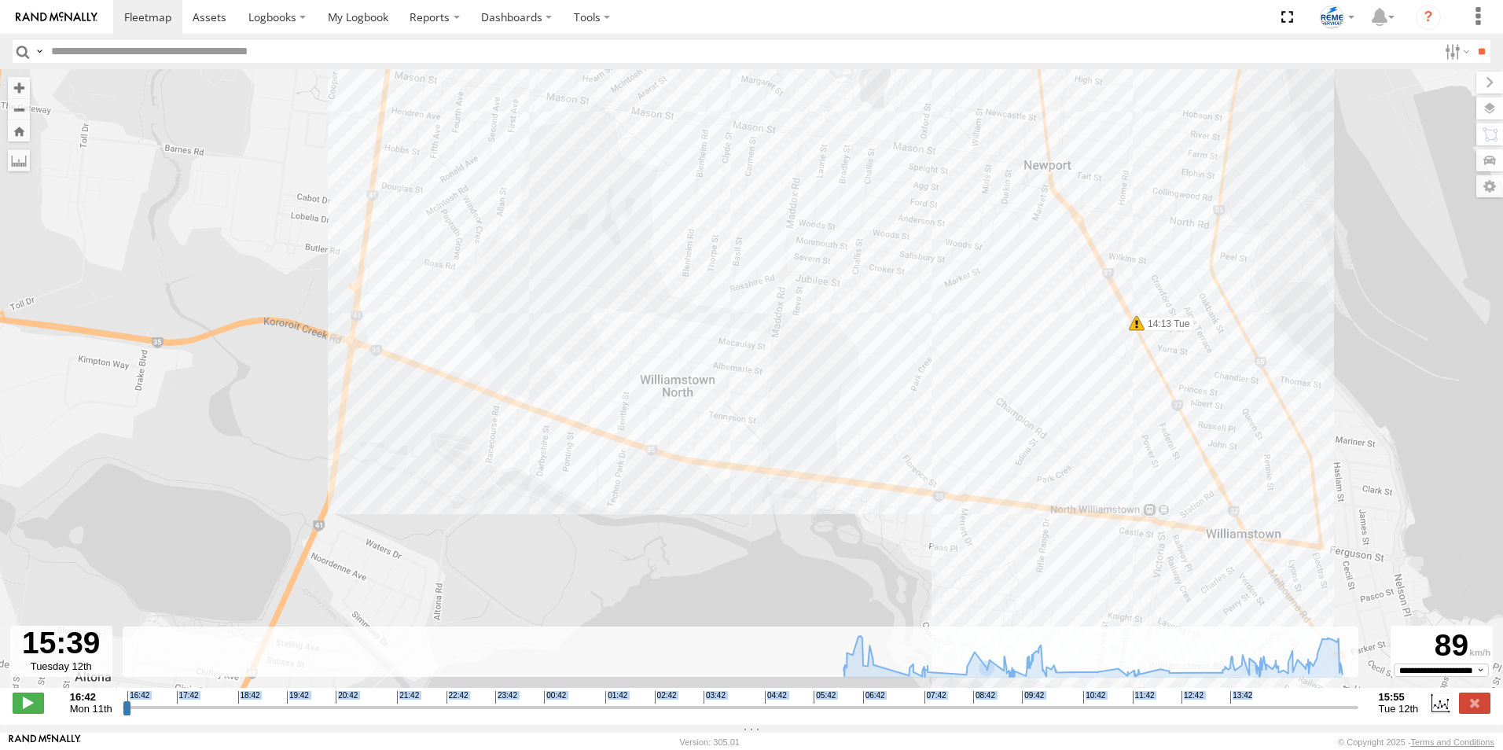
drag, startPoint x: 1113, startPoint y: 573, endPoint x: 822, endPoint y: 493, distance: 302.6
click at [822, 493] on div "Dave 1WT3ES - 353635119770242 06:57 Tue 07:36 Tue 07:41 Tue 07:58 Tue 09:30 Tue…" at bounding box center [751, 386] width 1503 height 635
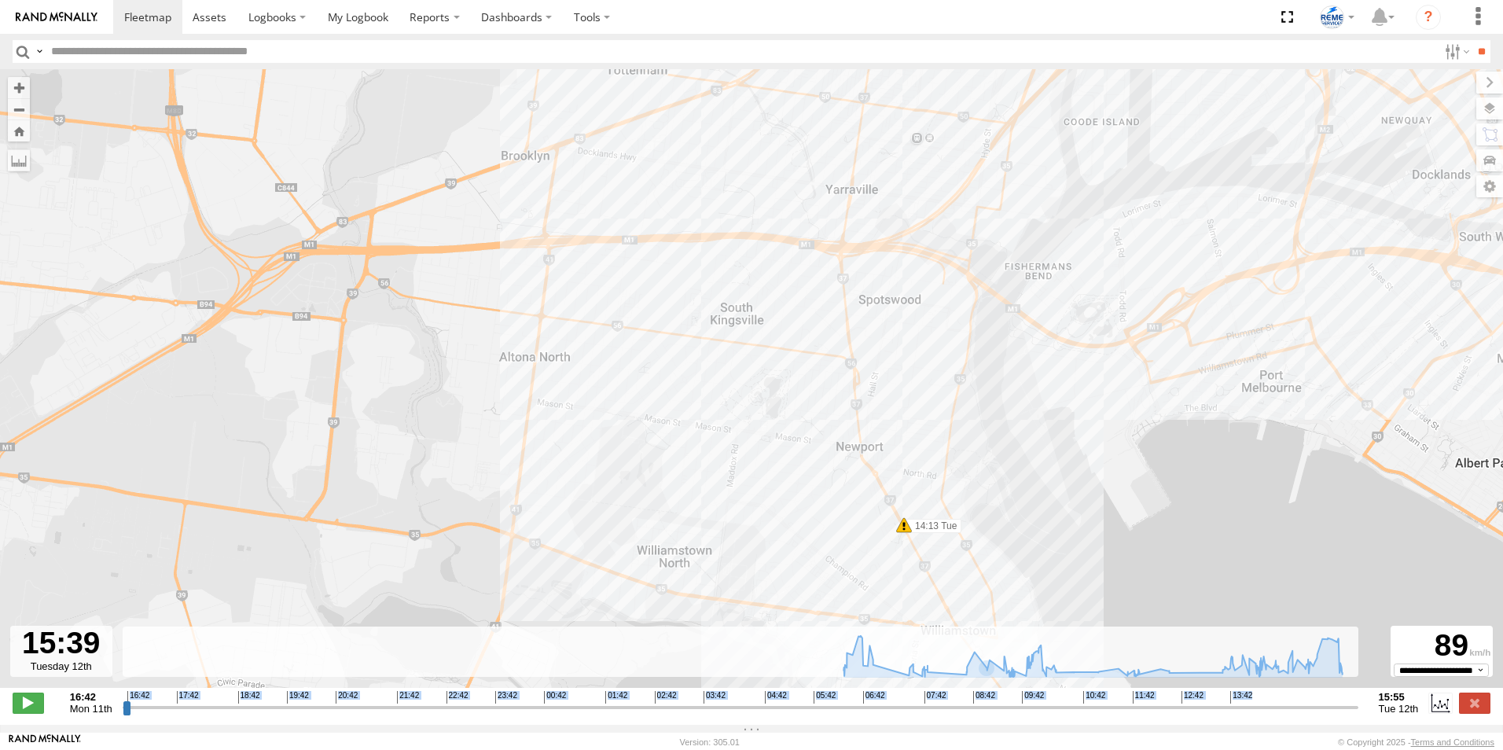
drag, startPoint x: 837, startPoint y: 408, endPoint x: 759, endPoint y: 542, distance: 155.1
click at [759, 542] on div "Dave 1WT3ES - 353635119770242 06:57 Tue 07:36 Tue 07:41 Tue 07:58 Tue 09:30 Tue…" at bounding box center [751, 386] width 1503 height 635
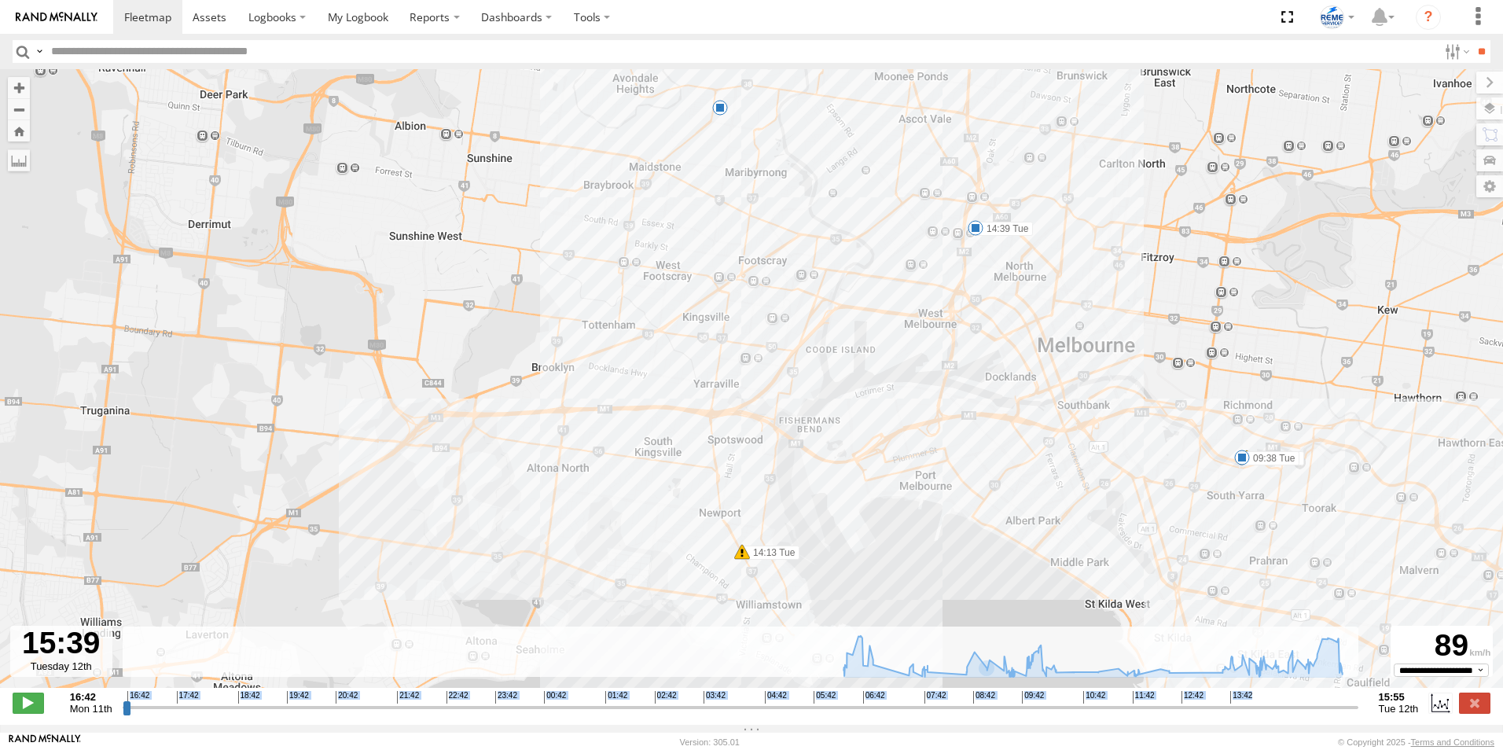
drag, startPoint x: 1025, startPoint y: 412, endPoint x: 903, endPoint y: 451, distance: 127.8
click at [907, 461] on div "Dave 1WT3ES - 353635119770242 06:57 Tue 07:36 Tue 07:41 Tue 07:58 Tue 09:30 Tue…" at bounding box center [751, 386] width 1503 height 635
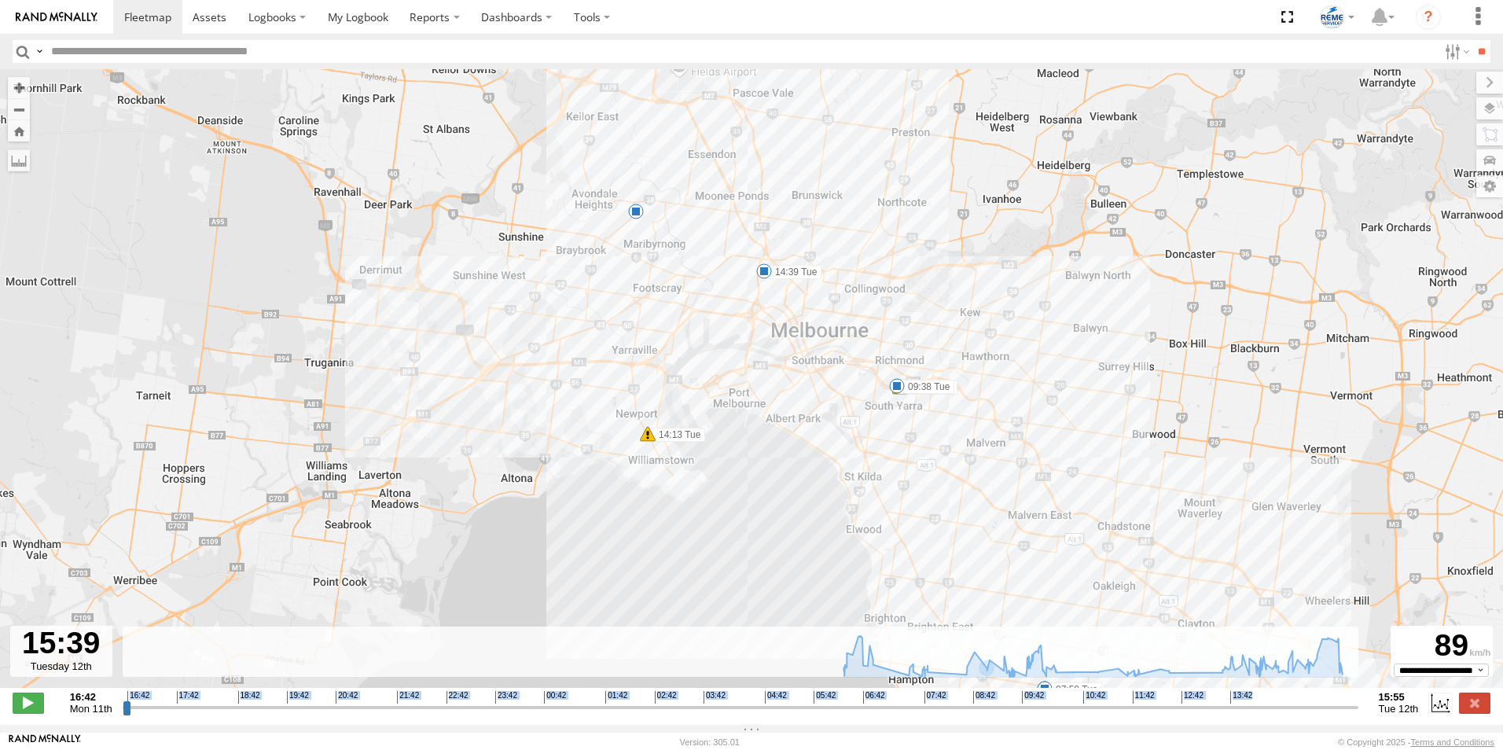
drag, startPoint x: 1037, startPoint y: 528, endPoint x: 903, endPoint y: 469, distance: 145.8
click at [903, 469] on div "Dave 1WT3ES - 353635119770242 06:57 Tue 07:36 Tue 07:41 Tue 07:58 Tue 09:30 Tue…" at bounding box center [751, 386] width 1503 height 635
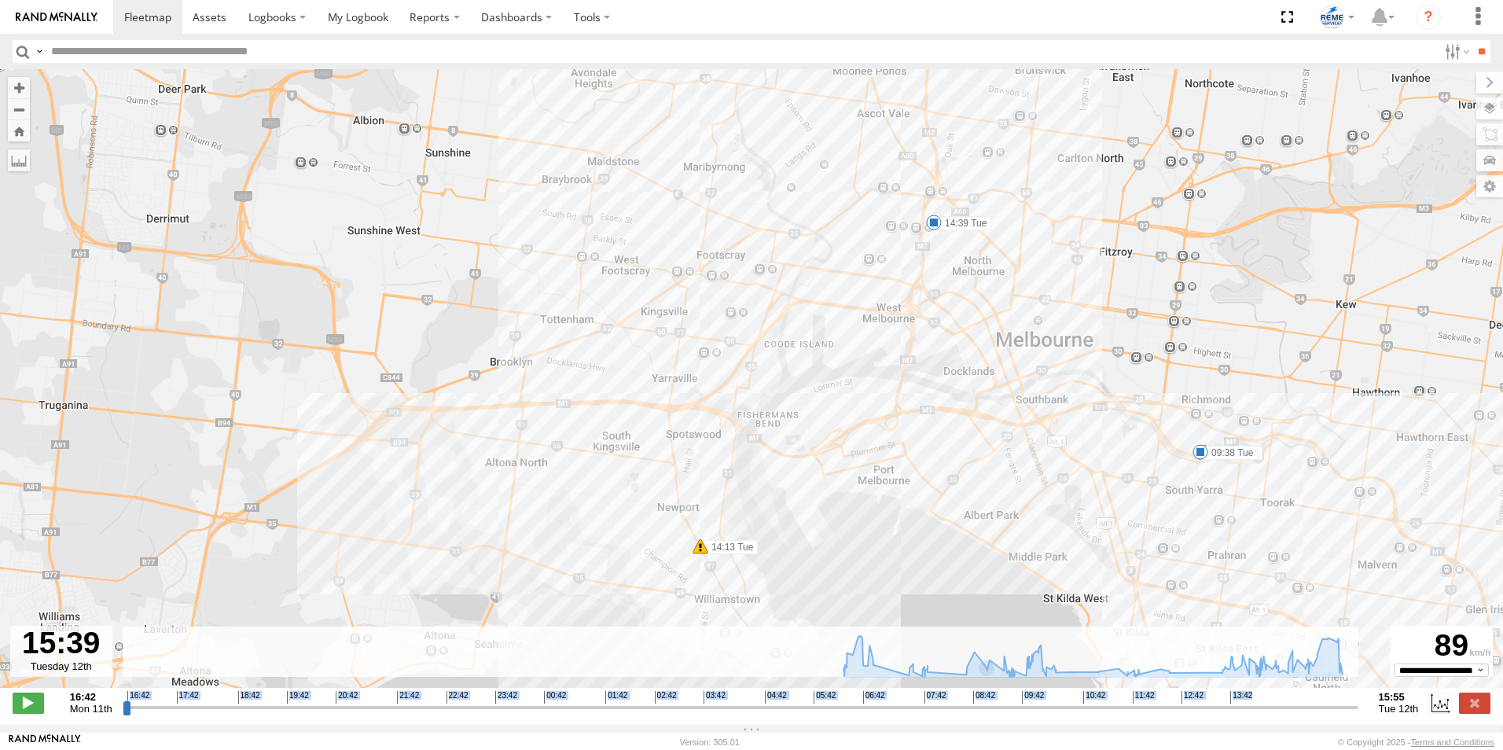
drag, startPoint x: 701, startPoint y: 450, endPoint x: 911, endPoint y: 560, distance: 237.1
click at [911, 560] on div "Dave 1WT3ES - 353635119770242 06:57 Tue 07:36 Tue 07:41 Tue 07:58 Tue 09:30 Tue…" at bounding box center [751, 386] width 1503 height 635
click at [647, 571] on div "Dave 1WT3ES - 353635119770242 06:57 Tue 07:36 Tue 07:41 Tue 07:58 Tue 09:30 Tue…" at bounding box center [751, 386] width 1503 height 635
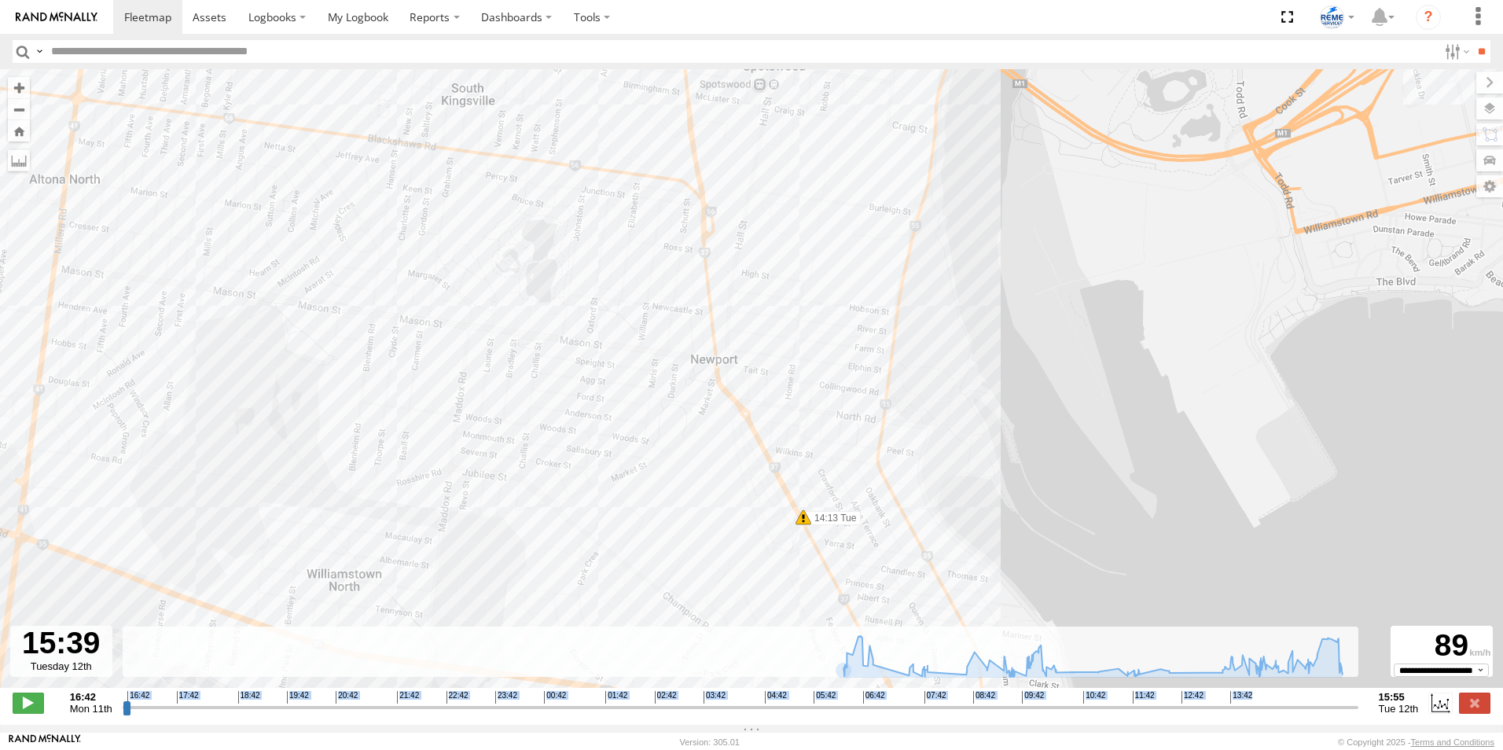
drag, startPoint x: 664, startPoint y: 507, endPoint x: 672, endPoint y: 347, distance: 160.6
click at [663, 369] on div "Dave 1WT3ES - 353635119770242 06:57 Tue 07:36 Tue 07:41 Tue 07:58 Tue 09:30 Tue…" at bounding box center [751, 386] width 1503 height 635
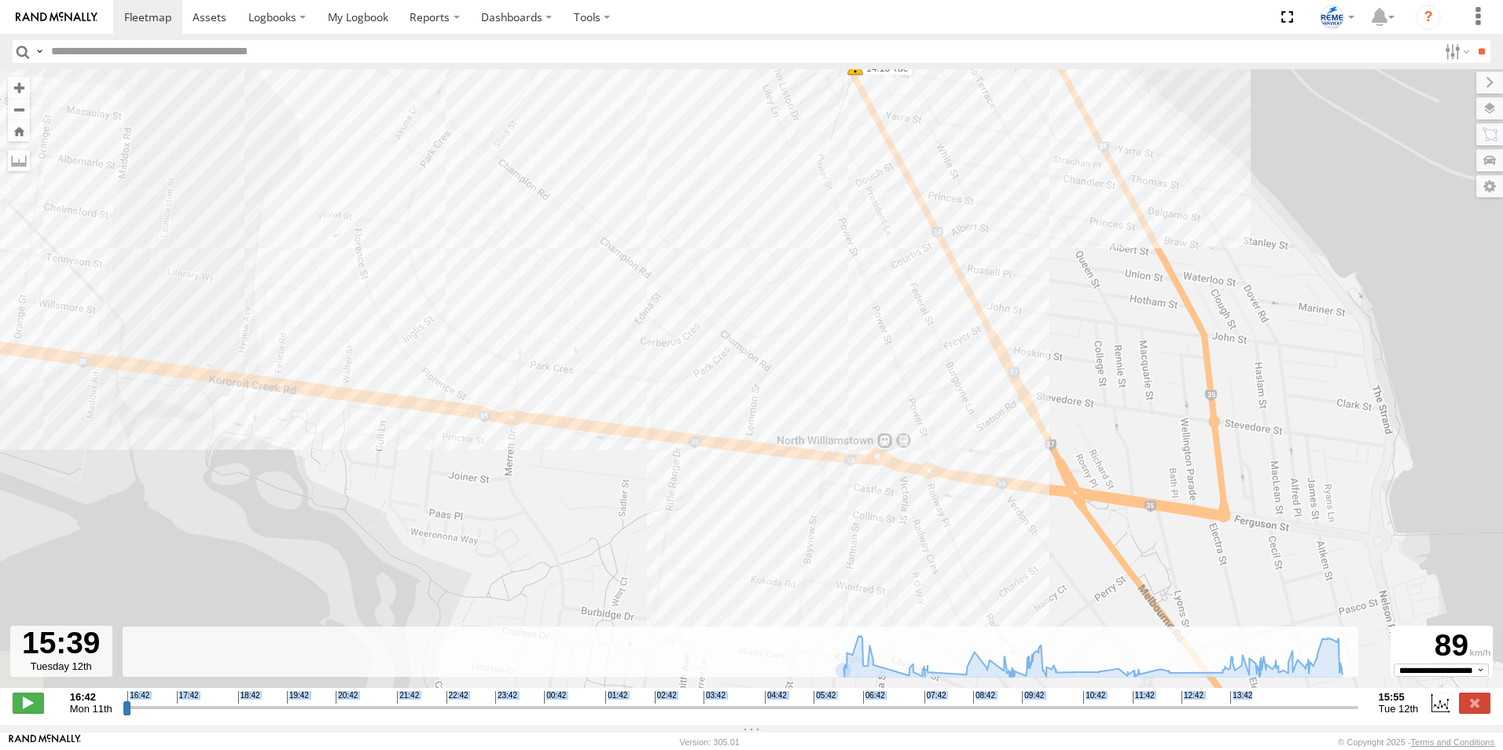
drag, startPoint x: 516, startPoint y: 451, endPoint x: 671, endPoint y: 495, distance: 161.3
click at [671, 495] on div "Dave 1WT3ES - 353635119770242 06:57 Tue 07:36 Tue 07:41 Tue 07:58 Tue 09:30 Tue…" at bounding box center [751, 386] width 1503 height 635
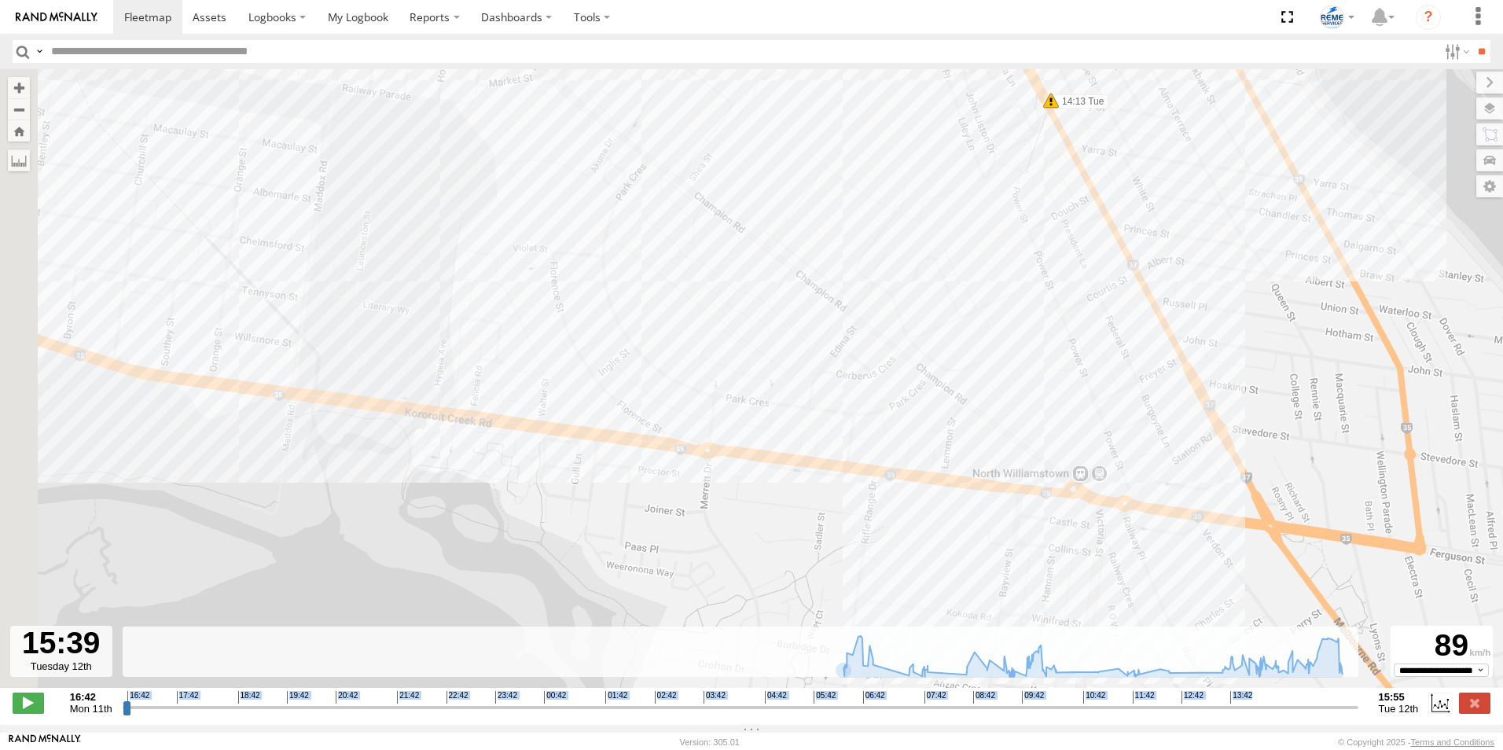
drag, startPoint x: 401, startPoint y: 462, endPoint x: 780, endPoint y: 497, distance: 380.7
click at [775, 499] on div "Dave 1WT3ES - 353635119770242 06:57 Tue 07:36 Tue 07:41 Tue 07:58 Tue 09:30 Tue…" at bounding box center [751, 386] width 1503 height 635
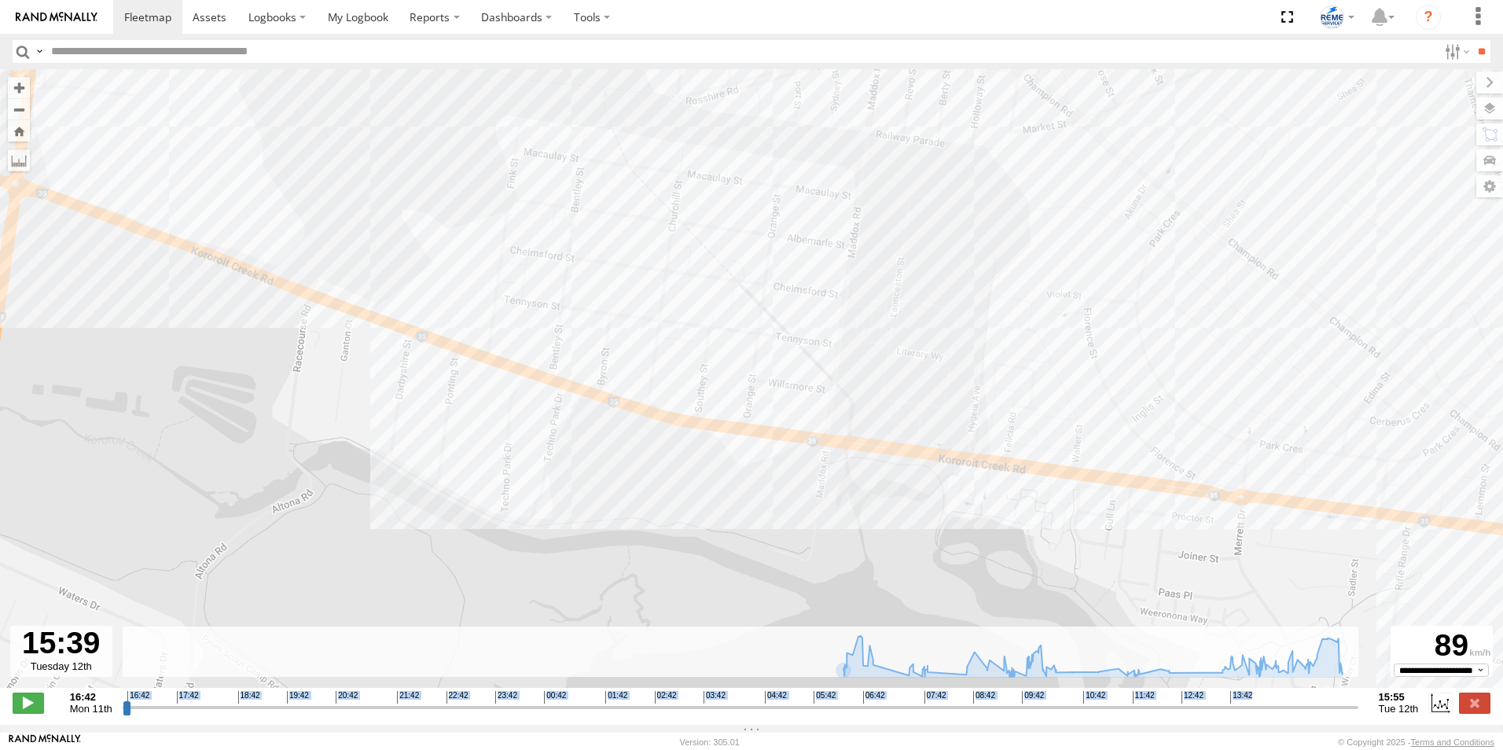
drag, startPoint x: 440, startPoint y: 432, endPoint x: 689, endPoint y: 462, distance: 250.3
click at [689, 462] on div "Dave 1WT3ES - 353635119770242 06:57 Tue 07:36 Tue 07:41 Tue 07:58 Tue 09:30 Tue…" at bounding box center [751, 386] width 1503 height 635
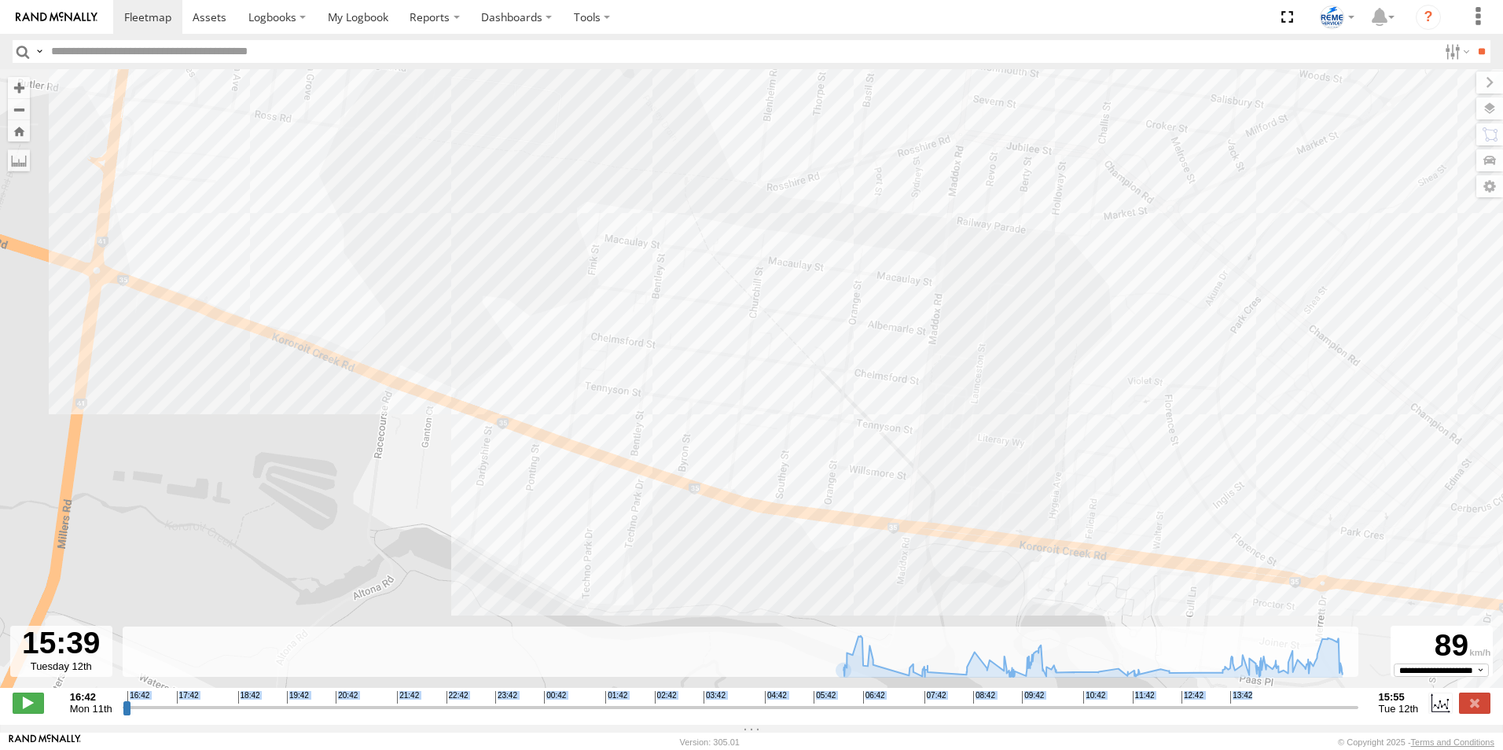
drag, startPoint x: 262, startPoint y: 458, endPoint x: 241, endPoint y: 461, distance: 21.4
click at [322, 576] on div "Dave 1WT3ES - 353635119770242 06:57 Tue 07:36 Tue 07:41 Tue 07:58 Tue 09:30 Tue…" at bounding box center [751, 386] width 1503 height 635
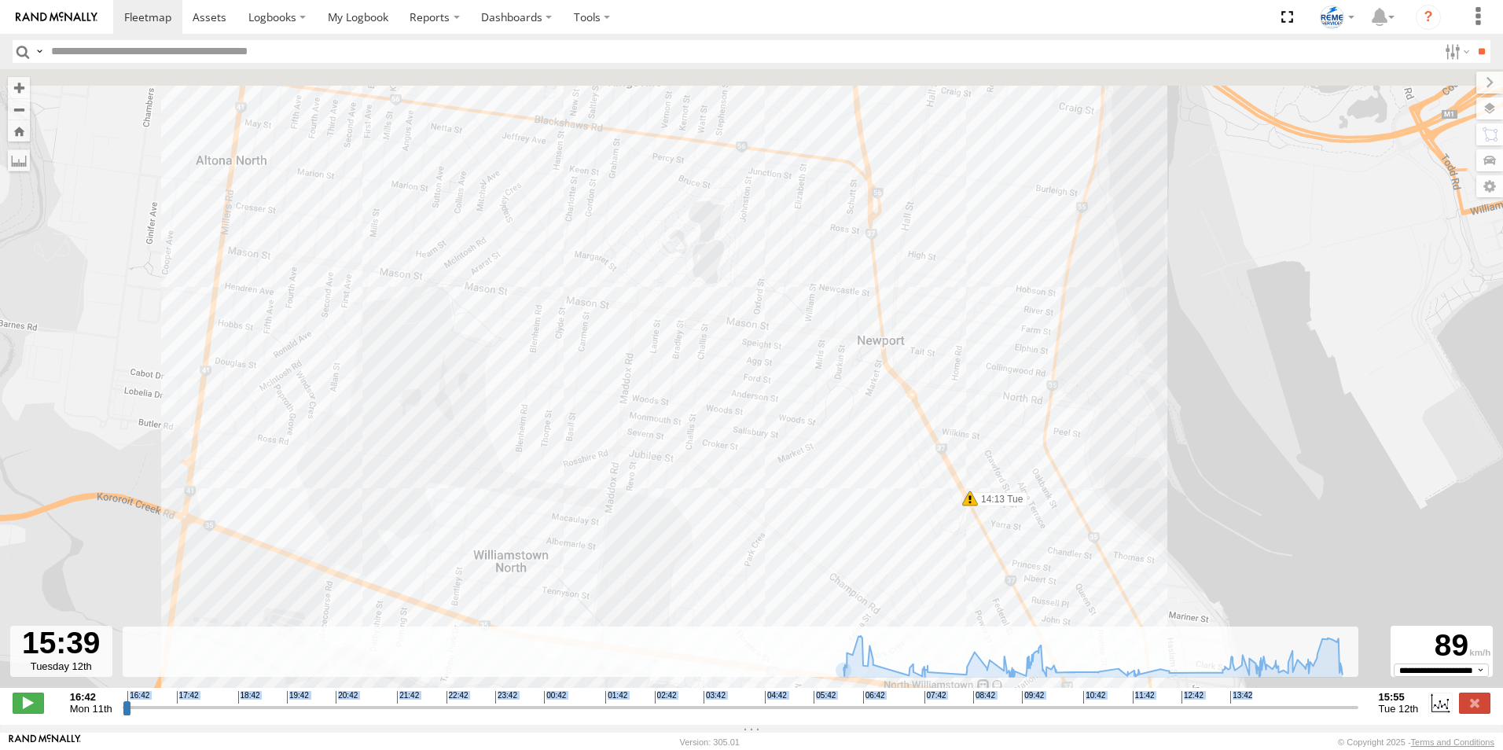
drag, startPoint x: 401, startPoint y: 318, endPoint x: 421, endPoint y: 432, distance: 115.7
click at [432, 477] on div "Dave 1WT3ES - 353635119770242 06:57 Tue 07:36 Tue 07:41 Tue 07:58 Tue 09:30 Tue…" at bounding box center [751, 386] width 1503 height 635
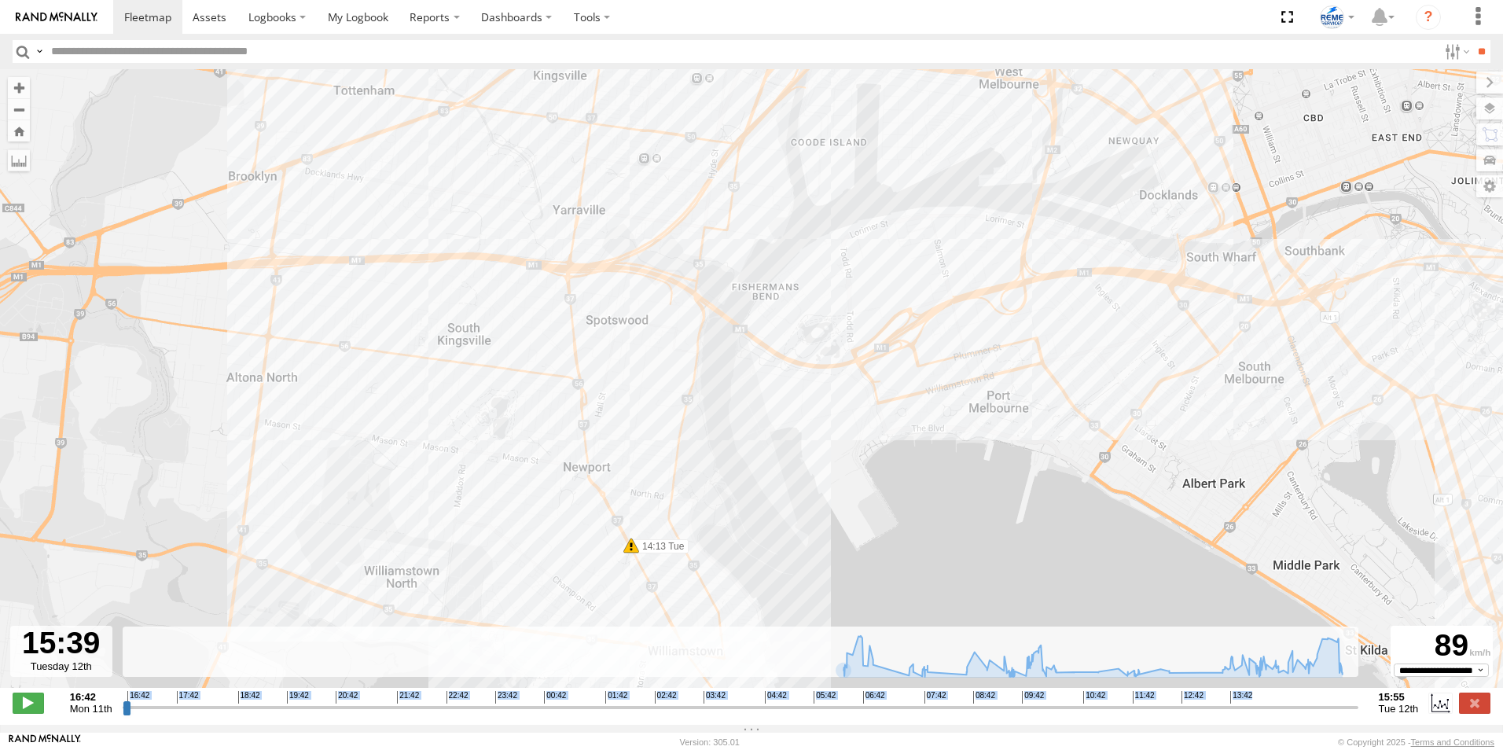
drag, startPoint x: 611, startPoint y: 289, endPoint x: 436, endPoint y: 511, distance: 283.3
click at [436, 511] on div "Dave 1WT3ES - 353635119770242 06:57 Tue 07:36 Tue 07:41 Tue 07:58 Tue 09:30 Tue…" at bounding box center [751, 386] width 1503 height 635
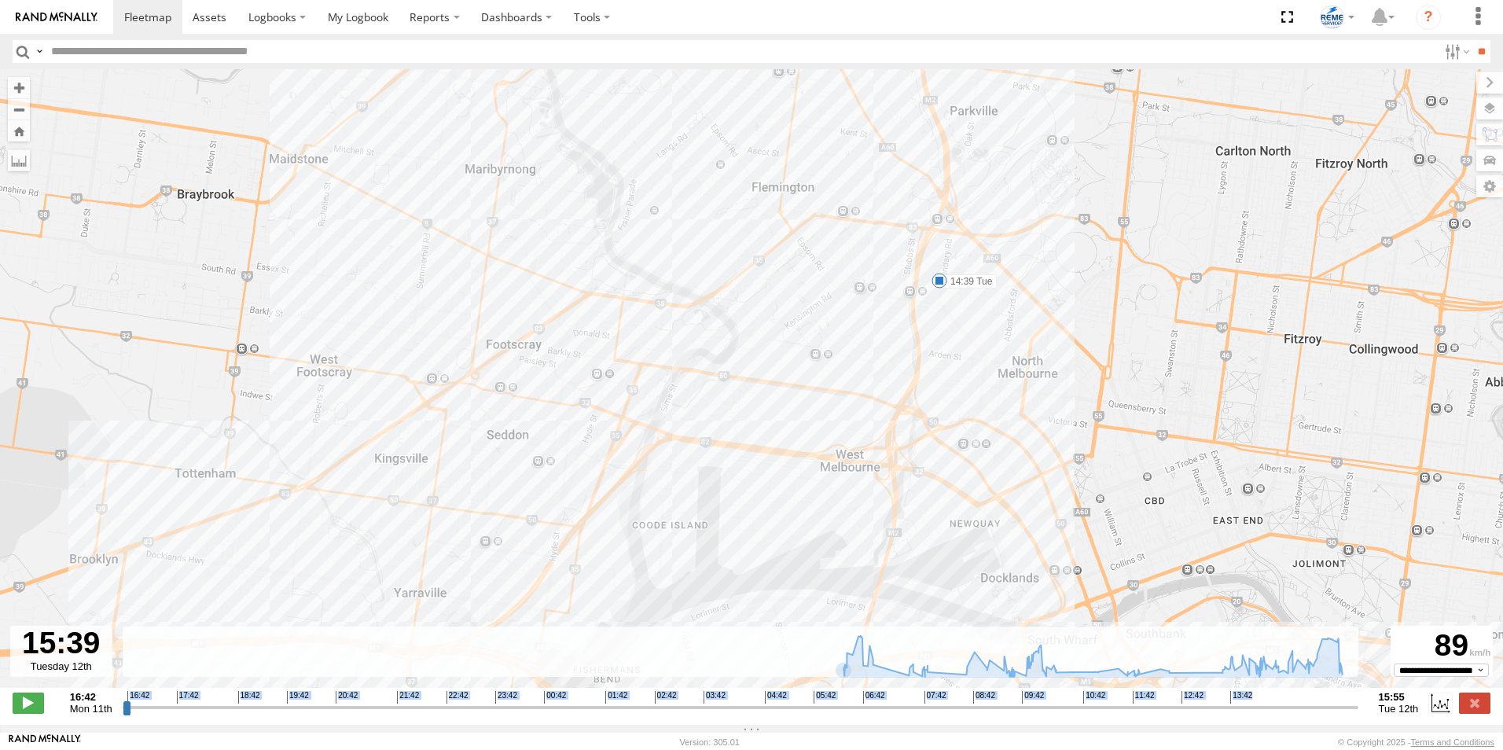
drag, startPoint x: 857, startPoint y: 299, endPoint x: 800, endPoint y: 535, distance: 243.4
click at [800, 535] on div "Dave 1WT3ES - 353635119770242 06:57 Tue 07:36 Tue 07:41 Tue 07:58 Tue 09:30 Tue…" at bounding box center [751, 386] width 1503 height 635
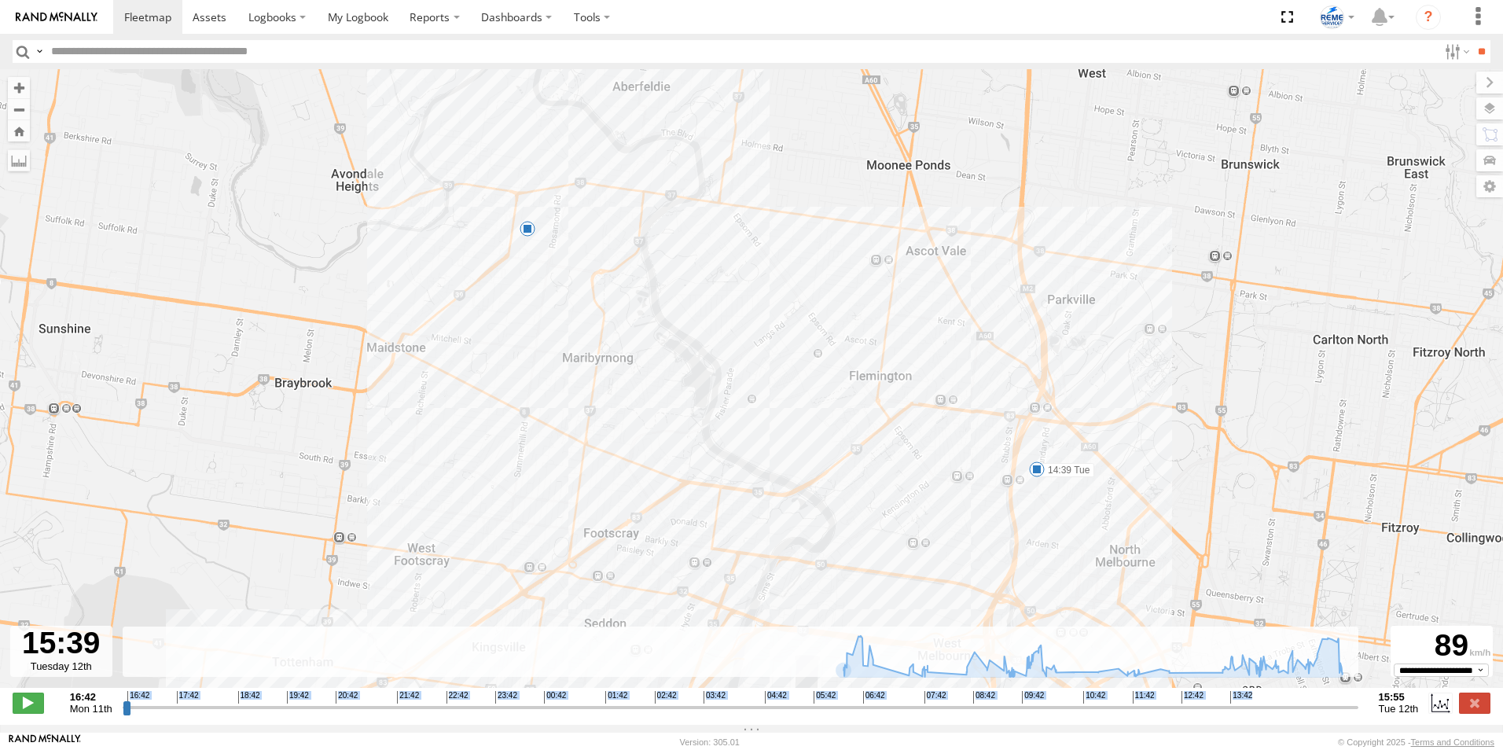
drag, startPoint x: 808, startPoint y: 396, endPoint x: 804, endPoint y: 404, distance: 8.8
click at [874, 510] on div "Dave 1WT3ES - 353635119770242 06:57 Tue 07:36 Tue 07:41 Tue 07:58 Tue 09:30 Tue…" at bounding box center [751, 386] width 1503 height 635
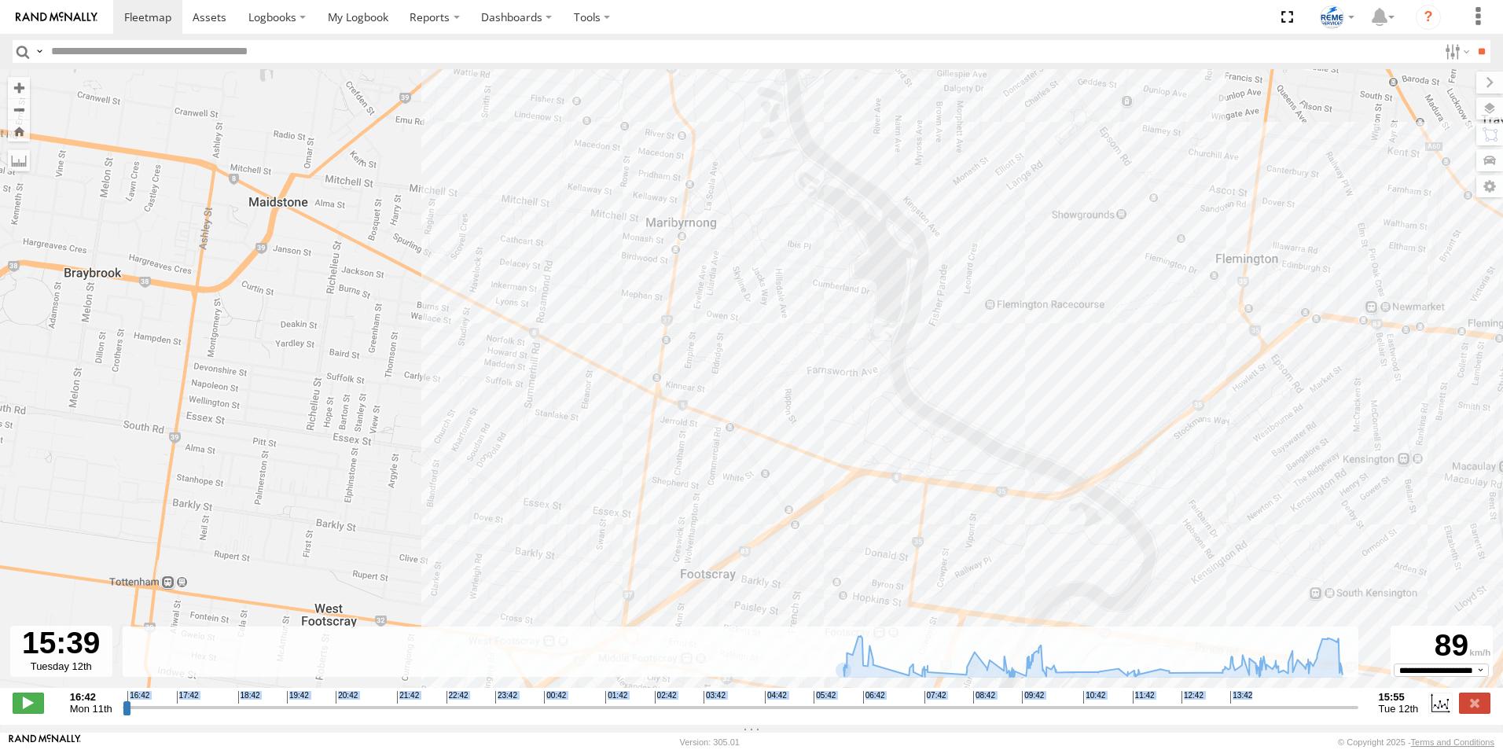
drag, startPoint x: 793, startPoint y: 568, endPoint x: 876, endPoint y: 403, distance: 183.9
click at [875, 406] on div "Dave 1WT3ES - 353635119770242 06:57 Tue 07:36 Tue 07:41 Tue 07:58 Tue 09:30 Tue…" at bounding box center [751, 386] width 1503 height 635
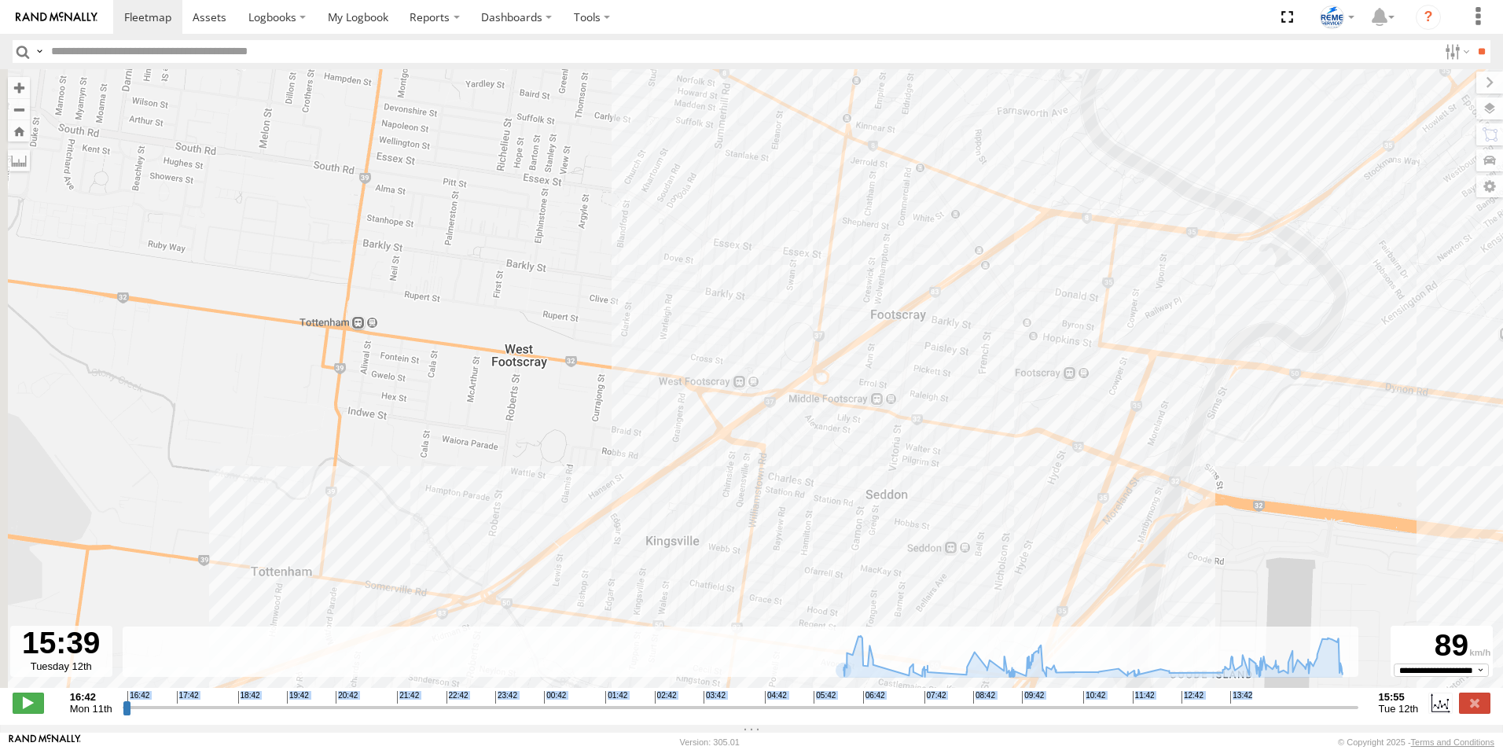
drag, startPoint x: 843, startPoint y: 495, endPoint x: 1020, endPoint y: 267, distance: 289.2
click at [1018, 269] on div "Dave 1WT3ES - 353635119770242 06:57 Tue 07:36 Tue 07:41 Tue 07:58 Tue 09:30 Tue…" at bounding box center [751, 386] width 1503 height 635
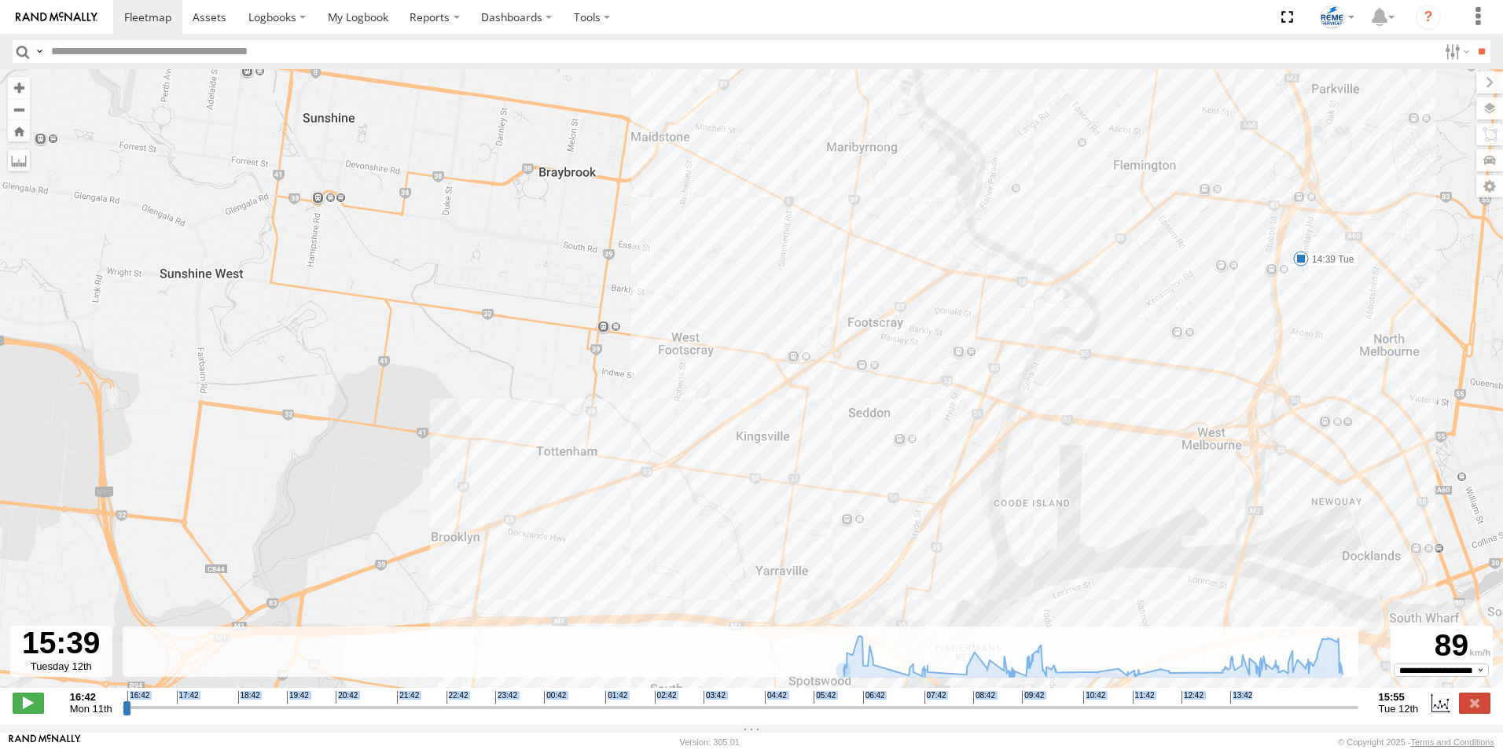
drag, startPoint x: 826, startPoint y: 493, endPoint x: 838, endPoint y: 315, distance: 178.9
click at [837, 327] on div "Dave 1WT3ES - 353635119770242 06:57 Tue 07:36 Tue 07:41 Tue 07:58 Tue 09:30 Tue…" at bounding box center [751, 386] width 1503 height 635
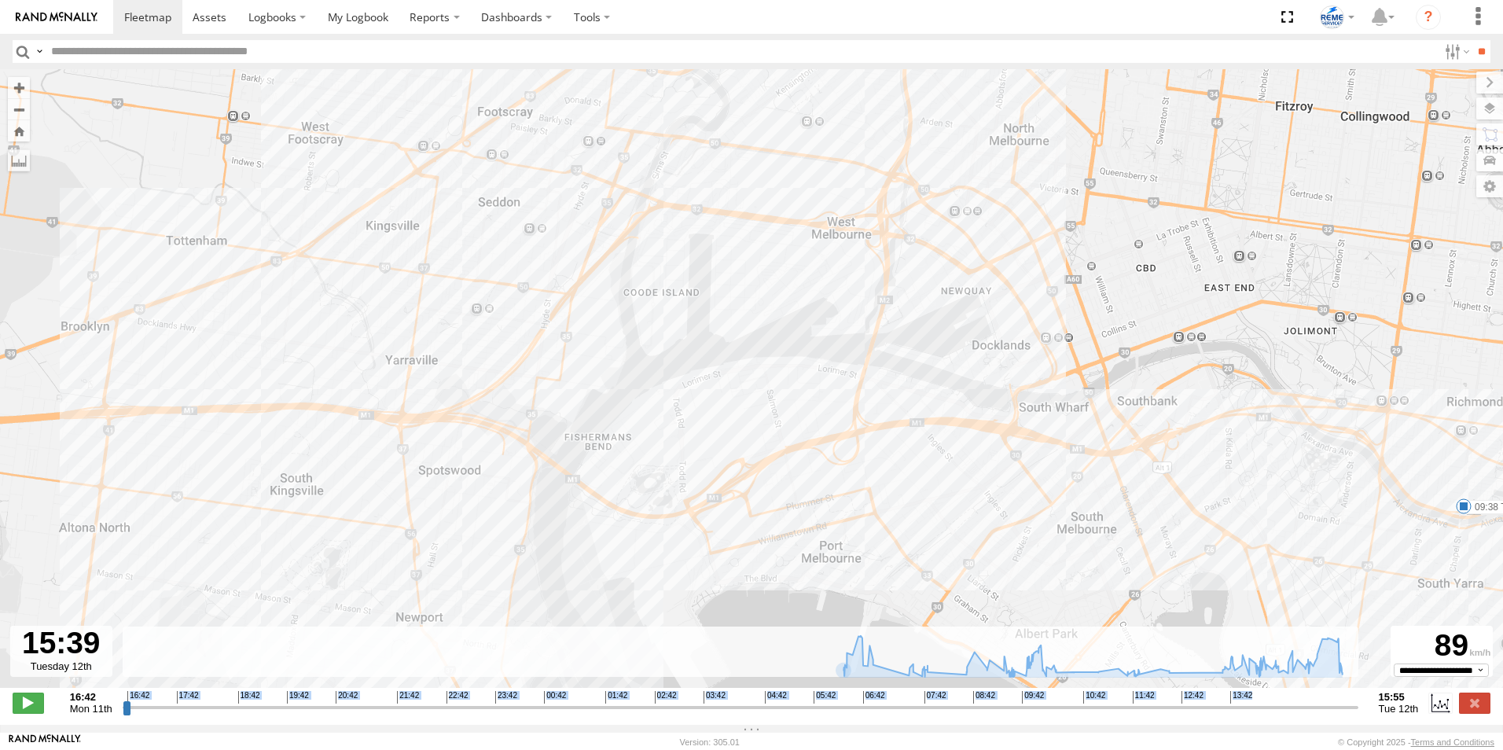
drag, startPoint x: 738, startPoint y: 357, endPoint x: 352, endPoint y: 548, distance: 430.8
click at [327, 570] on div "Dave 1WT3ES - 353635119770242 06:57 Tue 07:36 Tue 07:41 Tue 07:58 Tue 09:30 Tue…" at bounding box center [751, 386] width 1503 height 635
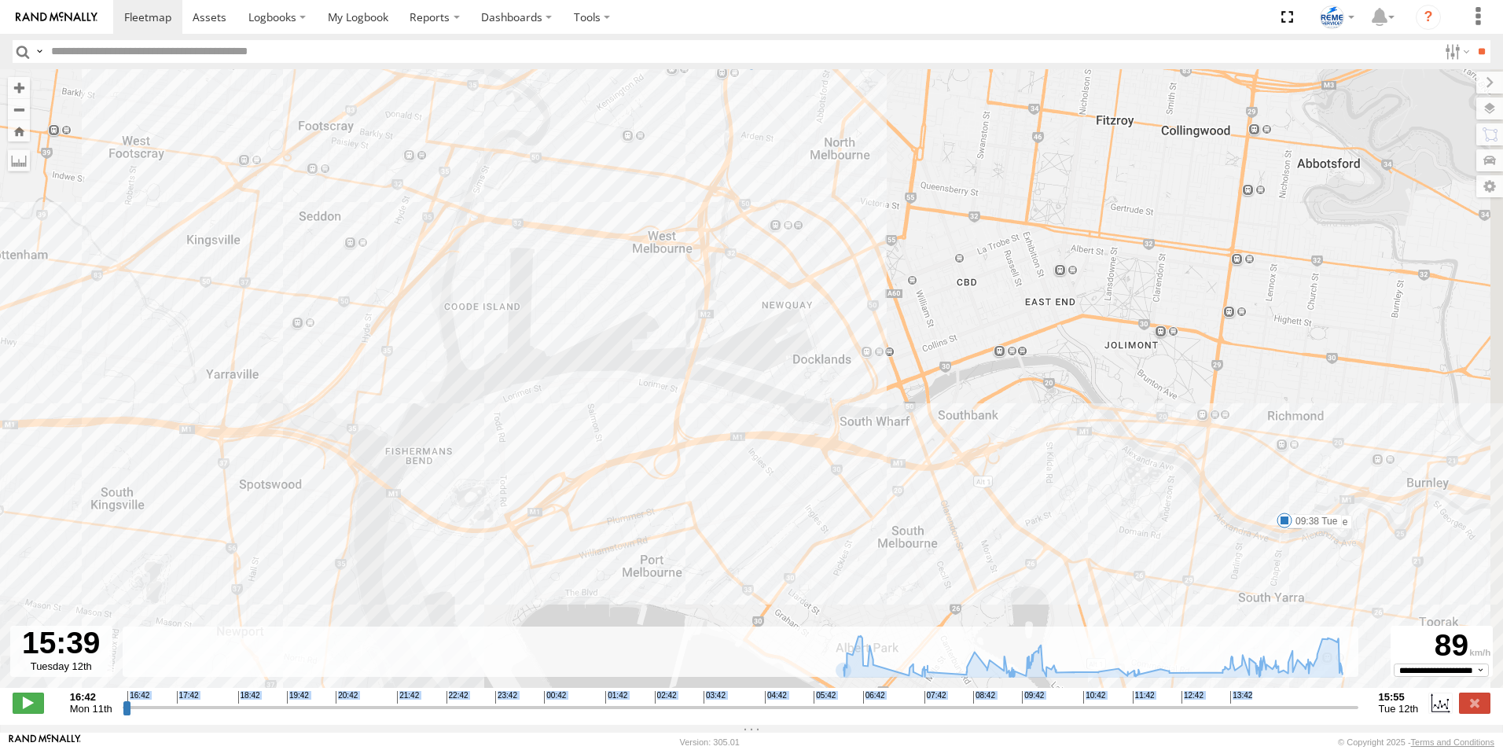
drag, startPoint x: 770, startPoint y: 463, endPoint x: 594, endPoint y: 502, distance: 180.3
click at [594, 502] on div "Dave 1WT3ES - 353635119770242 06:57 Tue 07:36 Tue 07:41 Tue 07:58 Tue 09:30 Tue…" at bounding box center [751, 386] width 1503 height 635
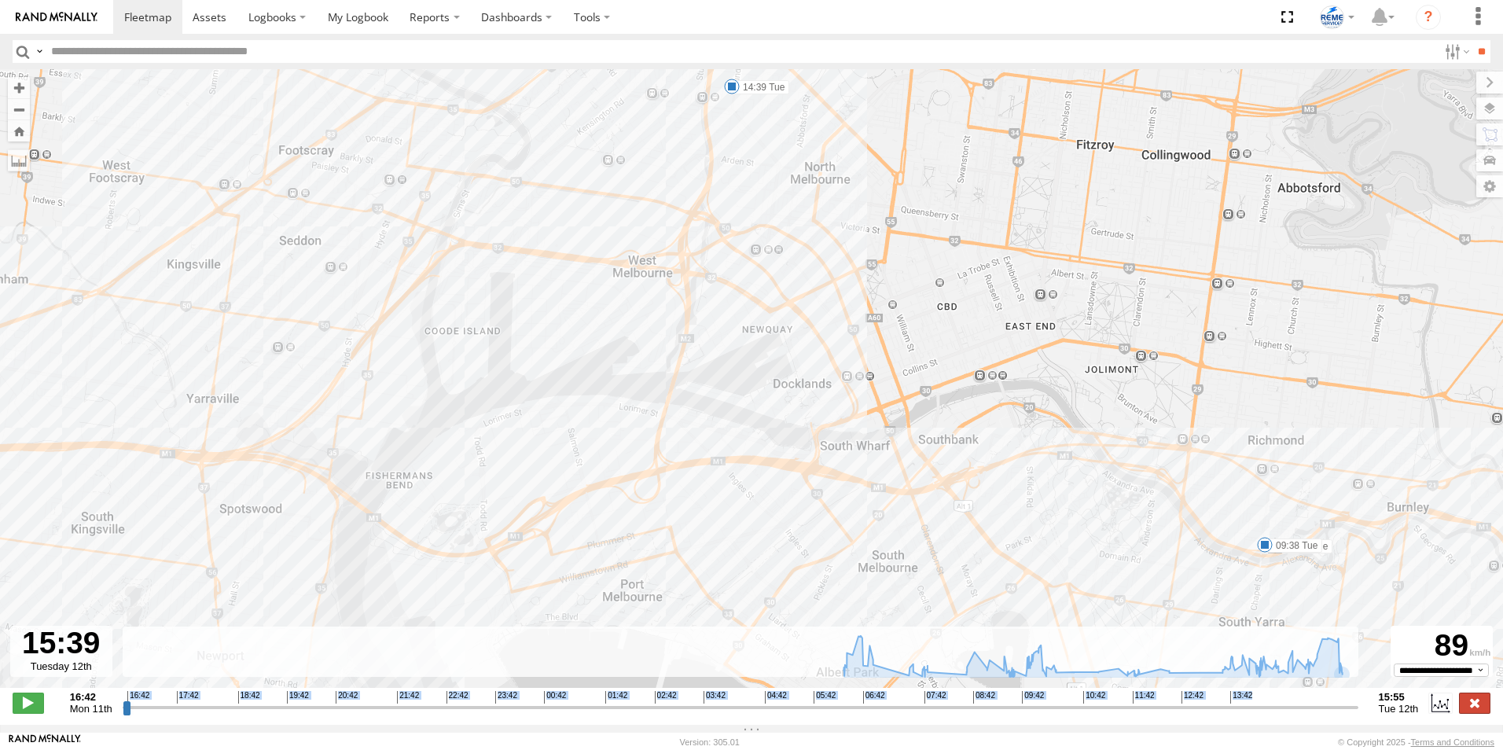
click at [1481, 712] on label at bounding box center [1474, 703] width 31 height 20
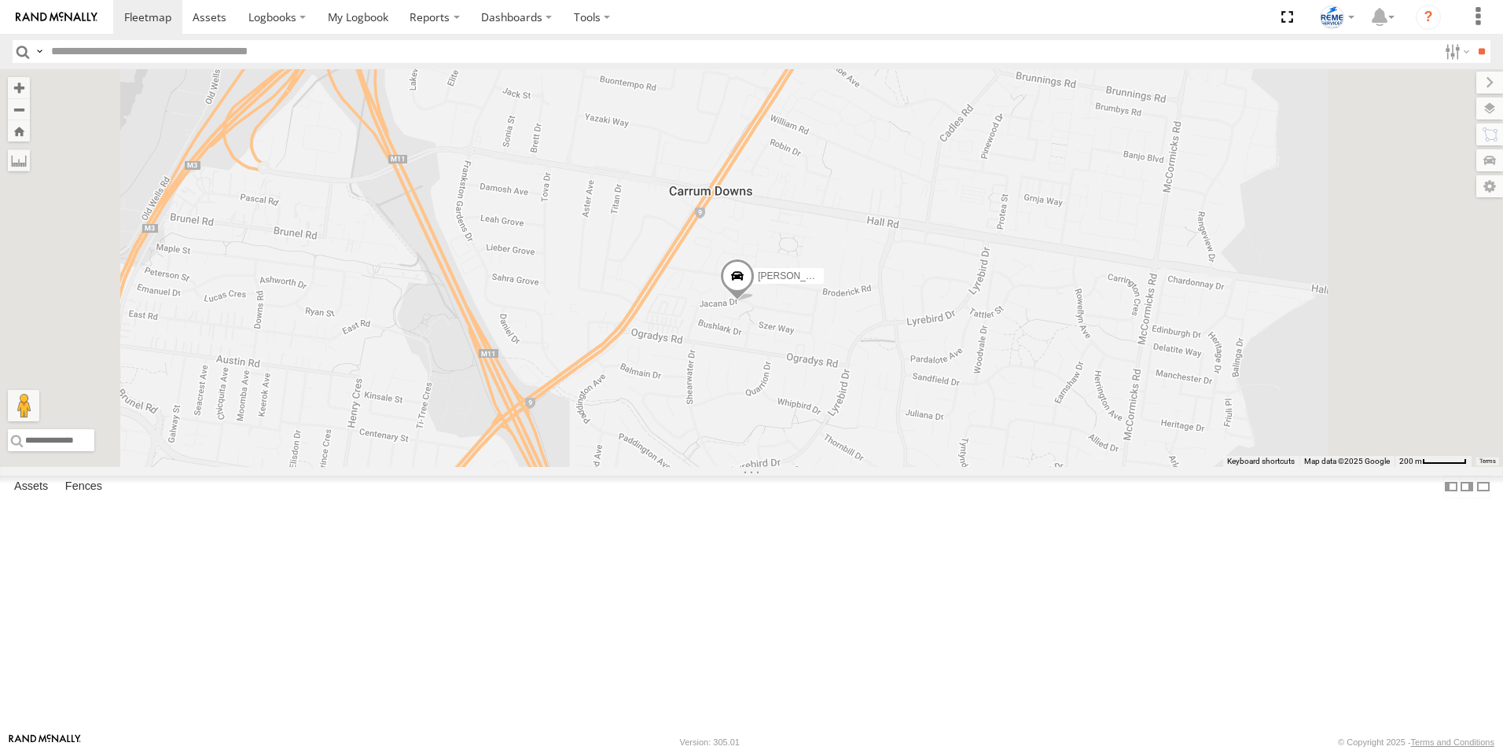
click at [0, 0] on div "[PERSON_NAME] 1LX9MR - 353635119999114" at bounding box center [0, 0] width 0 height 0
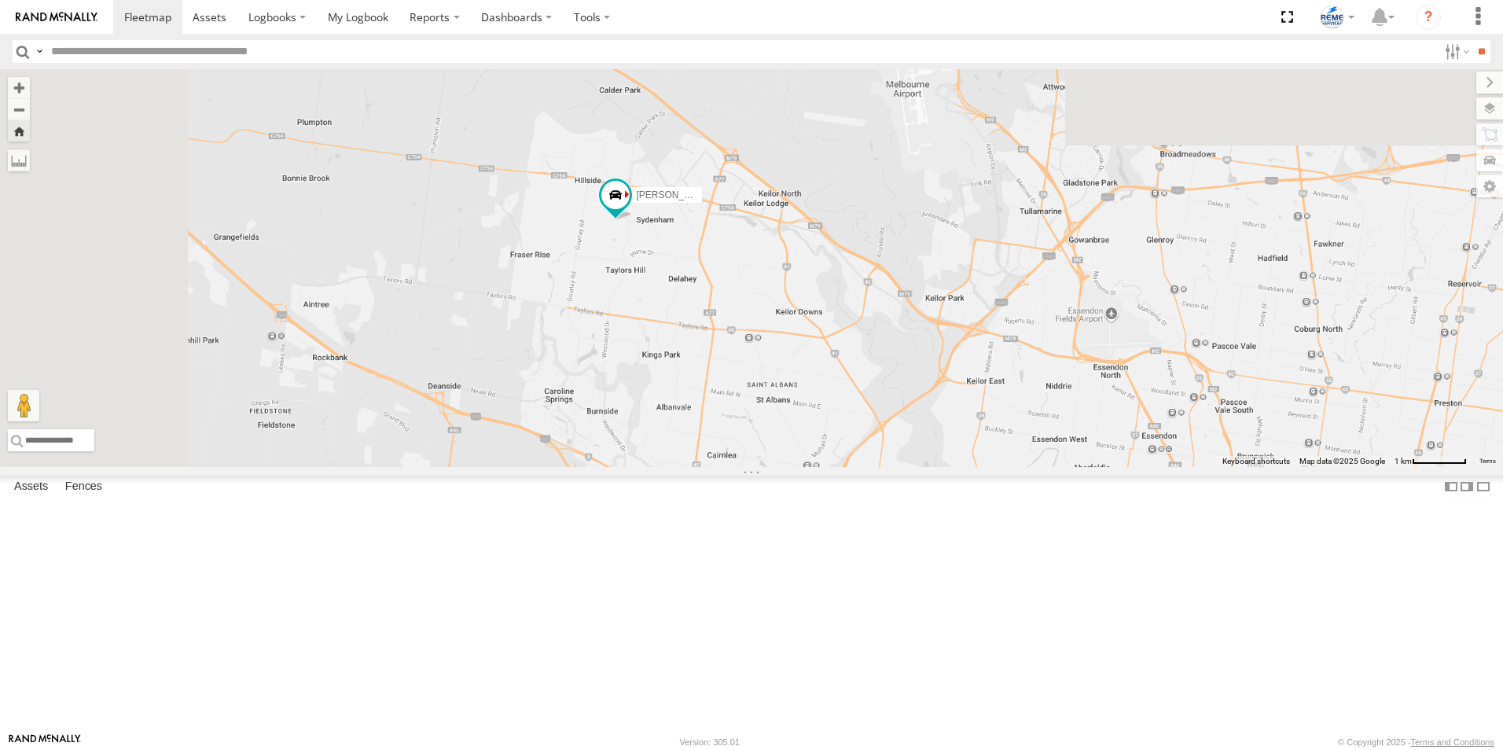
drag, startPoint x: 1279, startPoint y: 561, endPoint x: 848, endPoint y: 348, distance: 480.7
click at [856, 358] on div "[PERSON_NAME] 1LX9MR - 353635119999114" at bounding box center [751, 268] width 1503 height 398
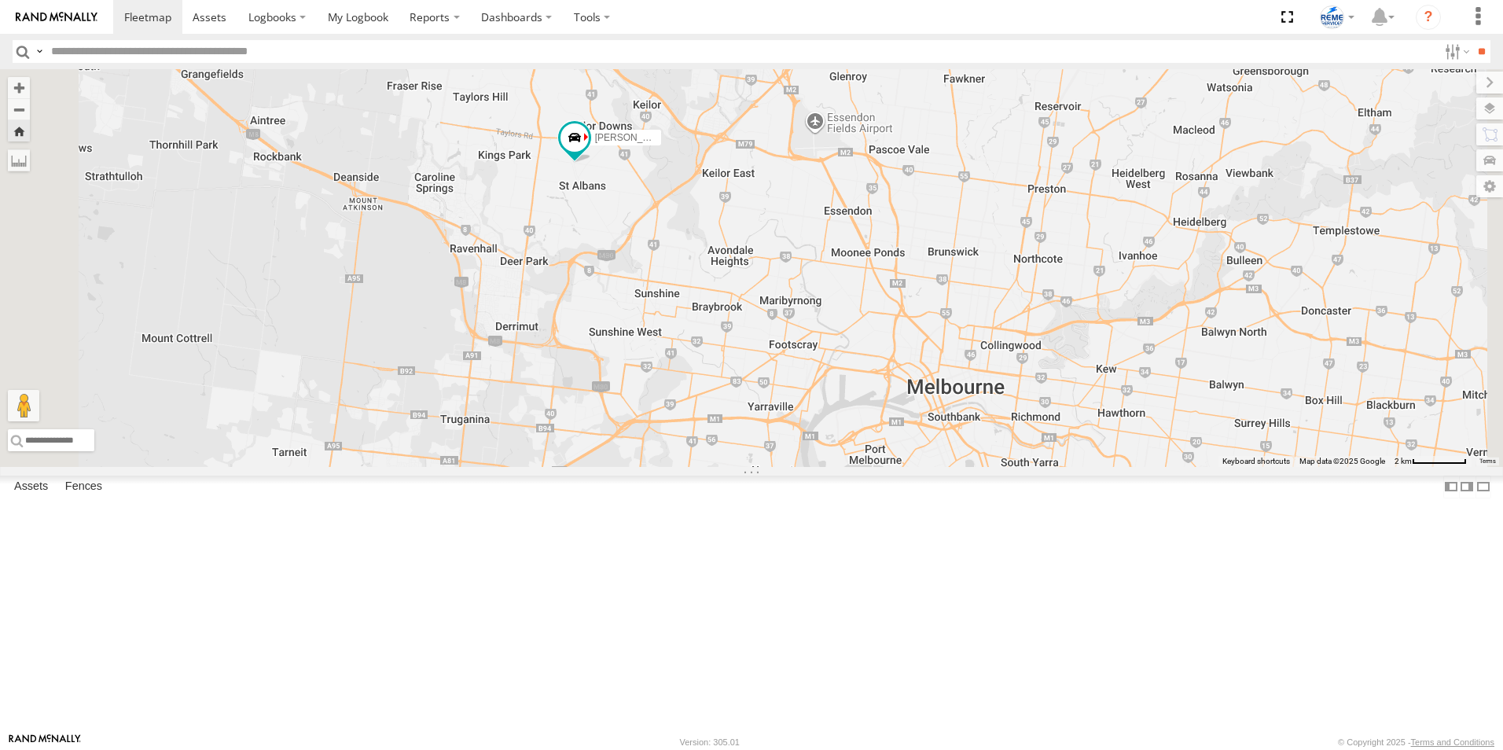
click at [0, 0] on div "Fraser 1NO7FH - 353635113547844" at bounding box center [0, 0] width 0 height 0
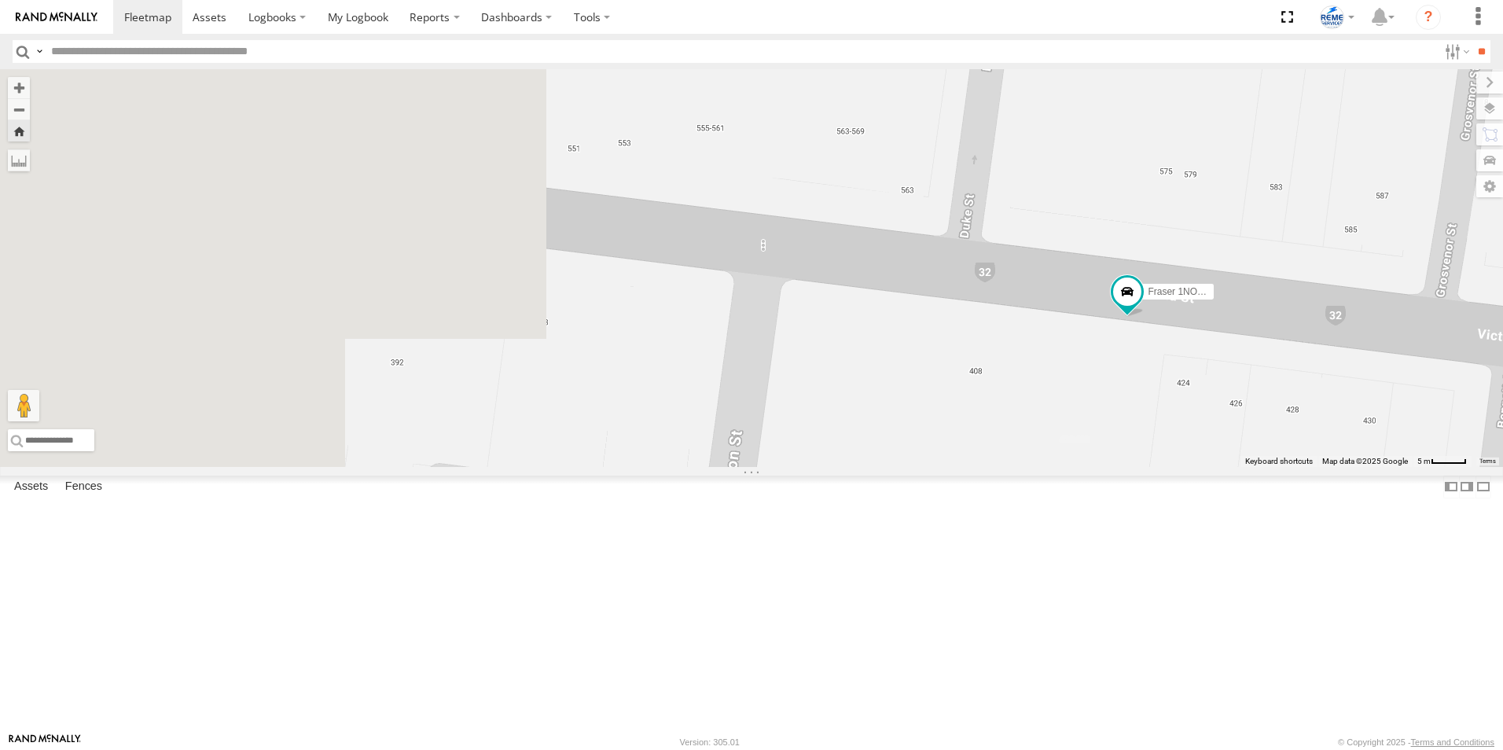
drag, startPoint x: 424, startPoint y: 477, endPoint x: 939, endPoint y: 513, distance: 516.3
click at [939, 467] on div "Fraser 1NO7FH - 353635113547844" at bounding box center [751, 268] width 1503 height 398
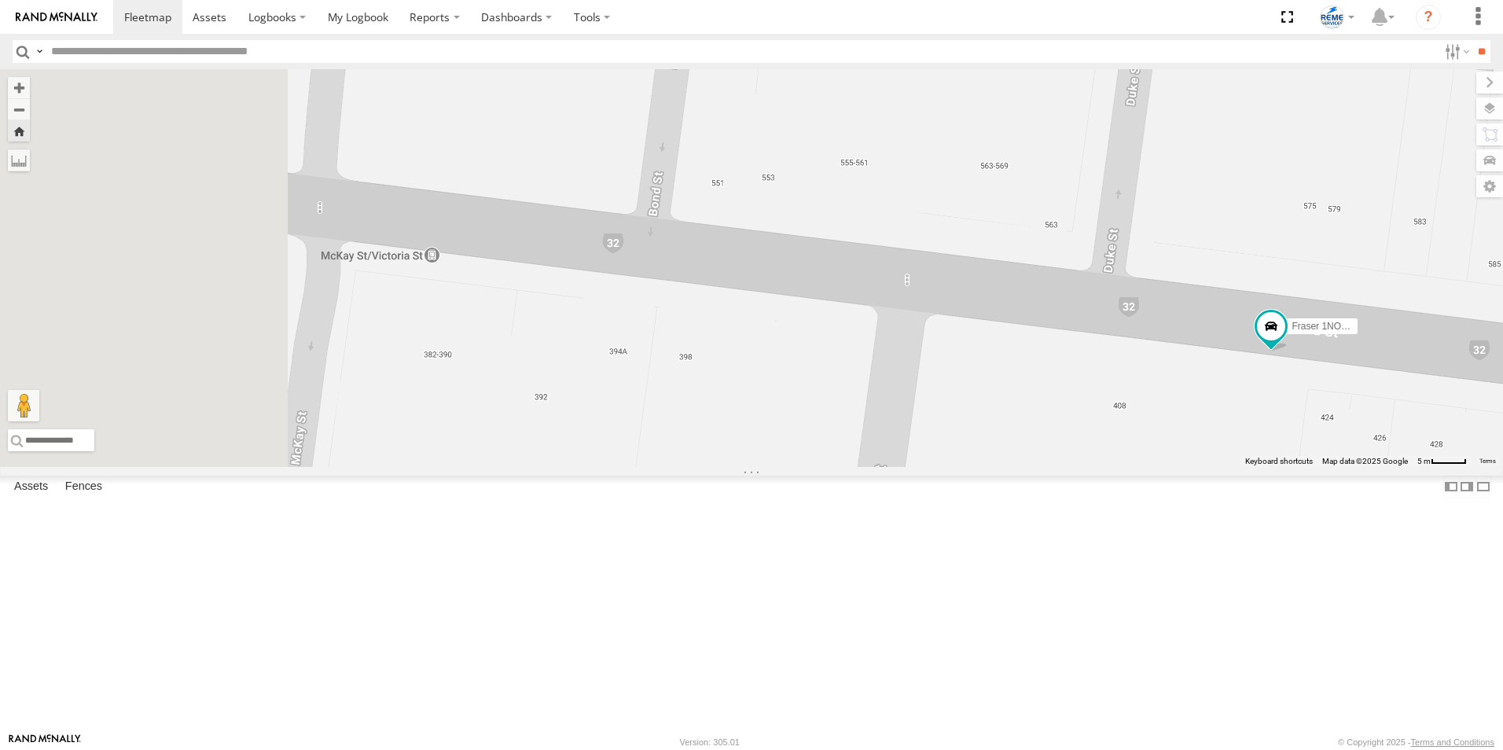
drag, startPoint x: 691, startPoint y: 440, endPoint x: 1214, endPoint y: 508, distance: 527.3
click at [1213, 467] on div "Fraser 1NO7FH - 353635113547844" at bounding box center [751, 268] width 1503 height 398
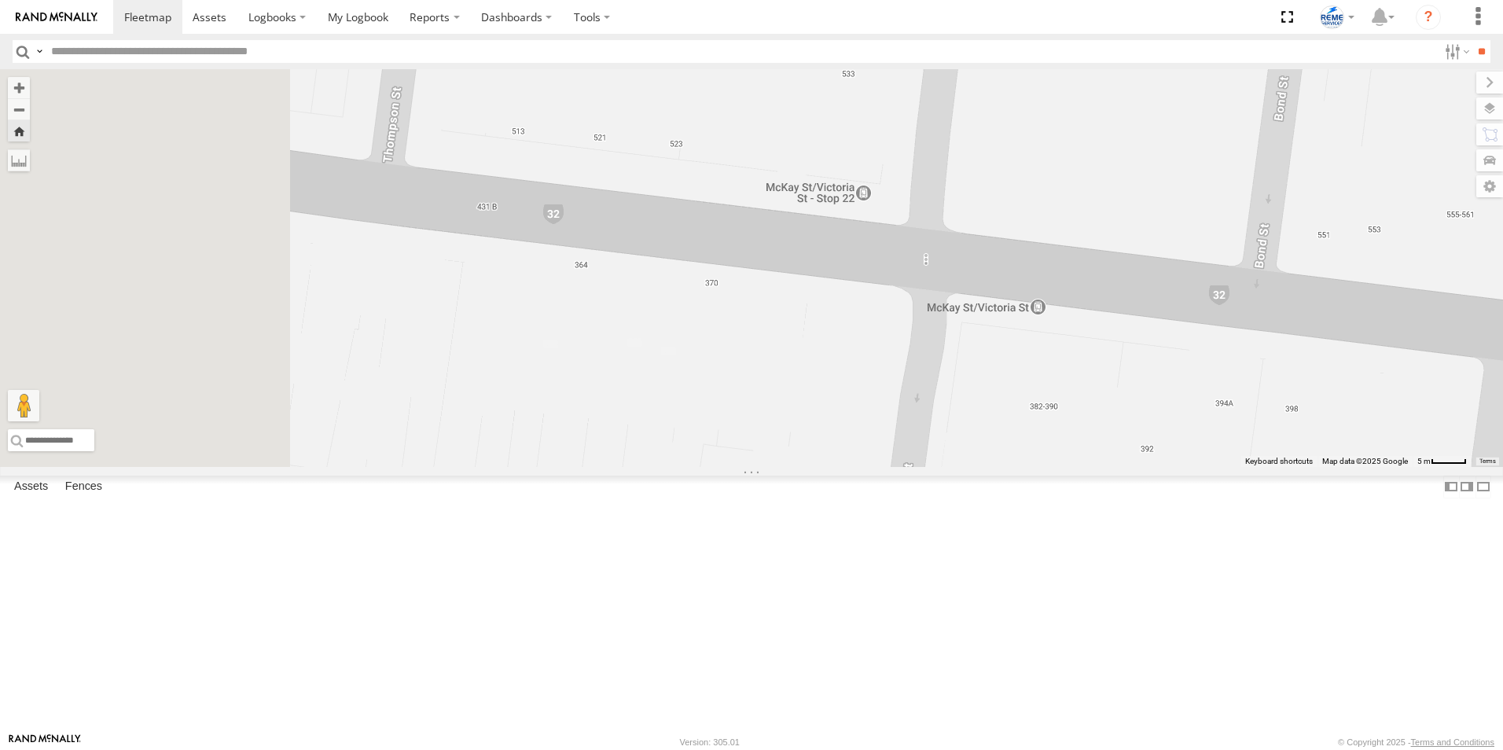
drag, startPoint x: 692, startPoint y: 481, endPoint x: 982, endPoint y: 501, distance: 290.8
click at [975, 467] on div "Fraser 1NO7FH - 353635113547844" at bounding box center [751, 268] width 1503 height 398
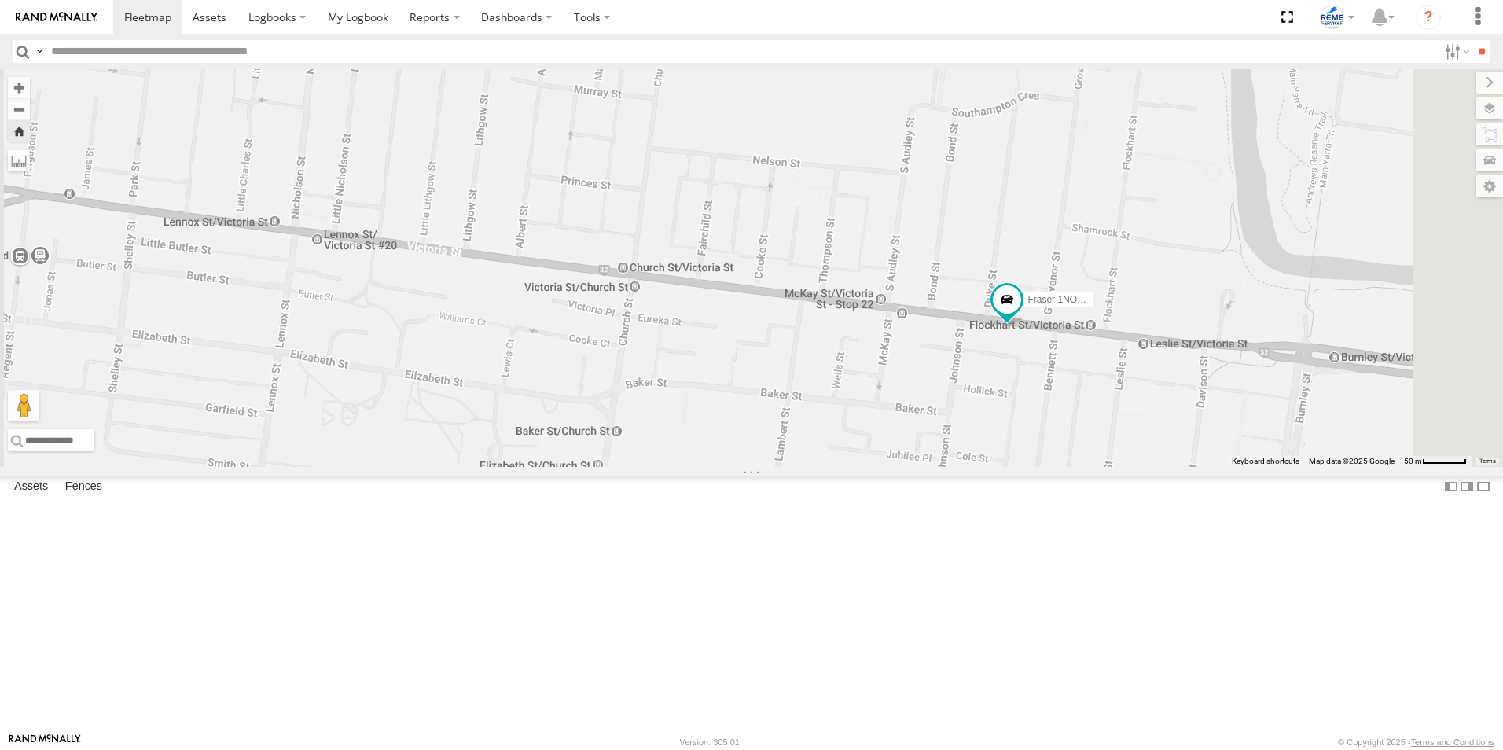
drag, startPoint x: 1265, startPoint y: 484, endPoint x: 675, endPoint y: 414, distance: 594.6
click at [675, 415] on div "Fraser 1NO7FH - 353635113547844" at bounding box center [751, 268] width 1503 height 398
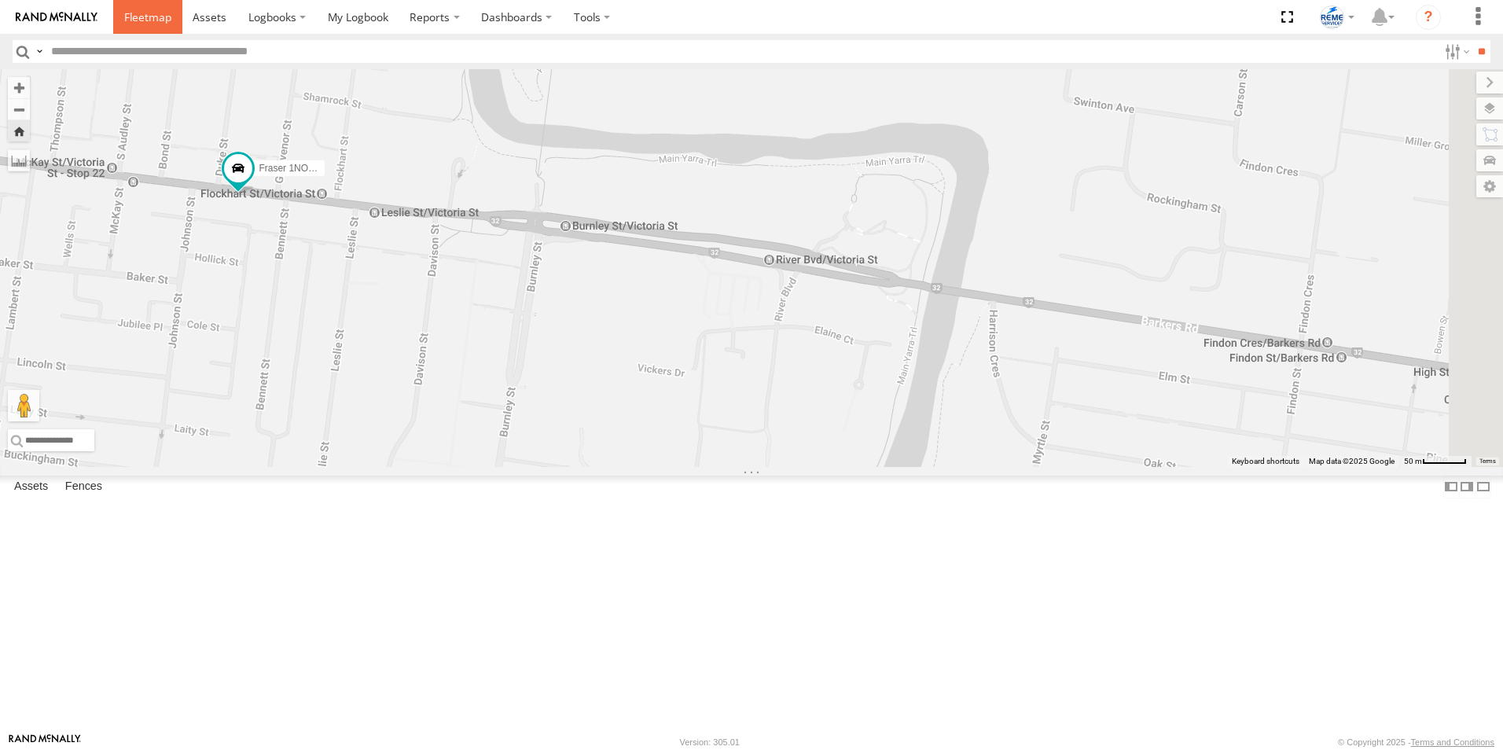
click at [149, 16] on span at bounding box center [147, 16] width 47 height 15
